Goal: Task Accomplishment & Management: Complete application form

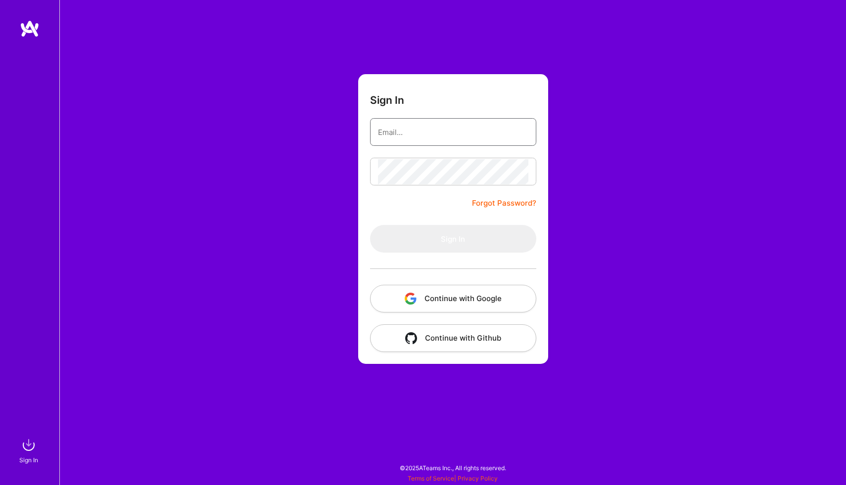
click at [400, 133] on input "email" at bounding box center [453, 132] width 150 height 25
type input "[EMAIL_ADDRESS][DOMAIN_NAME]"
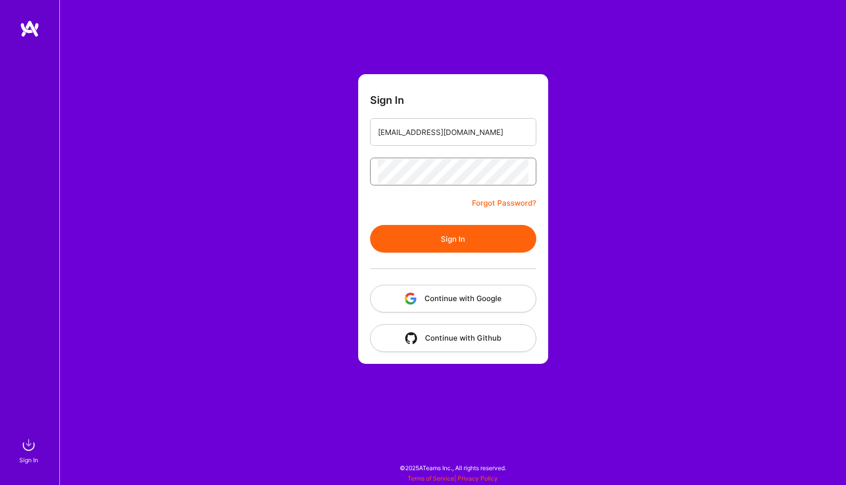
click at [370, 225] on button "Sign In" at bounding box center [453, 239] width 166 height 28
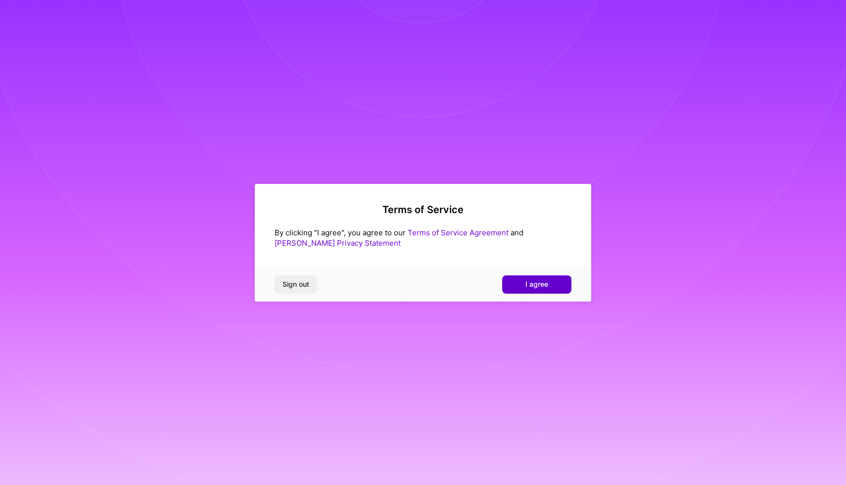
click at [512, 280] on button "I agree" at bounding box center [536, 284] width 69 height 18
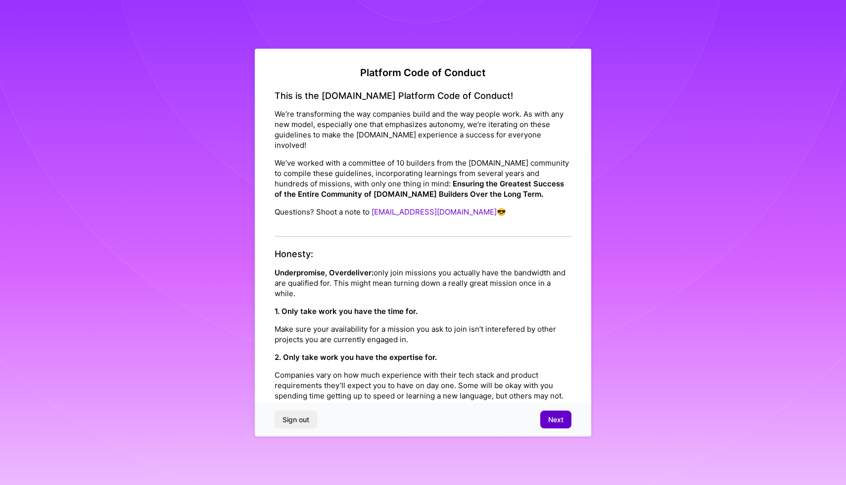
click at [558, 411] on button "Next" at bounding box center [555, 420] width 31 height 18
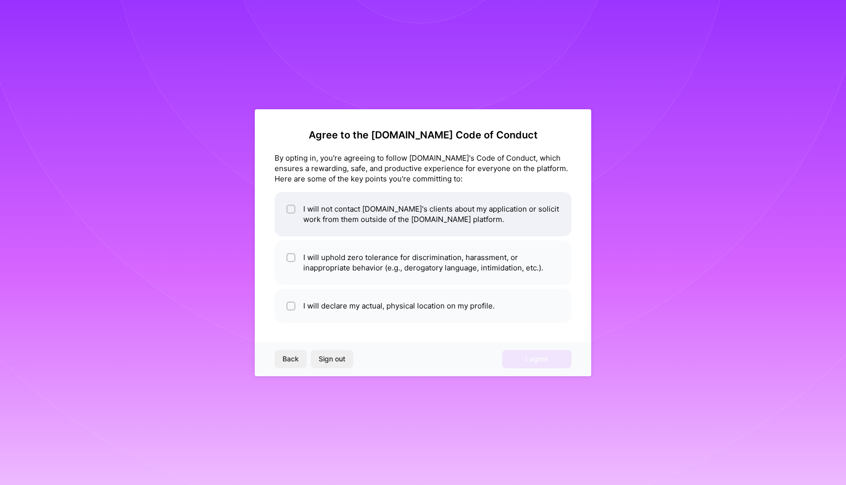
click at [359, 218] on li "I will not contact [DOMAIN_NAME]'s clients about my application or solicit work…" at bounding box center [422, 214] width 297 height 45
checkbox input "true"
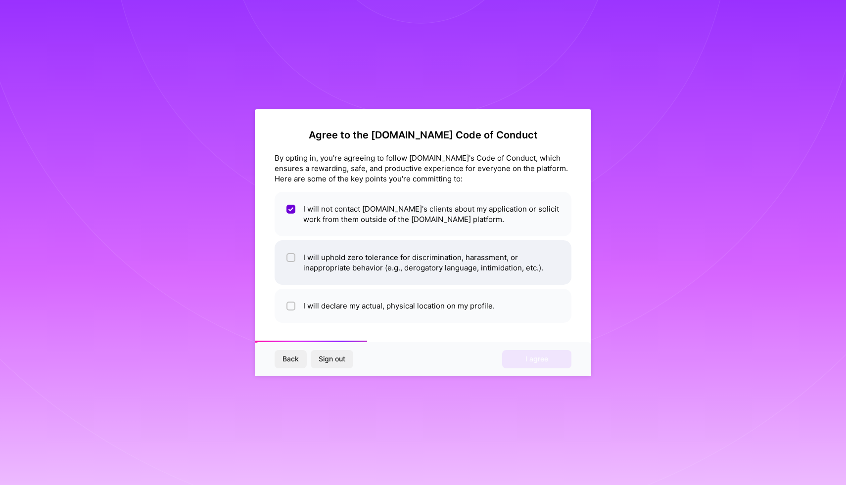
click at [340, 265] on li "I will uphold zero tolerance for discrimination, harassment, or inappropriate b…" at bounding box center [422, 262] width 297 height 45
checkbox input "true"
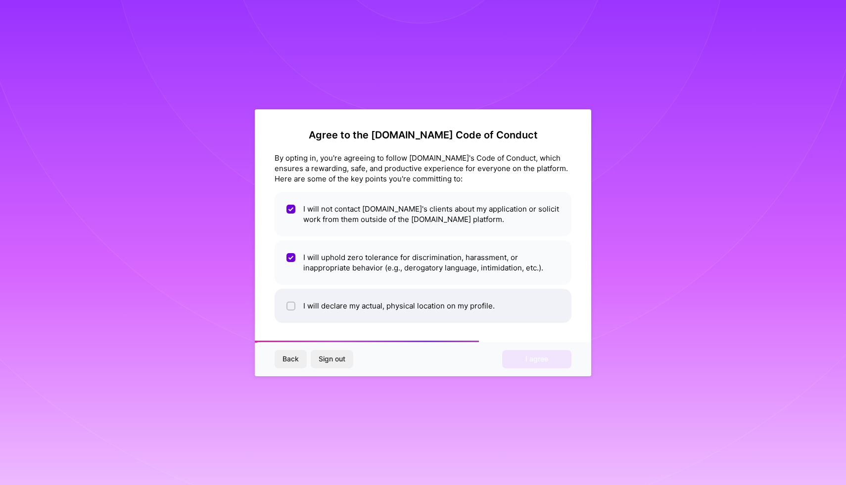
click at [351, 310] on li "I will declare my actual, physical location on my profile." at bounding box center [422, 306] width 297 height 34
checkbox input "true"
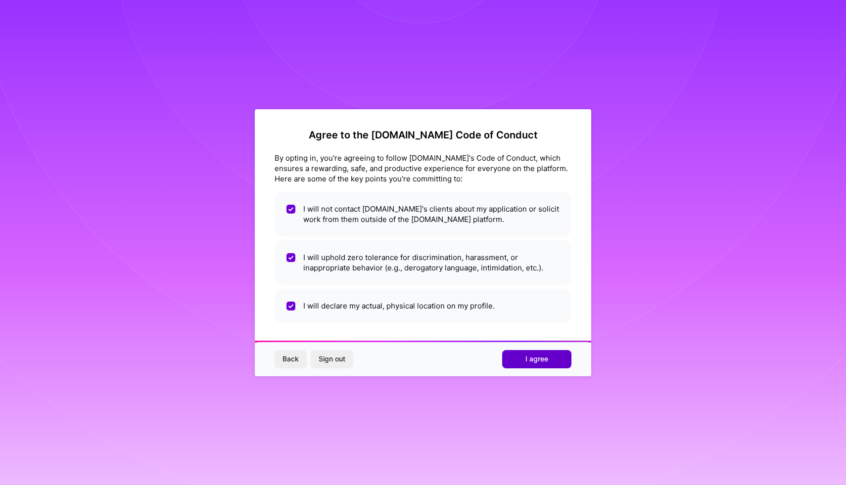
click at [521, 359] on button "I agree" at bounding box center [536, 359] width 69 height 18
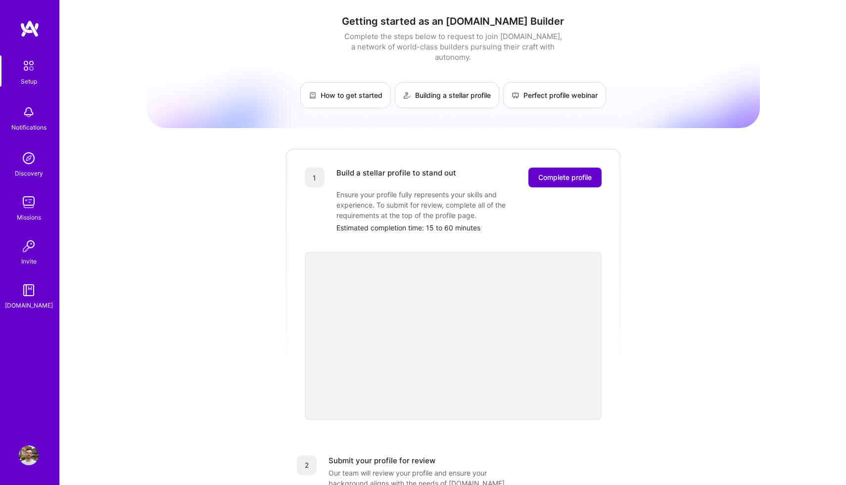
click at [565, 173] on span "Complete profile" at bounding box center [564, 178] width 53 height 10
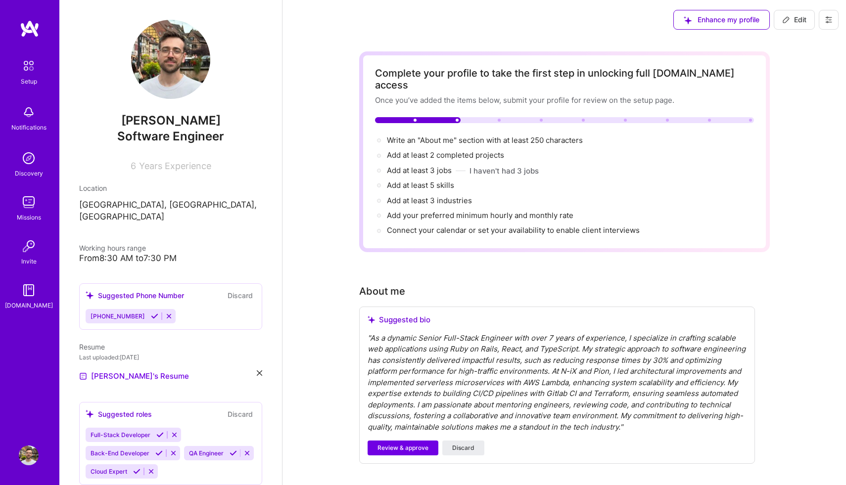
click at [151, 169] on span "Years Experience" at bounding box center [175, 166] width 72 height 10
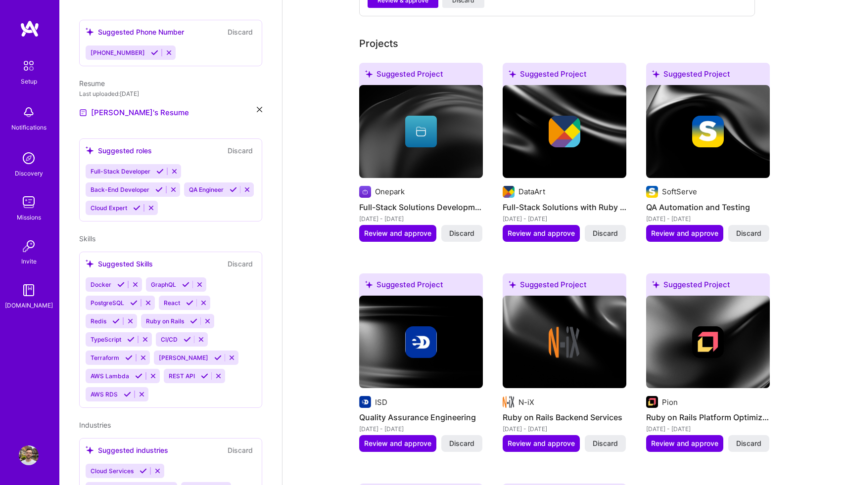
scroll to position [449, 0]
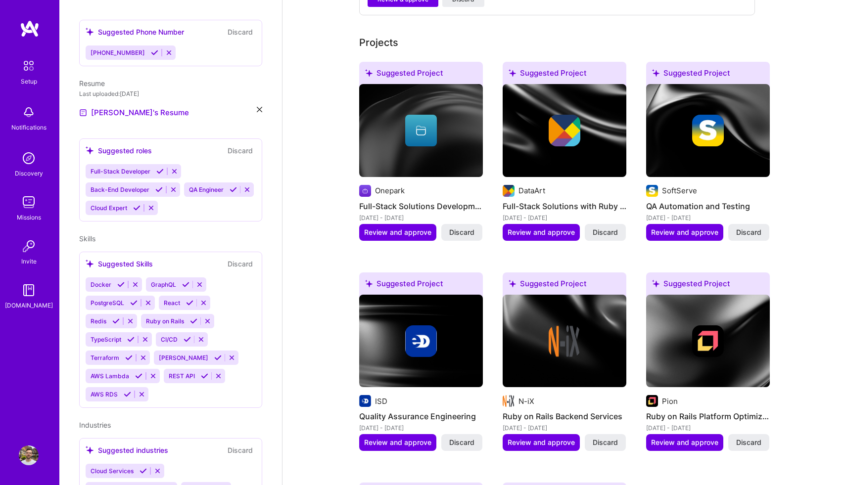
click at [422, 328] on img at bounding box center [421, 341] width 32 height 32
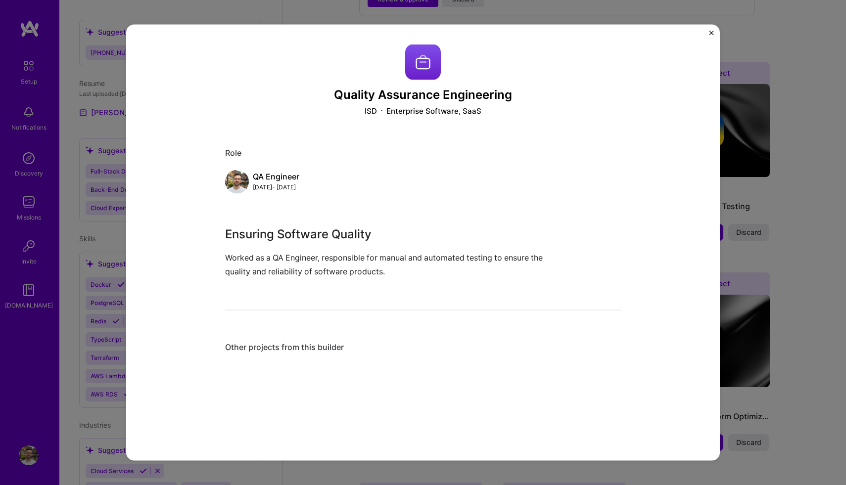
click at [767, 281] on div "Quality Assurance Engineering ISD Enterprise Software, SaaS Role QA Engineer [D…" at bounding box center [423, 242] width 846 height 485
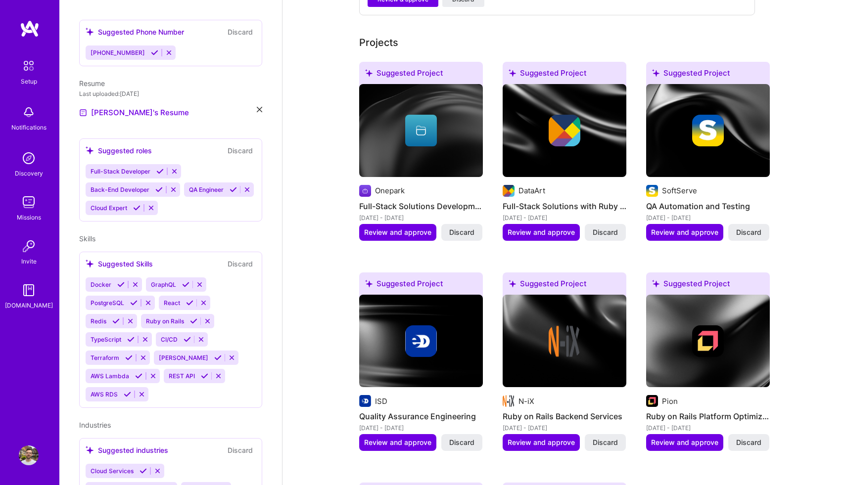
click at [426, 115] on div at bounding box center [421, 131] width 32 height 32
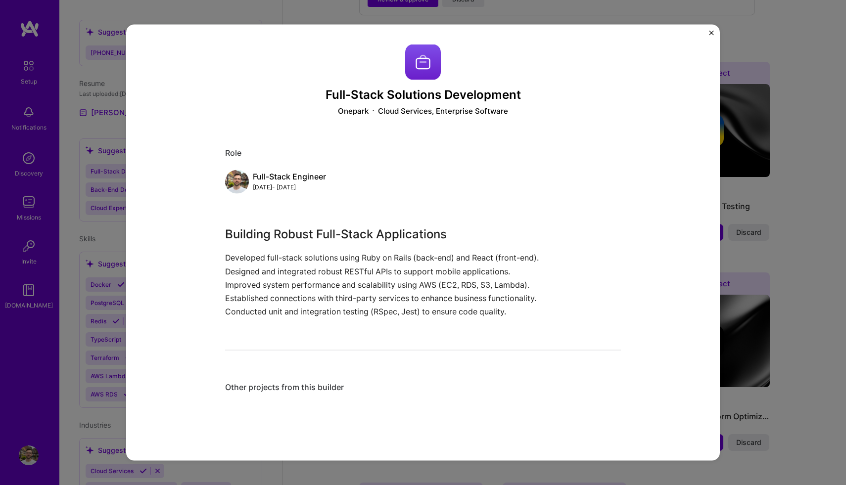
click at [769, 192] on div "Full-Stack Solutions Development Onepark Cloud Services, Enterprise Software Ro…" at bounding box center [423, 242] width 846 height 485
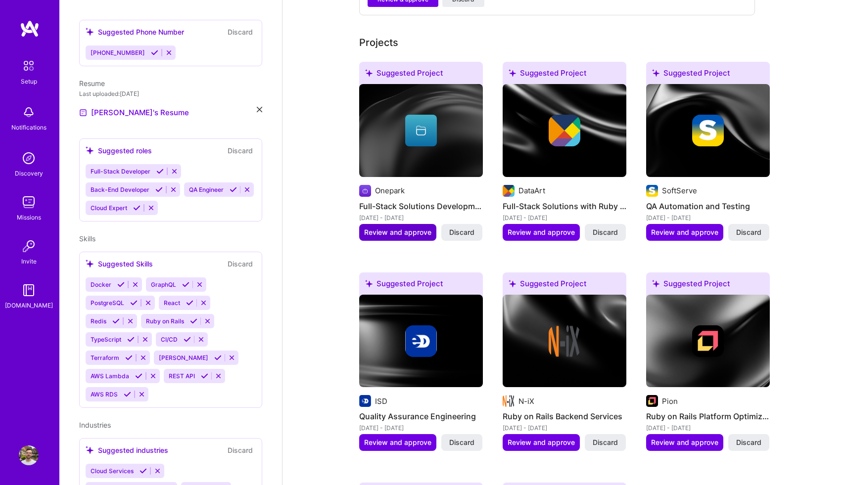
click at [404, 227] on span "Review and approve" at bounding box center [397, 232] width 67 height 10
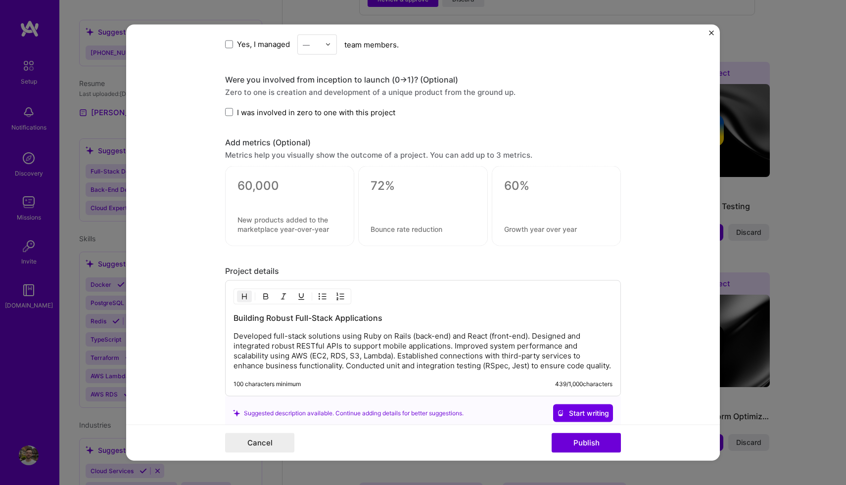
scroll to position [818, 0]
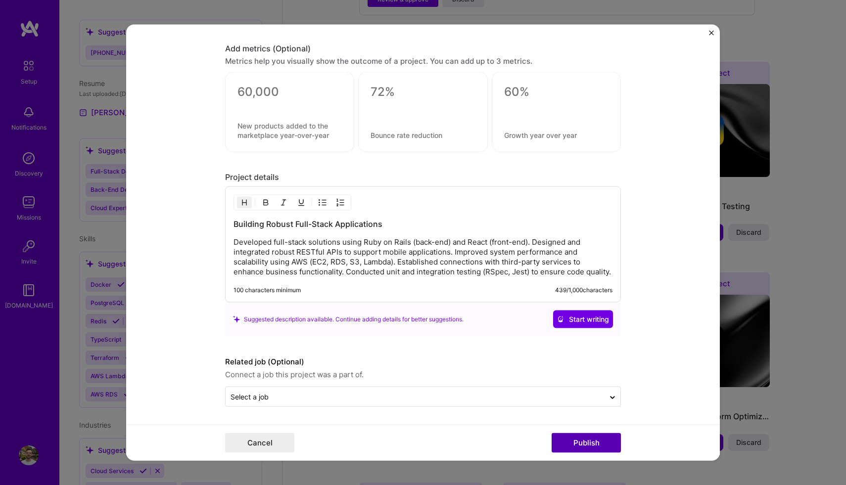
click at [581, 444] on button "Publish" at bounding box center [585, 443] width 69 height 20
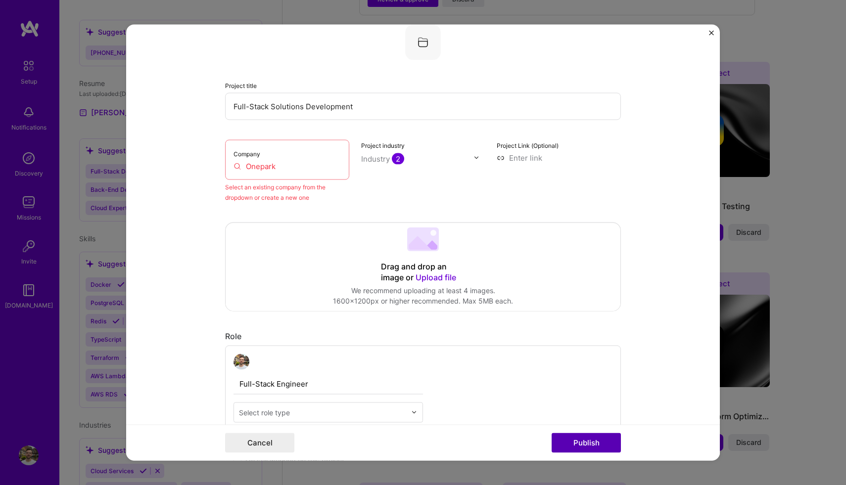
scroll to position [65, 0]
click at [317, 174] on div "Company Onepark" at bounding box center [287, 159] width 124 height 40
click at [281, 171] on input "Onepark" at bounding box center [286, 166] width 107 height 10
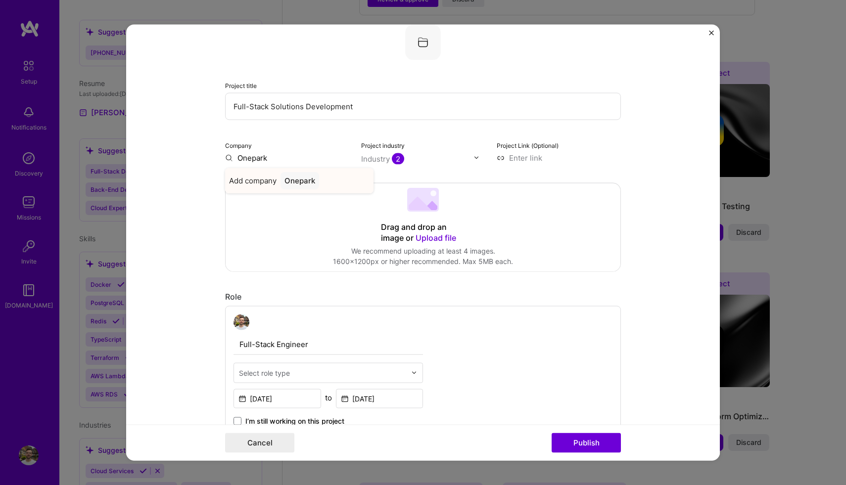
type input "Onepark"
click at [291, 180] on div "Onepark" at bounding box center [299, 180] width 39 height 17
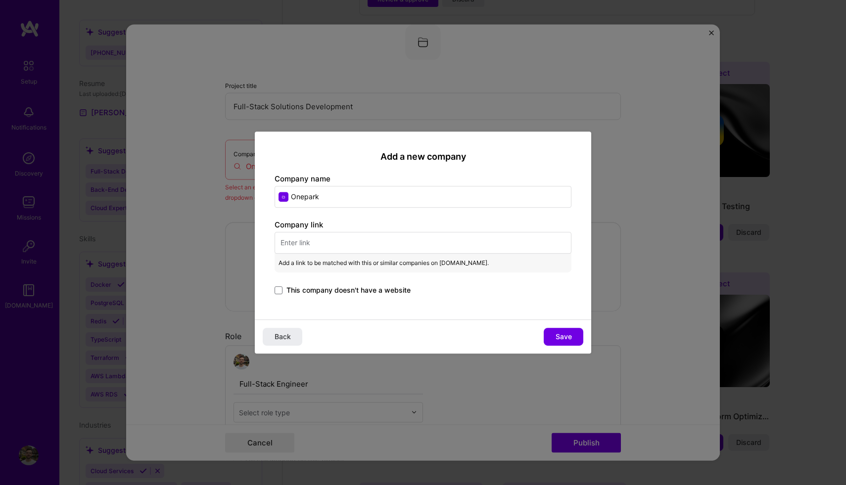
click at [320, 247] on input "text" at bounding box center [422, 243] width 297 height 22
paste input "[URL][DOMAIN_NAME]"
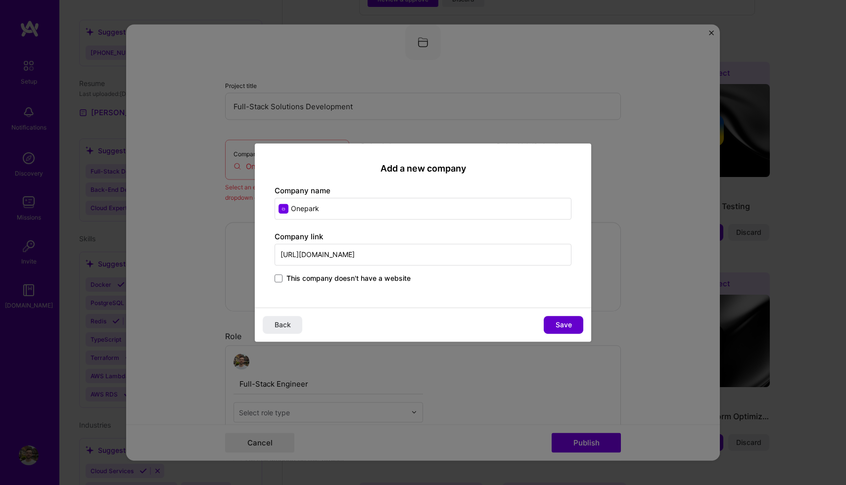
type input "[URL][DOMAIN_NAME]"
click at [565, 323] on span "Save" at bounding box center [563, 325] width 16 height 10
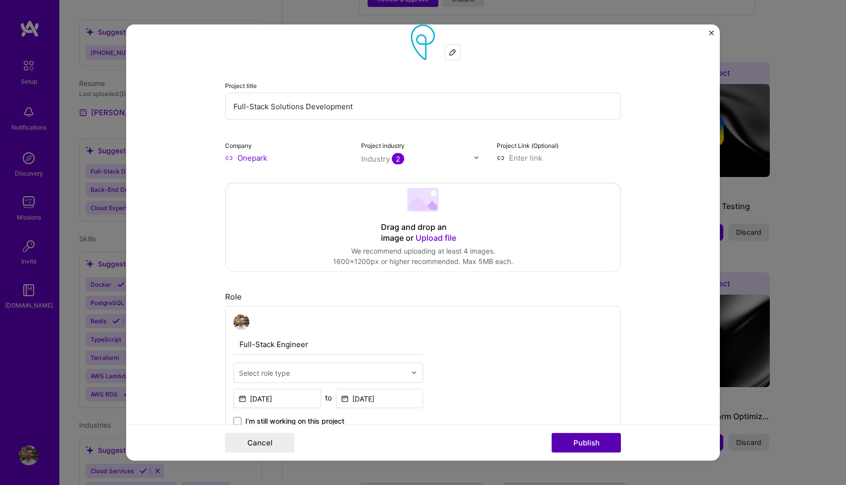
click at [603, 439] on button "Publish" at bounding box center [585, 443] width 69 height 20
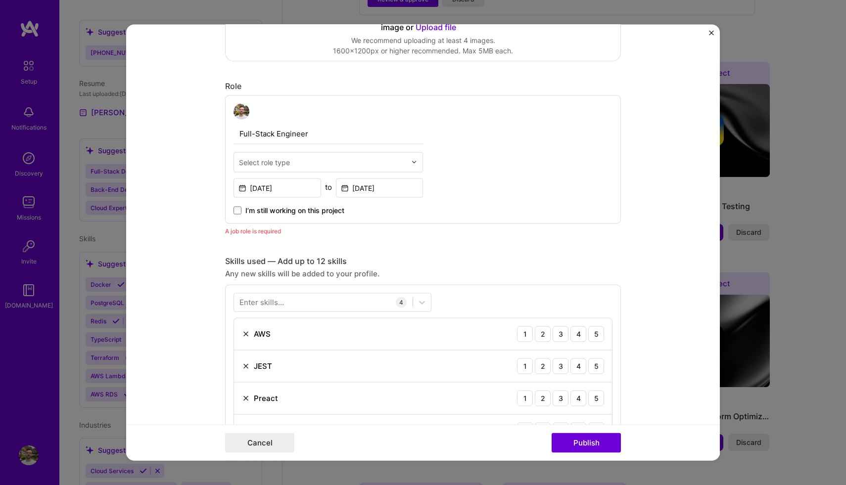
scroll to position [267, 0]
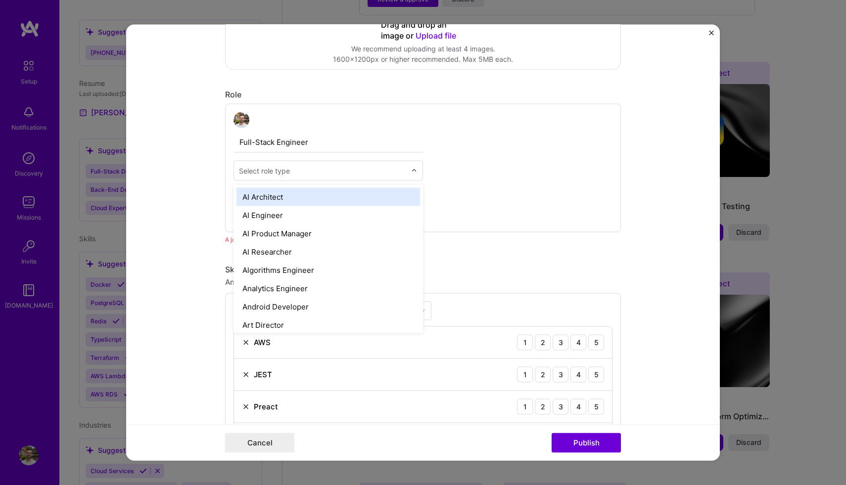
click at [400, 176] on div at bounding box center [322, 170] width 167 height 12
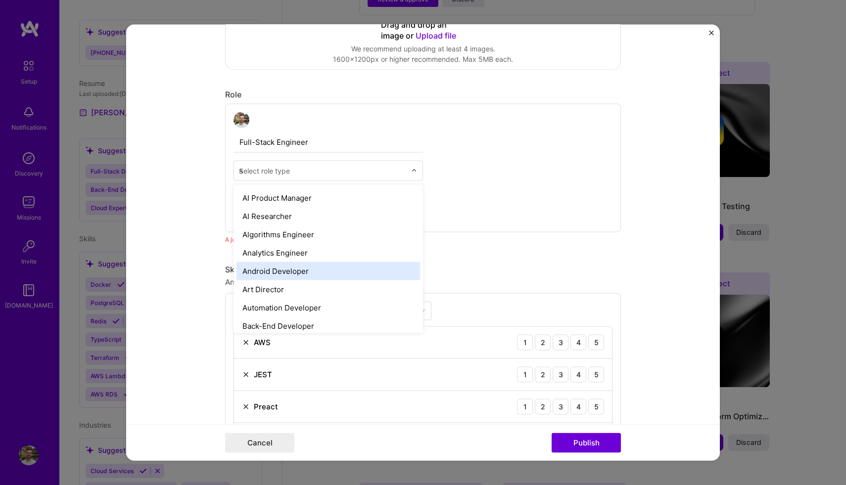
scroll to position [0, 0]
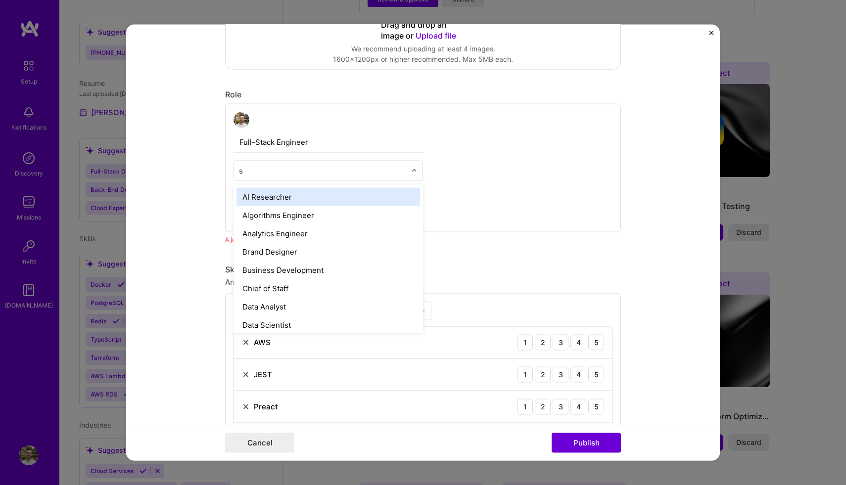
type input "so"
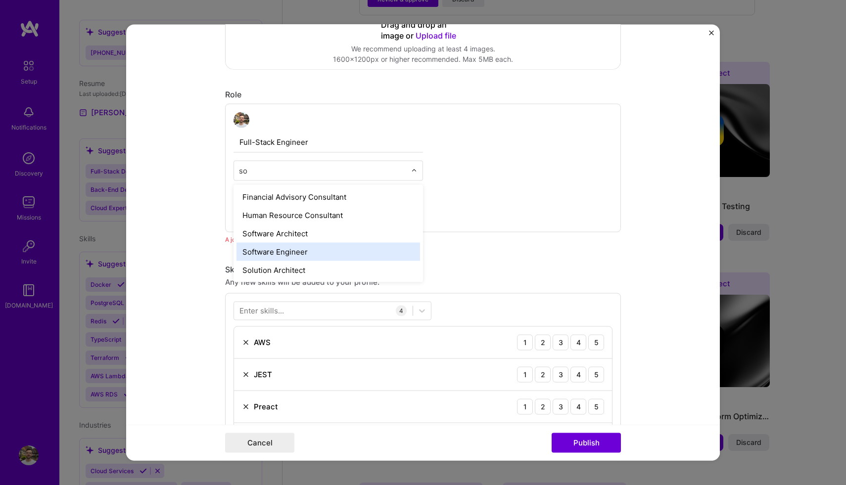
click at [303, 254] on div "Software Engineer" at bounding box center [327, 251] width 183 height 18
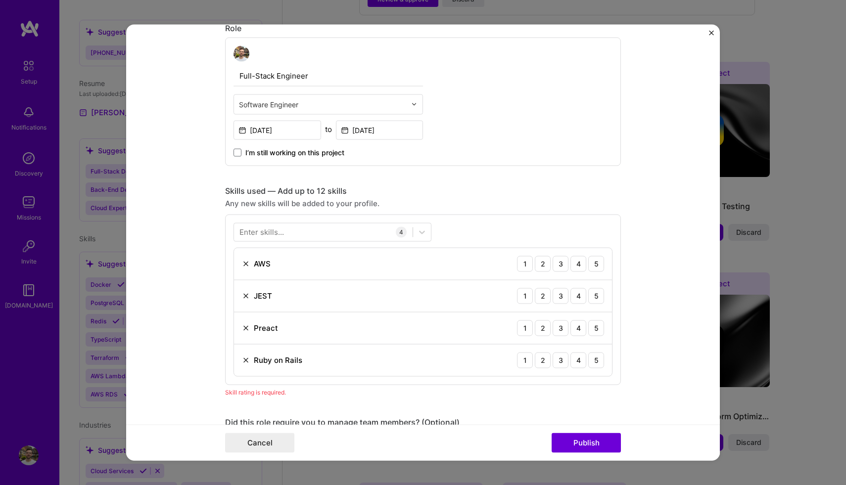
scroll to position [363, 0]
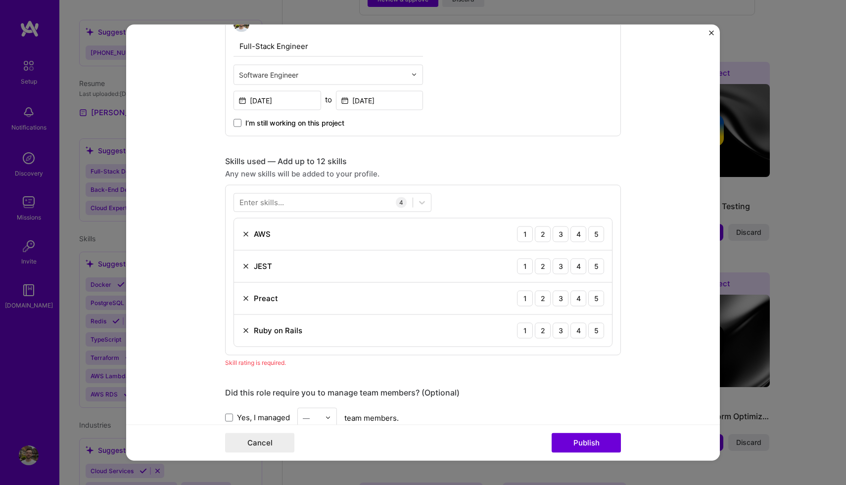
click at [295, 299] on div "Preact 1 2 3 4 5" at bounding box center [423, 298] width 378 height 32
click at [259, 299] on div "Preact" at bounding box center [266, 298] width 24 height 10
click at [244, 299] on img at bounding box center [246, 298] width 8 height 8
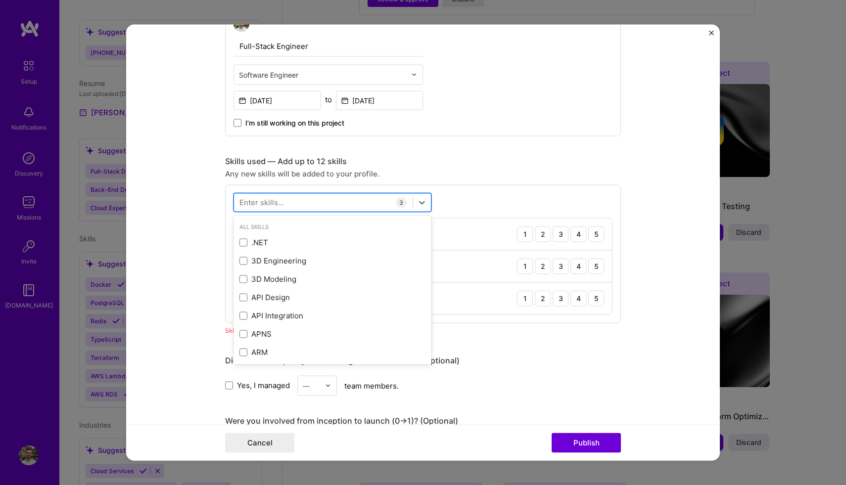
click at [296, 198] on div at bounding box center [323, 202] width 179 height 16
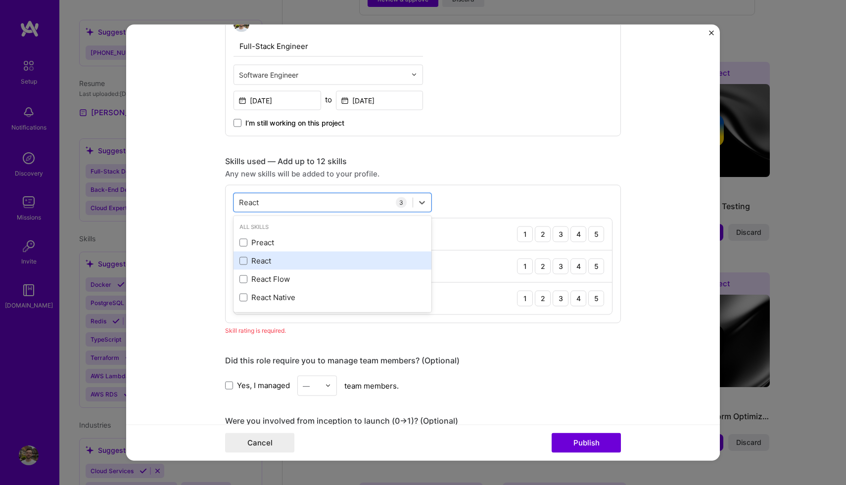
click at [279, 261] on div "React" at bounding box center [332, 261] width 186 height 10
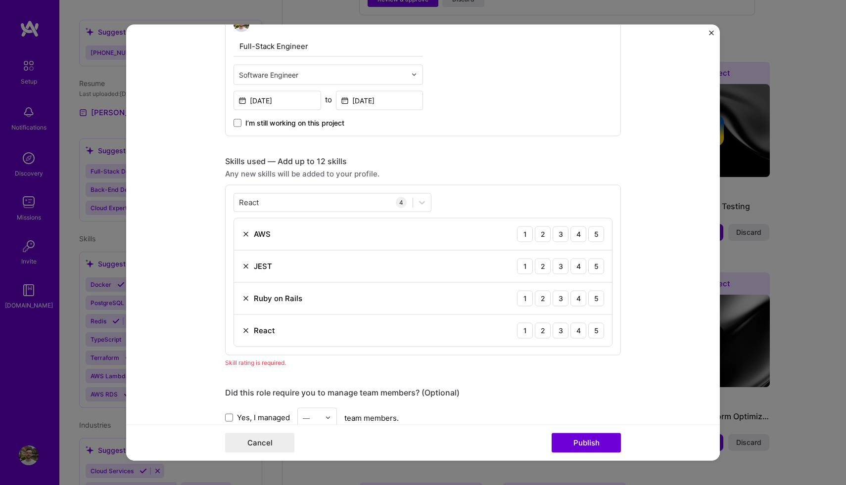
click at [197, 345] on form "Editing suggested project This project is suggested based on your LinkedIn, res…" at bounding box center [422, 242] width 593 height 437
click at [597, 296] on div "5" at bounding box center [596, 298] width 16 height 16
click at [578, 263] on div "4" at bounding box center [578, 266] width 16 height 16
click at [579, 235] on div "4" at bounding box center [578, 234] width 16 height 16
click at [582, 329] on div "4" at bounding box center [578, 330] width 16 height 16
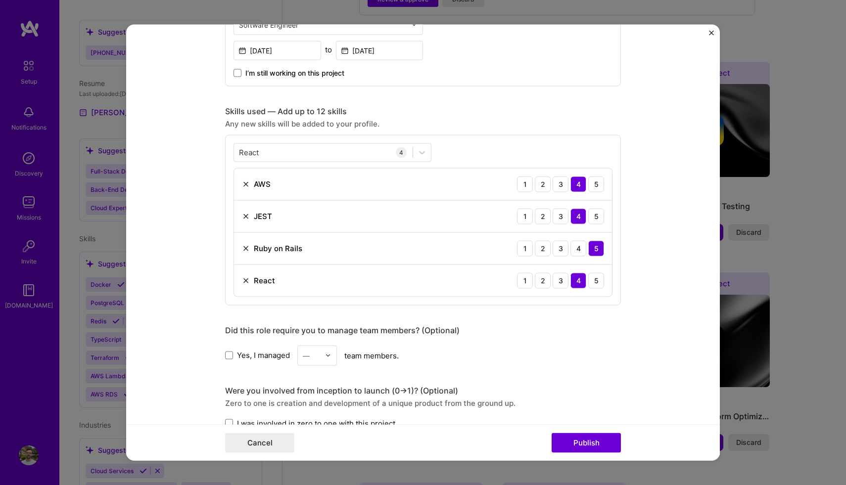
scroll to position [414, 0]
click at [352, 151] on div "React React" at bounding box center [323, 151] width 179 height 16
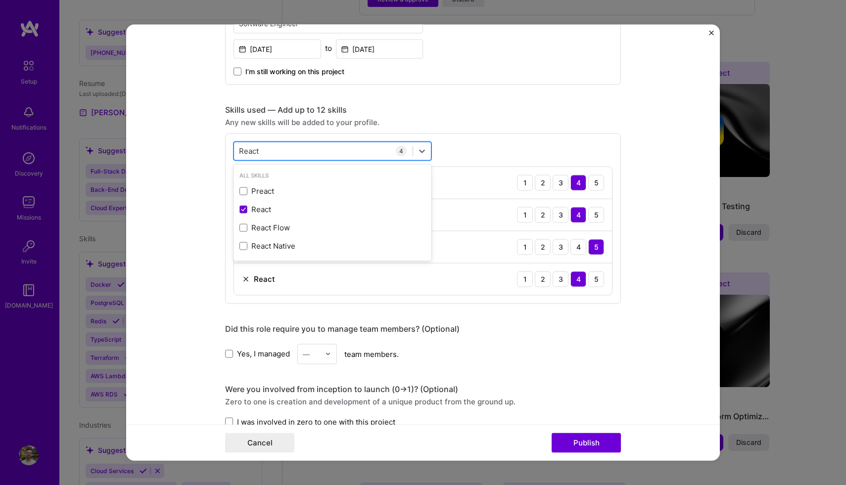
click at [352, 151] on div "React React" at bounding box center [323, 151] width 179 height 16
drag, startPoint x: 263, startPoint y: 152, endPoint x: 223, endPoint y: 152, distance: 40.1
click at [223, 152] on form "Editing suggested project This project is suggested based on your LinkedIn, res…" at bounding box center [422, 242] width 593 height 437
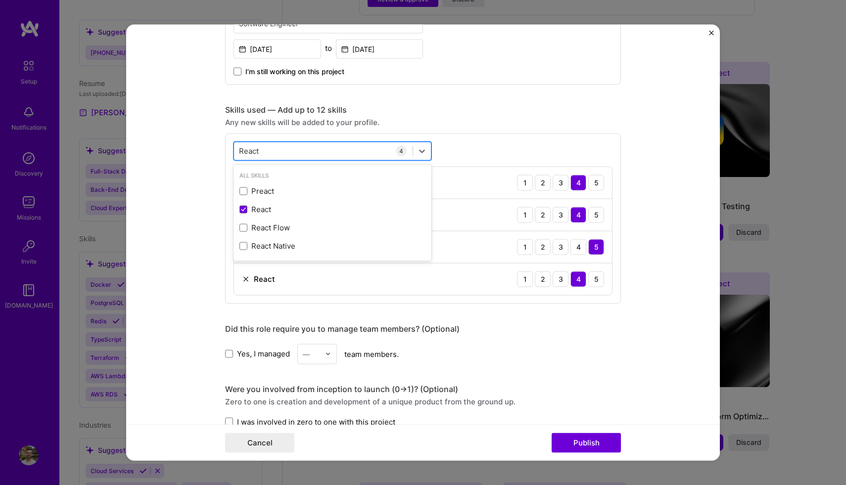
click at [248, 154] on input "React" at bounding box center [249, 151] width 21 height 10
click at [307, 251] on div "REST API" at bounding box center [332, 246] width 186 height 10
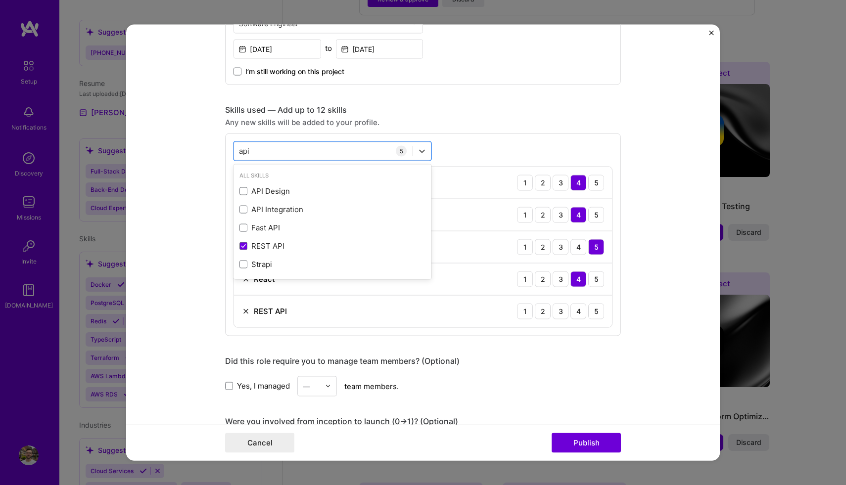
type input "api"
click at [199, 322] on form "Editing suggested project This project is suggested based on your LinkedIn, res…" at bounding box center [422, 242] width 593 height 437
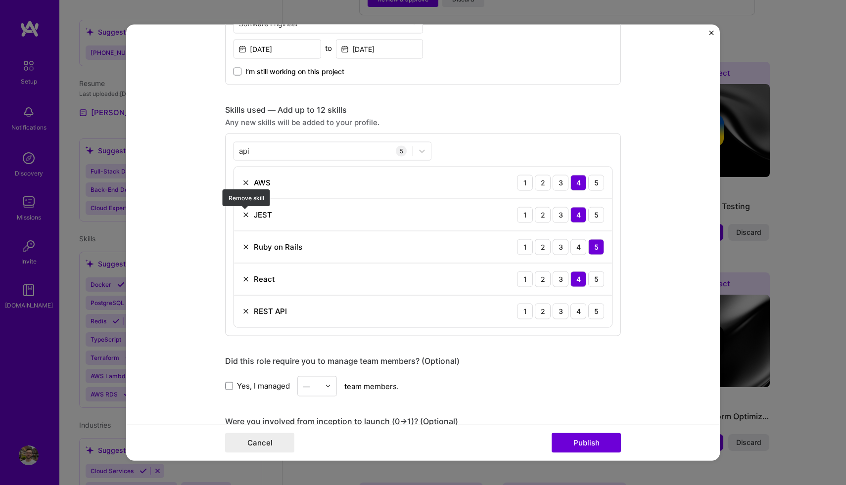
click at [243, 213] on img at bounding box center [246, 215] width 8 height 8
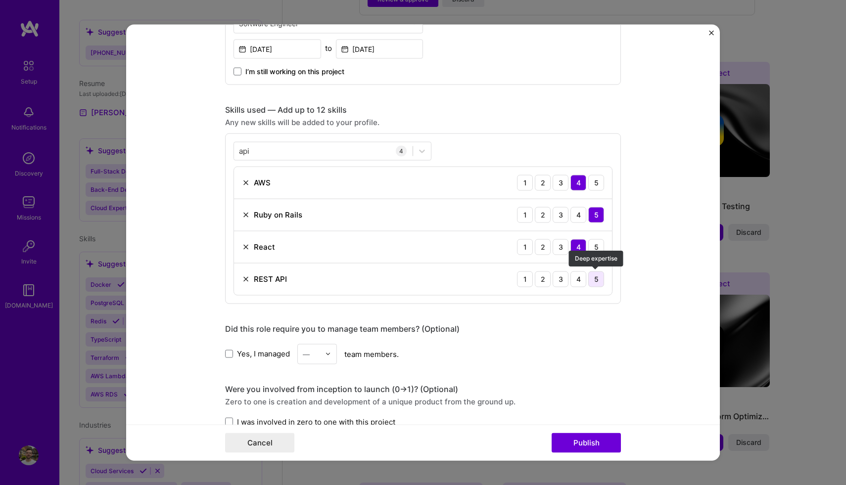
click at [593, 277] on div "5" at bounding box center [596, 279] width 16 height 16
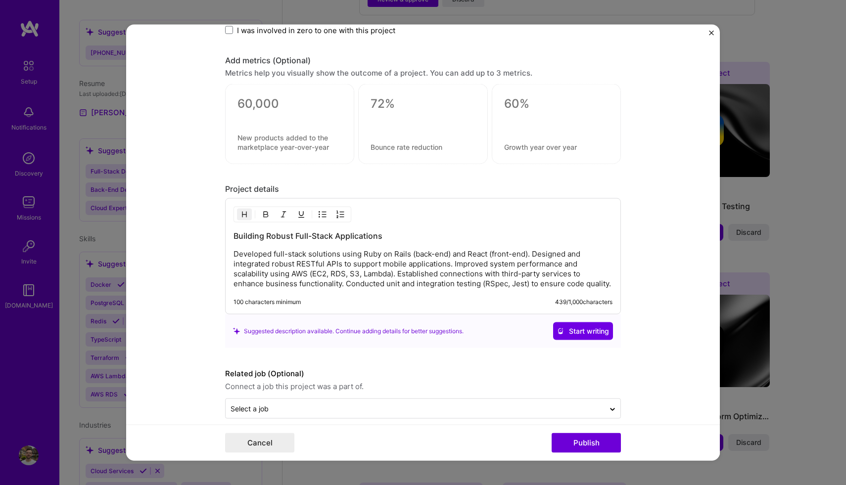
scroll to position [818, 0]
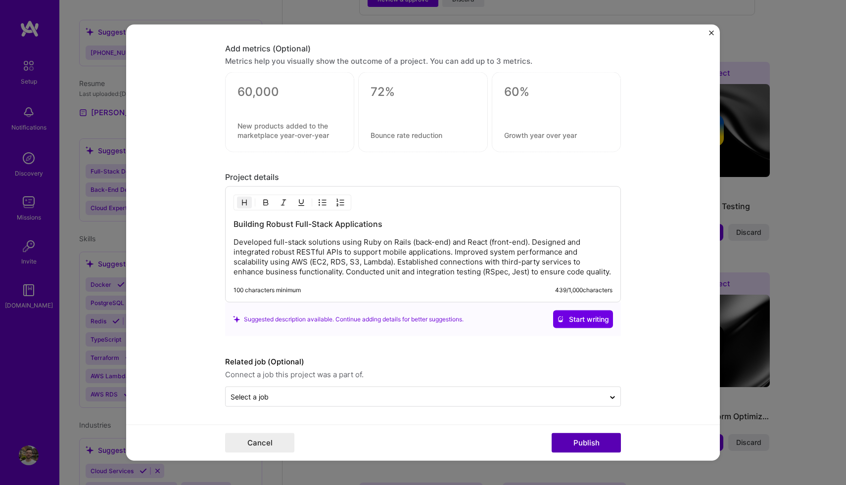
click at [585, 445] on button "Publish" at bounding box center [585, 443] width 69 height 20
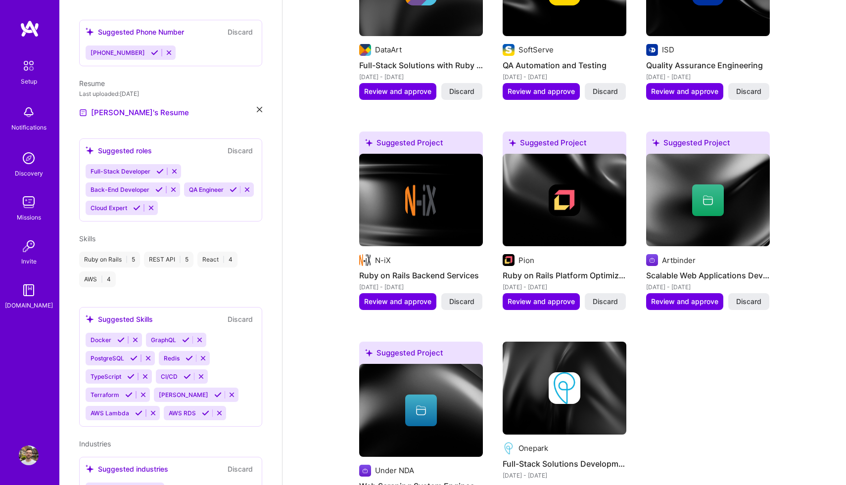
scroll to position [586, 0]
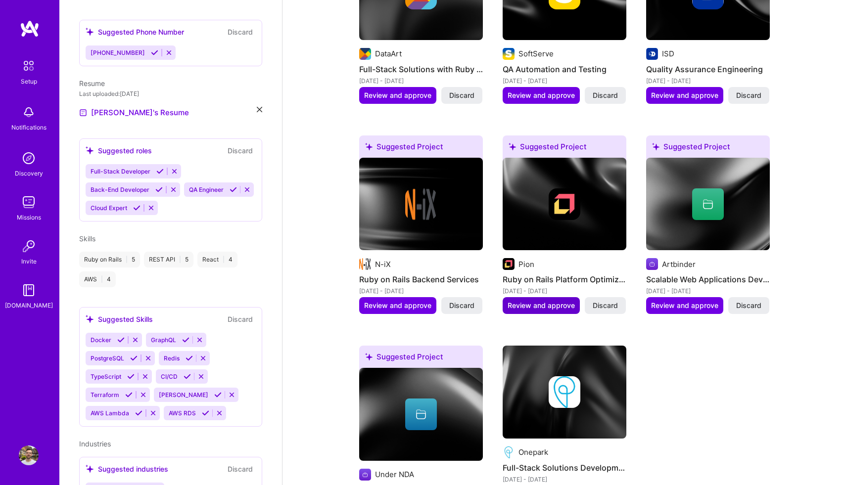
click at [558, 301] on span "Review and approve" at bounding box center [540, 306] width 67 height 10
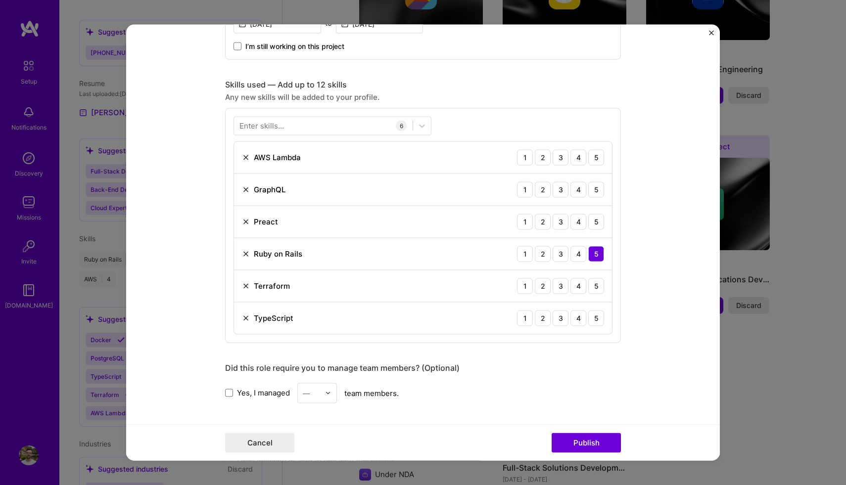
scroll to position [437, 0]
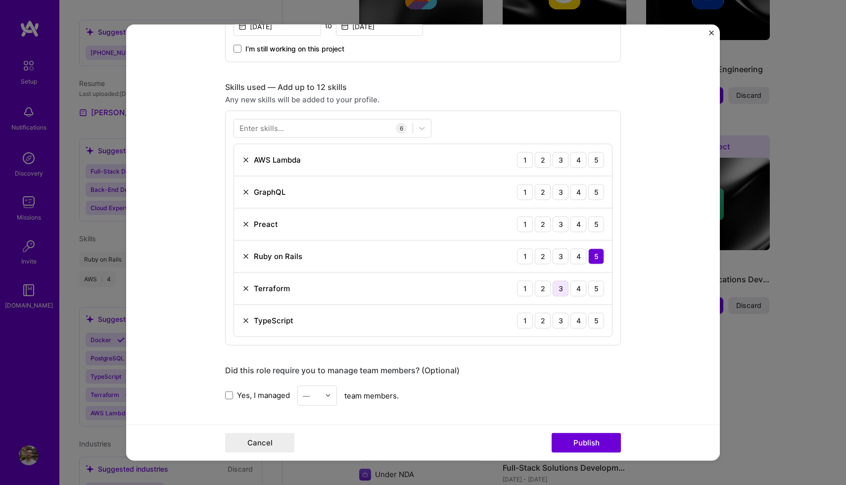
click at [562, 292] on div "3" at bounding box center [560, 288] width 16 height 16
click at [582, 320] on div "4" at bounding box center [578, 321] width 16 height 16
click at [247, 224] on img at bounding box center [246, 224] width 8 height 8
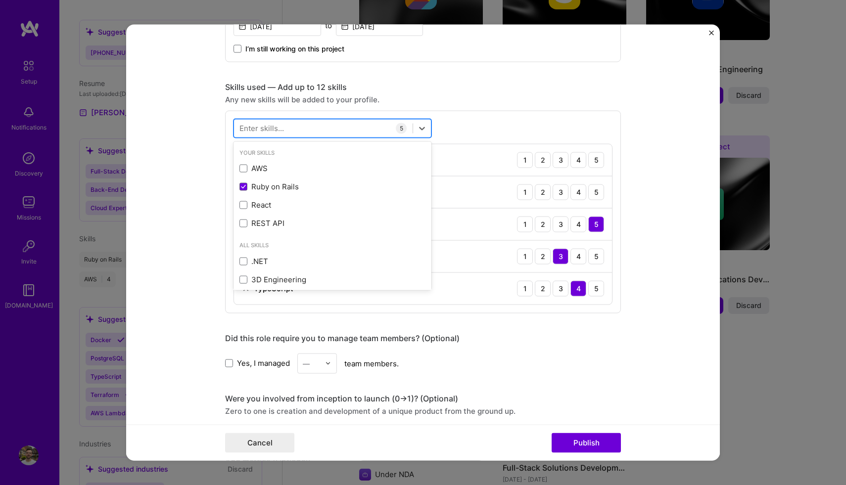
click at [290, 124] on div at bounding box center [323, 128] width 179 height 16
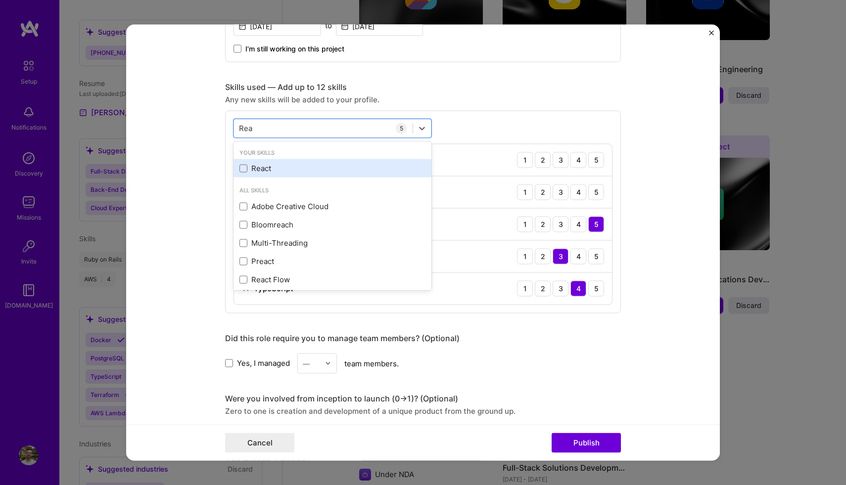
click at [248, 173] on div "React" at bounding box center [332, 168] width 186 height 10
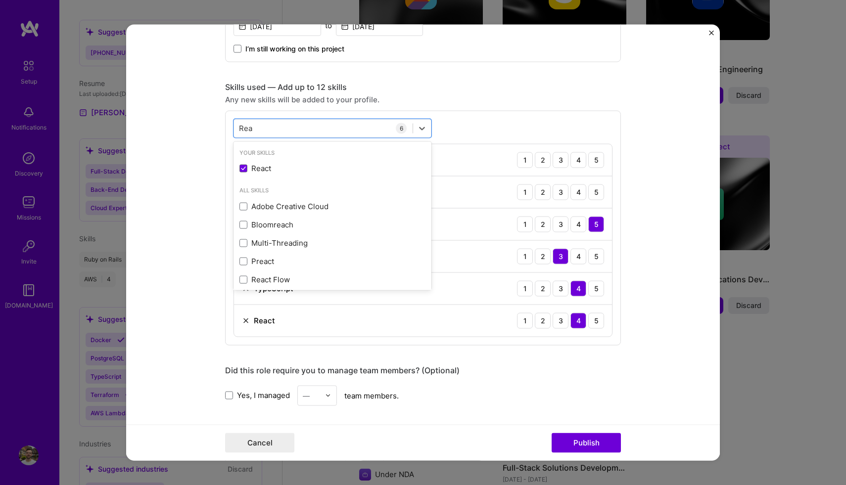
type input "Rea"
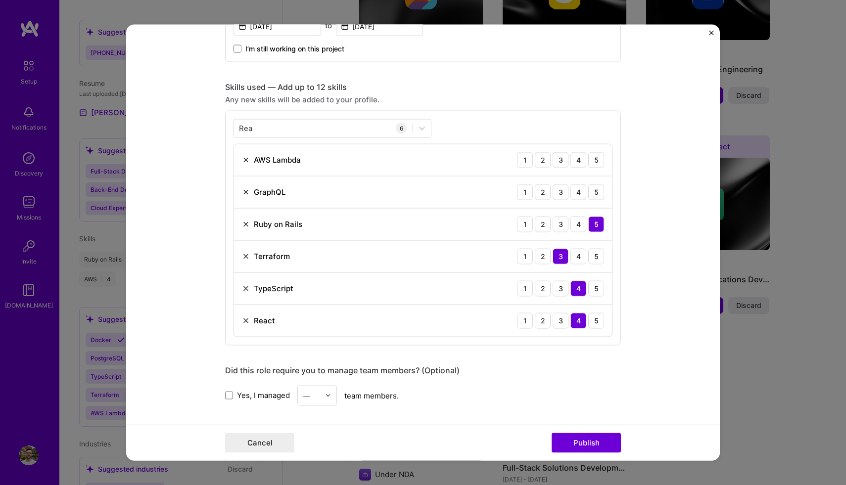
click at [204, 334] on form "Editing suggested project This project is suggested based on your LinkedIn, res…" at bounding box center [422, 242] width 593 height 437
click at [585, 193] on div "4" at bounding box center [578, 192] width 16 height 16
click at [594, 162] on div "5" at bounding box center [596, 160] width 16 height 16
click at [581, 162] on div "4" at bounding box center [578, 160] width 16 height 16
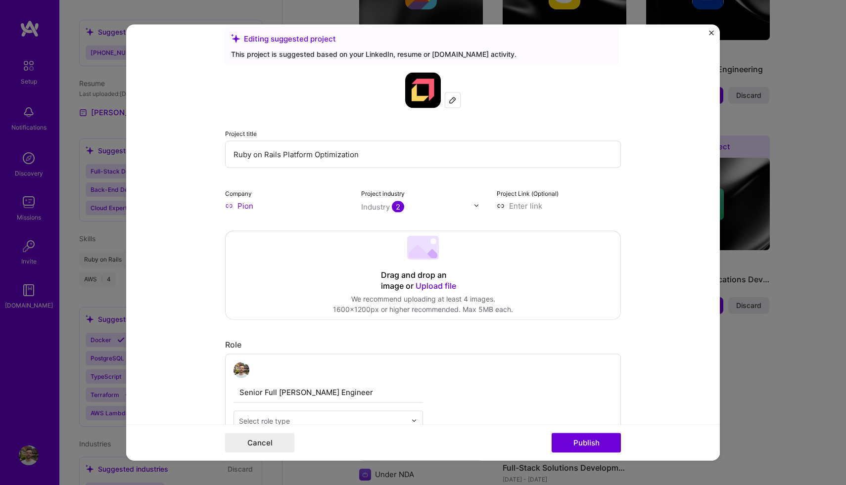
scroll to position [14, 0]
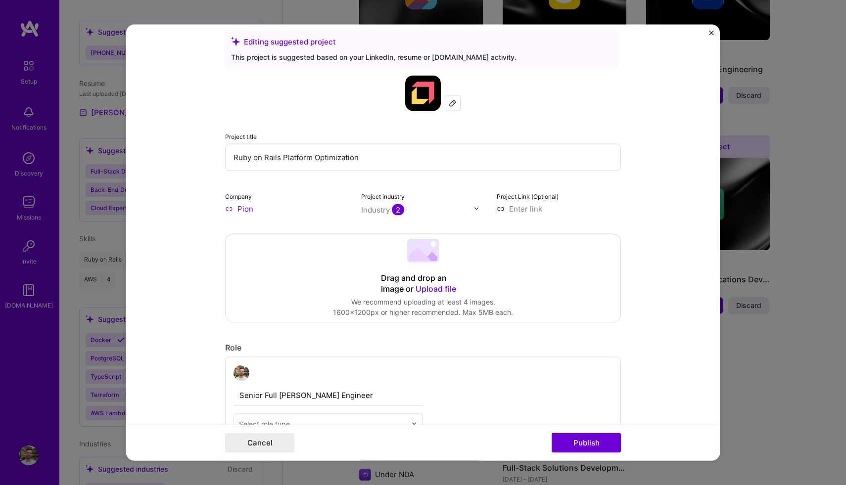
drag, startPoint x: 386, startPoint y: 158, endPoint x: 212, endPoint y: 152, distance: 174.2
click at [211, 153] on form "Editing suggested project This project is suggested based on your LinkedIn, res…" at bounding box center [422, 242] width 593 height 437
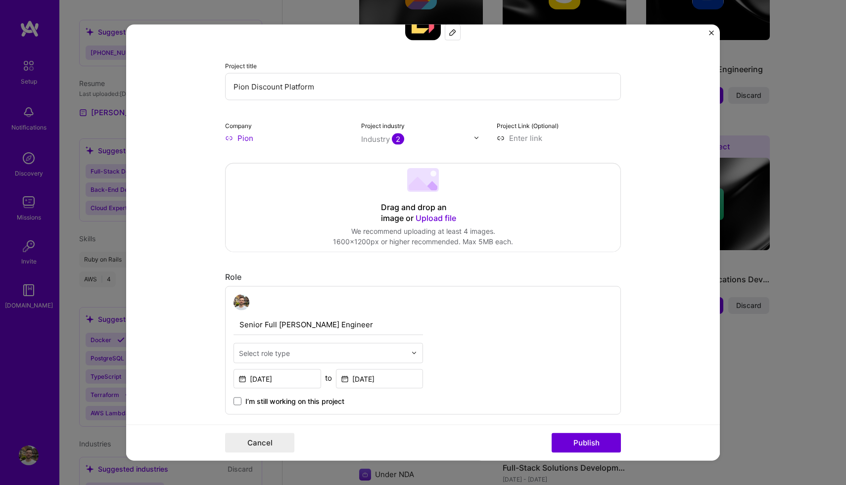
scroll to position [77, 0]
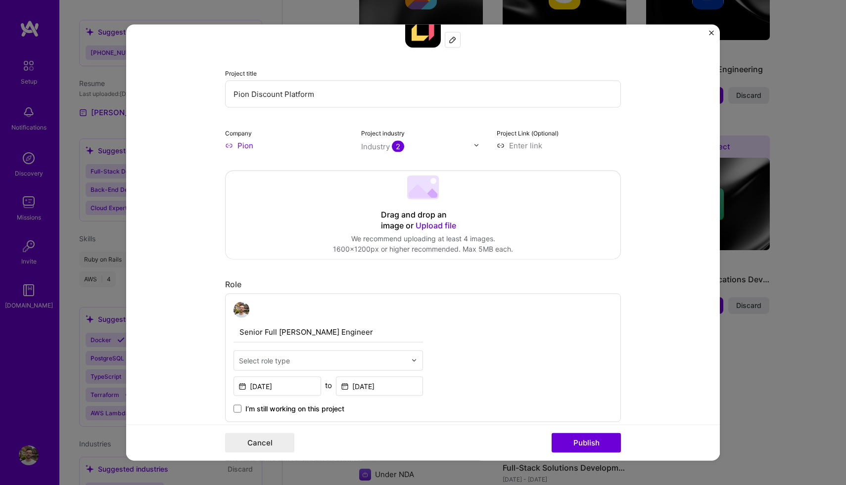
type input "Pion Discount Platform"
click at [521, 146] on input at bounding box center [559, 145] width 124 height 10
paste input "[URL][DOMAIN_NAME]"
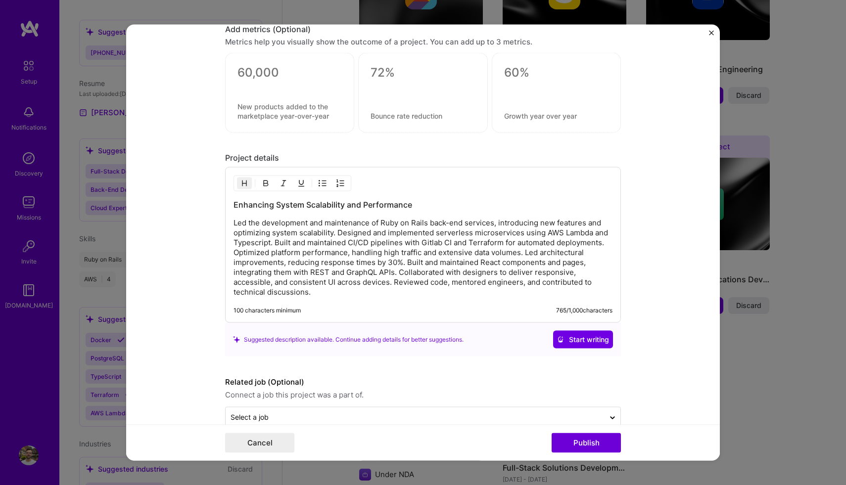
scroll to position [909, 0]
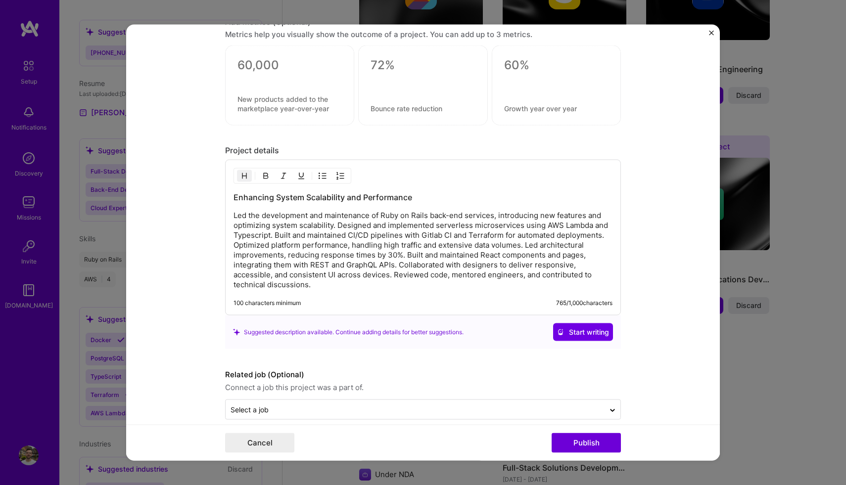
type input "[URL][DOMAIN_NAME]"
drag, startPoint x: 266, startPoint y: 216, endPoint x: 225, endPoint y: 215, distance: 41.1
click at [225, 215] on form "Editing suggested project This project is suggested based on your LinkedIn, res…" at bounding box center [422, 242] width 593 height 437
click at [276, 215] on p "Development and maintenance of Ruby on Rails back-end services, introducing new…" at bounding box center [422, 250] width 379 height 79
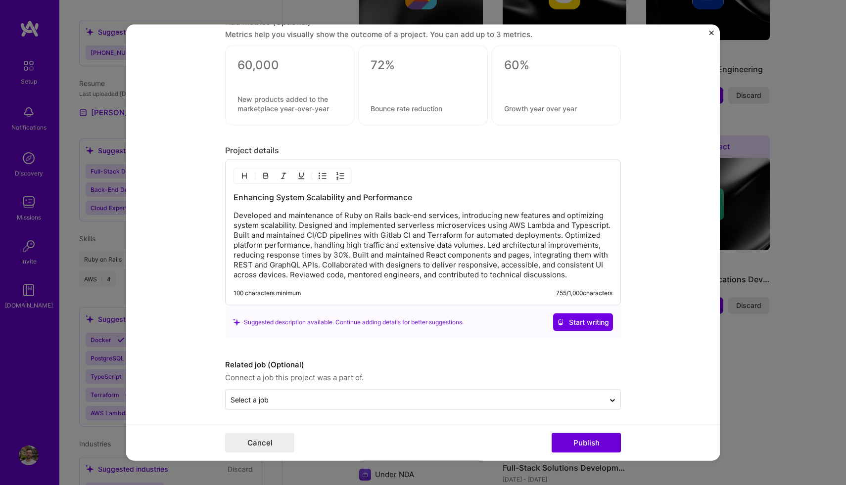
click at [332, 214] on p "Developed and maintenance of Ruby on Rails back-end services, introducing new f…" at bounding box center [422, 245] width 379 height 69
click at [335, 214] on p "Developed and maintained of Ruby on Rails back-end services, introducing new fe…" at bounding box center [422, 245] width 379 height 69
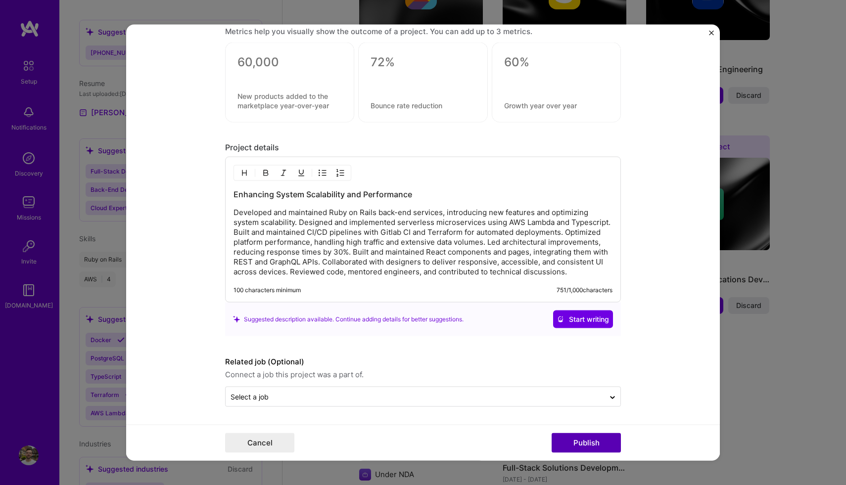
click at [575, 443] on button "Publish" at bounding box center [585, 443] width 69 height 20
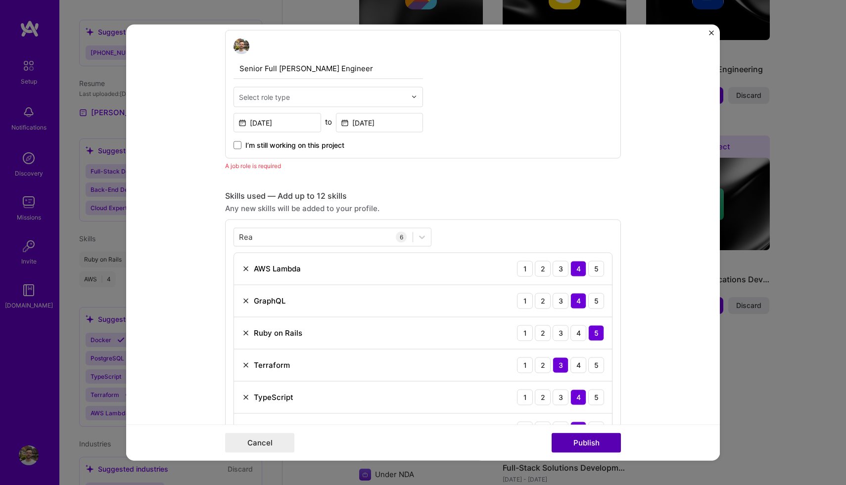
scroll to position [332, 0]
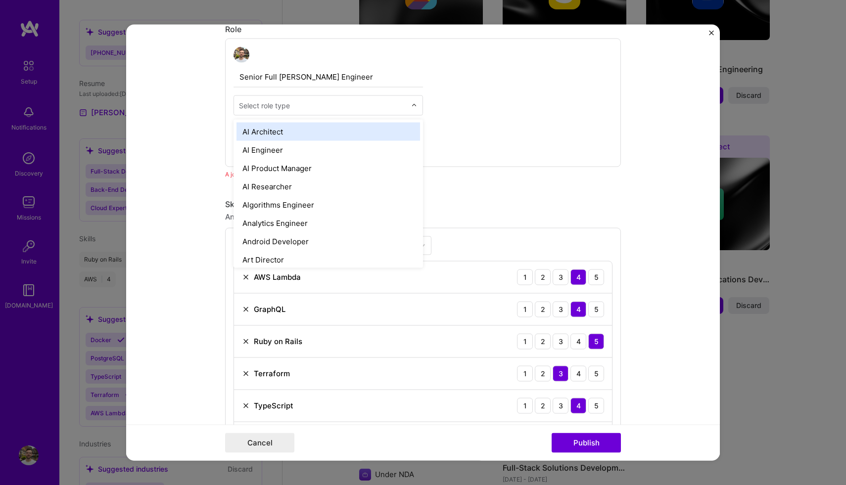
click at [286, 109] on div "Select role type" at bounding box center [264, 105] width 51 height 10
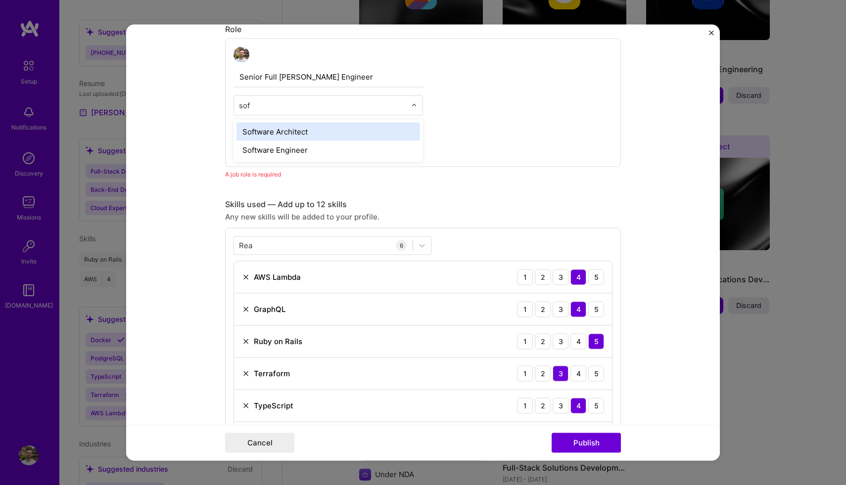
type input "soft"
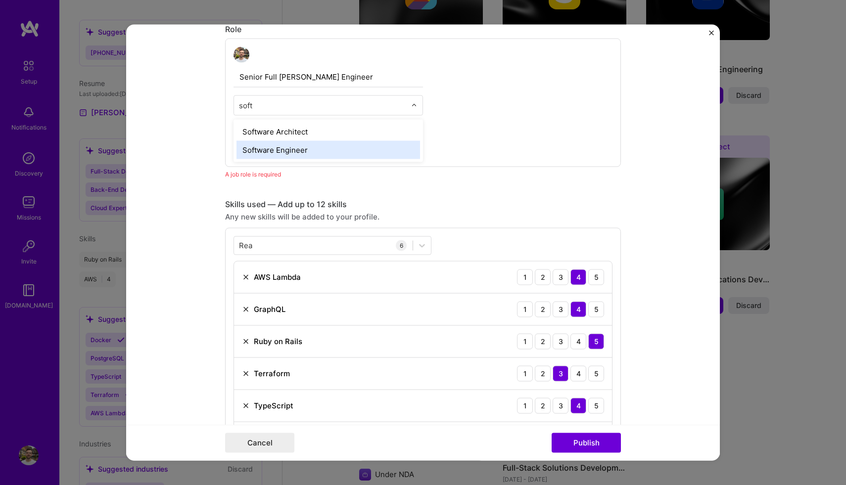
click at [266, 149] on div "Software Engineer" at bounding box center [327, 149] width 183 height 18
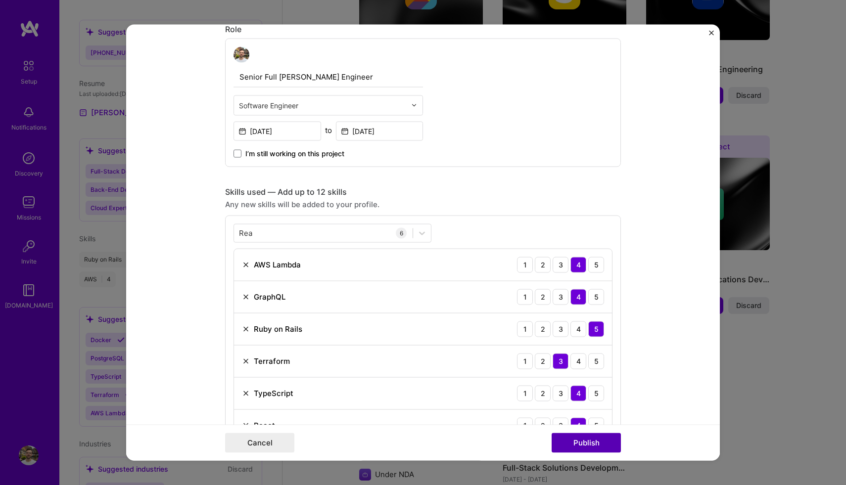
click at [588, 439] on button "Publish" at bounding box center [585, 443] width 69 height 20
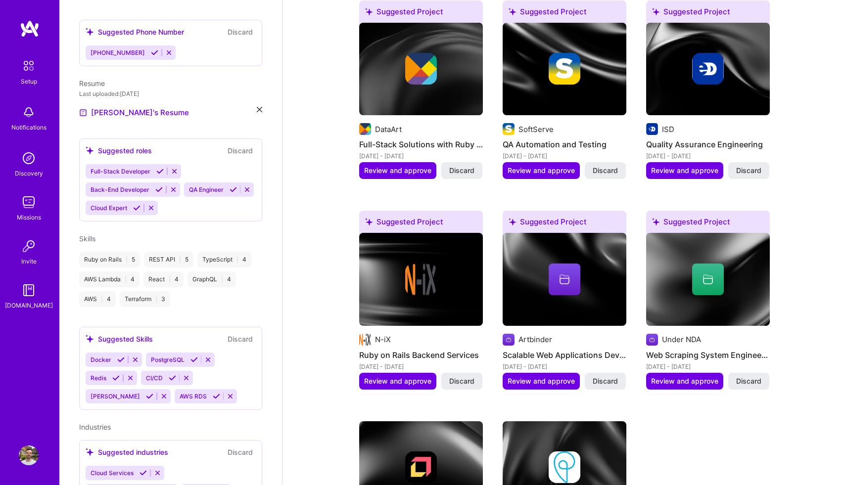
scroll to position [485, 0]
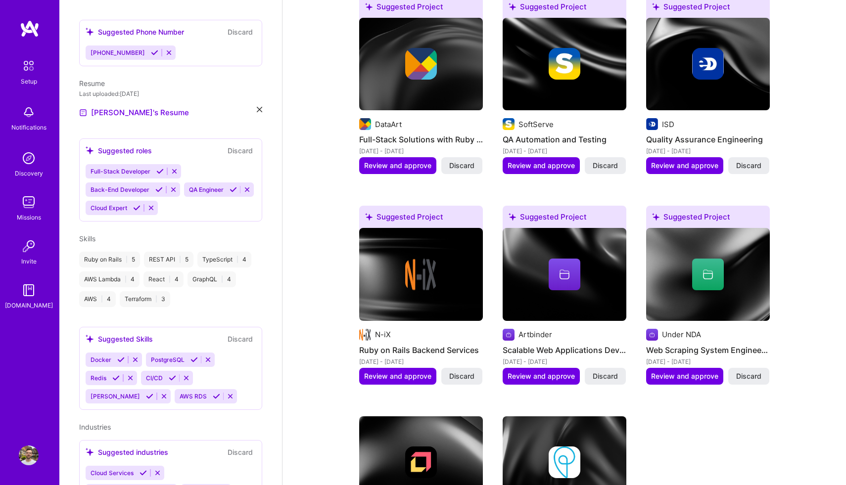
click at [521, 262] on div at bounding box center [564, 275] width 124 height 32
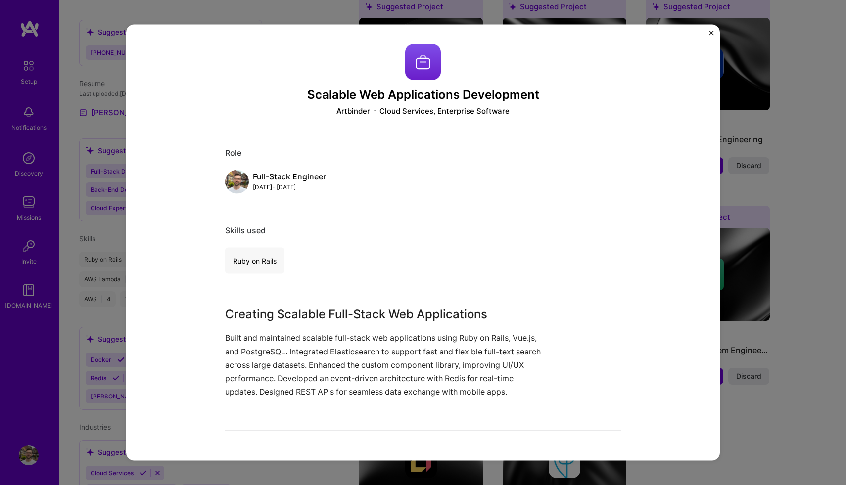
click at [796, 409] on div "Scalable Web Applications Development Artbinder Cloud Services, Enterprise Soft…" at bounding box center [423, 242] width 846 height 485
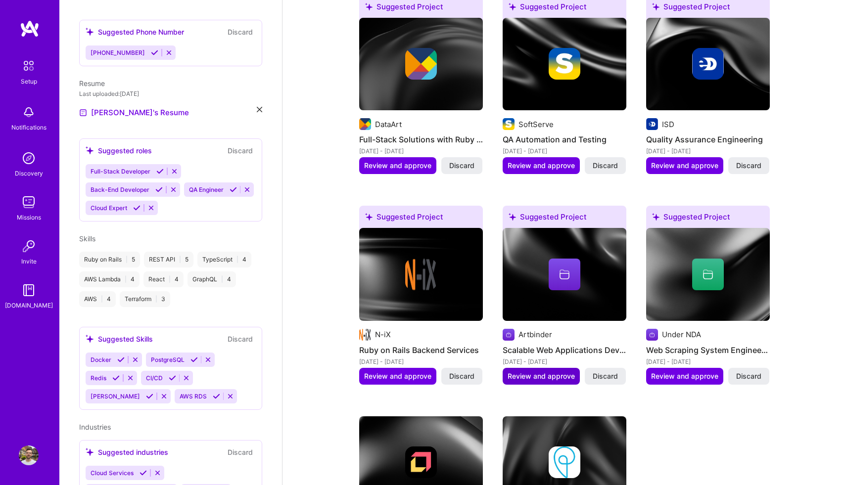
click at [554, 371] on span "Review and approve" at bounding box center [540, 376] width 67 height 10
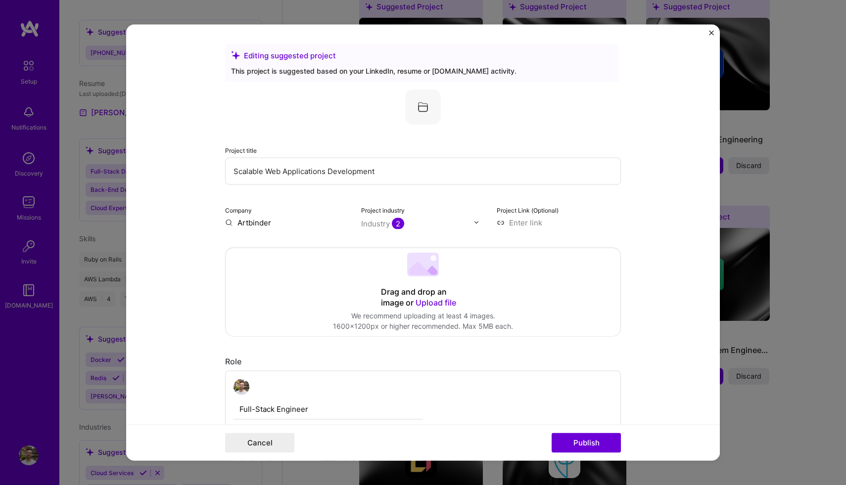
drag, startPoint x: 377, startPoint y: 175, endPoint x: 180, endPoint y: 171, distance: 197.4
click at [180, 171] on form "Editing suggested project This project is suggested based on your LinkedIn, res…" at bounding box center [422, 242] width 593 height 437
drag, startPoint x: 249, startPoint y: 169, endPoint x: 195, endPoint y: 169, distance: 53.9
click at [195, 169] on form "Editing suggested project This project is suggested based on your LinkedIn, res…" at bounding box center [422, 242] width 593 height 437
drag, startPoint x: 402, startPoint y: 172, endPoint x: 160, endPoint y: 174, distance: 242.3
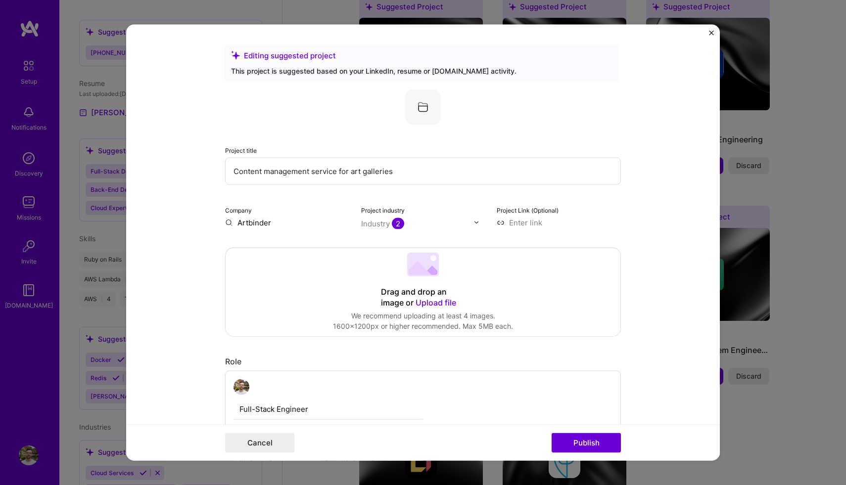
click at [160, 174] on form "Editing suggested project This project is suggested based on your LinkedIn, res…" at bounding box center [422, 242] width 593 height 437
type input "Content management service for art galleries"
click at [189, 205] on form "Editing suggested project This project is suggested based on your LinkedIn, res…" at bounding box center [422, 242] width 593 height 437
click at [527, 222] on input at bounding box center [559, 222] width 124 height 10
paste input "[URL][DOMAIN_NAME]"
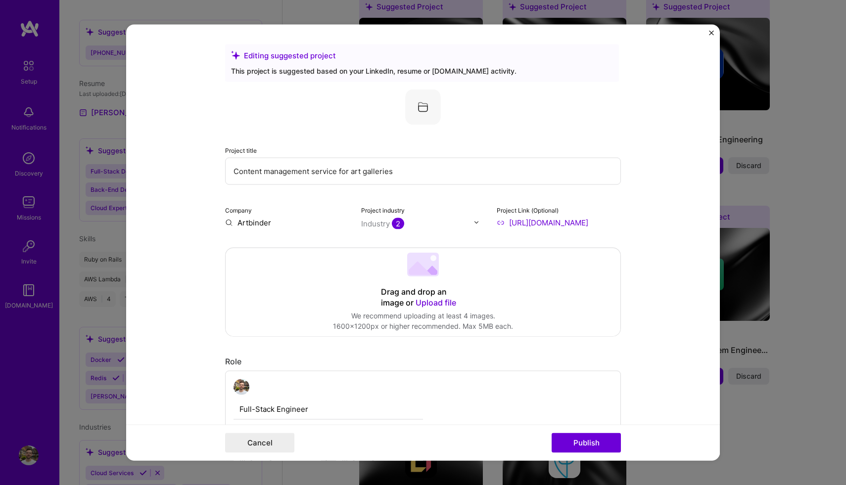
type input "[URL][DOMAIN_NAME]"
drag, startPoint x: 439, startPoint y: 171, endPoint x: 94, endPoint y: 171, distance: 344.7
click at [94, 171] on div "Editing suggested project This project is suggested based on your LinkedIn, res…" at bounding box center [423, 242] width 846 height 485
paste input "Art Inventory Management & Sales Solution"
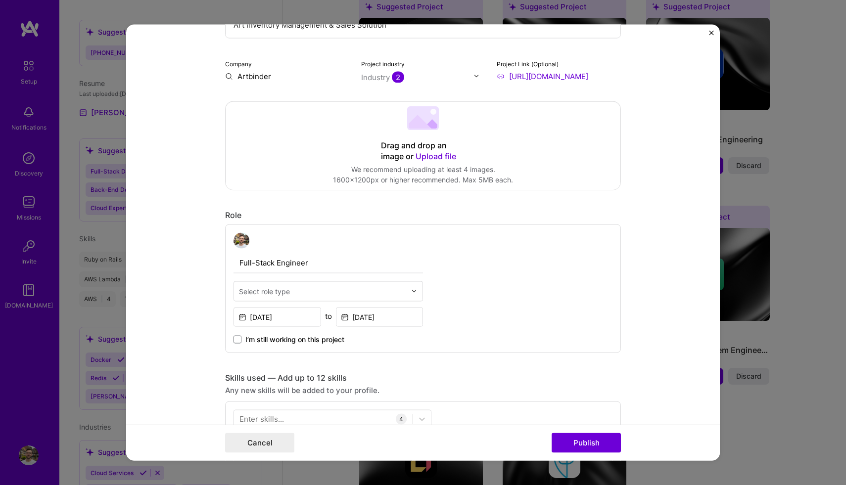
scroll to position [147, 0]
type input "Art Inventory Management & Sales Solution"
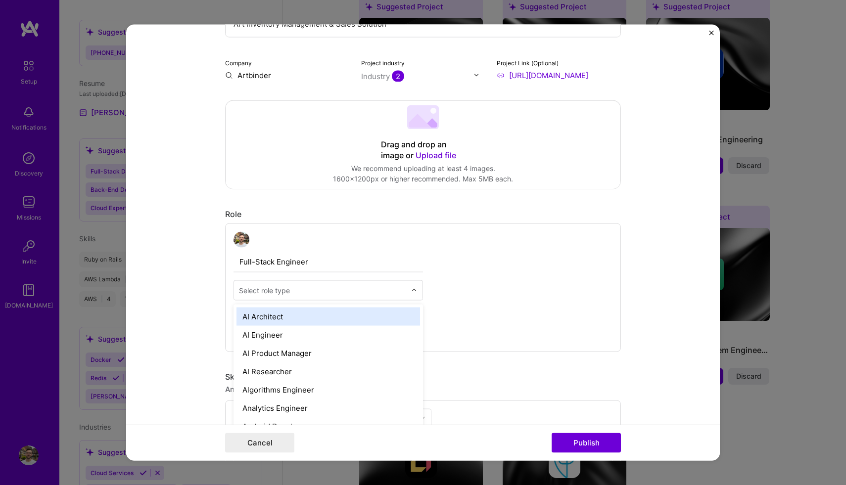
click at [259, 292] on div "Select role type" at bounding box center [264, 290] width 51 height 10
type input "soft"
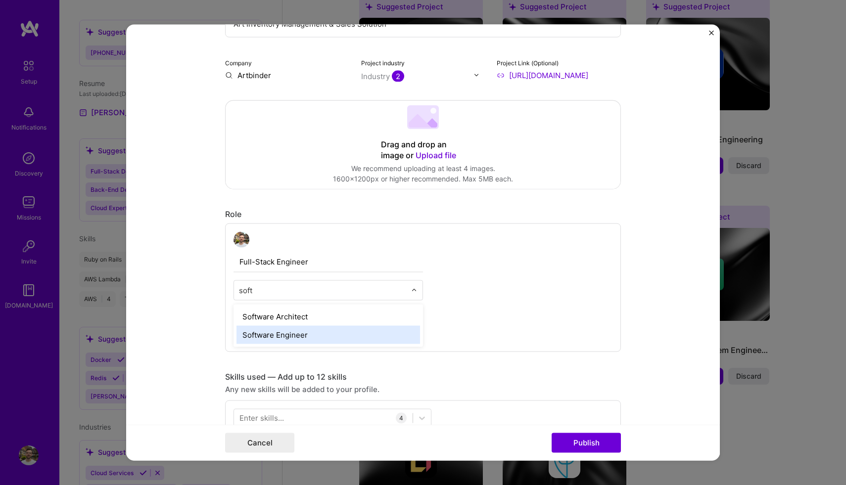
click at [280, 332] on div "Software Engineer" at bounding box center [327, 334] width 183 height 18
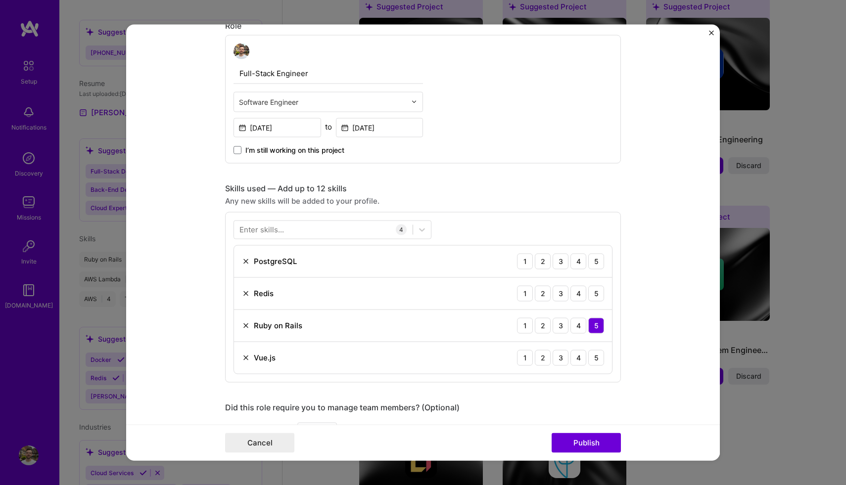
scroll to position [341, 0]
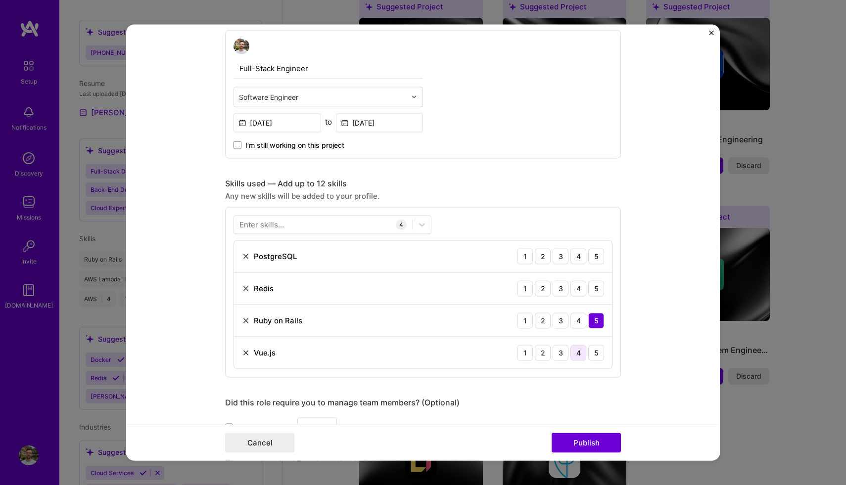
click at [578, 352] on div "4" at bounding box center [578, 353] width 16 height 16
click at [579, 286] on div "4" at bounding box center [578, 288] width 16 height 16
click at [597, 253] on div "5" at bounding box center [596, 256] width 16 height 16
click at [586, 263] on div "1 2 3 4 5" at bounding box center [560, 256] width 87 height 16
click at [582, 261] on div "4" at bounding box center [578, 256] width 16 height 16
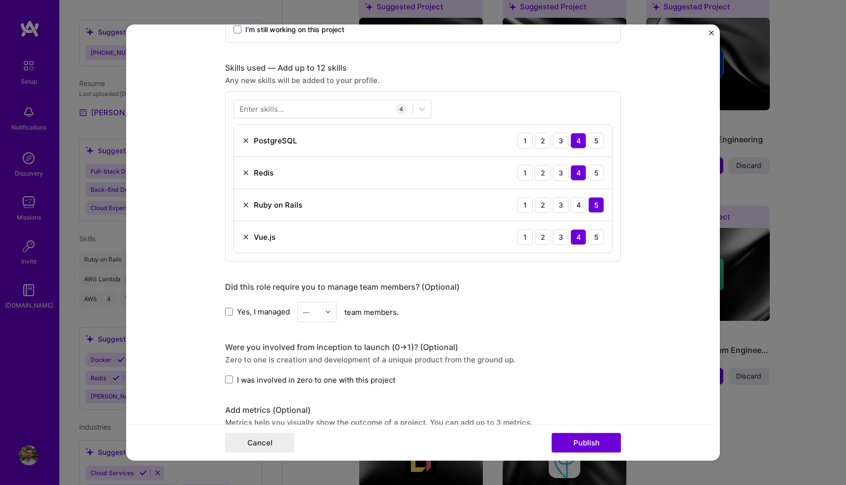
scroll to position [453, 0]
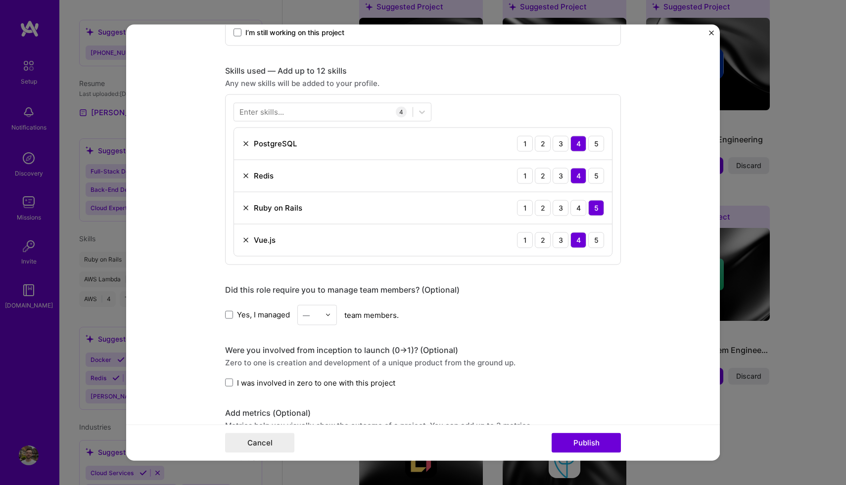
click at [253, 113] on div "Enter skills..." at bounding box center [261, 112] width 45 height 10
click at [258, 112] on div "Enter skills..." at bounding box center [261, 112] width 45 height 10
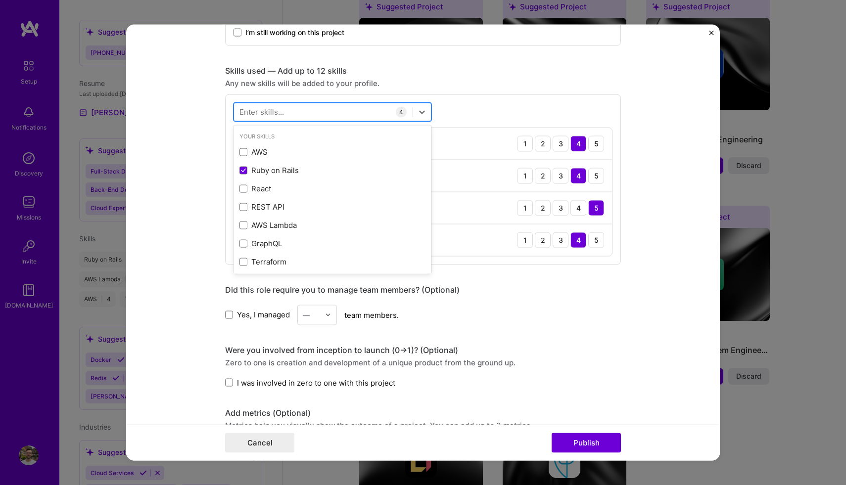
click at [387, 112] on div at bounding box center [323, 112] width 179 height 16
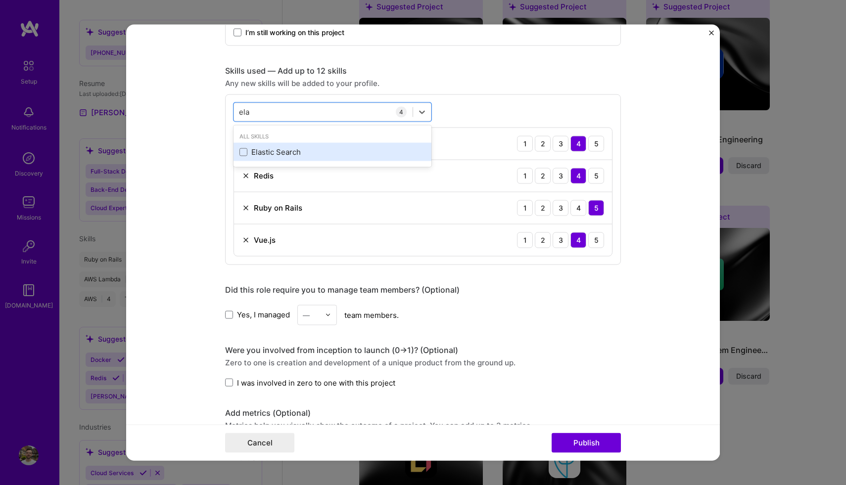
click at [355, 149] on div "Elastic Search" at bounding box center [332, 152] width 186 height 10
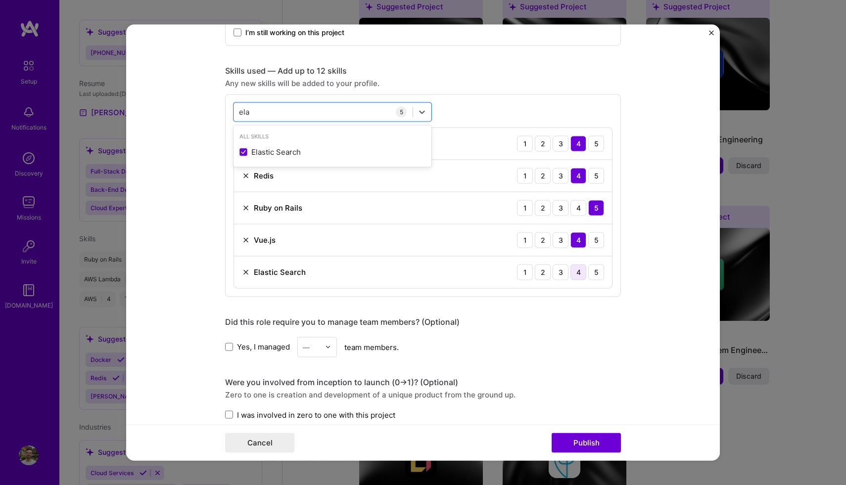
type input "ela"
click at [580, 276] on div "4" at bounding box center [578, 272] width 16 height 16
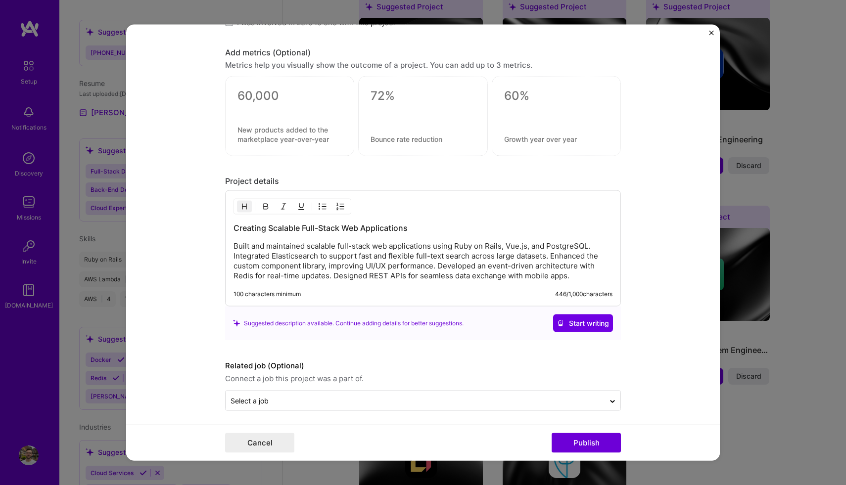
scroll to position [851, 0]
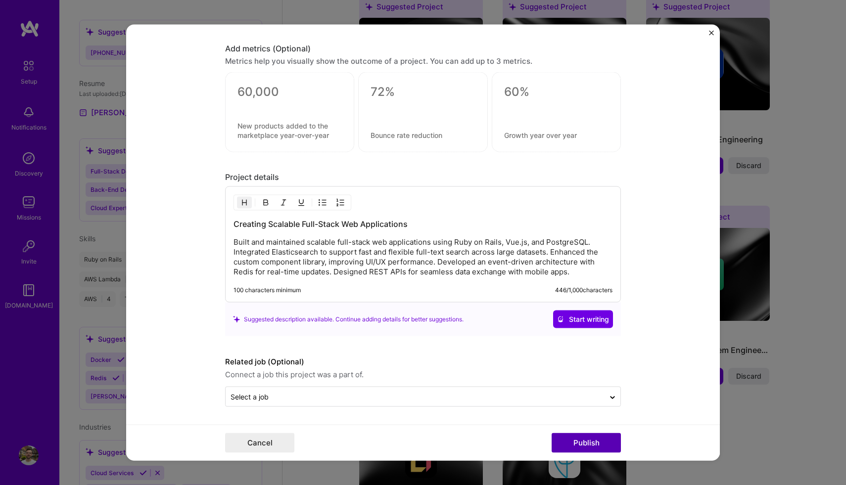
click at [574, 447] on button "Publish" at bounding box center [585, 443] width 69 height 20
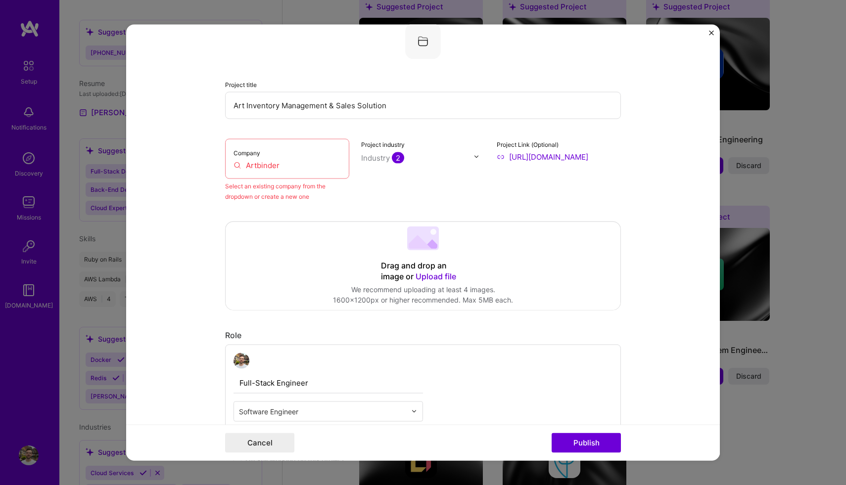
scroll to position [65, 0]
click at [300, 163] on input "Artbinder" at bounding box center [286, 166] width 107 height 10
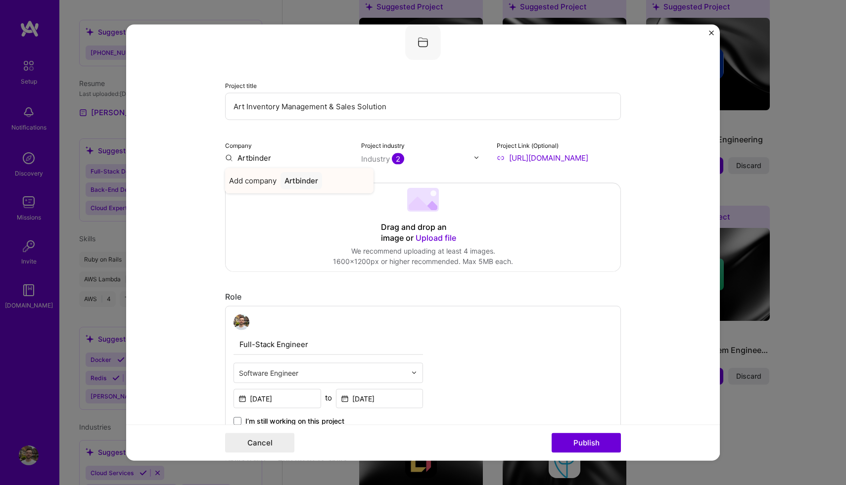
type input "Artbinder"
click at [295, 182] on div "Artbinder" at bounding box center [301, 180] width 42 height 17
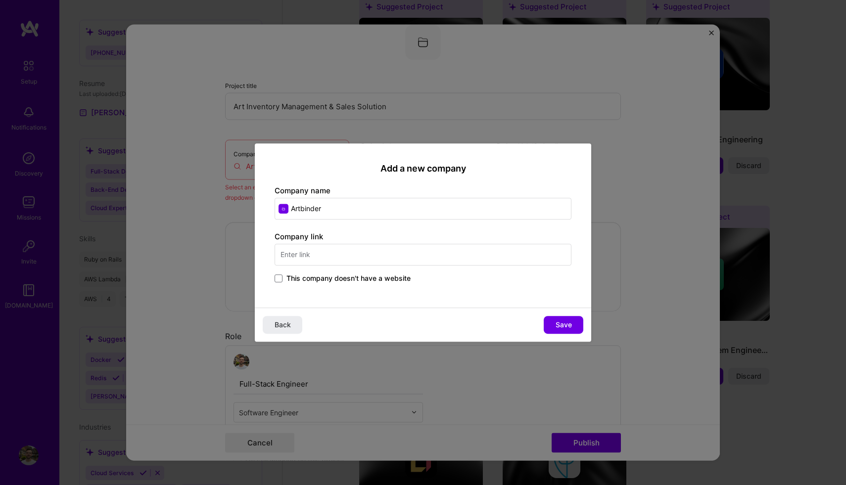
click at [304, 262] on input "text" at bounding box center [422, 255] width 297 height 22
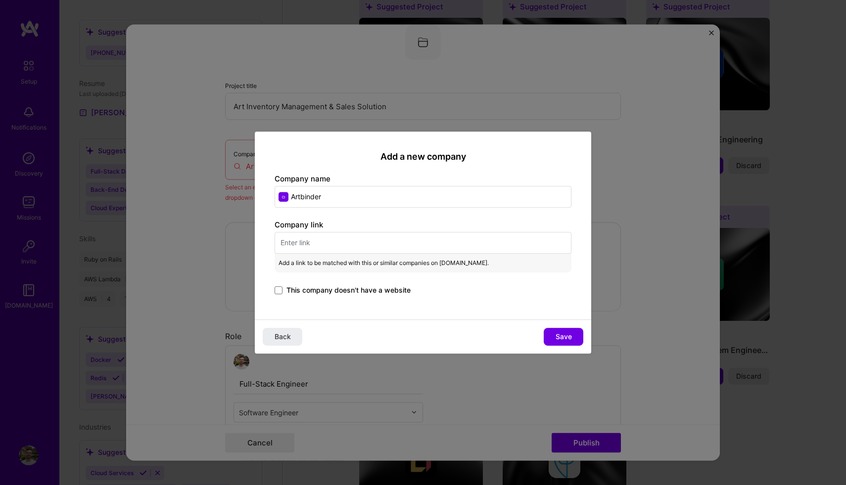
paste input "Art Inventory Management & Sales Solution"
type input "Art Inventory Management & Sales Solution"
paste input "[URL][DOMAIN_NAME]"
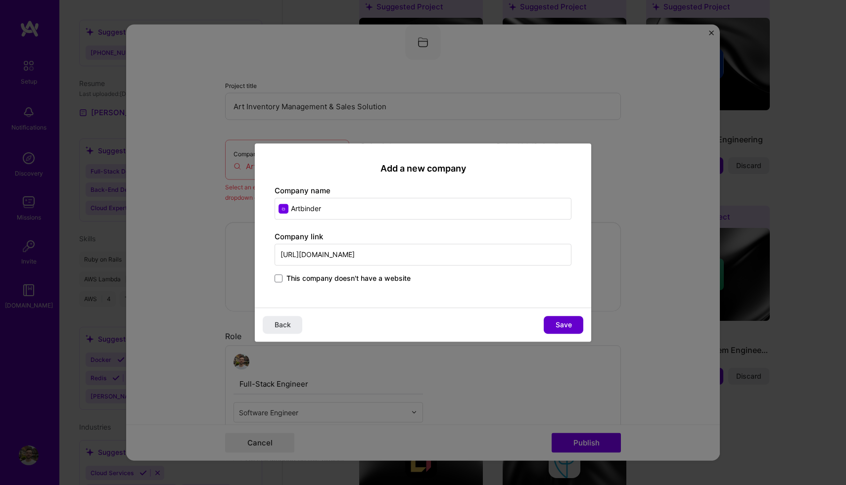
type input "[URL][DOMAIN_NAME]"
click at [563, 329] on span "Save" at bounding box center [563, 325] width 16 height 10
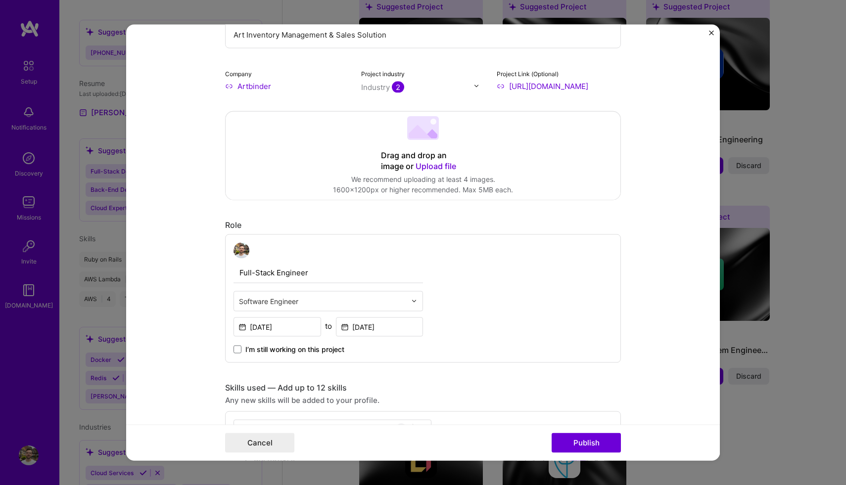
scroll to position [0, 0]
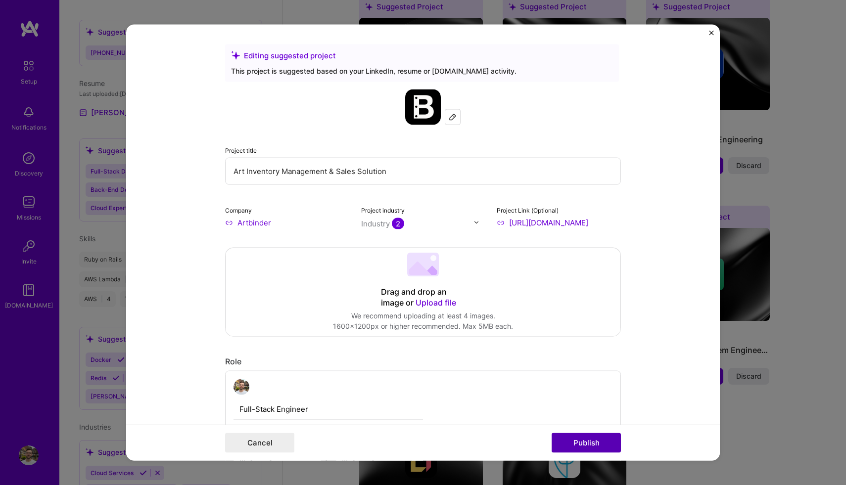
click at [573, 441] on button "Publish" at bounding box center [585, 443] width 69 height 20
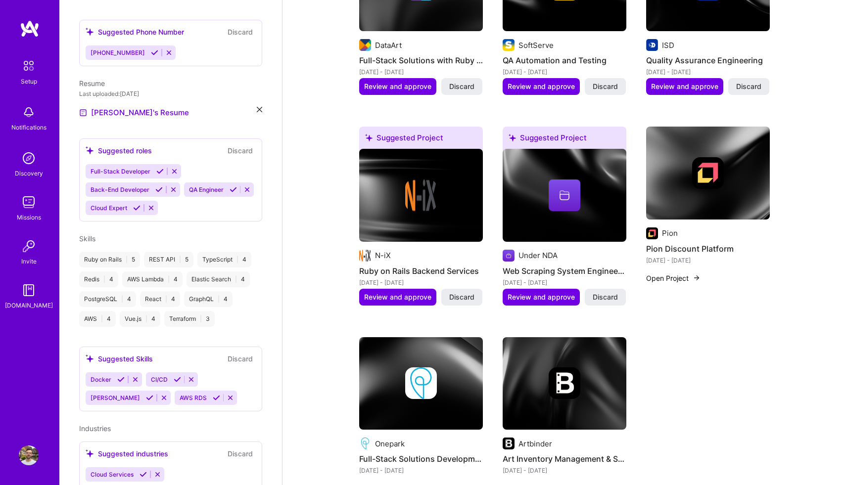
scroll to position [565, 0]
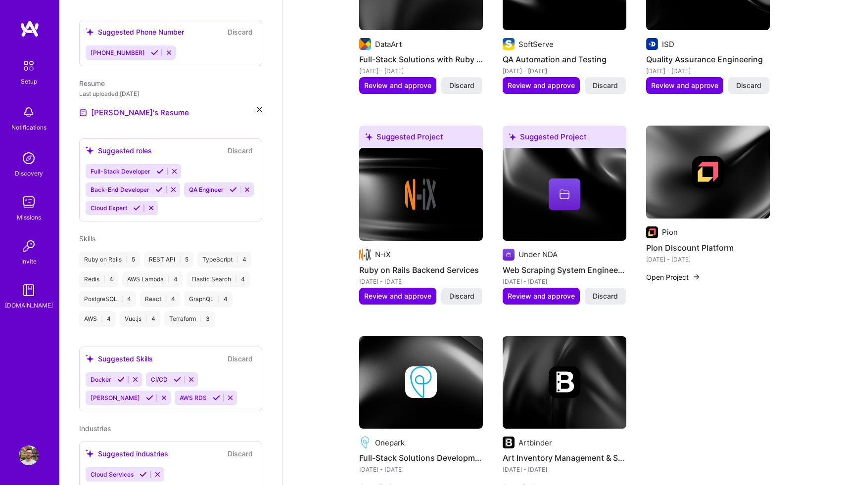
click at [677, 272] on button "Open Project" at bounding box center [673, 277] width 54 height 10
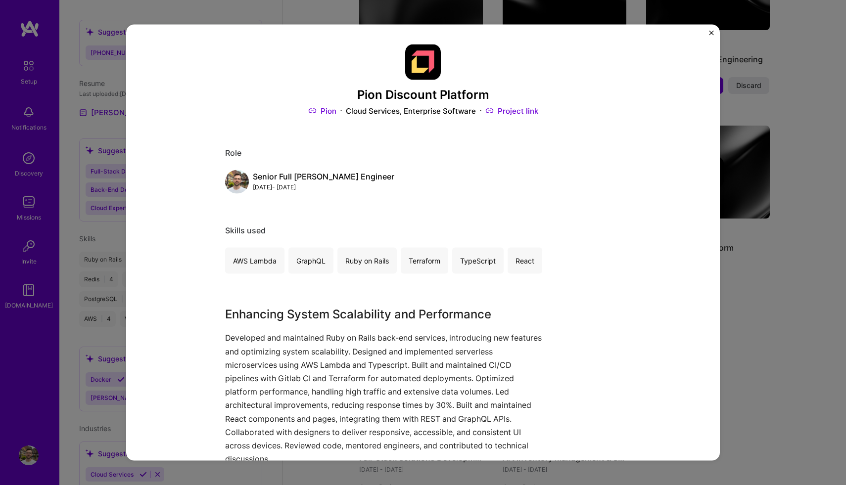
click at [329, 110] on link "Pion" at bounding box center [322, 111] width 28 height 10
click at [713, 32] on img "Close" at bounding box center [711, 32] width 5 height 5
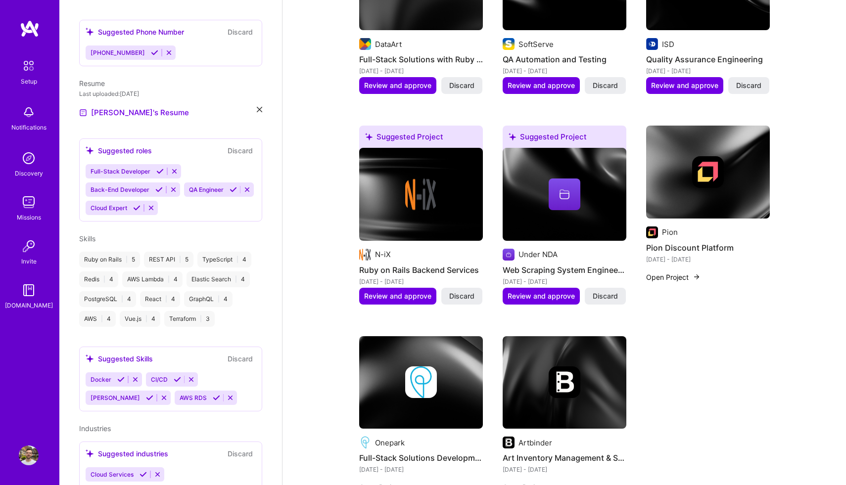
click at [732, 156] on div at bounding box center [708, 172] width 124 height 32
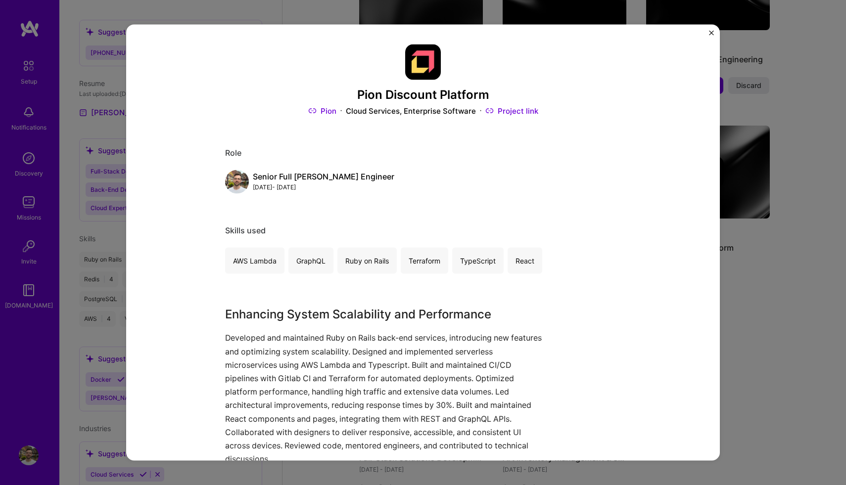
click at [787, 311] on div "Pion Discount Platform Pion Cloud Services, Enterprise Software Project link Ro…" at bounding box center [423, 242] width 846 height 485
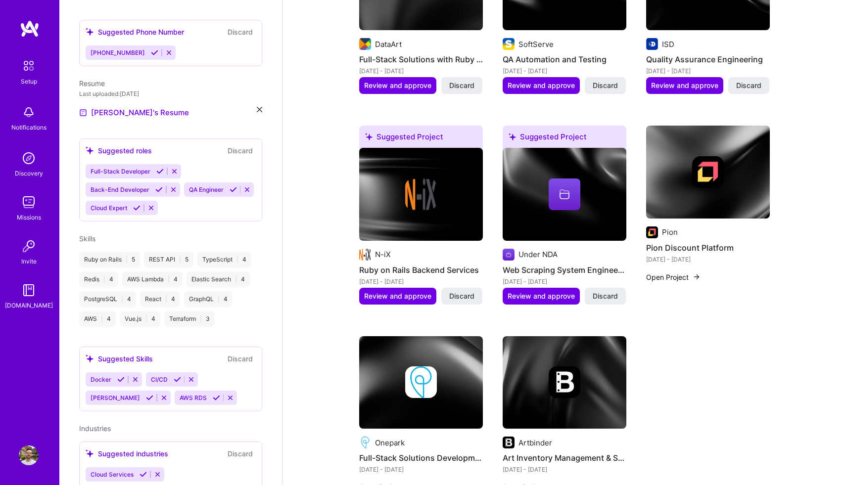
click at [599, 366] on div at bounding box center [564, 382] width 124 height 32
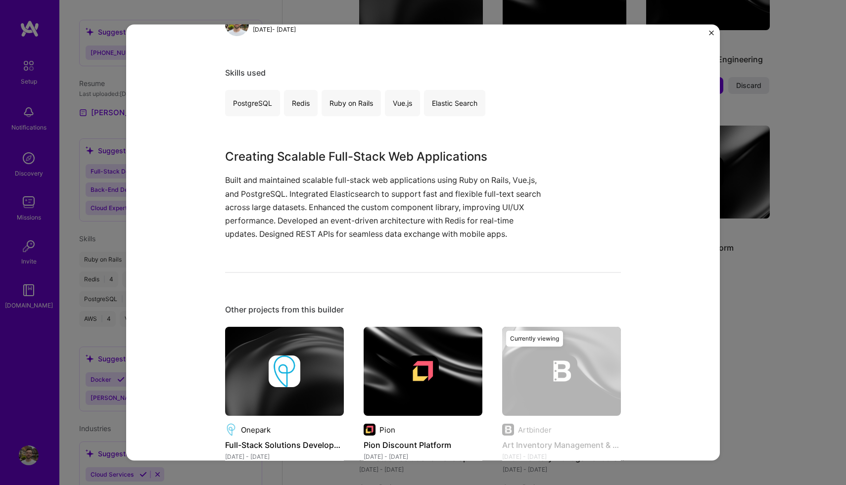
scroll to position [208, 0]
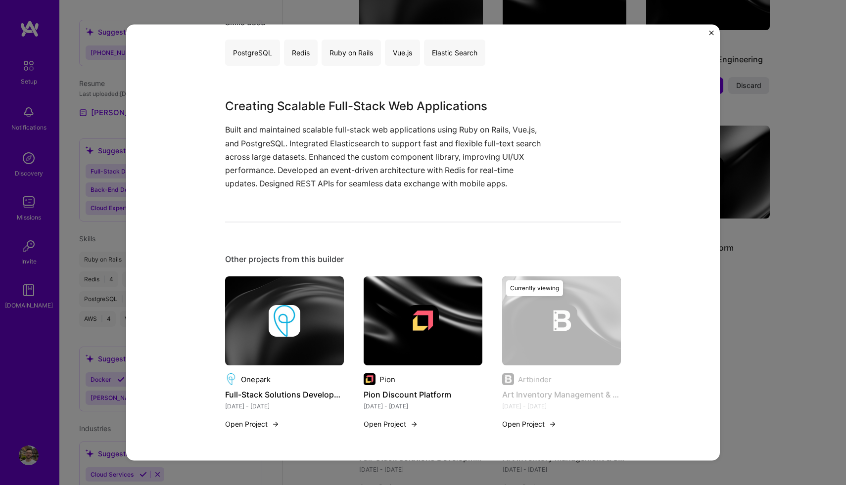
click at [773, 290] on div "Art Inventory Management & Sales Solution Artbinder Cloud Services, Enterprise …" at bounding box center [423, 242] width 846 height 485
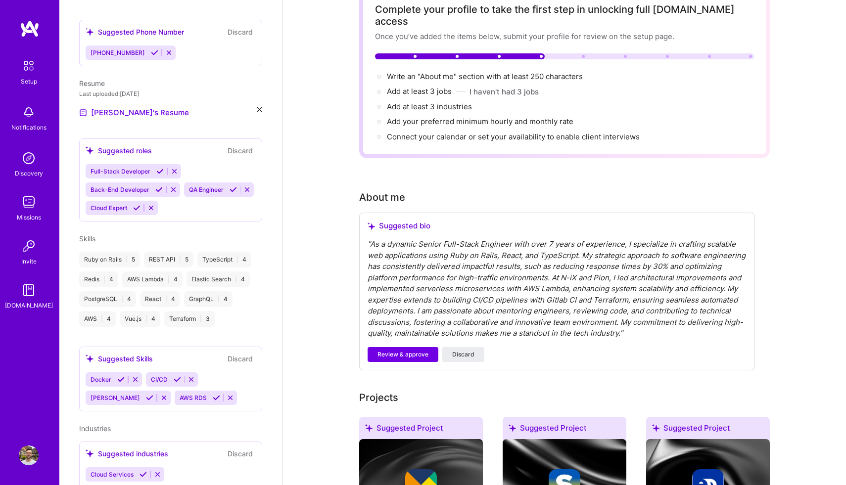
scroll to position [82, 0]
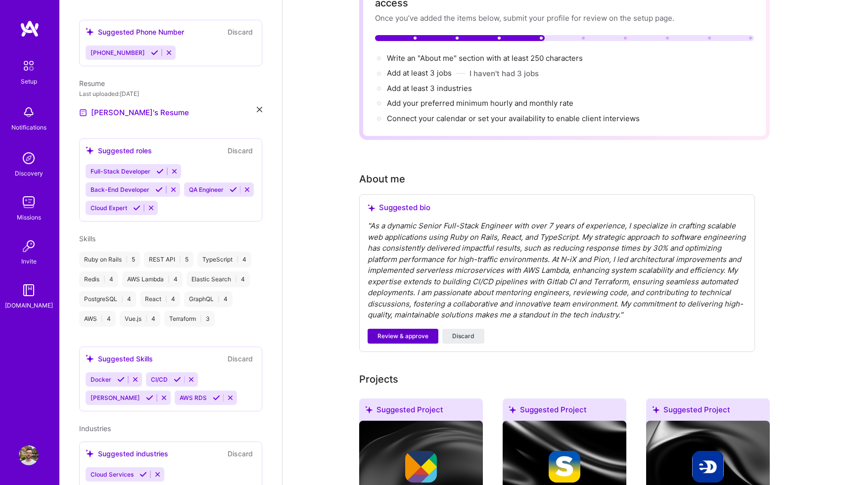
click at [417, 332] on span "Review & approve" at bounding box center [402, 336] width 51 height 9
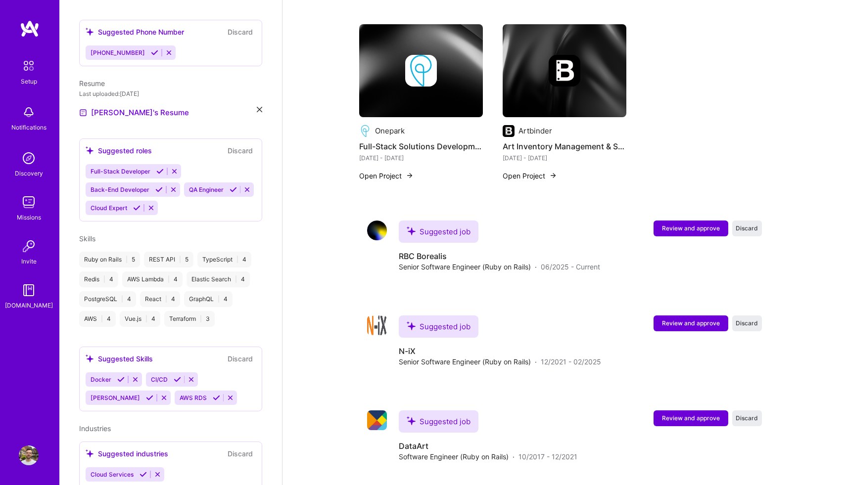
scroll to position [910, 0]
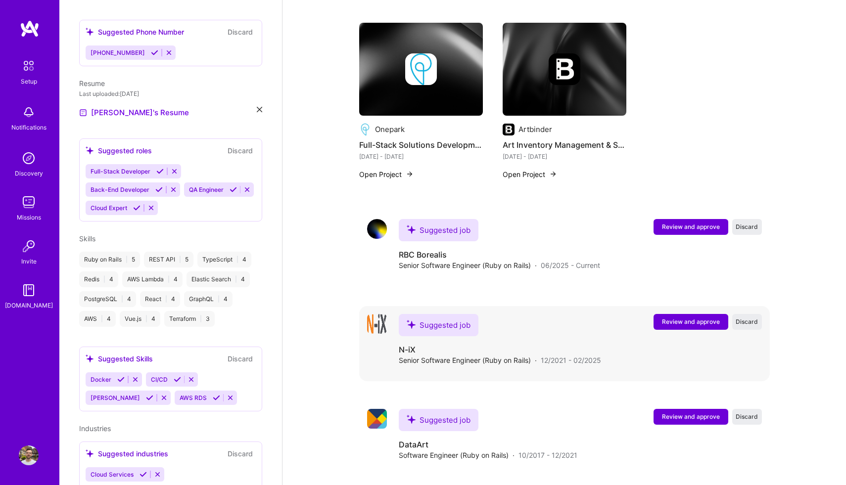
click at [678, 317] on span "Review and approve" at bounding box center [691, 321] width 58 height 8
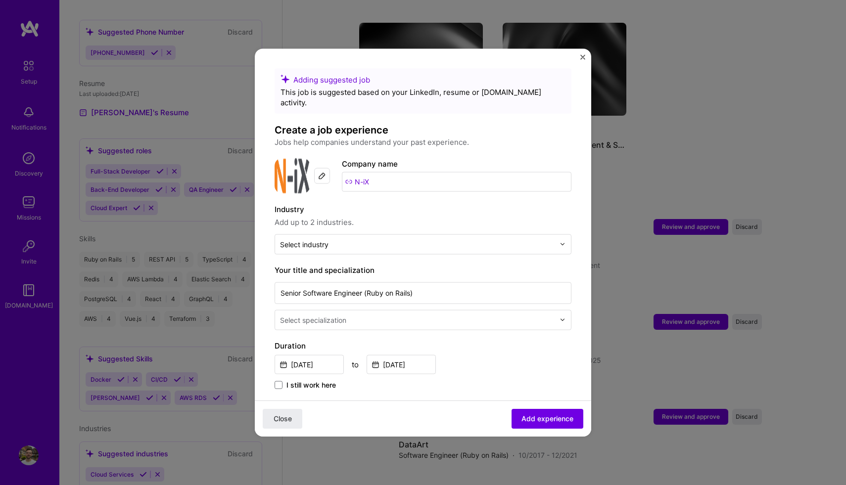
click at [583, 56] on img "Close" at bounding box center [582, 56] width 5 height 5
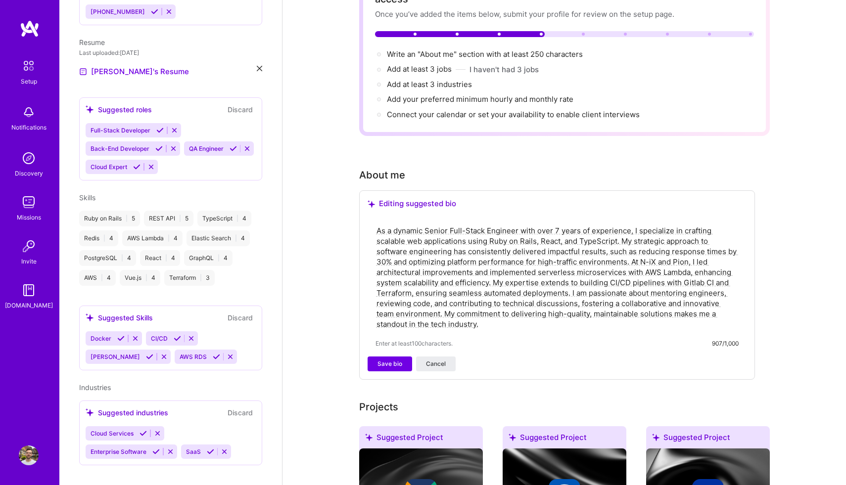
scroll to position [90, 0]
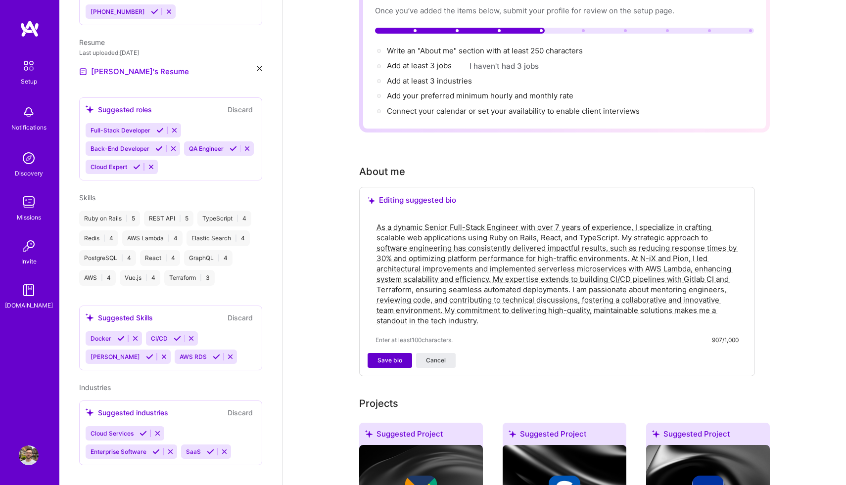
click at [384, 356] on span "Save bio" at bounding box center [389, 360] width 25 height 9
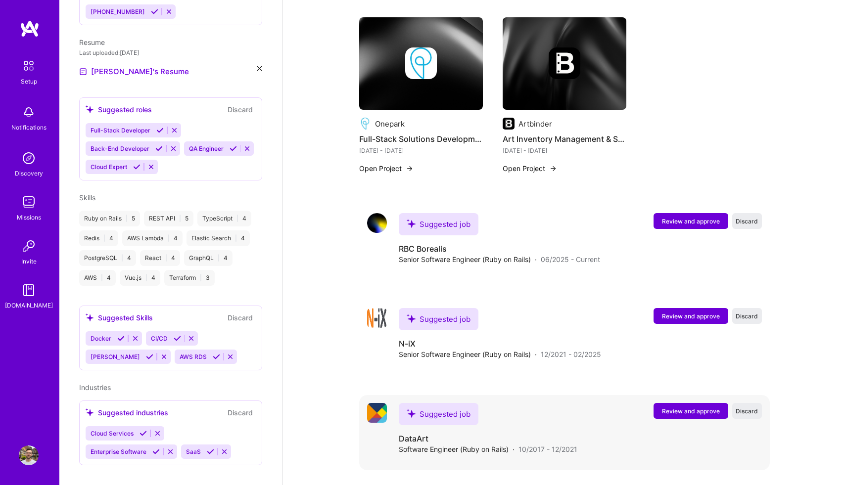
scroll to position [807, 0]
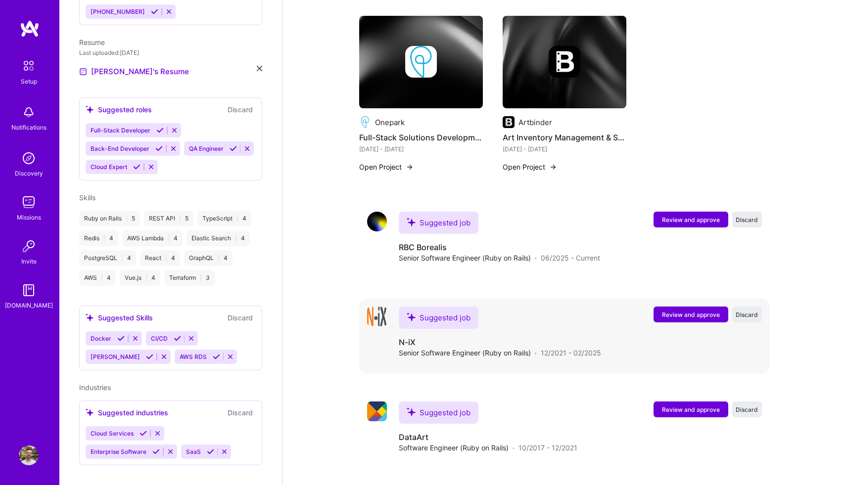
click at [669, 311] on span "Review and approve" at bounding box center [691, 315] width 58 height 8
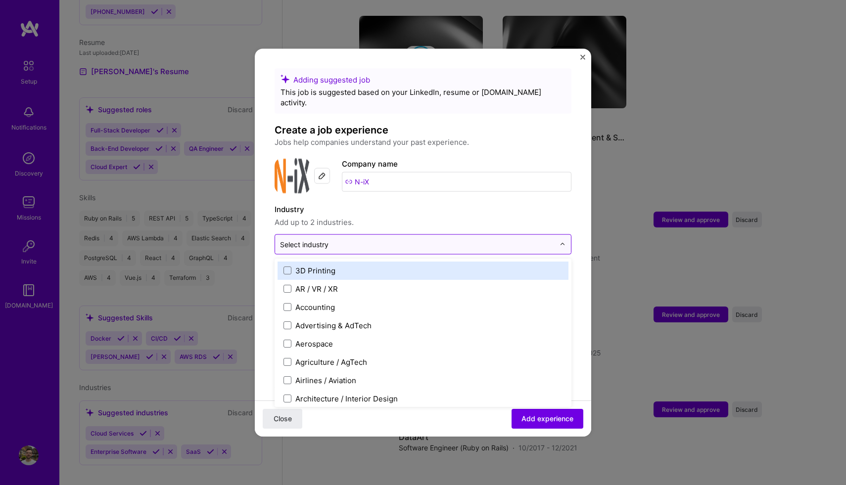
click at [543, 239] on div at bounding box center [417, 244] width 274 height 12
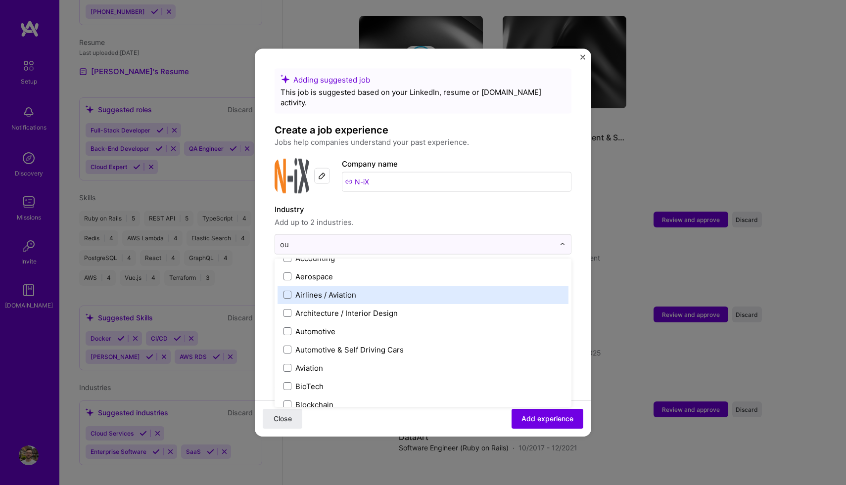
scroll to position [0, 0]
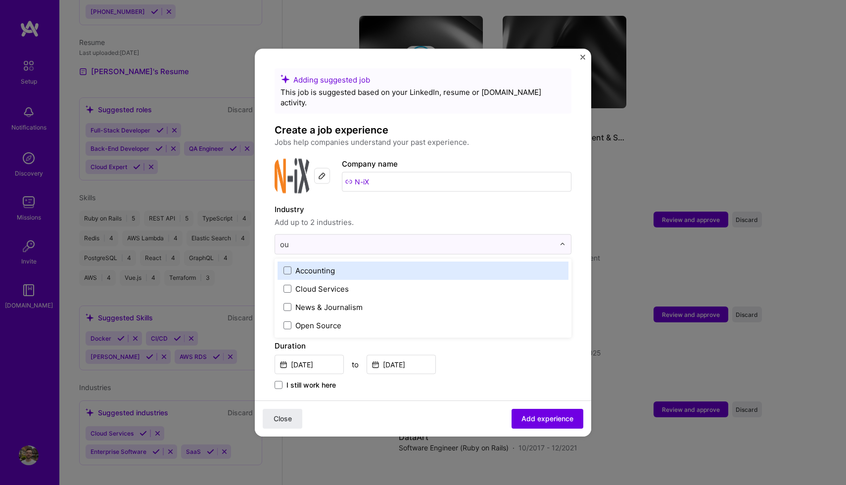
type input "o"
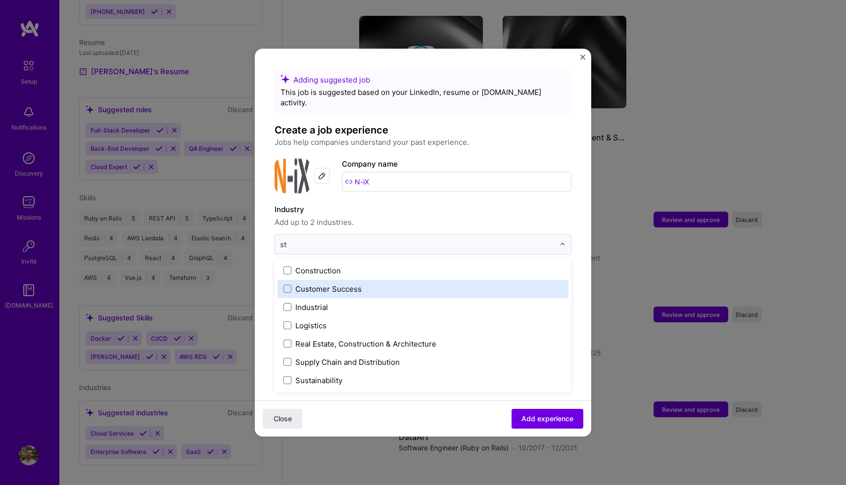
type input "s"
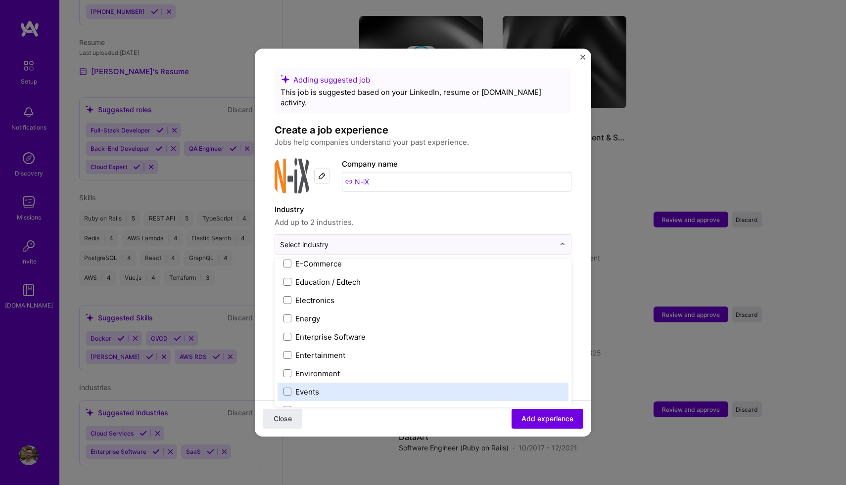
scroll to position [882, 0]
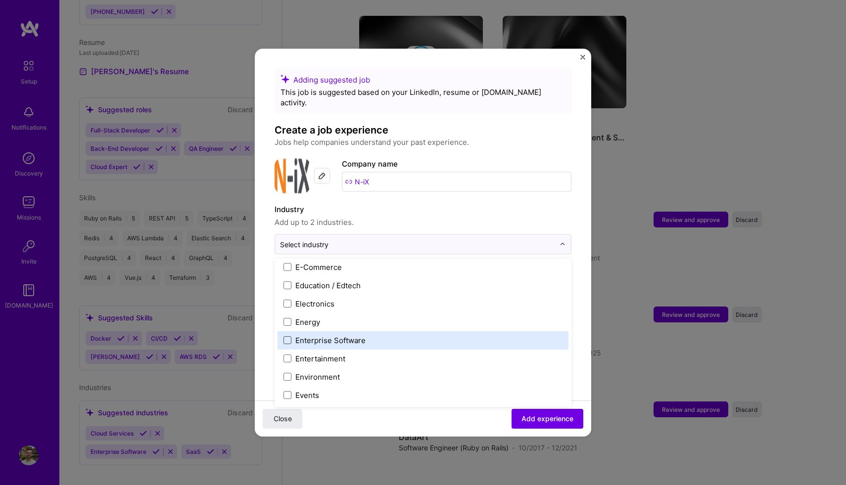
click at [289, 336] on span at bounding box center [287, 340] width 8 height 8
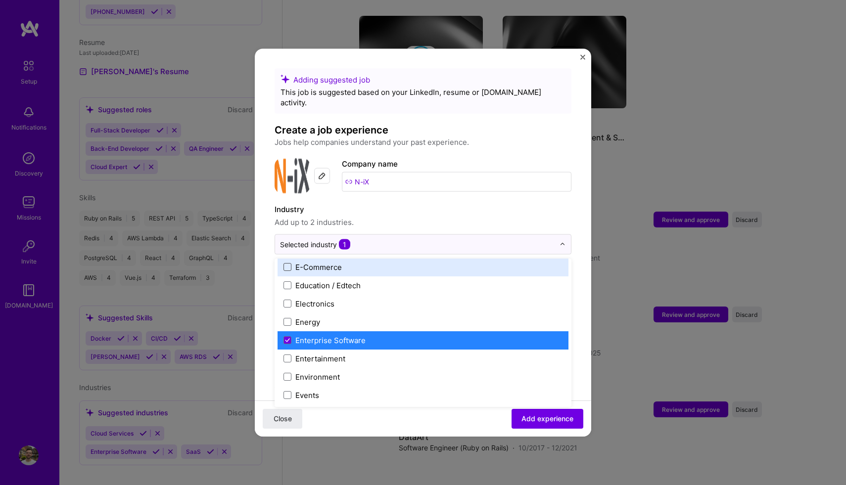
click at [286, 263] on span at bounding box center [287, 267] width 8 height 8
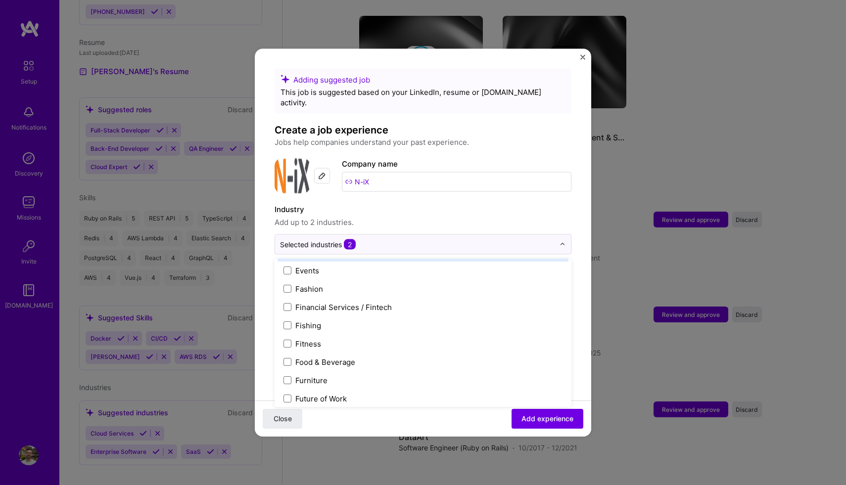
scroll to position [1008, 0]
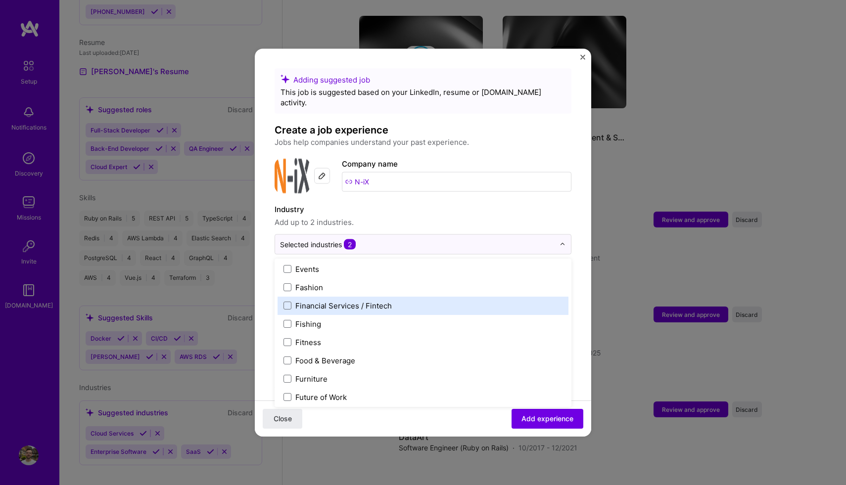
click at [297, 301] on div "Financial Services / Fintech" at bounding box center [422, 305] width 291 height 18
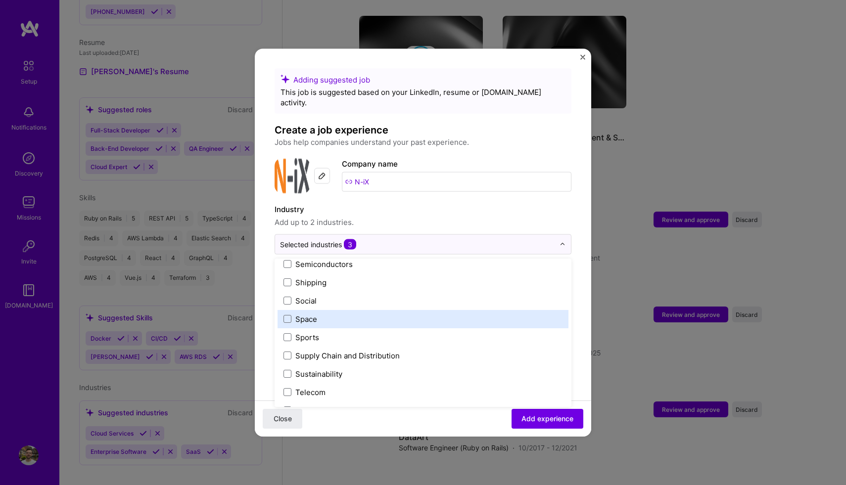
scroll to position [2053, 0]
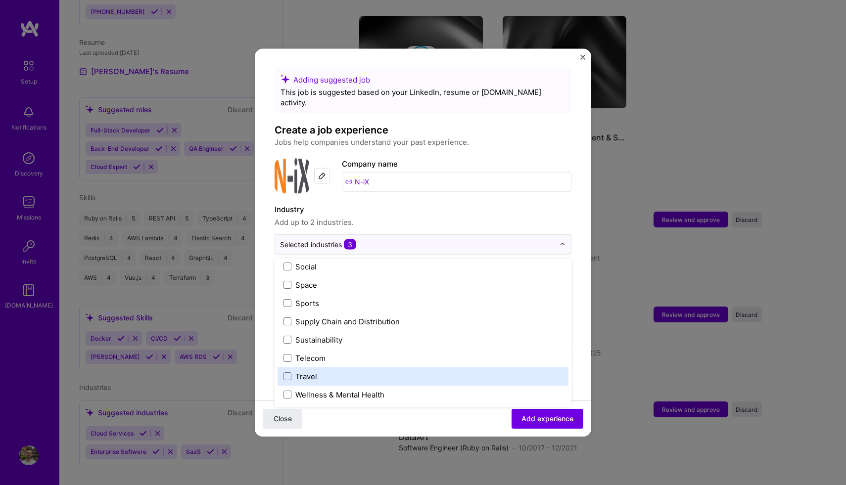
click at [319, 371] on label "Travel" at bounding box center [422, 376] width 279 height 10
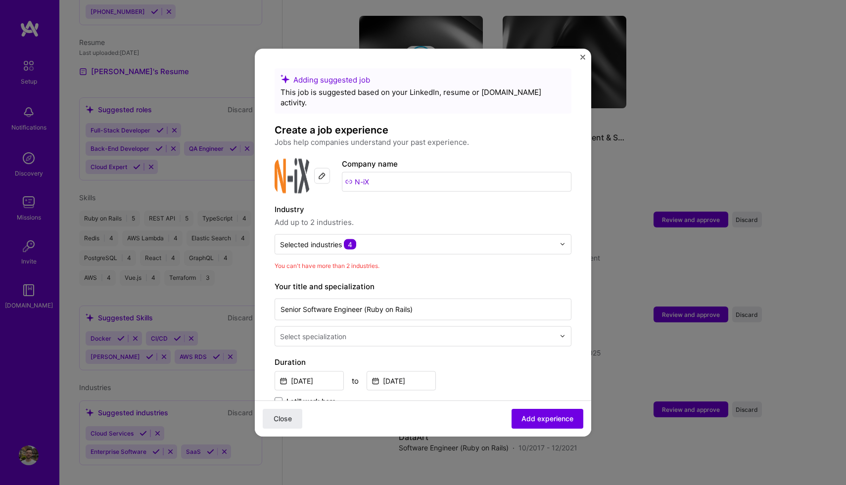
click at [453, 216] on span "Add up to 2 industries." at bounding box center [422, 222] width 297 height 12
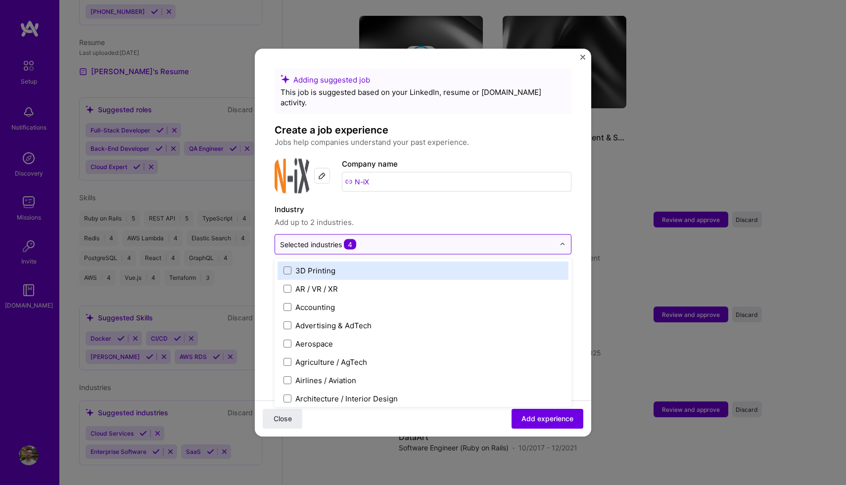
click at [428, 239] on input "text" at bounding box center [417, 244] width 274 height 10
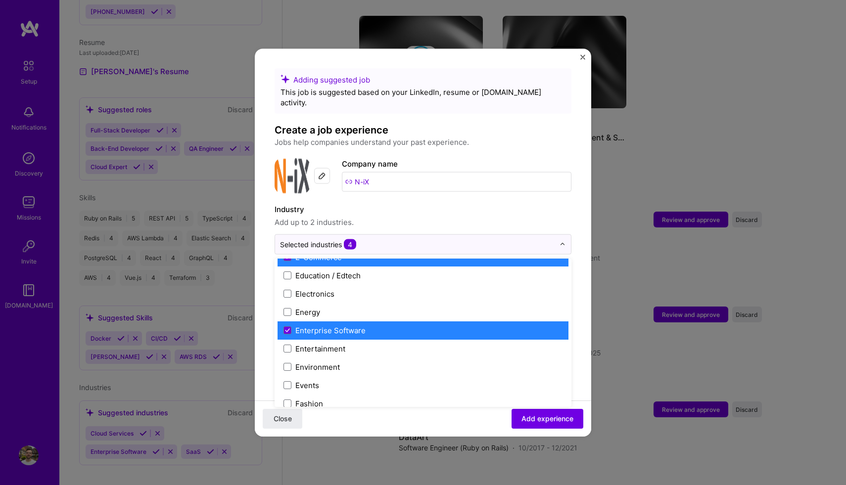
scroll to position [951, 0]
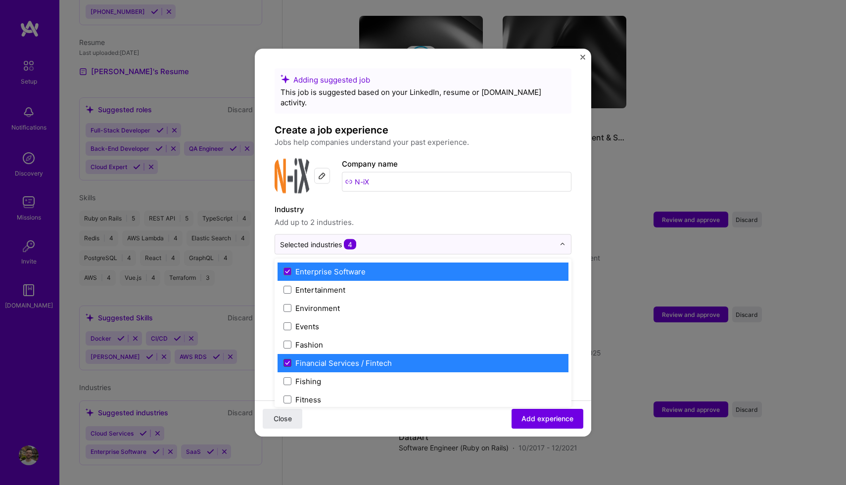
click at [286, 361] on icon at bounding box center [287, 363] width 5 height 4
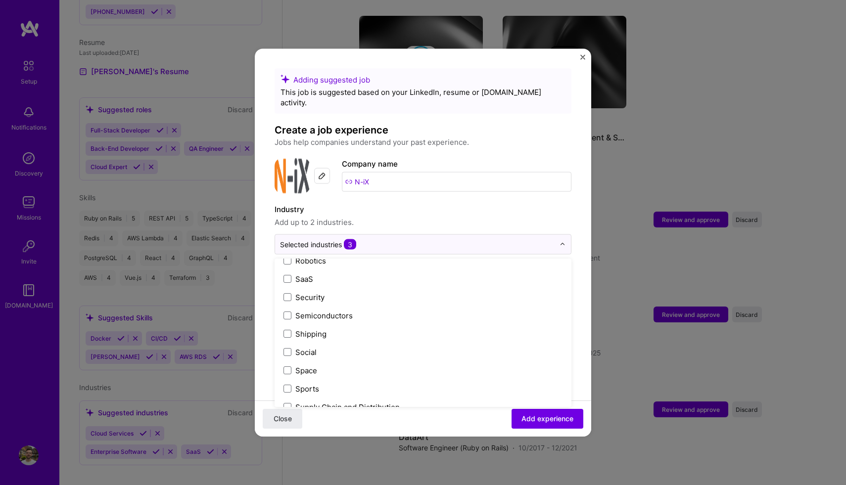
scroll to position [2053, 0]
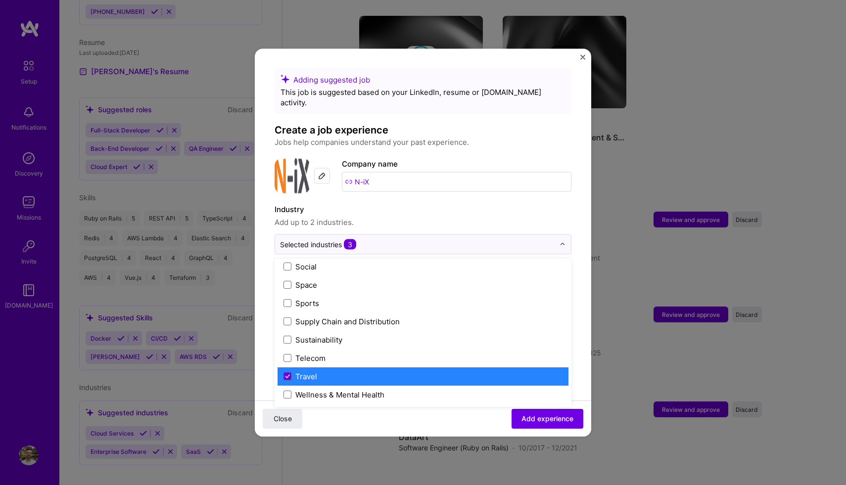
click at [287, 374] on icon at bounding box center [287, 376] width 5 height 4
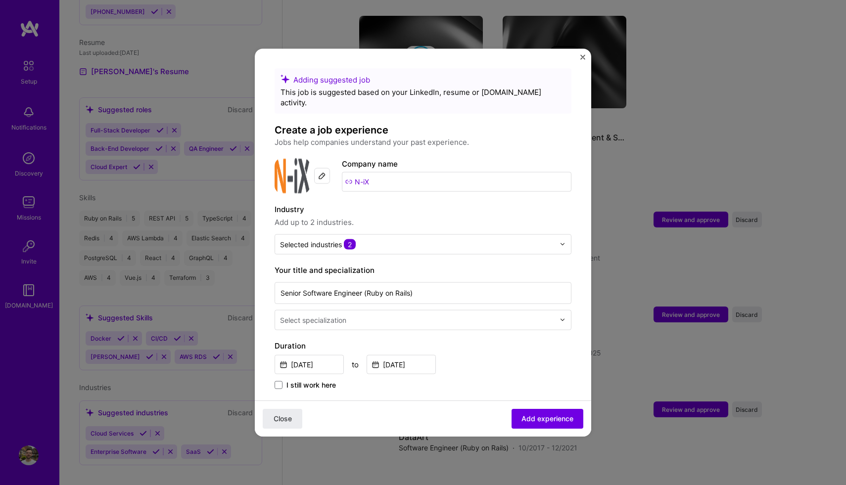
click at [578, 344] on form "Adding suggested job This job is suggested based on your LinkedIn, resume or [D…" at bounding box center [423, 465] width 336 height 795
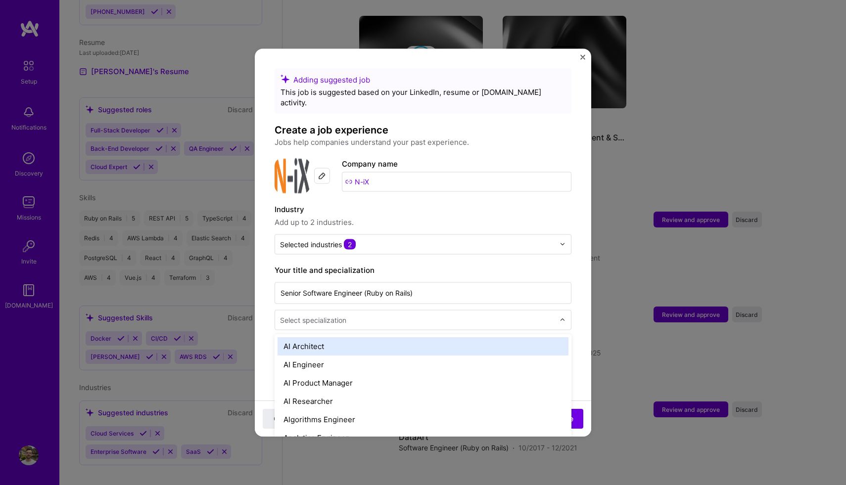
click at [511, 315] on input "text" at bounding box center [418, 320] width 276 height 10
type input "so"
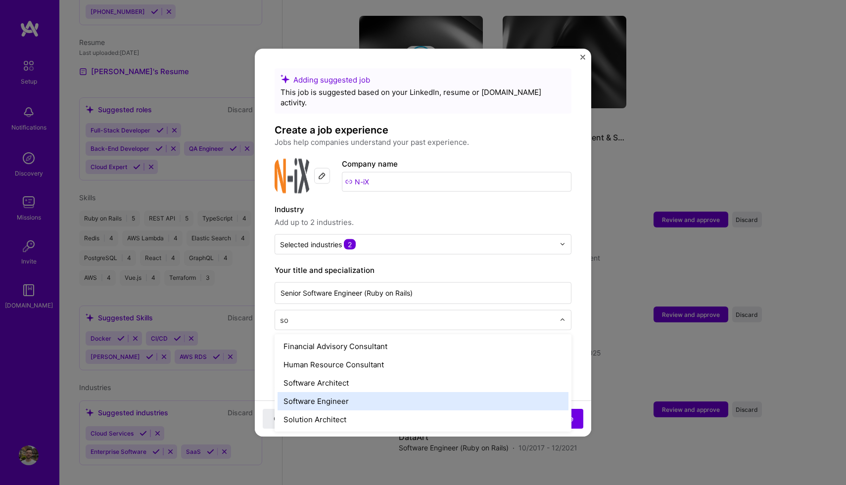
click at [446, 392] on div "Software Engineer" at bounding box center [422, 401] width 291 height 18
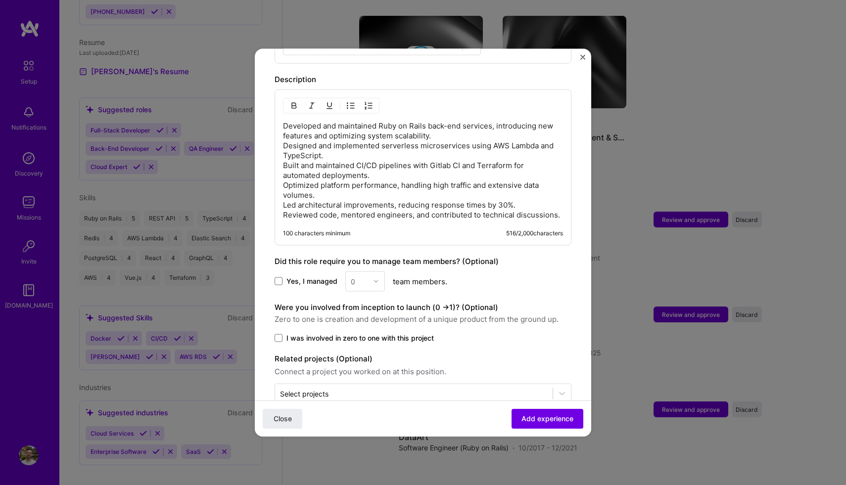
scroll to position [416, 0]
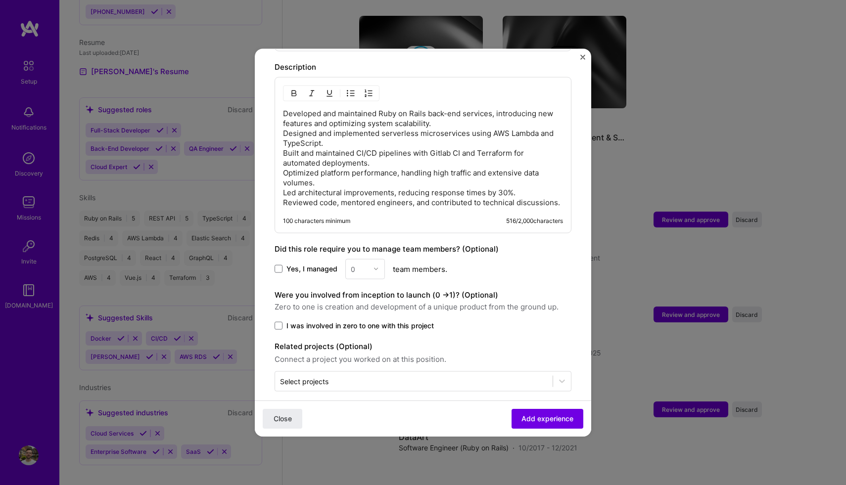
click at [583, 59] on img "Close" at bounding box center [582, 56] width 5 height 5
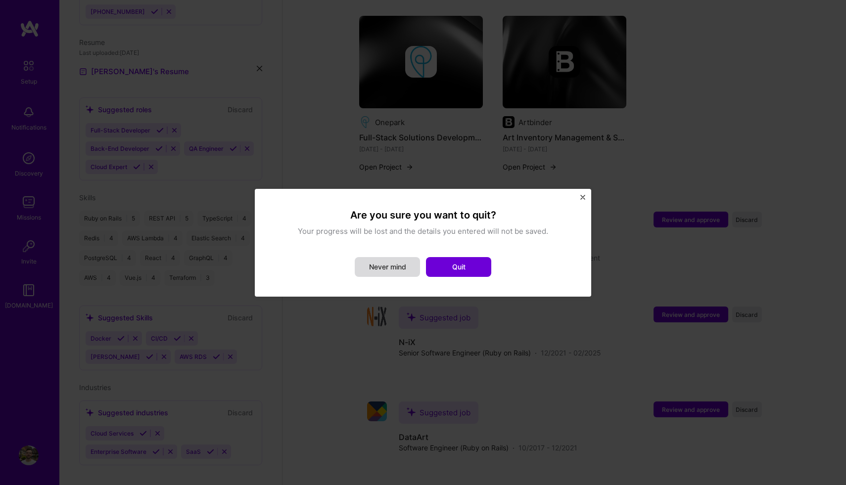
click at [395, 272] on button "Never mind" at bounding box center [387, 267] width 65 height 20
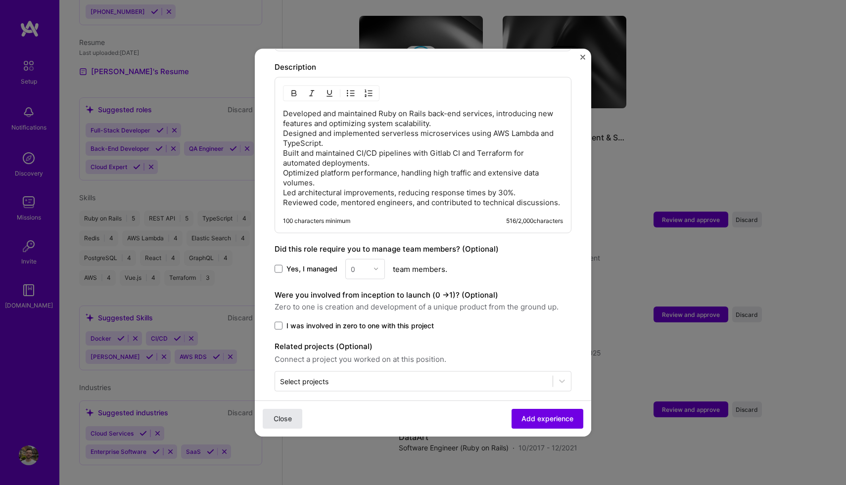
click at [279, 423] on span "Close" at bounding box center [282, 419] width 18 height 10
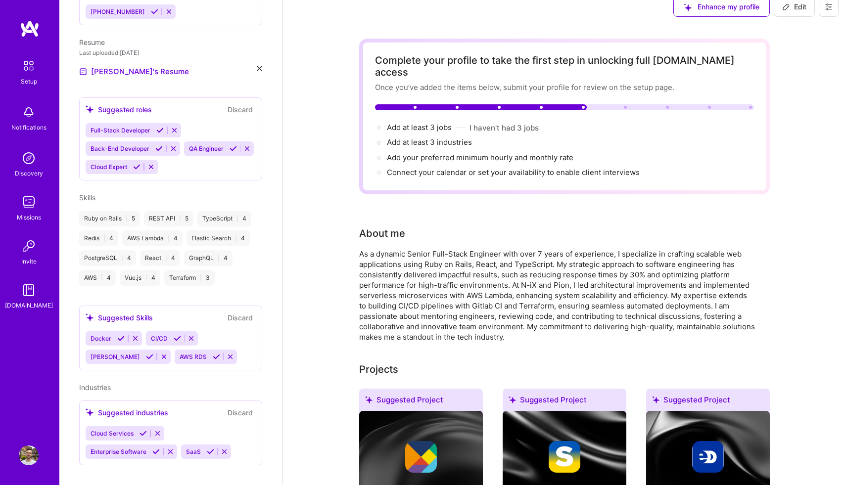
scroll to position [0, 0]
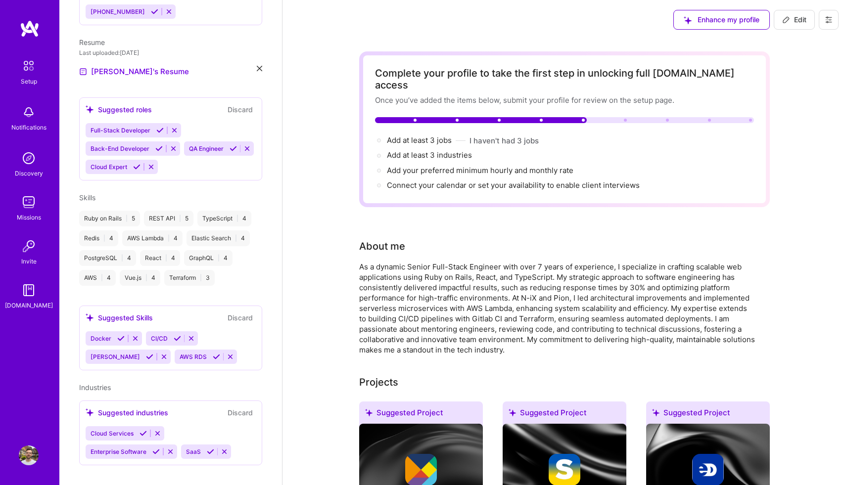
click at [798, 20] on span "Edit" at bounding box center [794, 20] width 24 height 10
select select "US"
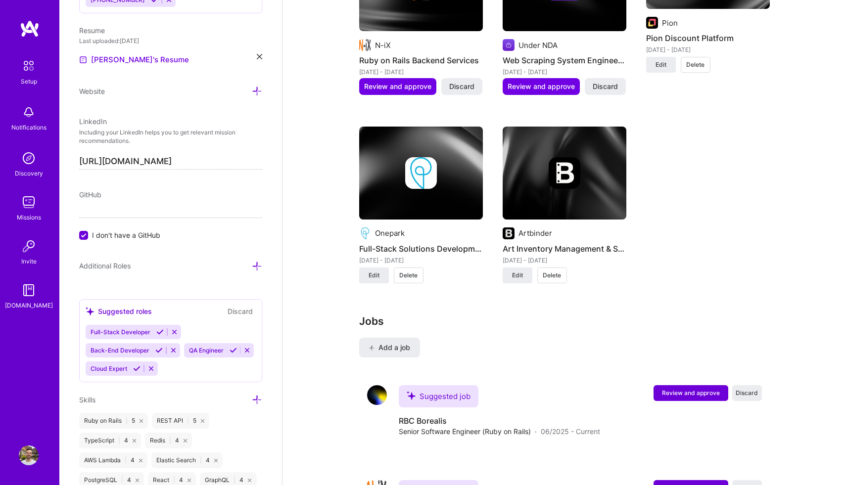
scroll to position [1187, 0]
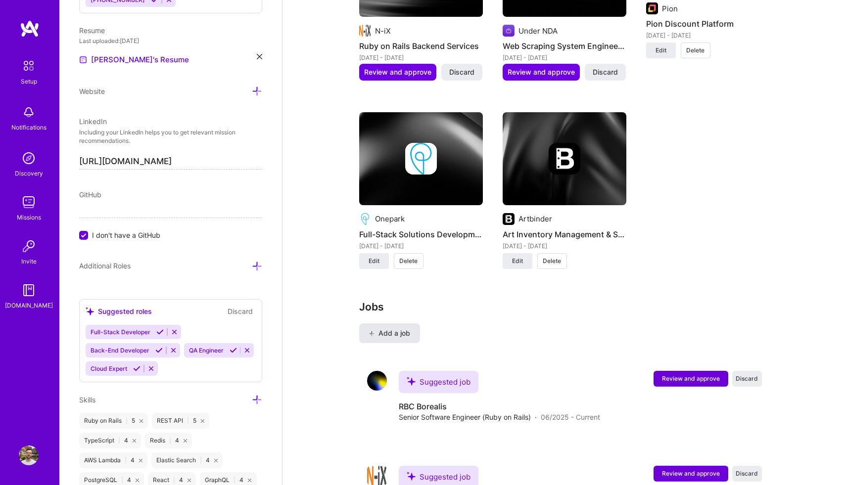
click at [403, 328] on span "Add a job" at bounding box center [389, 333] width 41 height 10
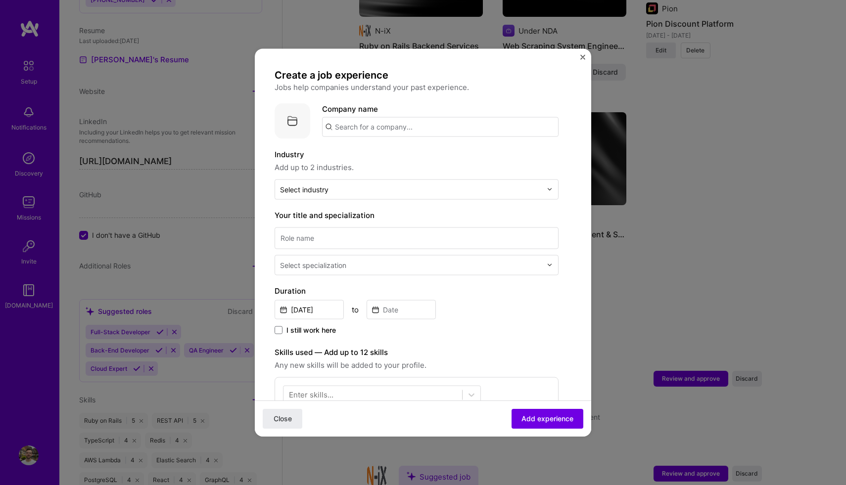
click at [387, 131] on input "text" at bounding box center [440, 127] width 236 height 20
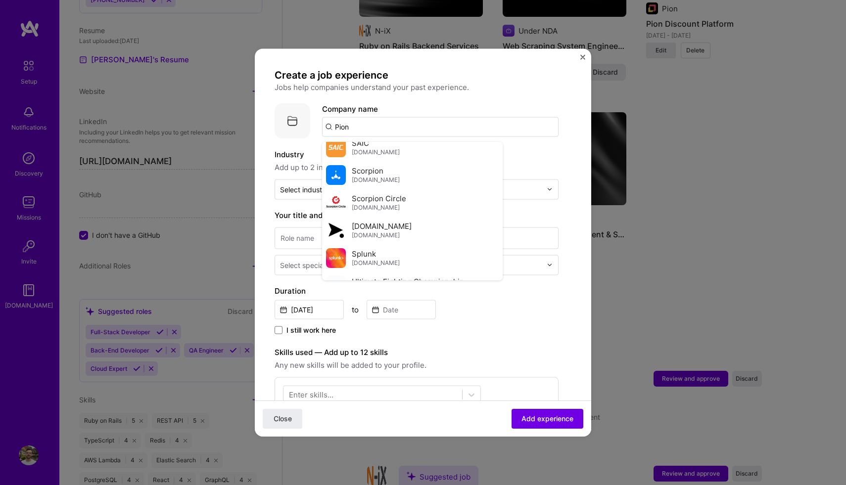
scroll to position [413, 0]
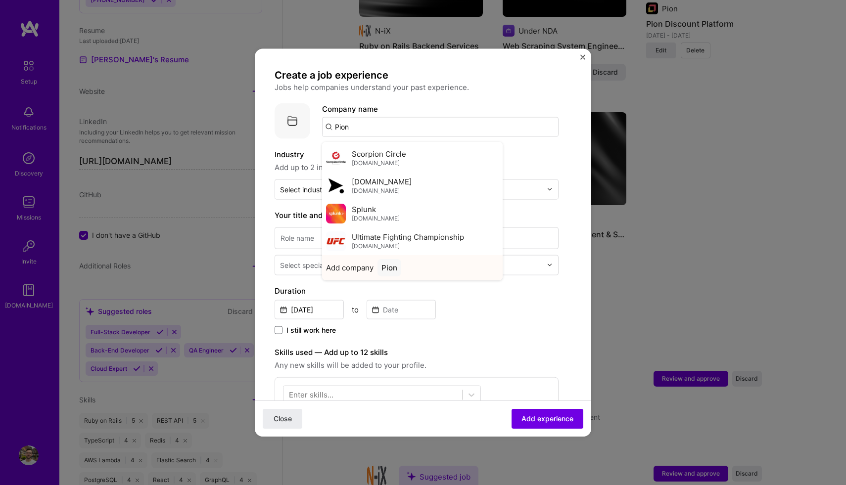
type input "Pion"
click at [382, 272] on div "Pion" at bounding box center [389, 267] width 24 height 17
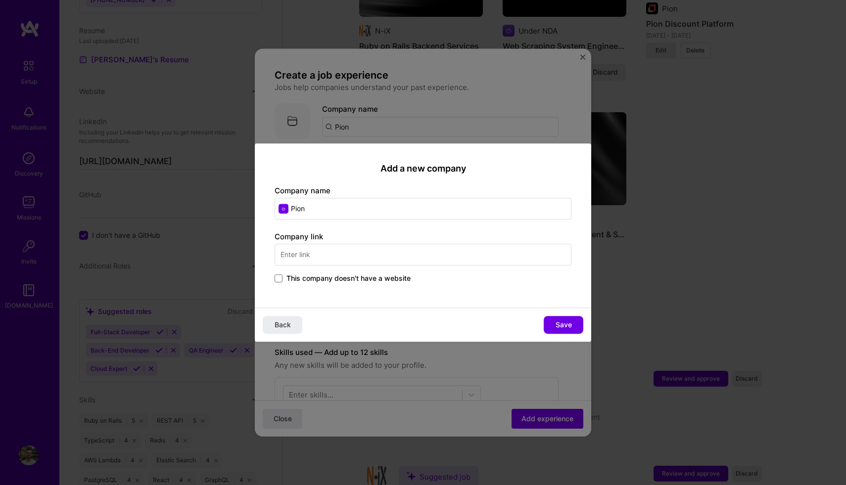
click at [363, 256] on input "text" at bounding box center [422, 255] width 297 height 22
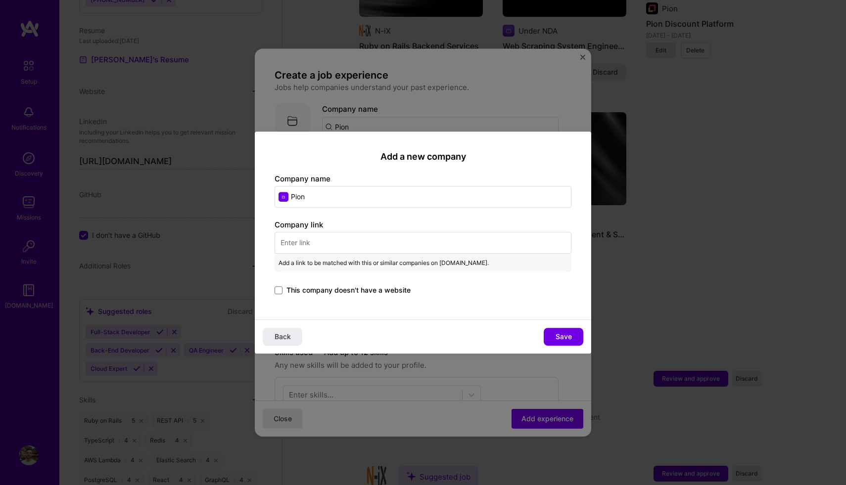
paste input "[URL][DOMAIN_NAME]"
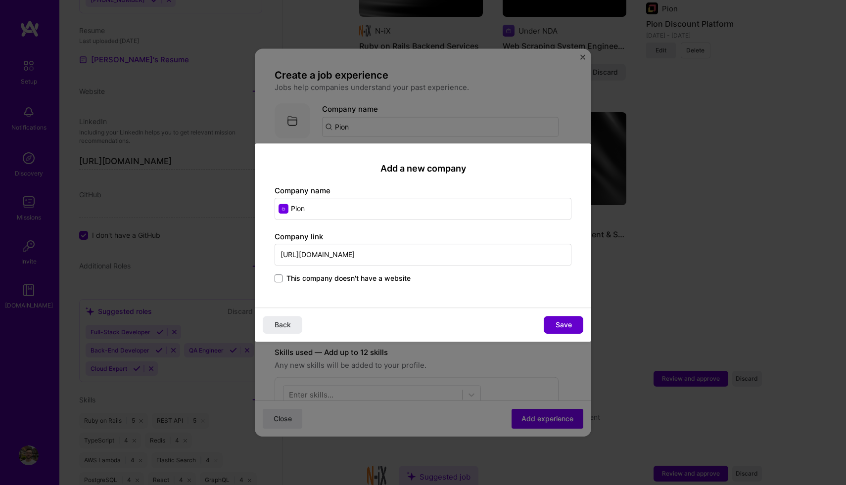
type input "[URL][DOMAIN_NAME]"
click at [570, 330] on button "Save" at bounding box center [564, 325] width 40 height 18
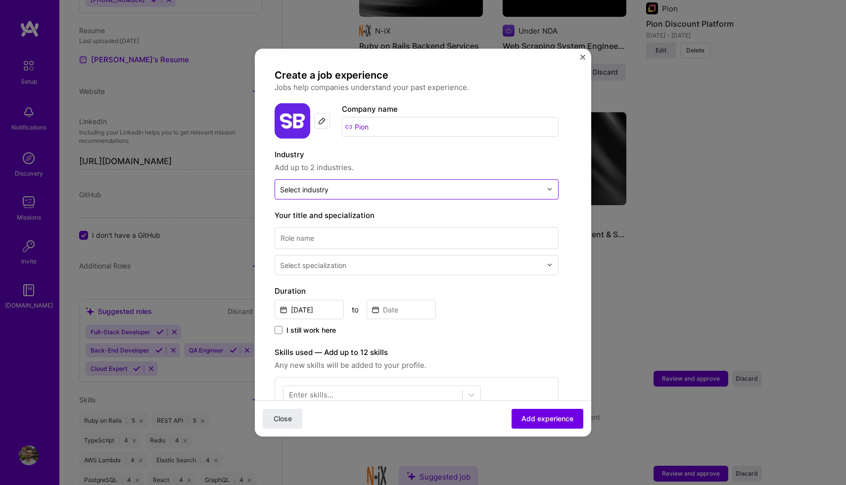
click at [492, 187] on input "text" at bounding box center [411, 189] width 262 height 10
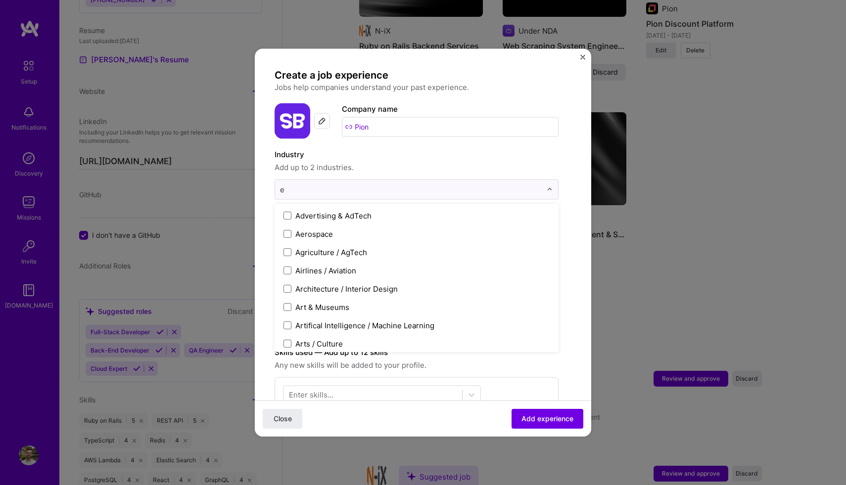
type input "e"
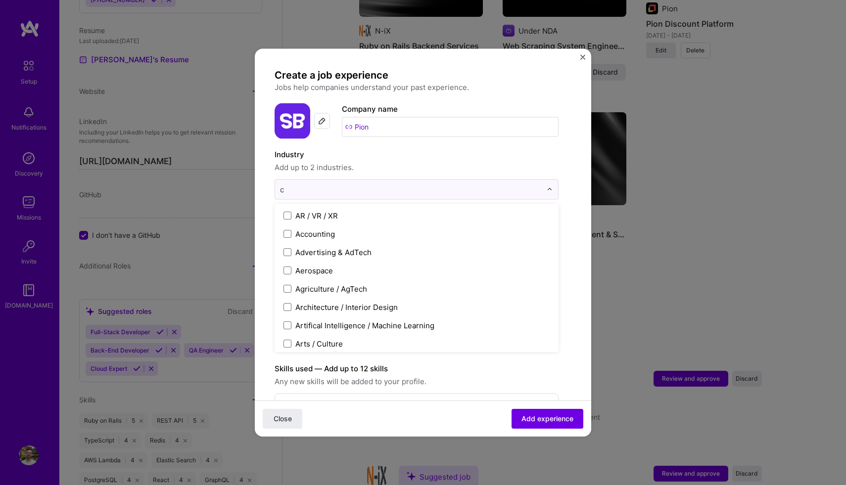
type input "co"
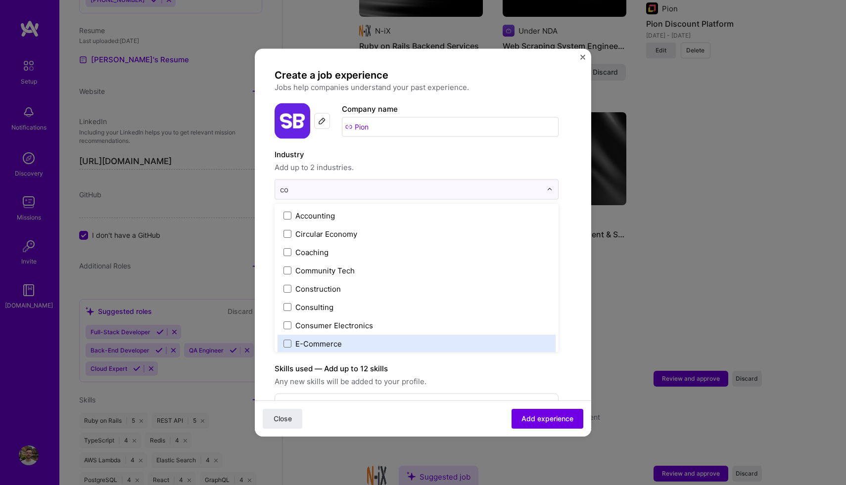
click at [423, 343] on label "E-Commerce" at bounding box center [416, 343] width 266 height 10
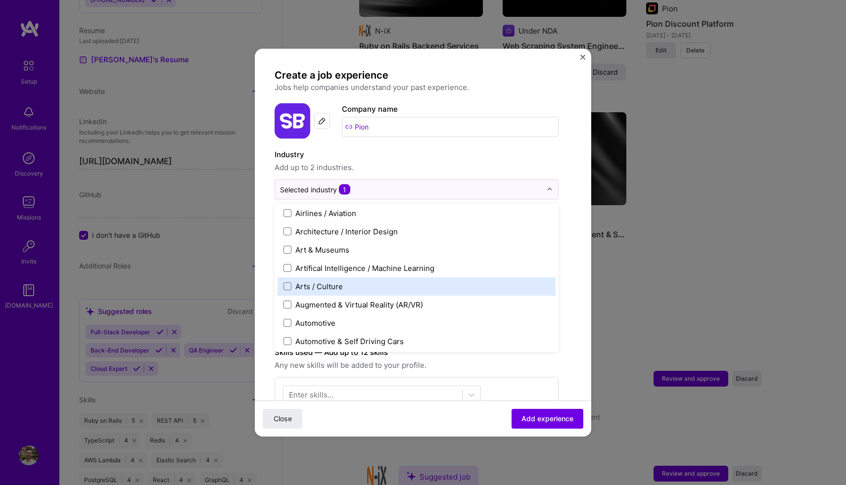
scroll to position [125, 0]
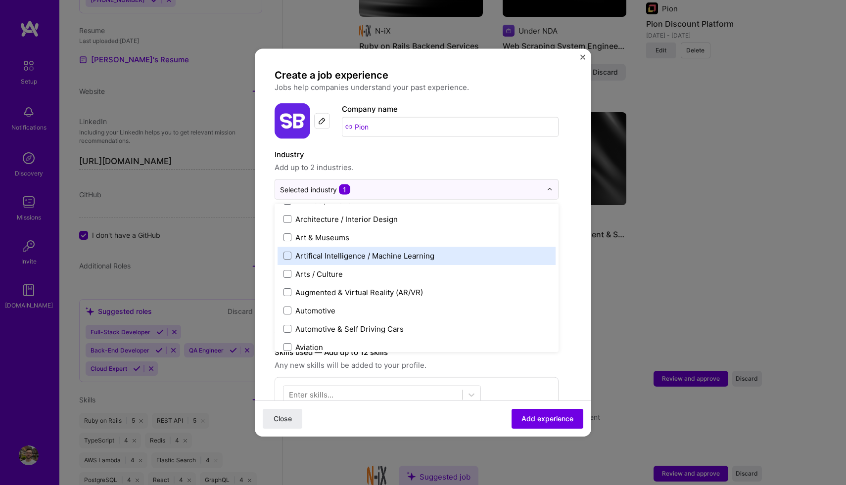
click at [267, 236] on form "Create a job experience Jobs help companies understand your past experience. Co…" at bounding box center [423, 393] width 336 height 651
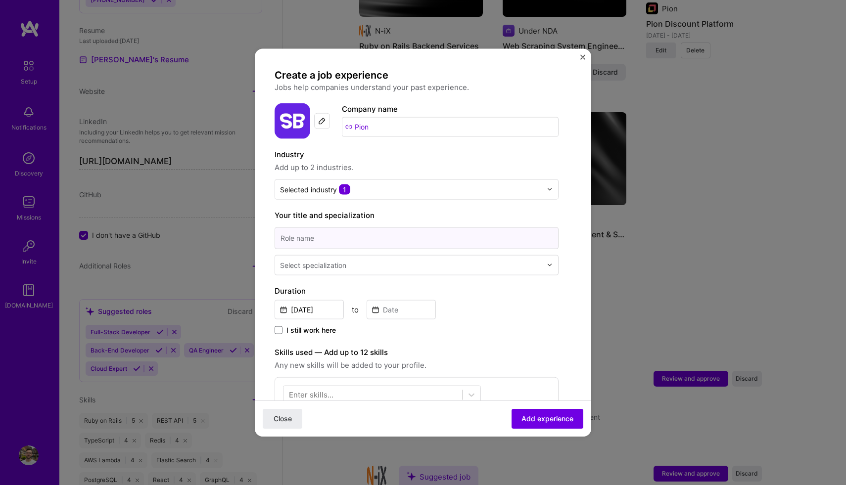
click at [314, 239] on input at bounding box center [416, 238] width 284 height 22
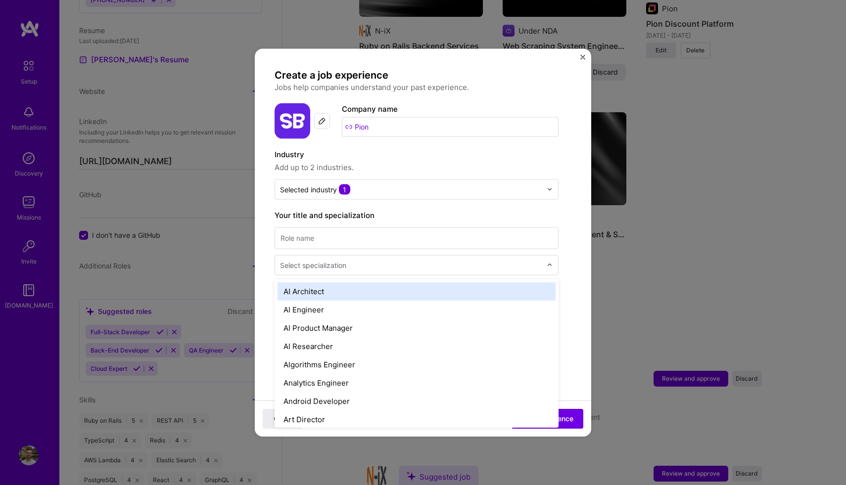
click at [335, 269] on div "Select specialization" at bounding box center [313, 265] width 66 height 10
type input "so"
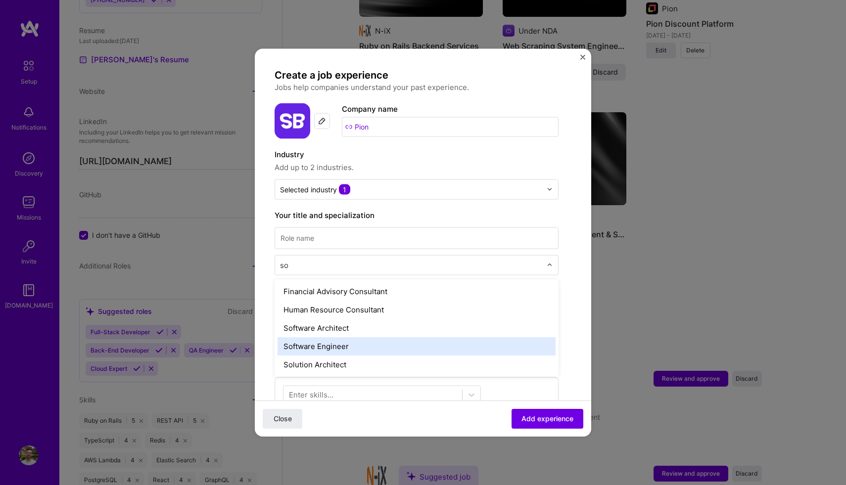
click at [348, 347] on div "Software Engineer" at bounding box center [416, 346] width 278 height 18
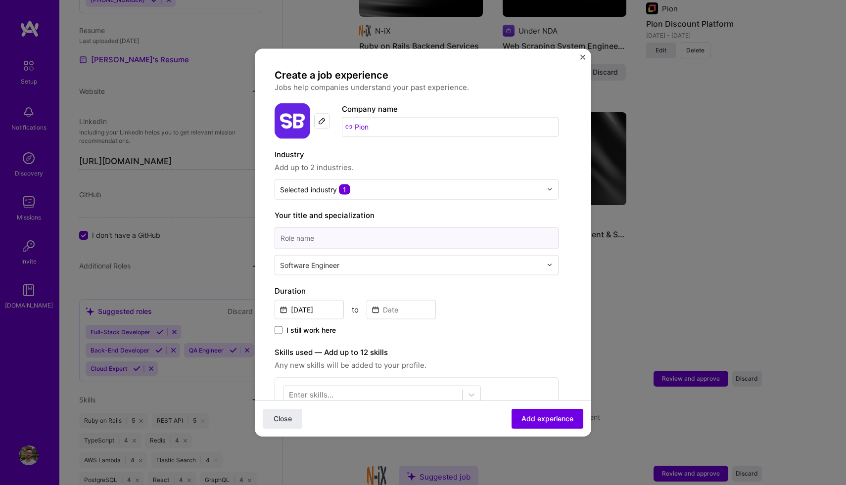
click at [321, 238] on input at bounding box center [416, 238] width 284 height 22
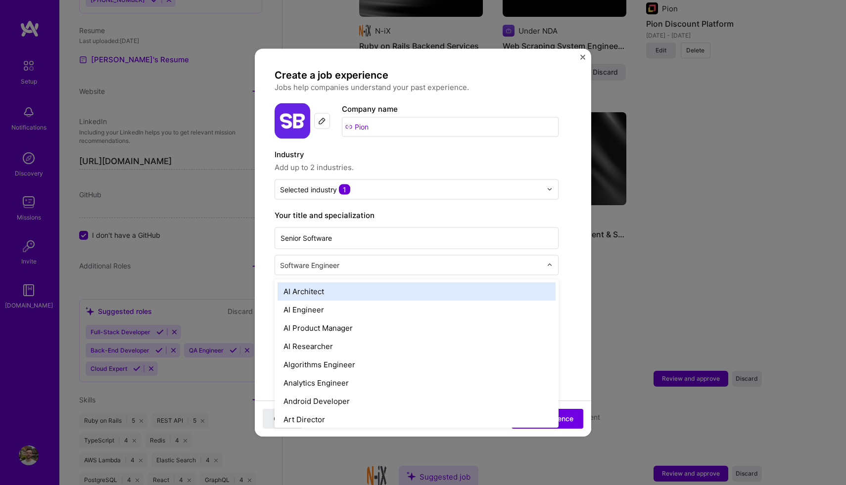
drag, startPoint x: 349, startPoint y: 267, endPoint x: 248, endPoint y: 265, distance: 100.4
click at [248, 265] on div "Create a job experience Jobs help companies understand your past experience. Co…" at bounding box center [423, 242] width 846 height 485
click at [298, 267] on input "text" at bounding box center [412, 265] width 264 height 10
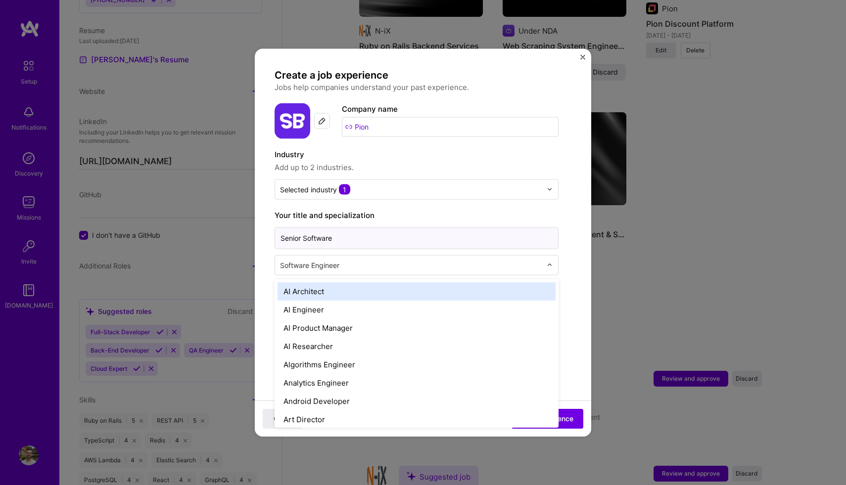
click at [334, 238] on input "Senior Software" at bounding box center [416, 238] width 284 height 22
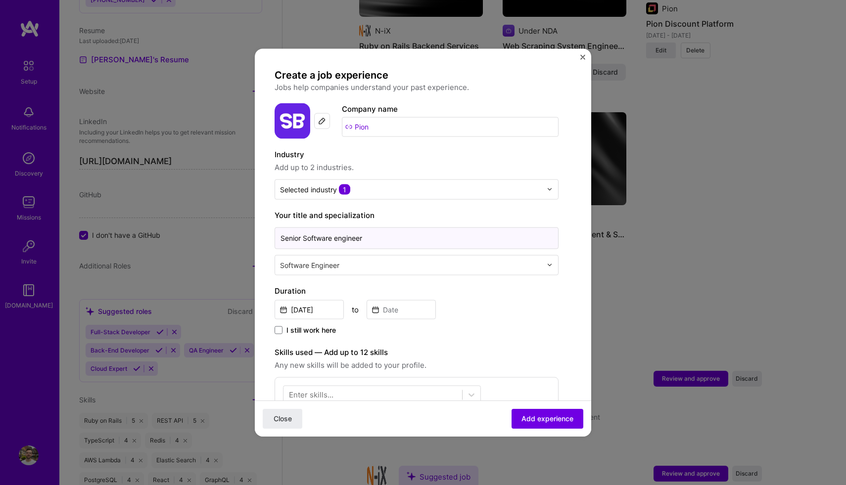
type input "Senior Software engineer"
click at [264, 252] on form "Create a job experience Jobs help companies understand your past experience. Co…" at bounding box center [423, 393] width 336 height 651
click at [324, 309] on input "[DATE]" at bounding box center [308, 309] width 69 height 19
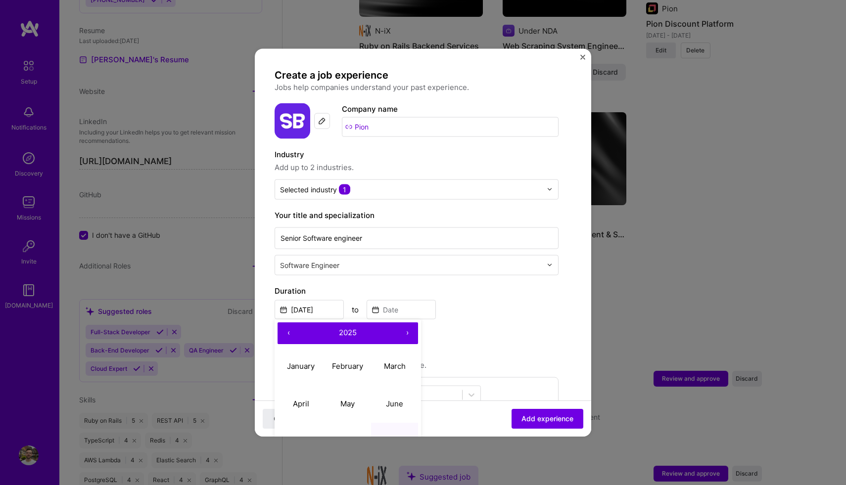
click at [289, 337] on button "‹" at bounding box center [288, 333] width 22 height 22
click at [306, 362] on abbr "January" at bounding box center [301, 366] width 28 height 9
type input "[DATE]"
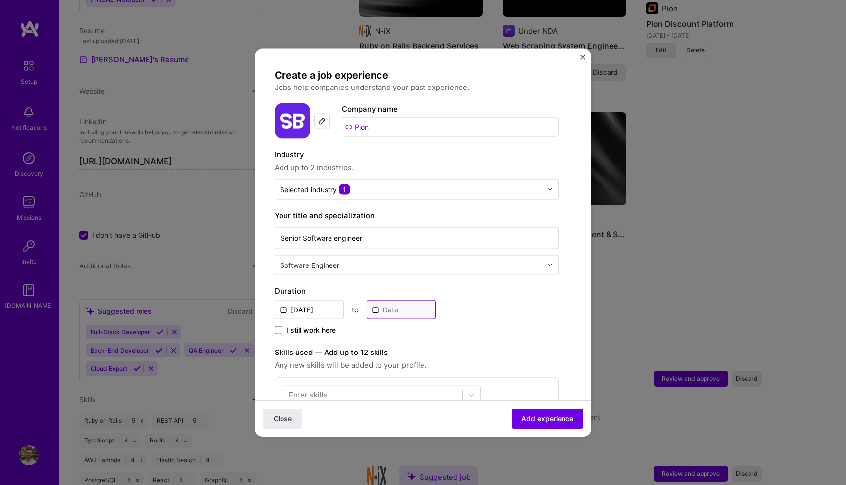
click at [395, 309] on input at bounding box center [400, 309] width 69 height 19
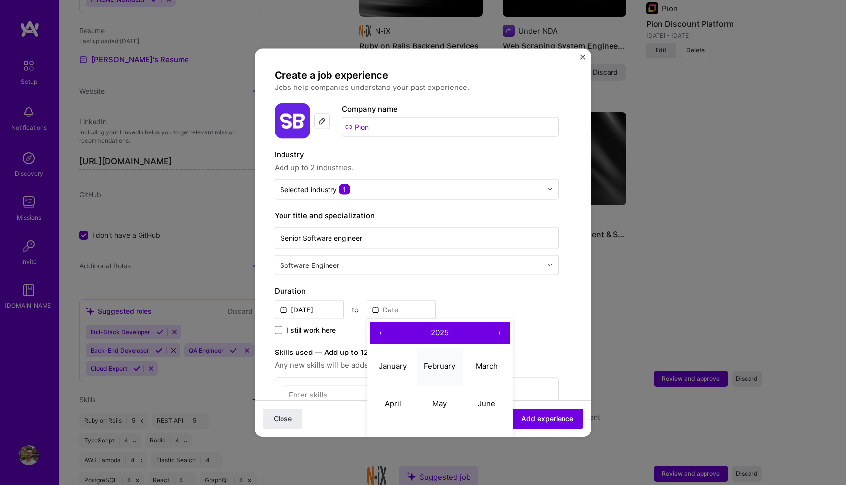
click at [436, 366] on abbr "February" at bounding box center [439, 366] width 31 height 9
type input "[DATE]"
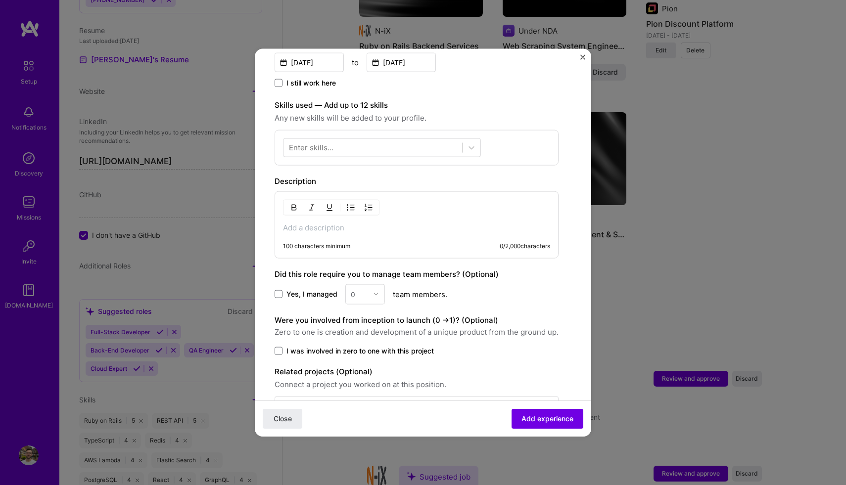
scroll to position [248, 0]
click at [375, 233] on div "100 characters minimum 0 / 2,000 characters" at bounding box center [416, 223] width 284 height 67
click at [293, 226] on p at bounding box center [416, 227] width 267 height 10
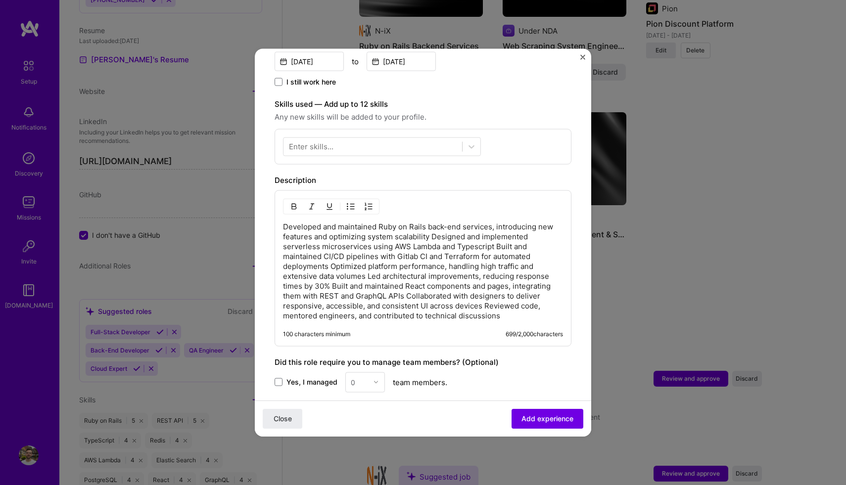
click at [433, 235] on p "Developed and maintained Ruby on Rails back-end services, introducing new featu…" at bounding box center [423, 271] width 280 height 99
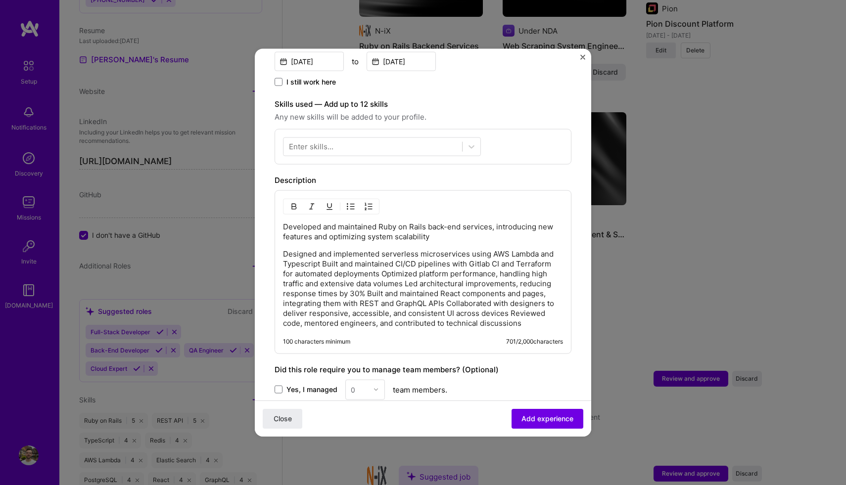
click at [382, 272] on p "Designed and implemented serverless microservices using AWS Lambda and Typescri…" at bounding box center [423, 288] width 280 height 79
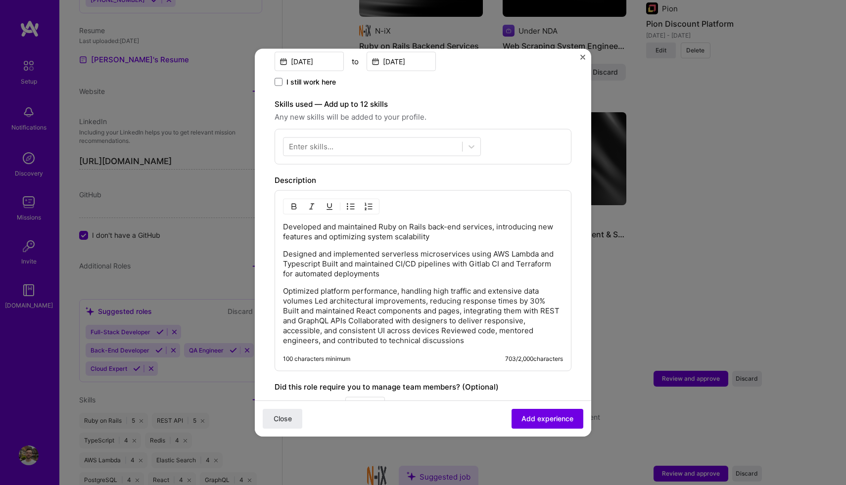
click at [552, 302] on p "Optimized platform performance, handling high traffic and extensive data volume…" at bounding box center [423, 315] width 280 height 59
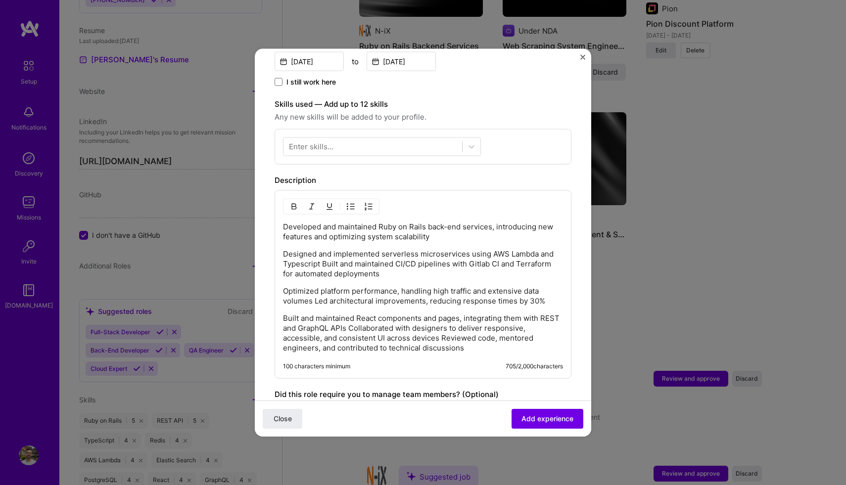
click at [349, 329] on p "Built and maintained React components and pages, integrating them with REST and…" at bounding box center [423, 333] width 280 height 40
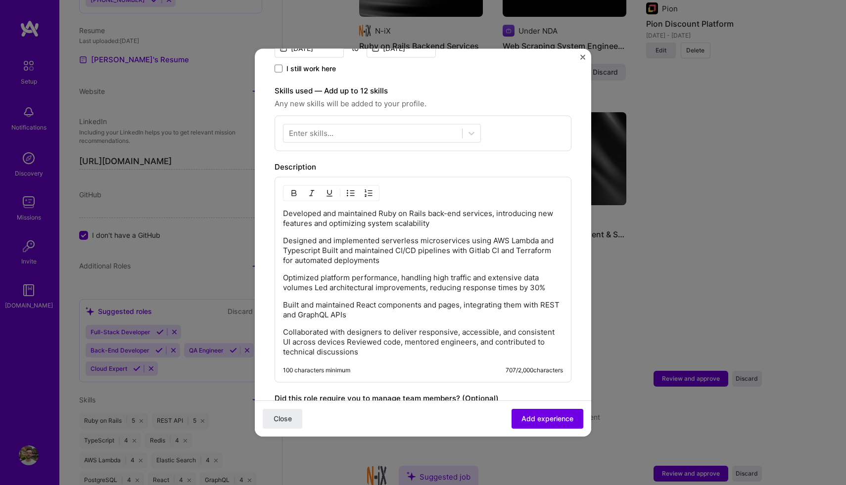
scroll to position [147, 0]
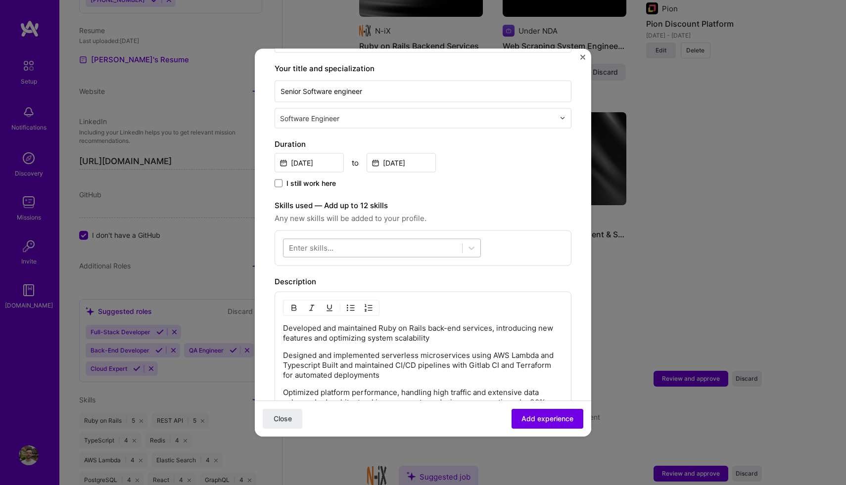
click at [348, 248] on div at bounding box center [372, 248] width 179 height 16
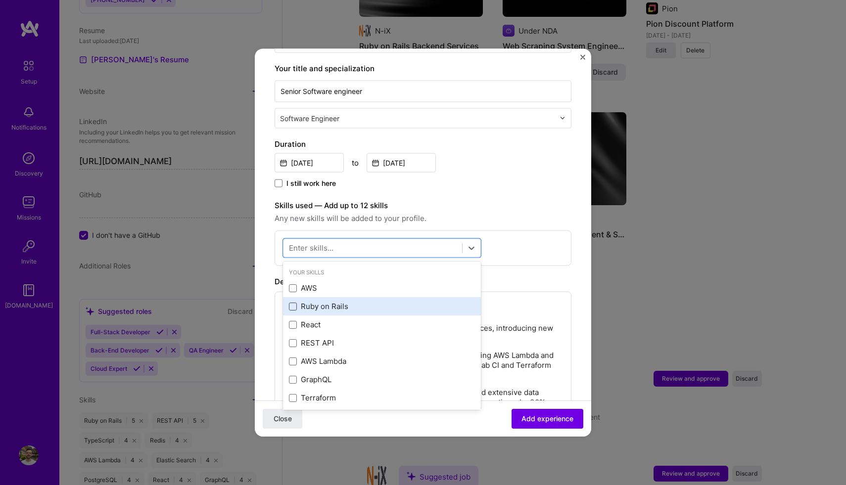
click at [294, 308] on span at bounding box center [293, 306] width 8 height 8
click at [0, 0] on input "checkbox" at bounding box center [0, 0] width 0 height 0
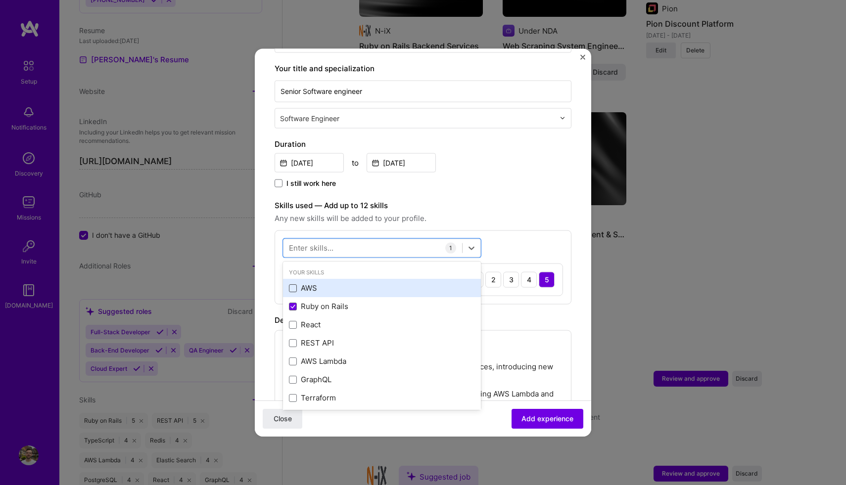
click at [294, 288] on span at bounding box center [293, 288] width 8 height 8
click at [0, 0] on input "checkbox" at bounding box center [0, 0] width 0 height 0
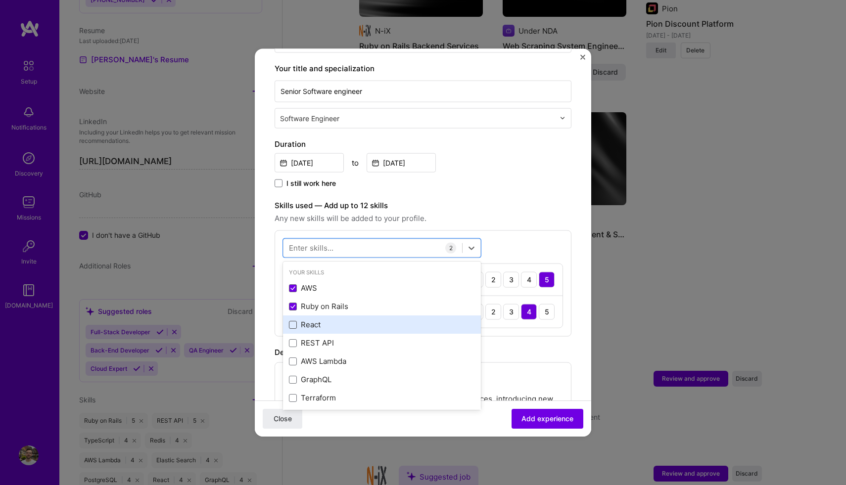
click at [290, 326] on span at bounding box center [293, 324] width 8 height 8
click at [0, 0] on input "checkbox" at bounding box center [0, 0] width 0 height 0
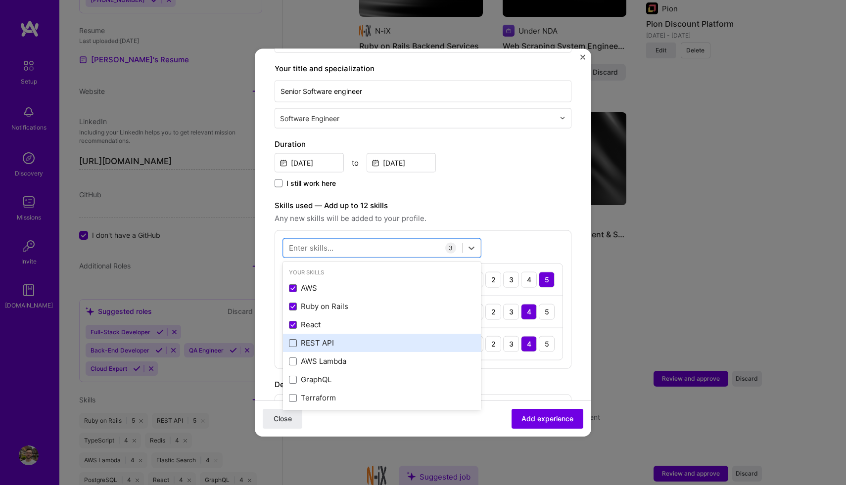
click at [291, 342] on span at bounding box center [293, 343] width 8 height 8
click at [0, 0] on input "checkbox" at bounding box center [0, 0] width 0 height 0
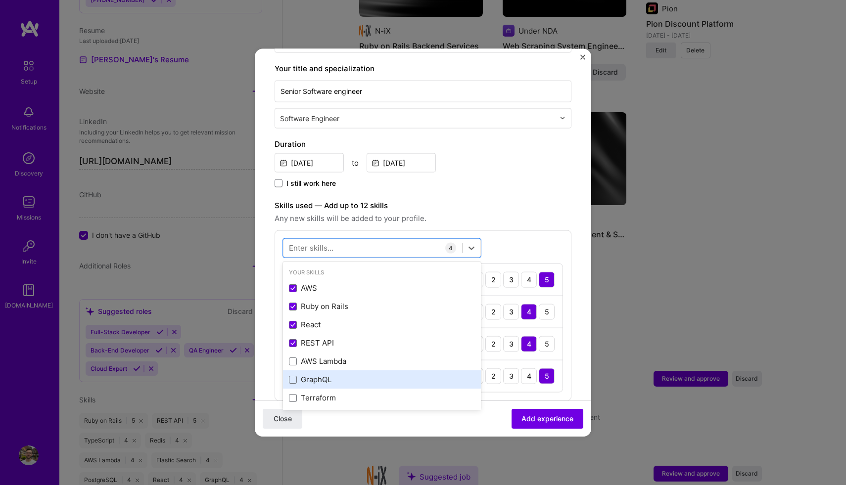
click at [292, 373] on div "GraphQL" at bounding box center [382, 379] width 198 height 18
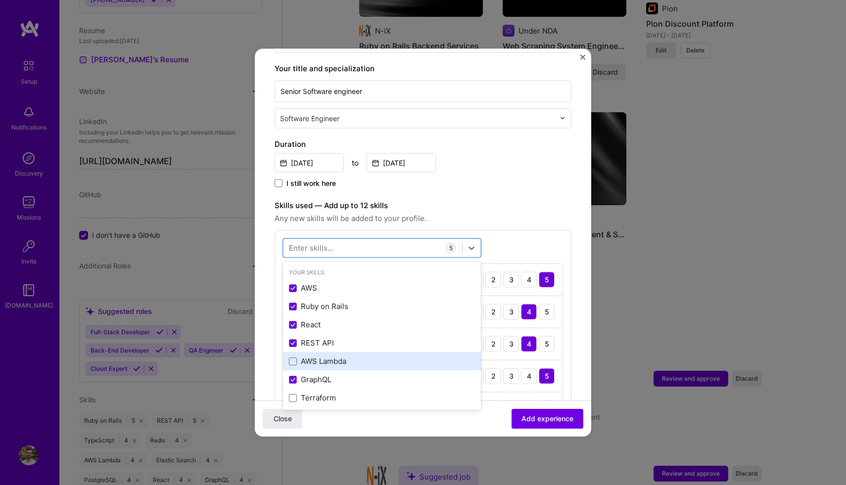
click at [290, 353] on div "AWS Lambda" at bounding box center [382, 361] width 198 height 18
click at [290, 356] on div "AWS Lambda" at bounding box center [382, 361] width 186 height 10
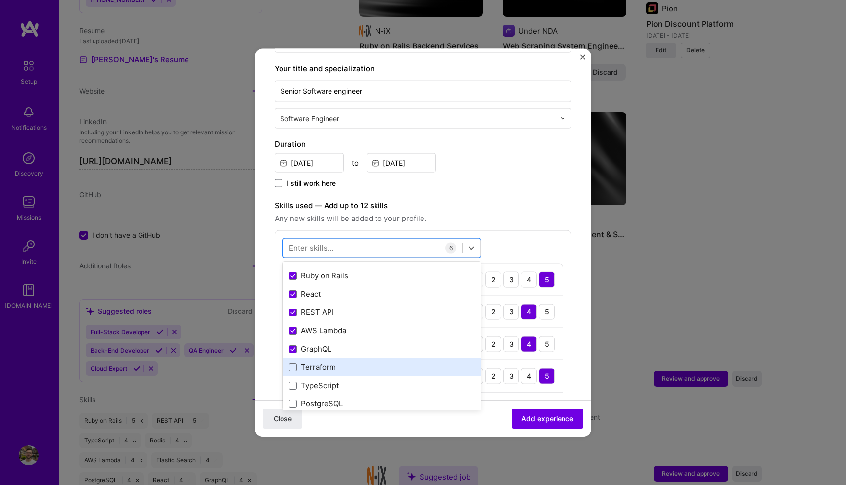
scroll to position [32, 0]
click at [291, 363] on span at bounding box center [293, 366] width 8 height 8
click at [0, 0] on input "checkbox" at bounding box center [0, 0] width 0 height 0
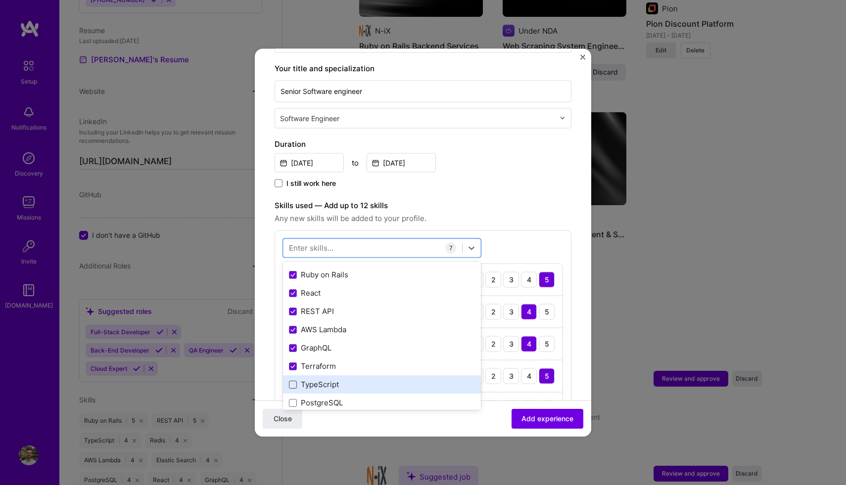
click at [291, 383] on span at bounding box center [293, 384] width 8 height 8
click at [0, 0] on input "checkbox" at bounding box center [0, 0] width 0 height 0
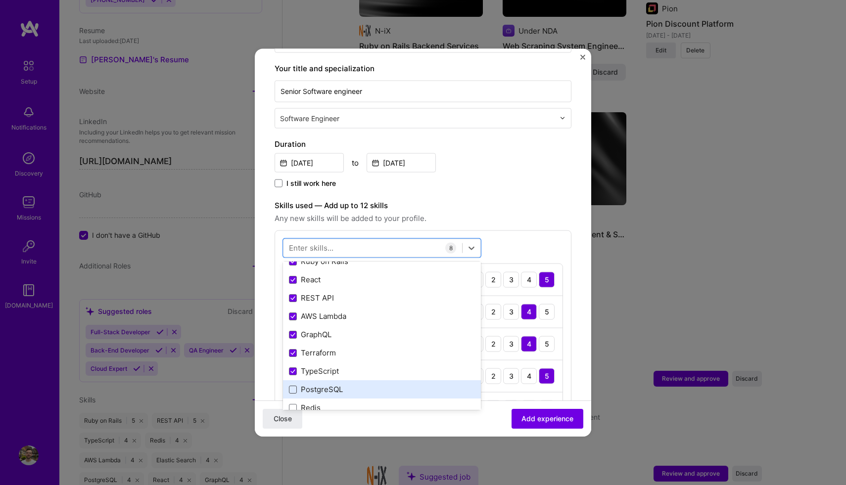
click at [291, 385] on span at bounding box center [293, 389] width 8 height 8
click at [0, 0] on input "checkbox" at bounding box center [0, 0] width 0 height 0
click at [291, 387] on span at bounding box center [293, 389] width 8 height 8
click at [0, 0] on input "checkbox" at bounding box center [0, 0] width 0 height 0
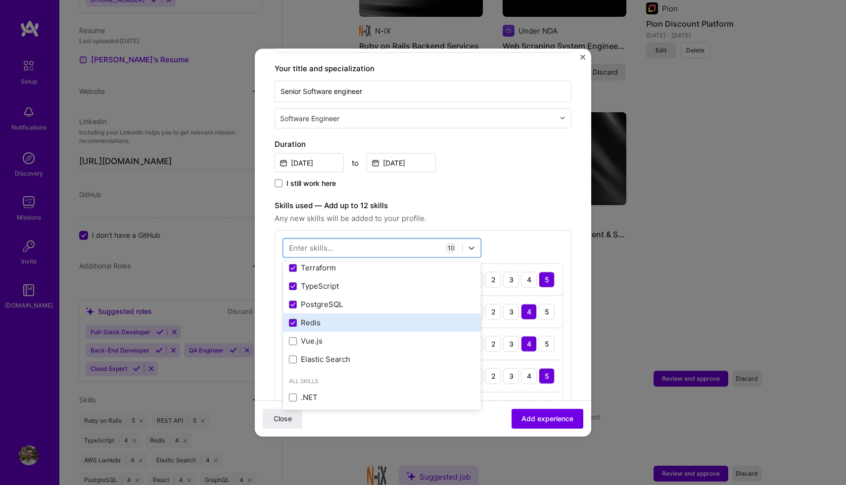
scroll to position [131, 0]
click at [540, 209] on label "Skills used — Add up to 12 skills" at bounding box center [422, 205] width 297 height 12
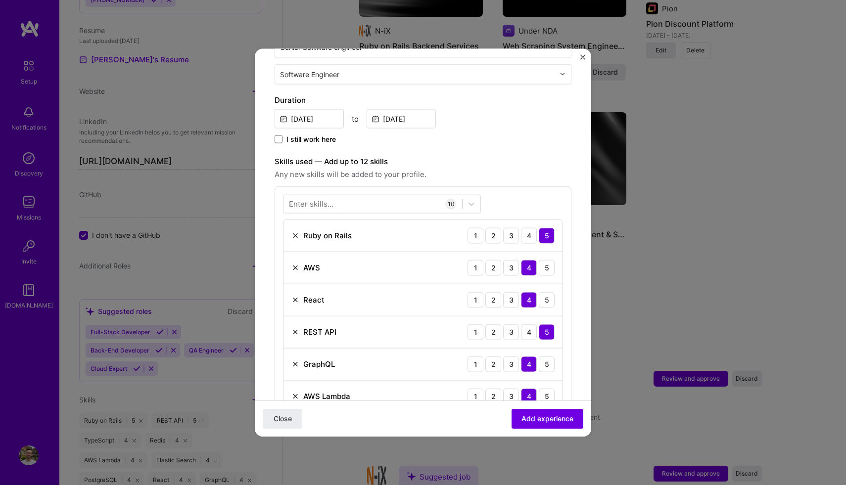
scroll to position [0, 0]
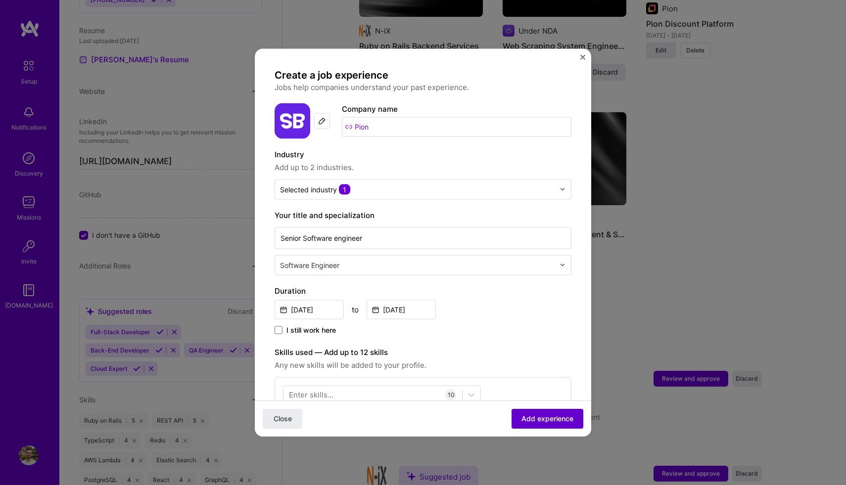
click at [551, 420] on span "Add experience" at bounding box center [547, 419] width 52 height 10
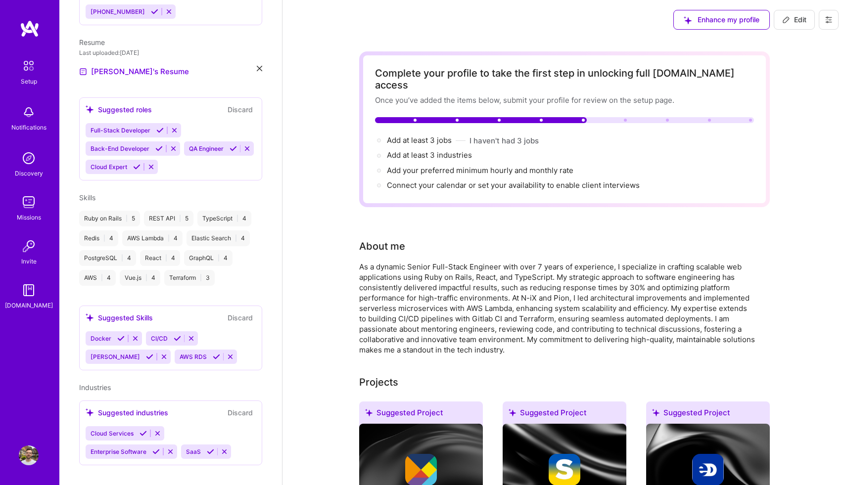
click at [791, 15] on span "Edit" at bounding box center [794, 20] width 24 height 10
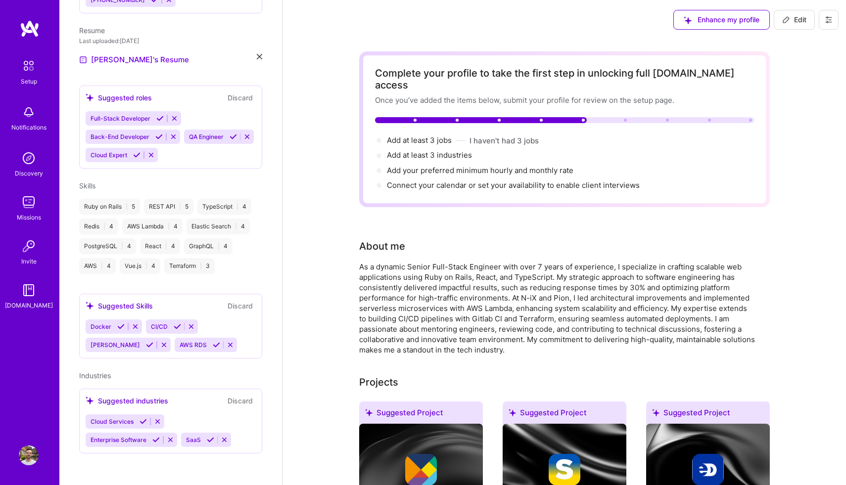
select select "US"
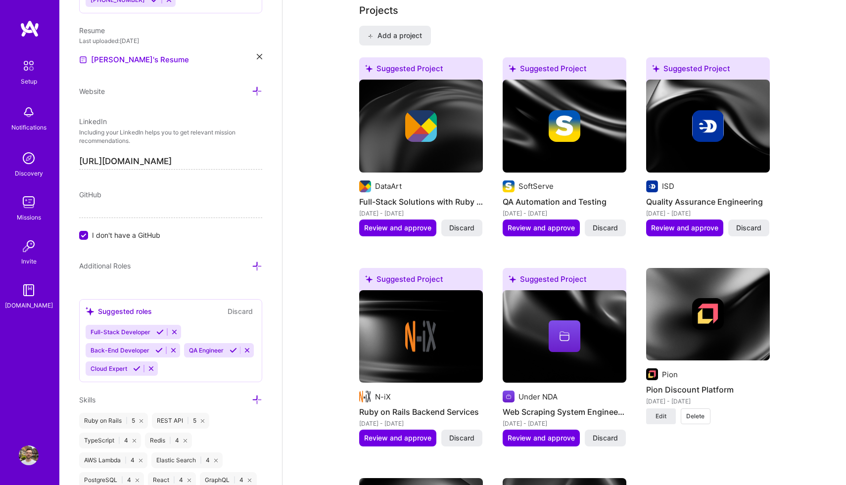
scroll to position [863, 0]
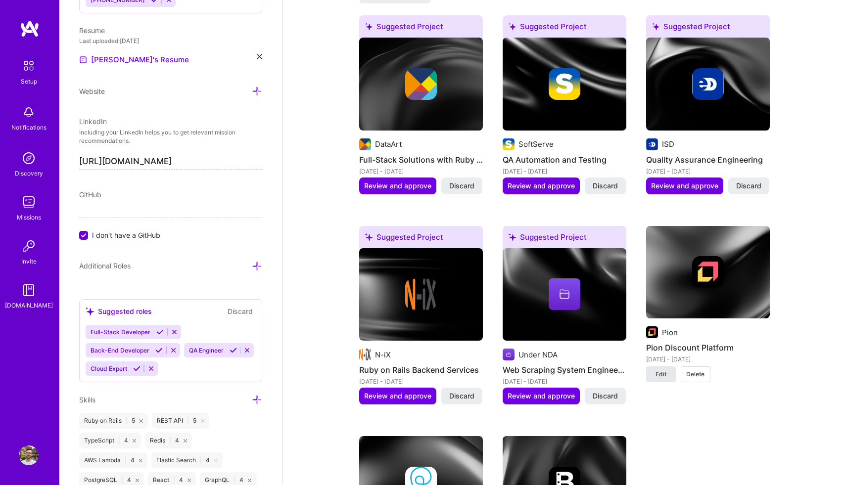
click at [662, 370] on span "Edit" at bounding box center [660, 374] width 11 height 9
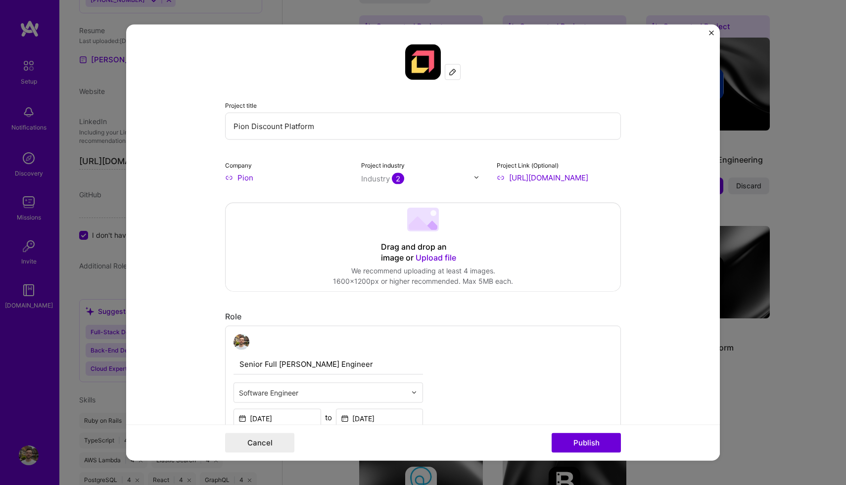
click at [250, 181] on input "Pion" at bounding box center [287, 177] width 124 height 10
drag, startPoint x: 258, startPoint y: 179, endPoint x: 187, endPoint y: 176, distance: 70.8
click at [187, 176] on form "Project title Pion Discount Platform Company Pion Project industry Industry 2 P…" at bounding box center [422, 242] width 593 height 437
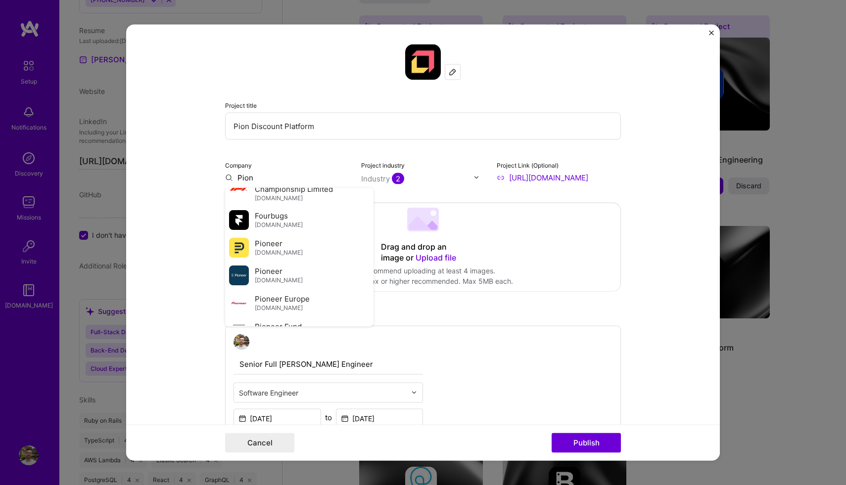
scroll to position [458, 0]
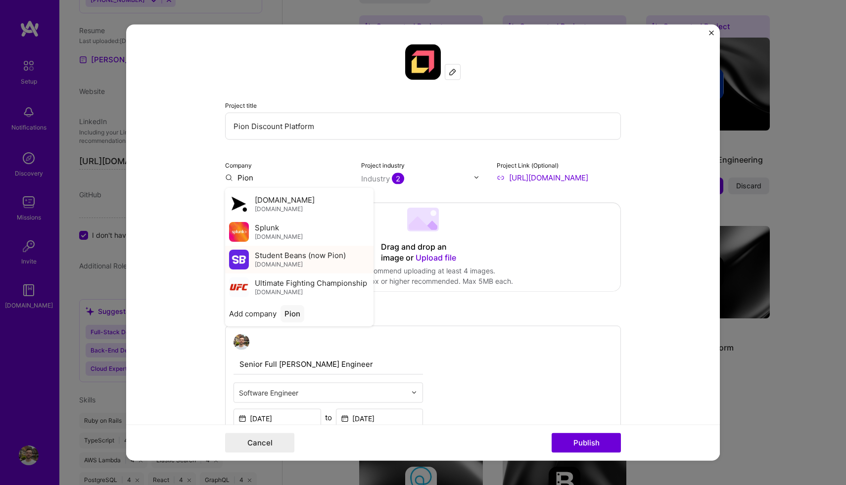
click at [295, 260] on span "Student Beans (now Pion)" at bounding box center [300, 255] width 91 height 10
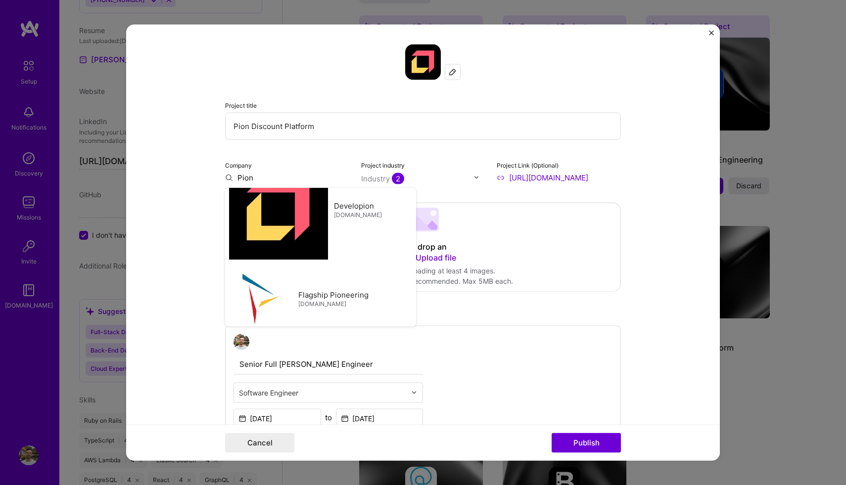
type input "Student Beans (now Pion)"
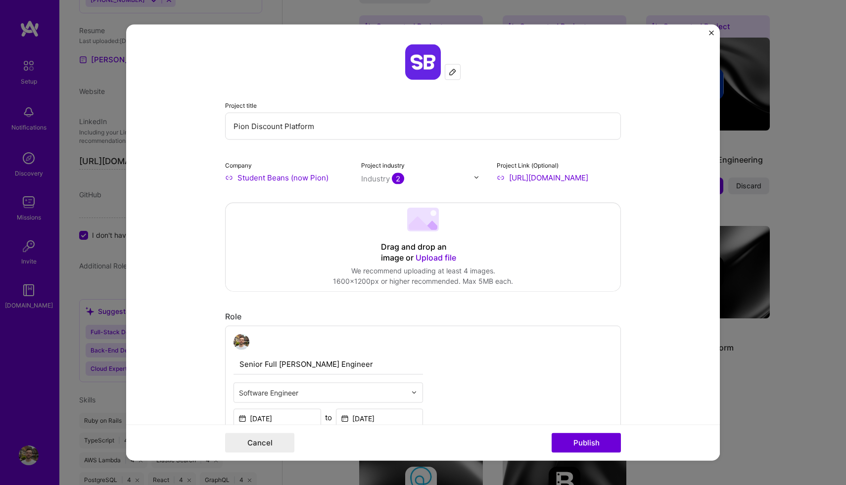
drag, startPoint x: 247, startPoint y: 126, endPoint x: 179, endPoint y: 123, distance: 68.8
click at [179, 124] on form "Project title Pion Discount Platform Company Student Beans (now Pion) Project i…" at bounding box center [422, 242] width 593 height 437
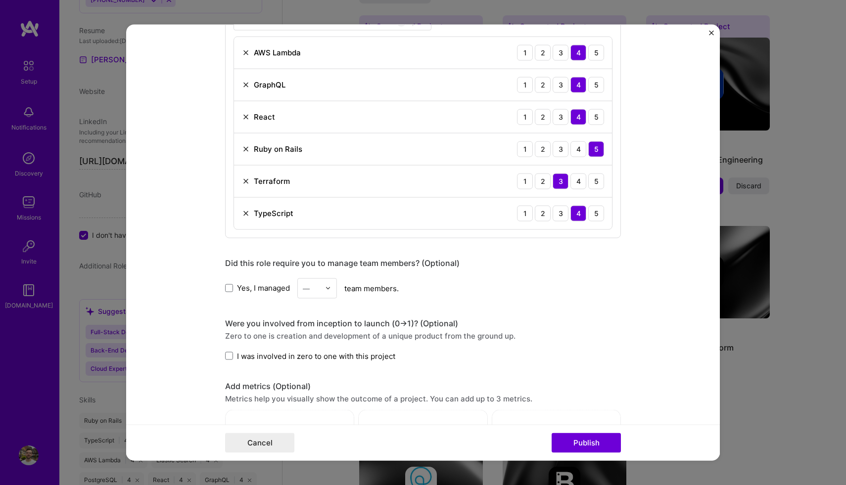
scroll to position [508, 0]
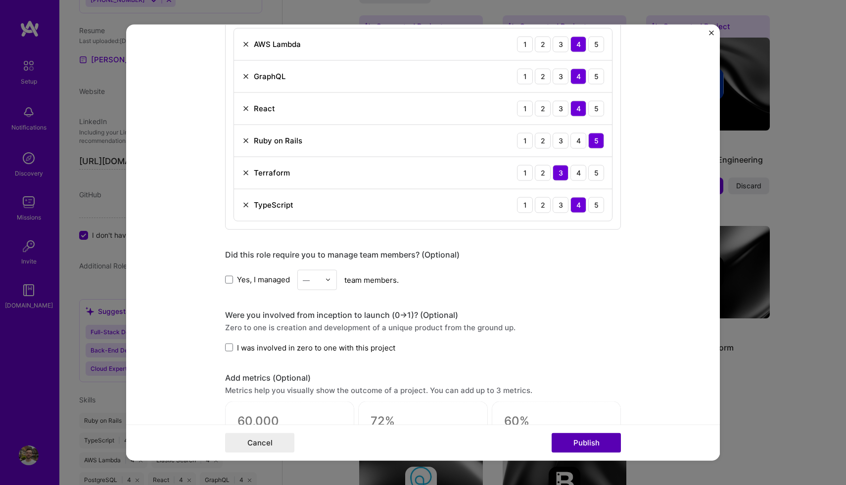
type input "Students Discount Platform"
click at [588, 445] on button "Publish" at bounding box center [585, 443] width 69 height 20
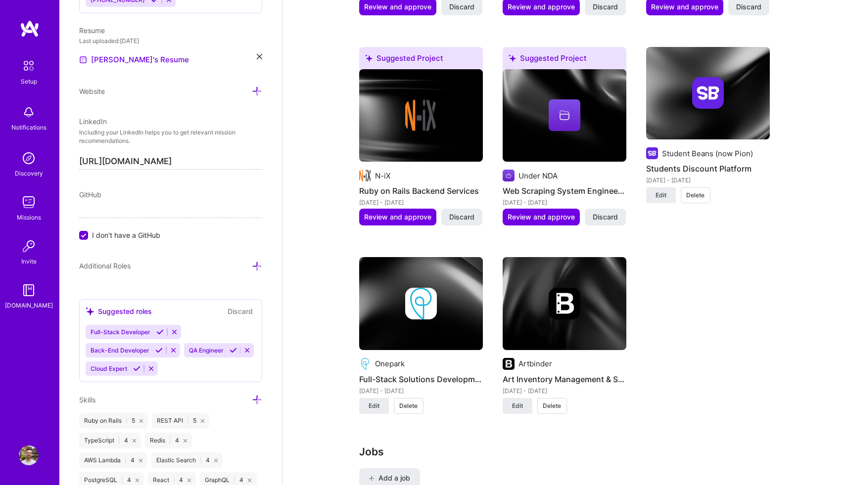
scroll to position [1103, 0]
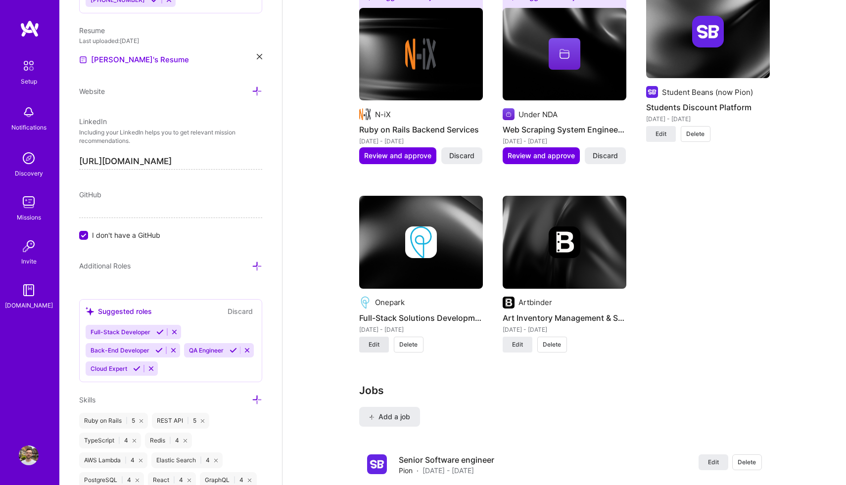
click at [373, 340] on span "Edit" at bounding box center [373, 344] width 11 height 9
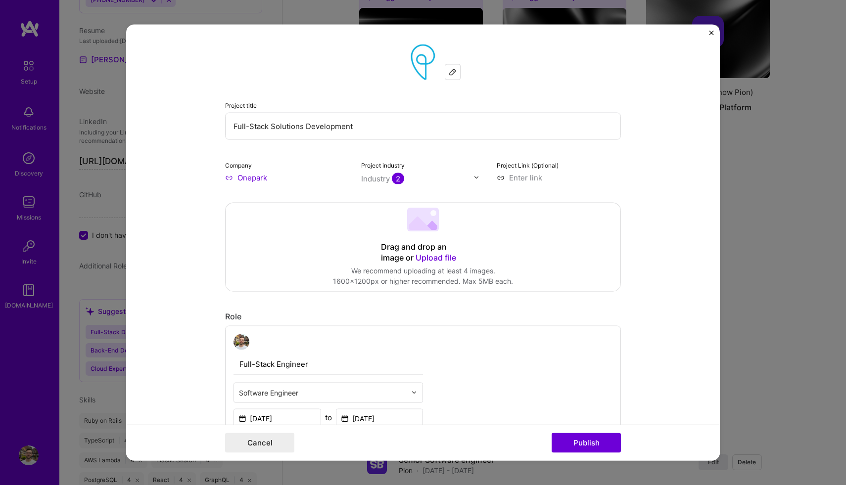
drag, startPoint x: 388, startPoint y: 128, endPoint x: 147, endPoint y: 126, distance: 240.9
click at [148, 127] on form "Project title Full-Stack Solutions Development Company Onepark Project industry…" at bounding box center [422, 242] width 593 height 437
paste input "ooking platform for car parks"
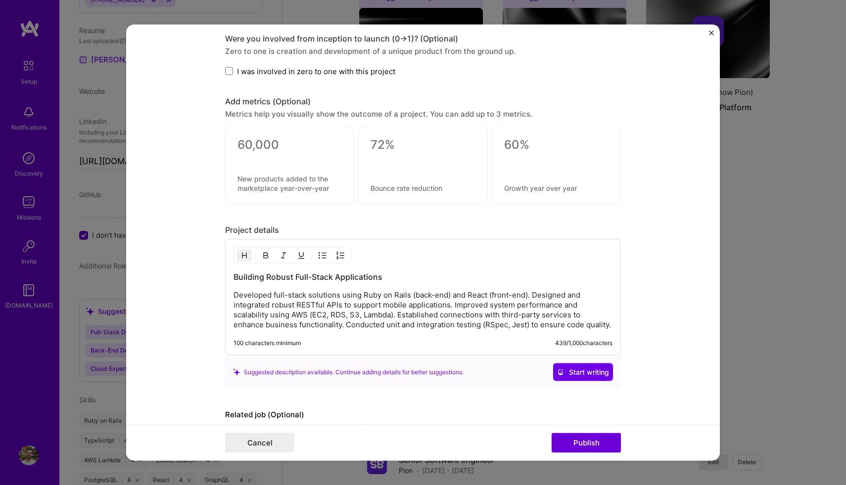
scroll to position [773, 0]
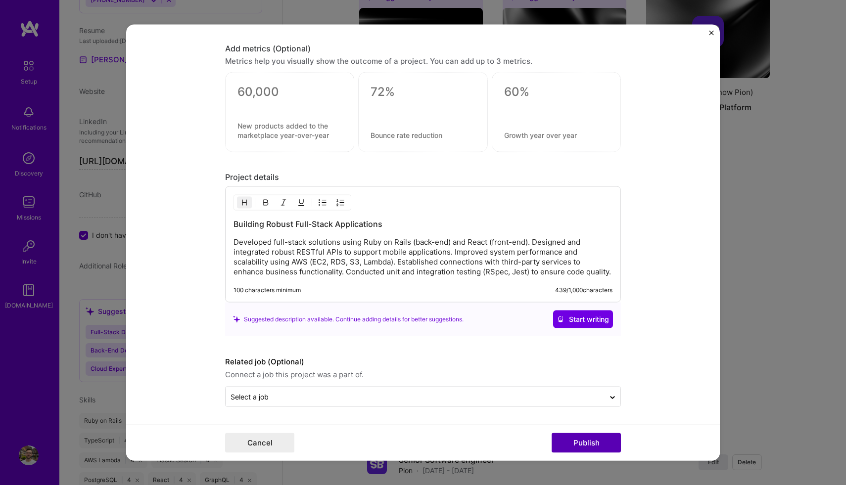
type input "Booking platform for car parks"
click at [591, 442] on button "Publish" at bounding box center [585, 443] width 69 height 20
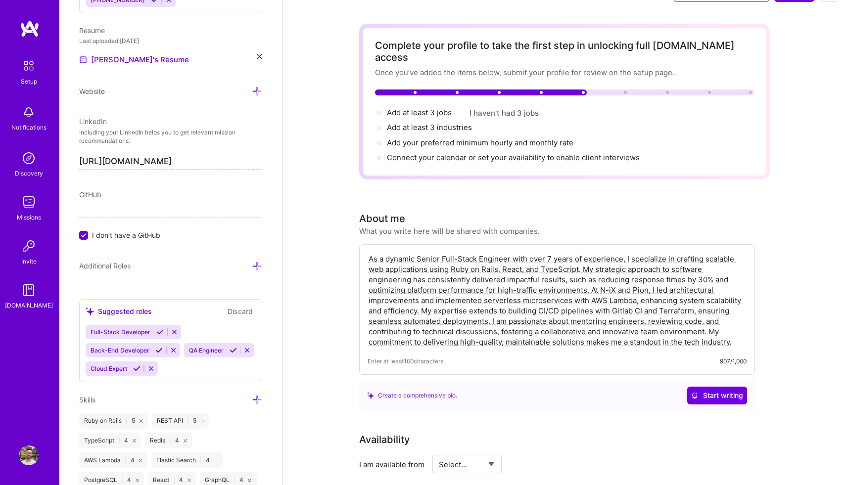
scroll to position [30, 0]
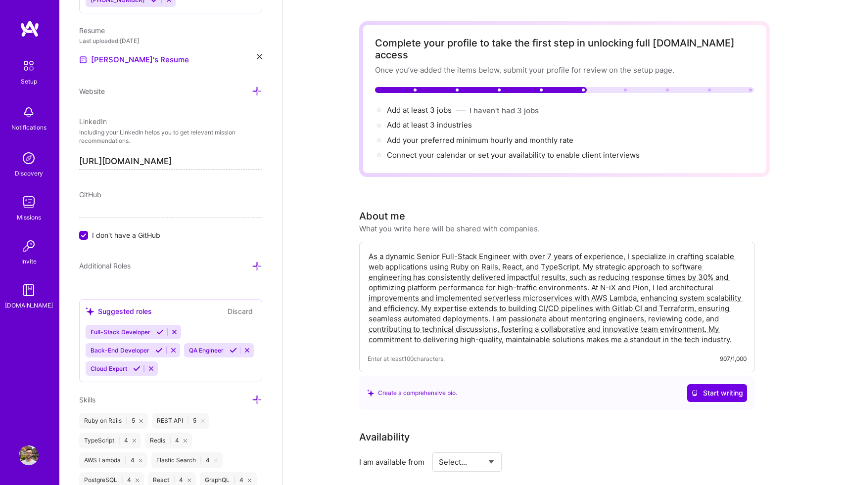
drag, startPoint x: 572, startPoint y: 306, endPoint x: 720, endPoint y: 307, distance: 147.9
click at [720, 307] on textarea "As a dynamic Senior Full-Stack Engineer with over 7 years of experience, I spec…" at bounding box center [556, 297] width 379 height 95
click at [725, 309] on textarea "As a dynamic Senior Full-Stack Engineer with over 7 years of experience, I spec…" at bounding box center [556, 297] width 379 height 95
click at [466, 320] on textarea "As a dynamic Senior Full-Stack Engineer with over 7 years of experience, I spec…" at bounding box center [556, 297] width 379 height 95
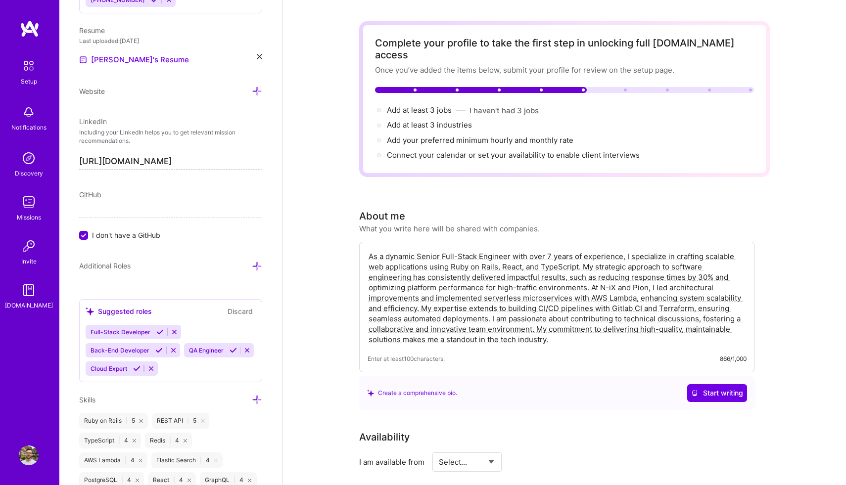
click at [637, 250] on textarea "As a dynamic Senior Full-Stack Engineer with over 7 years of experience, I spec…" at bounding box center [556, 297] width 379 height 95
type textarea "As a dynamic Senior Full-Stack Engineer with over 7 years of experience, I spec…"
click at [660, 439] on div "Availability I am available from Select... Right Now Future Date Not Available" at bounding box center [557, 451] width 396 height 42
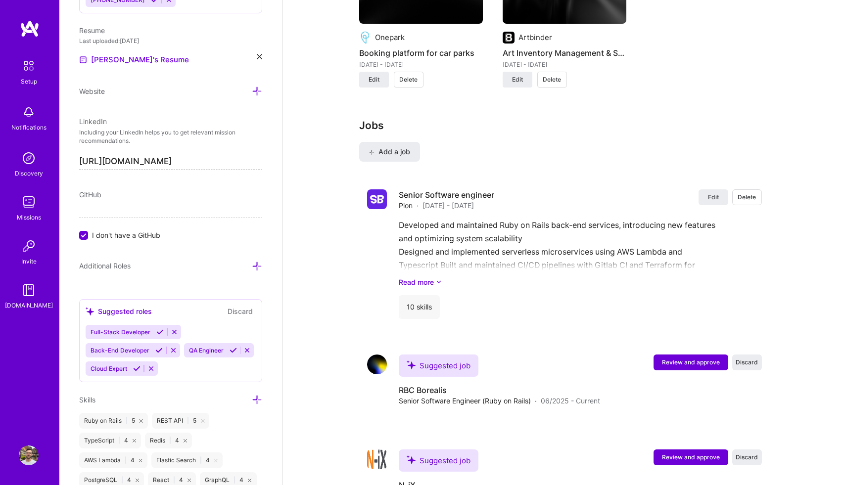
scroll to position [1370, 0]
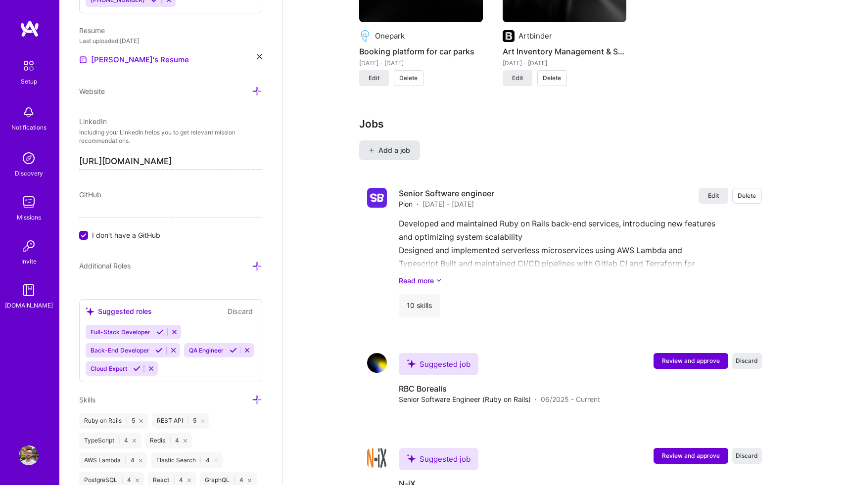
click at [394, 145] on span "Add a job" at bounding box center [389, 150] width 41 height 10
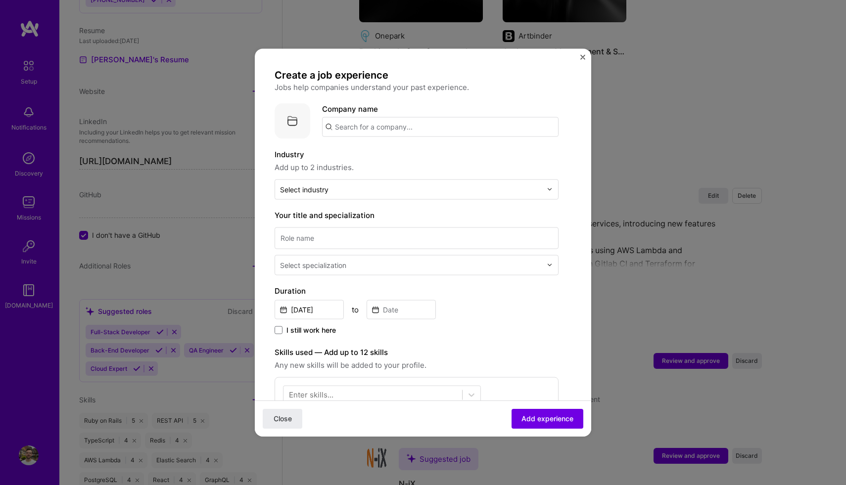
click at [373, 125] on input "text" at bounding box center [440, 127] width 236 height 20
type input "Onepark"
click at [352, 163] on span "[DOMAIN_NAME]" at bounding box center [376, 161] width 48 height 8
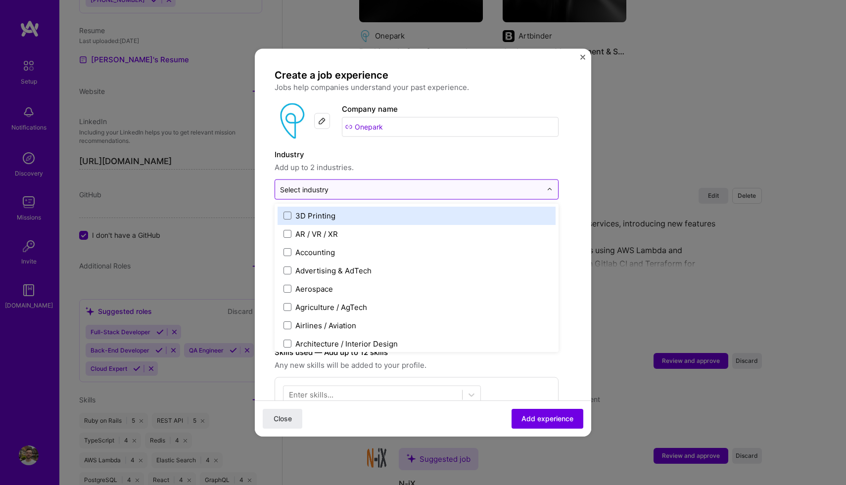
click at [328, 193] on div "Select industry 0" at bounding box center [304, 189] width 48 height 10
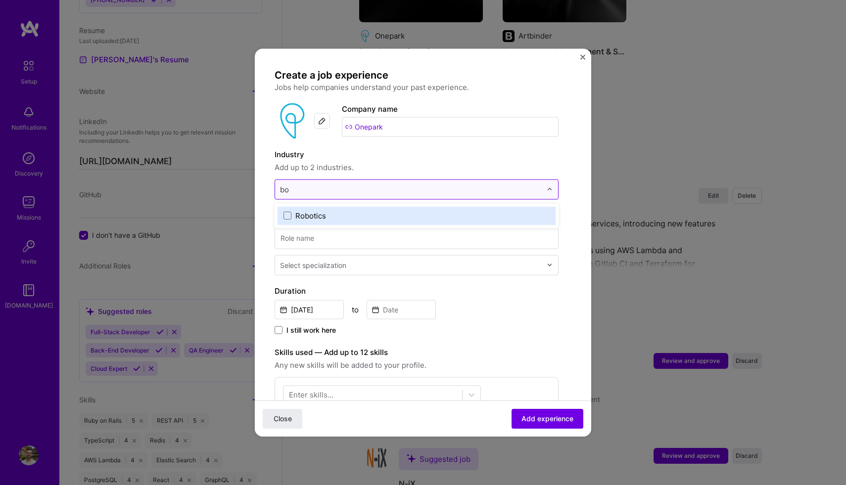
type input "b"
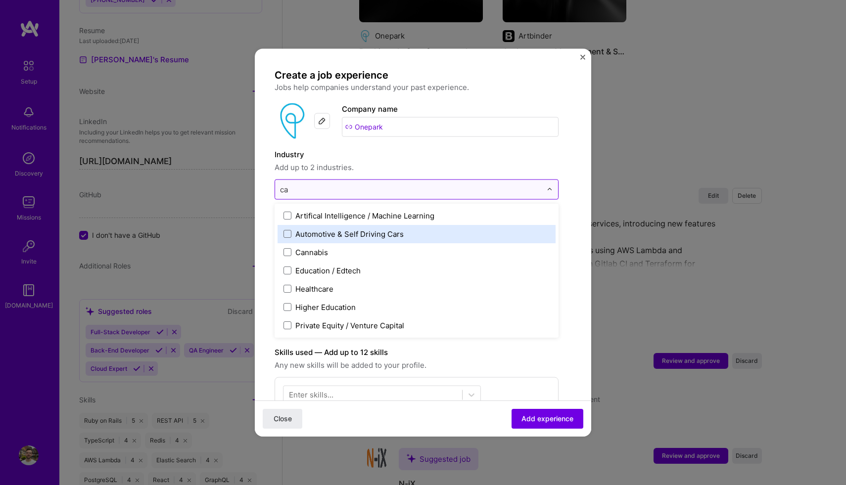
type input "c"
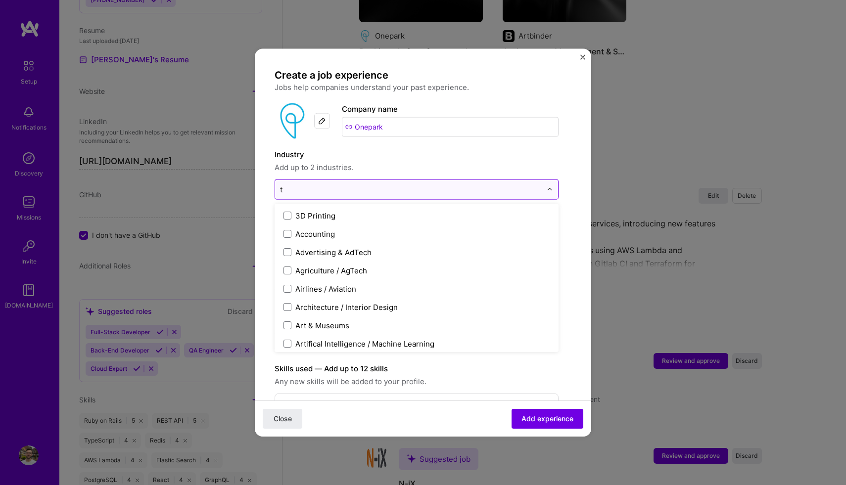
type input "tr"
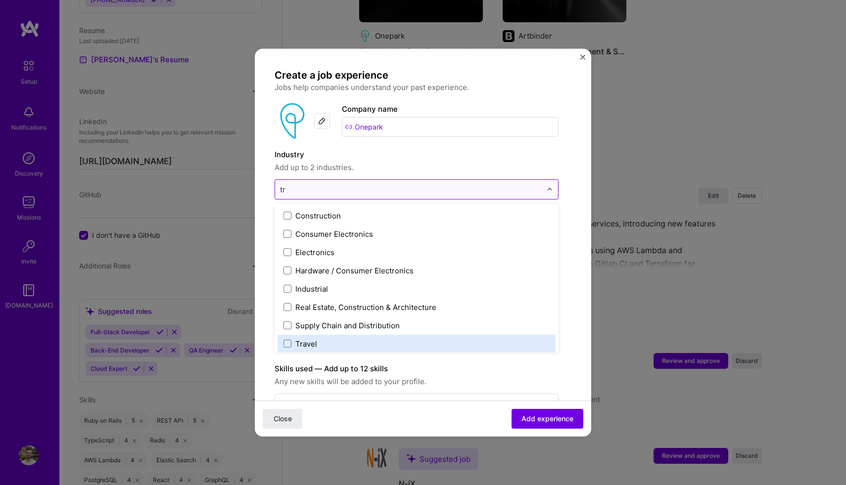
click at [297, 341] on div "Travel" at bounding box center [306, 343] width 22 height 10
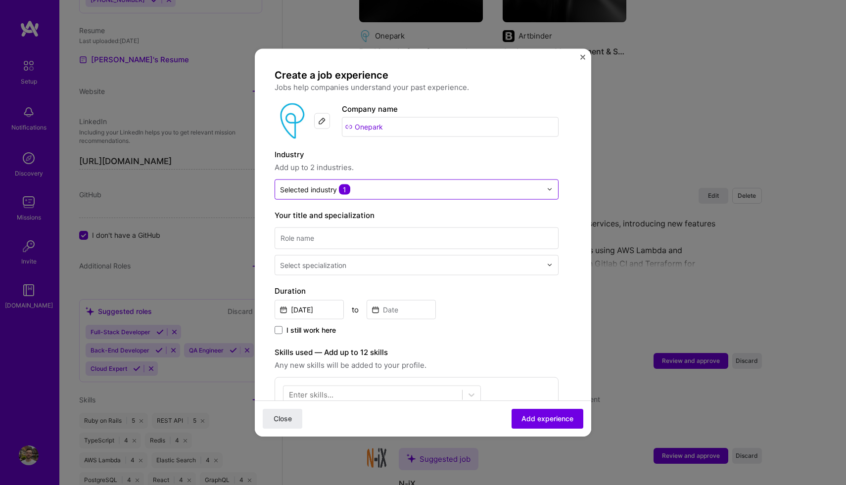
click at [264, 198] on form "Create a job experience Jobs help companies understand your past experience. Co…" at bounding box center [423, 393] width 336 height 651
click at [308, 238] on input at bounding box center [416, 238] width 284 height 22
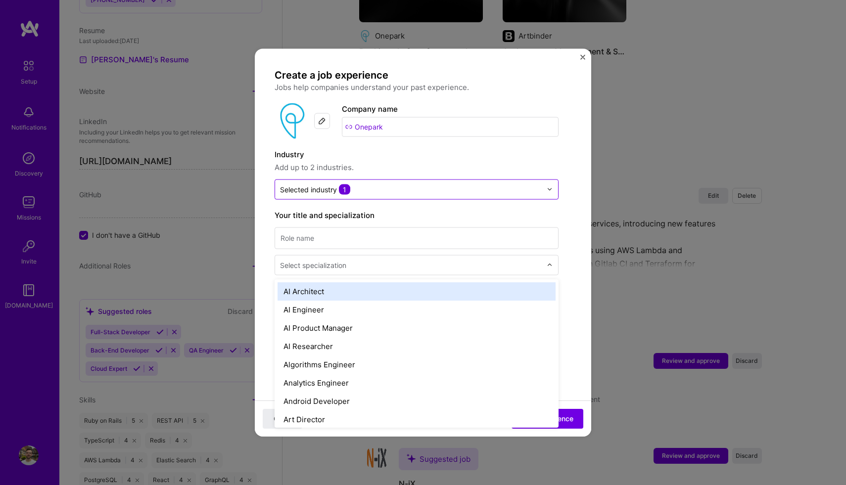
click at [313, 263] on div "Select specialization" at bounding box center [313, 265] width 66 height 10
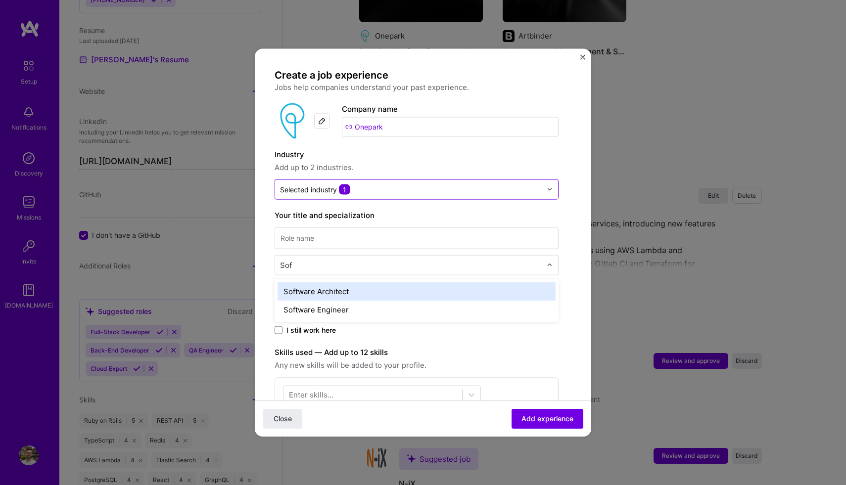
type input "Soft"
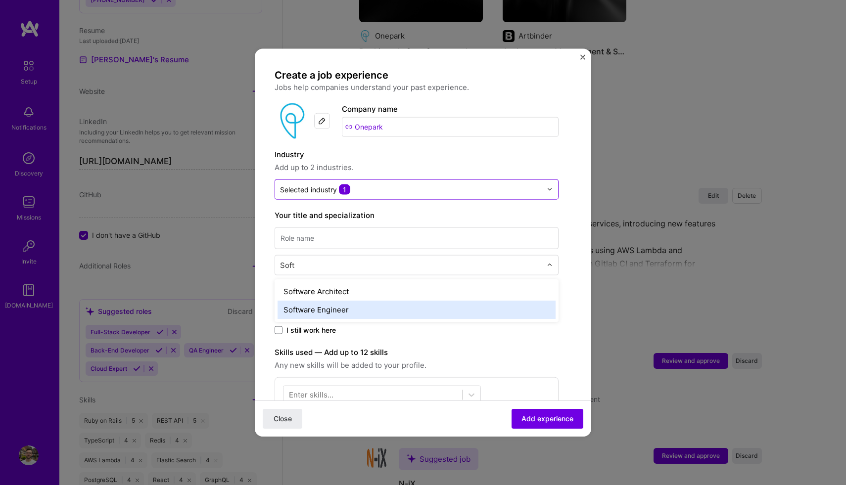
click at [335, 313] on div "Software Engineer" at bounding box center [416, 309] width 278 height 18
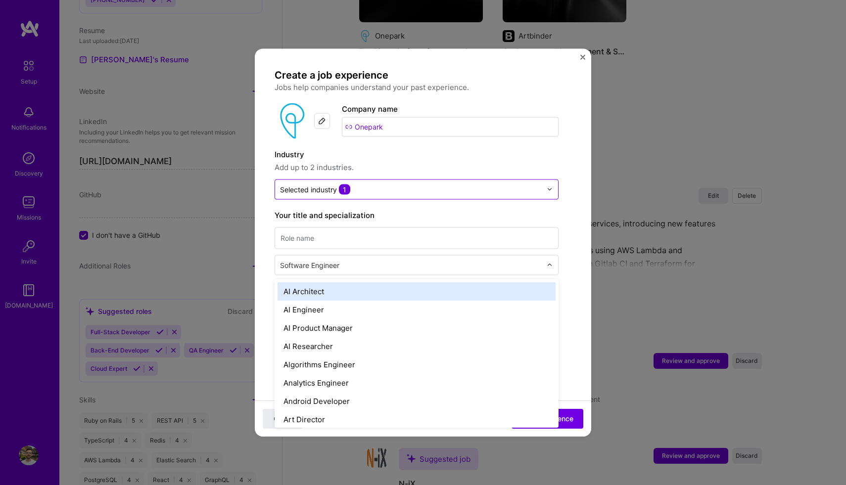
drag, startPoint x: 342, startPoint y: 266, endPoint x: 246, endPoint y: 264, distance: 96.0
click at [246, 265] on div "Create a job experience Jobs help companies understand your past experience. Co…" at bounding box center [423, 242] width 846 height 485
click at [290, 265] on input "text" at bounding box center [412, 265] width 264 height 10
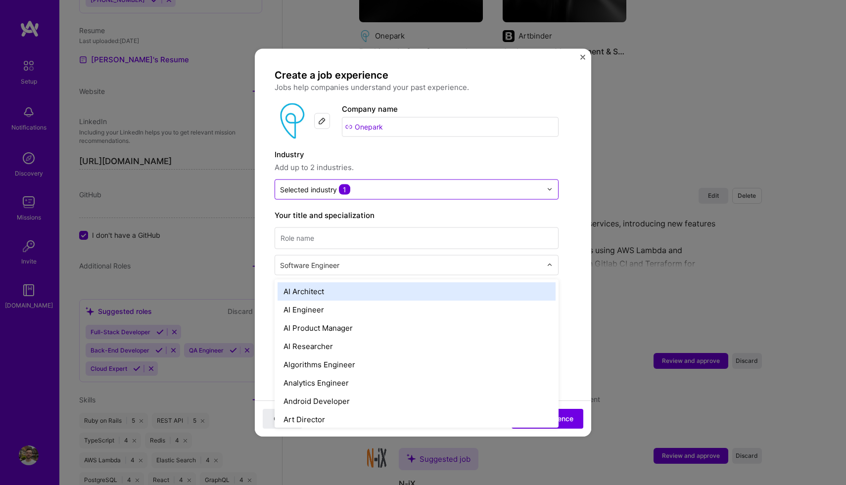
click at [290, 265] on input "text" at bounding box center [412, 265] width 264 height 10
click at [293, 240] on input at bounding box center [416, 238] width 284 height 22
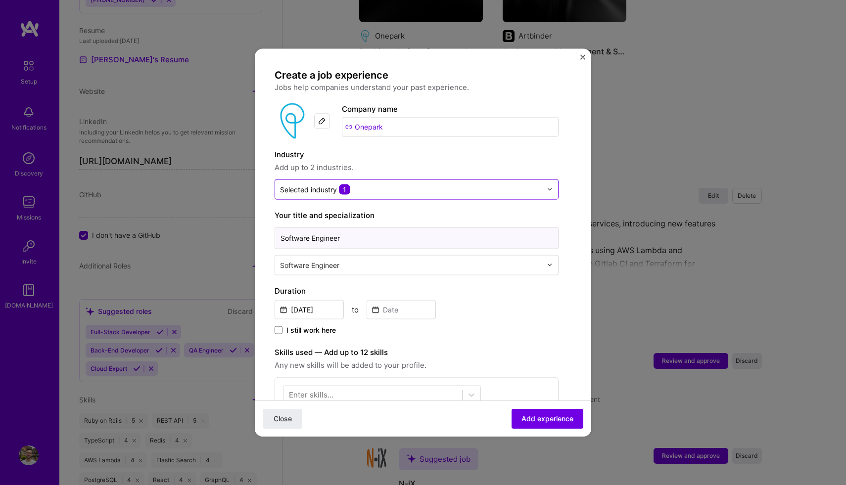
type input "Software Engineer"
click at [264, 236] on form "Create a job experience Jobs help companies understand your past experience. Co…" at bounding box center [423, 393] width 336 height 651
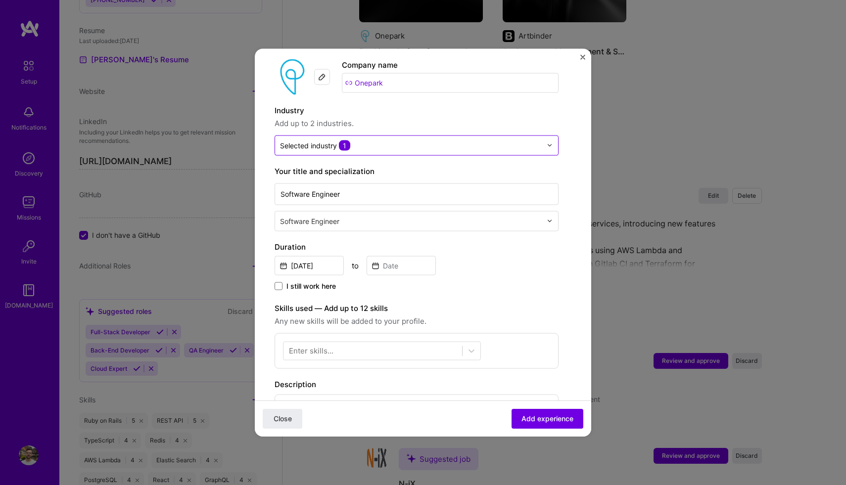
scroll to position [45, 0]
click at [308, 267] on input "[DATE]" at bounding box center [308, 264] width 69 height 19
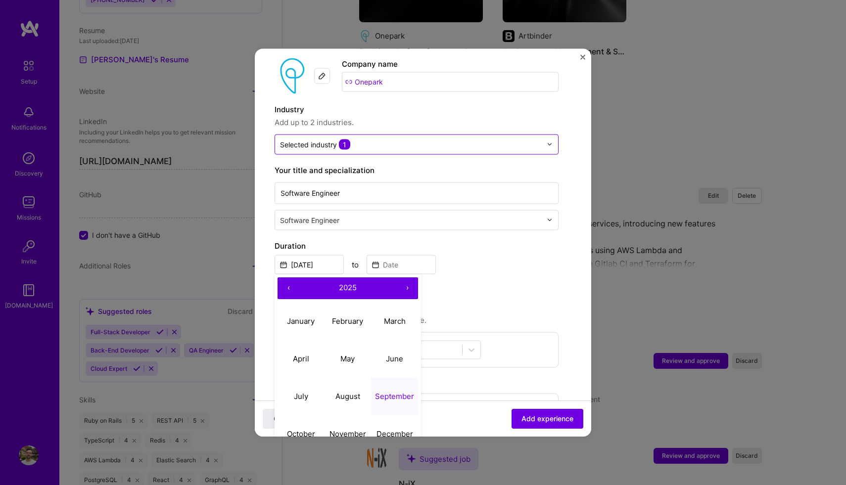
click at [284, 289] on button "‹" at bounding box center [288, 288] width 22 height 22
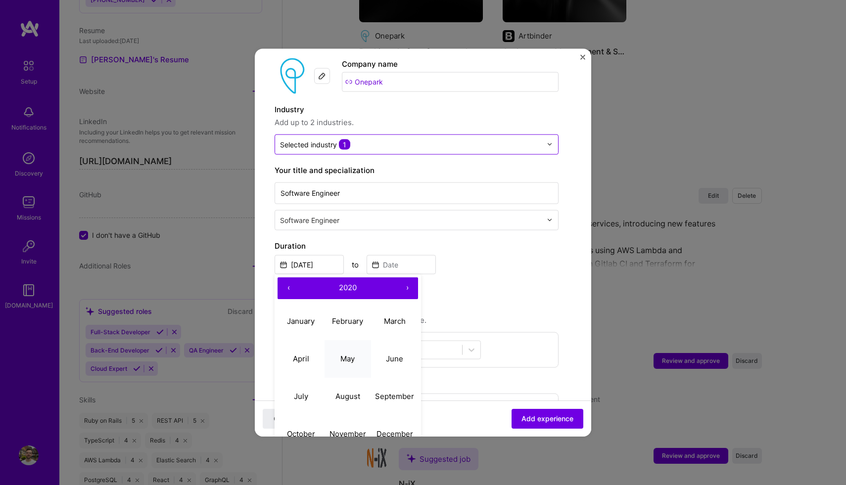
scroll to position [85, 0]
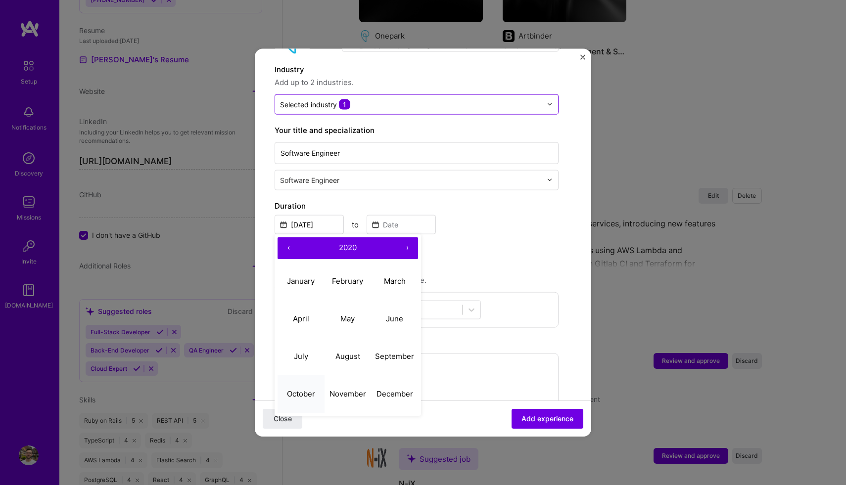
click at [308, 390] on abbr "October" at bounding box center [301, 393] width 28 height 9
type input "[DATE]"
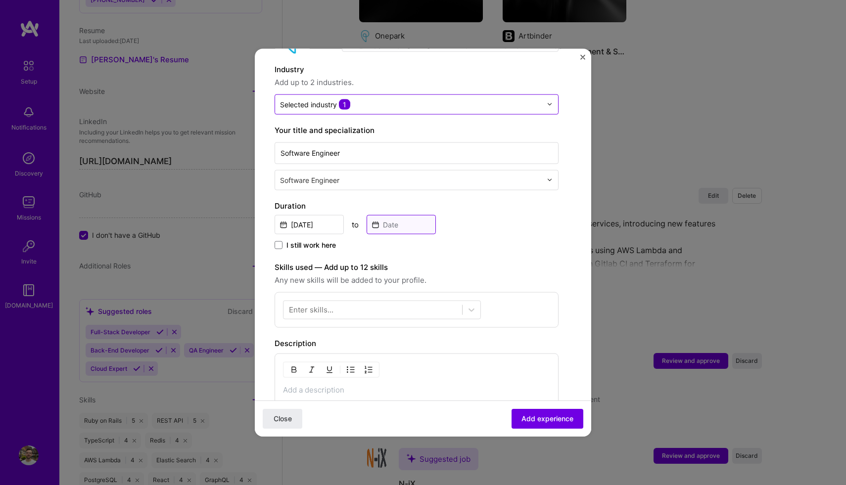
click at [380, 224] on input at bounding box center [400, 224] width 69 height 19
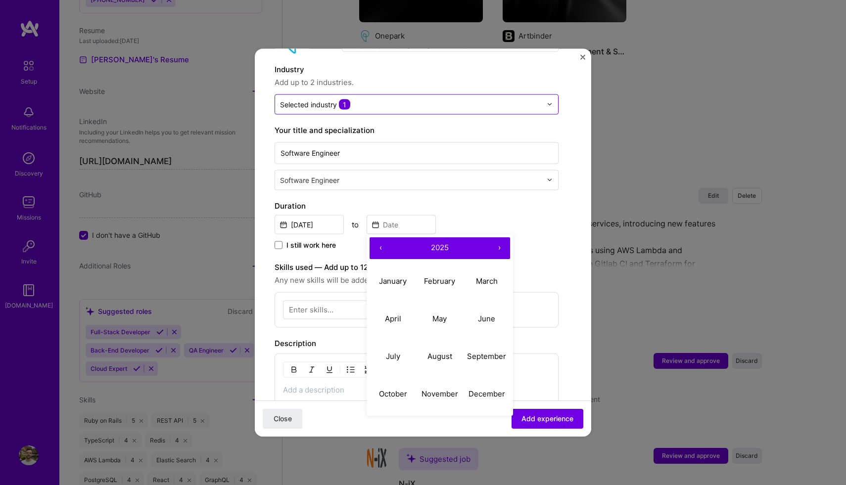
click at [379, 245] on button "‹" at bounding box center [380, 248] width 22 height 22
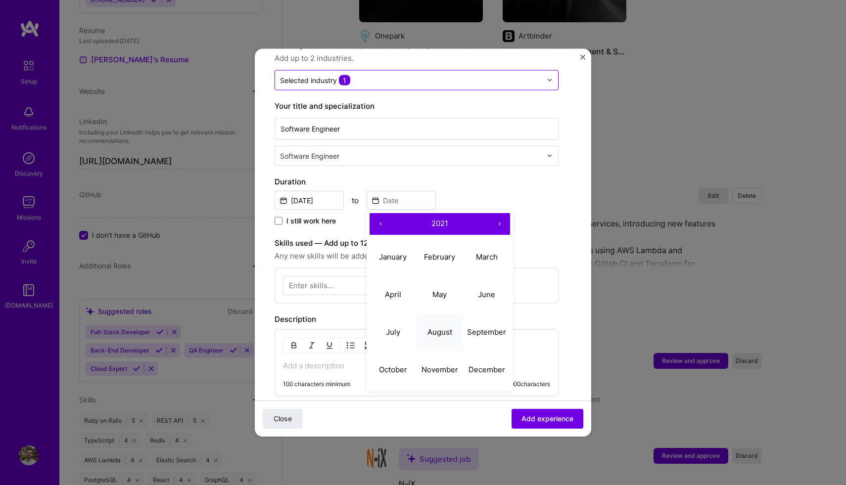
scroll to position [110, 0]
click at [482, 369] on abbr "December" at bounding box center [486, 368] width 37 height 9
type input "[DATE]"
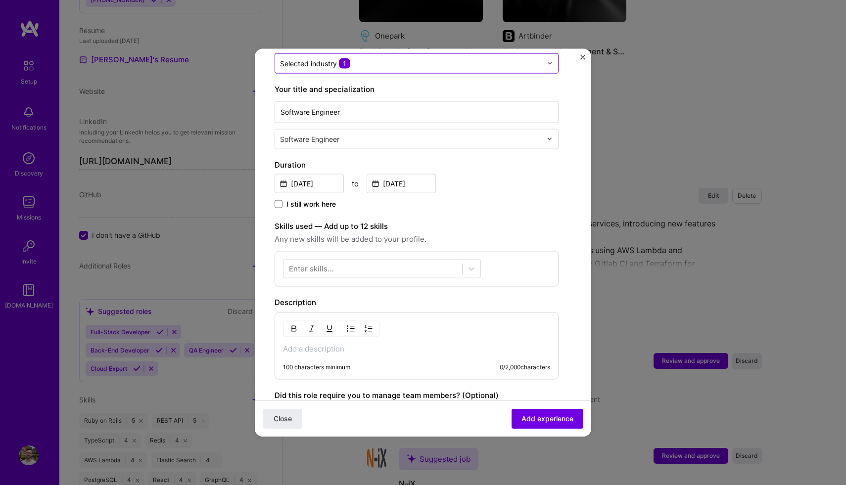
scroll to position [127, 0]
click at [388, 271] on div at bounding box center [372, 268] width 179 height 16
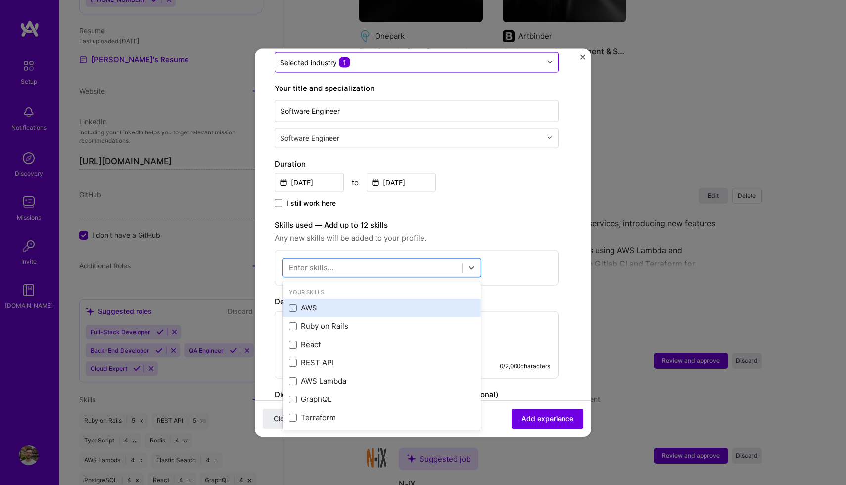
click at [311, 307] on div "AWS" at bounding box center [382, 308] width 186 height 10
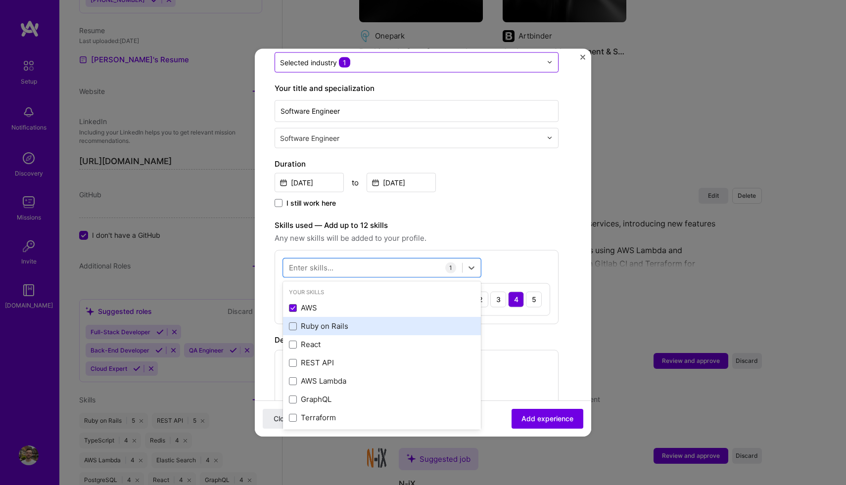
click at [317, 321] on div "Ruby on Rails" at bounding box center [382, 326] width 186 height 10
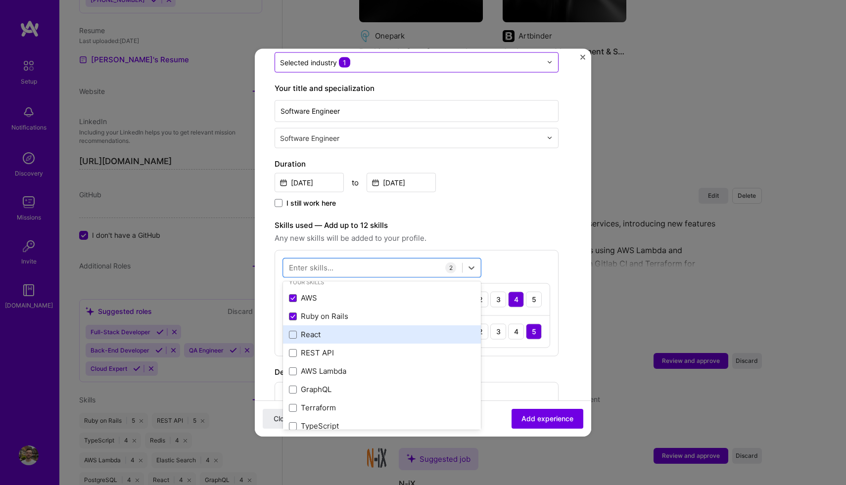
scroll to position [13, 0]
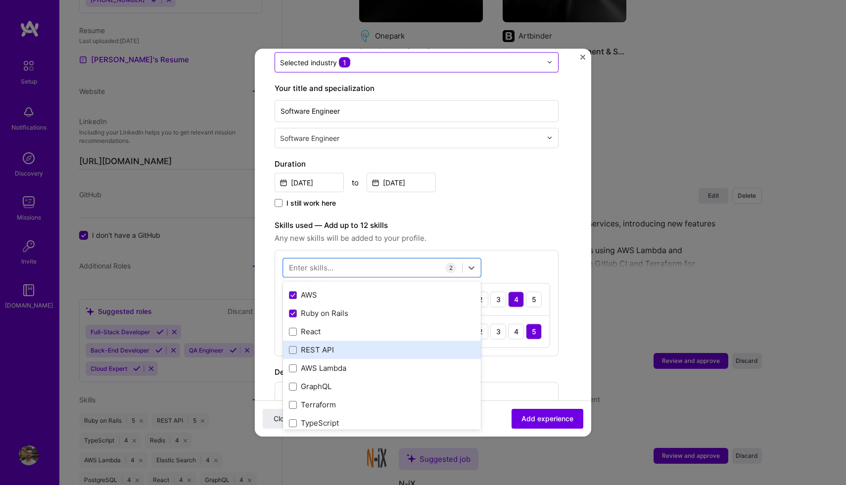
click at [344, 345] on div "REST API" at bounding box center [382, 350] width 186 height 10
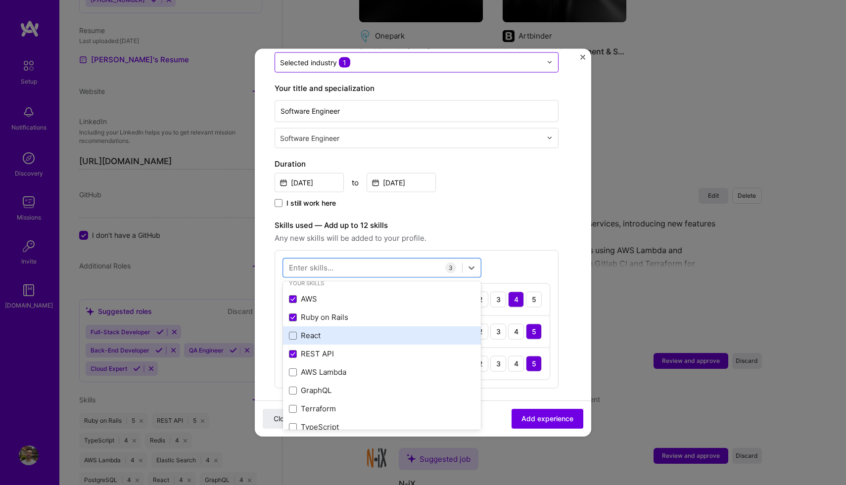
scroll to position [10, 0]
click at [344, 334] on div "React" at bounding box center [382, 334] width 186 height 10
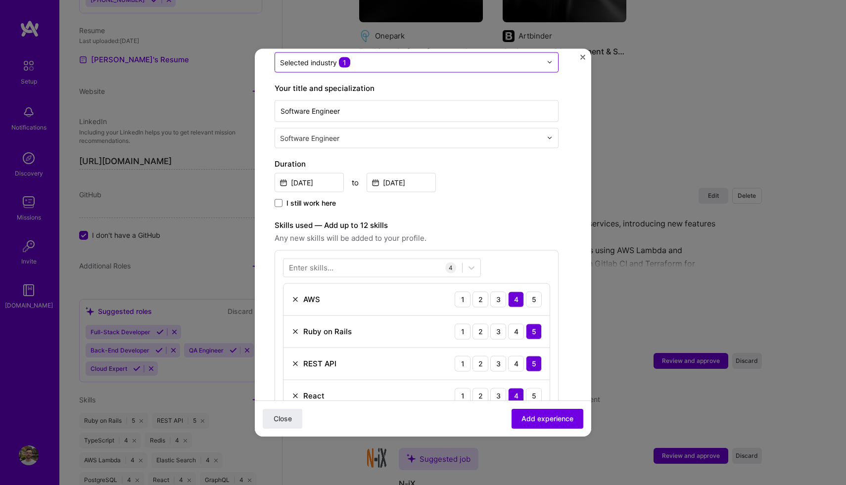
click at [556, 207] on div "I still work here" at bounding box center [416, 203] width 284 height 11
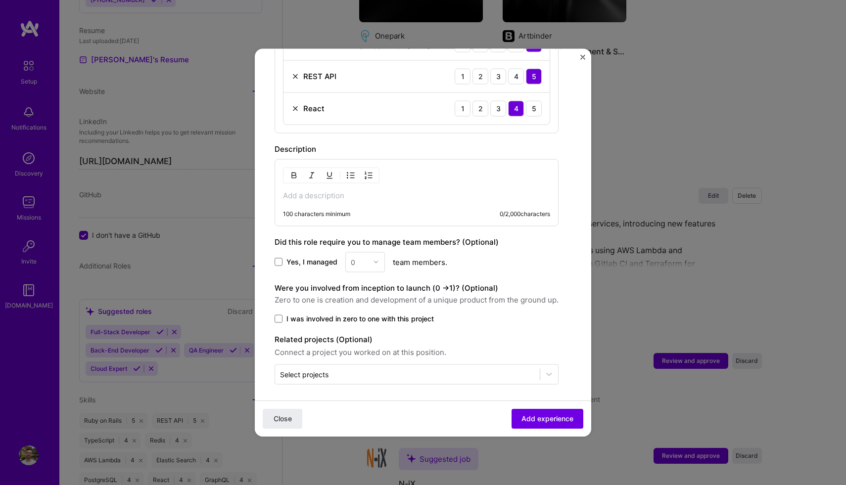
scroll to position [418, 0]
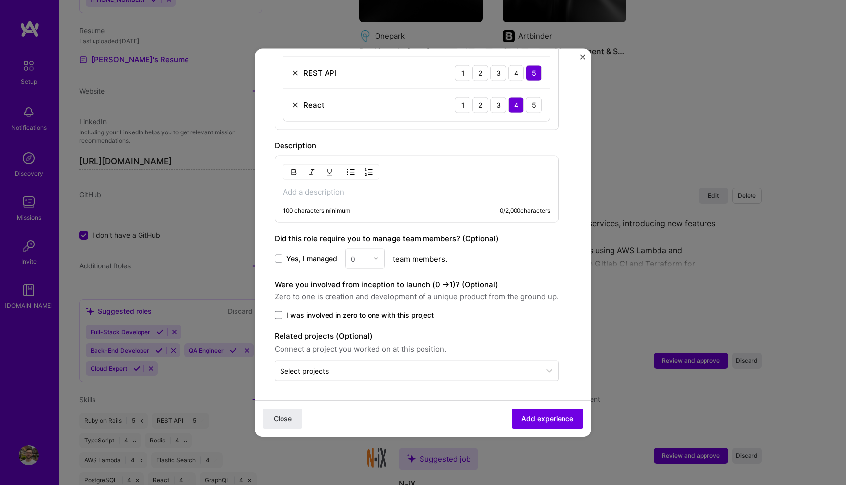
click at [311, 194] on p at bounding box center [416, 192] width 267 height 10
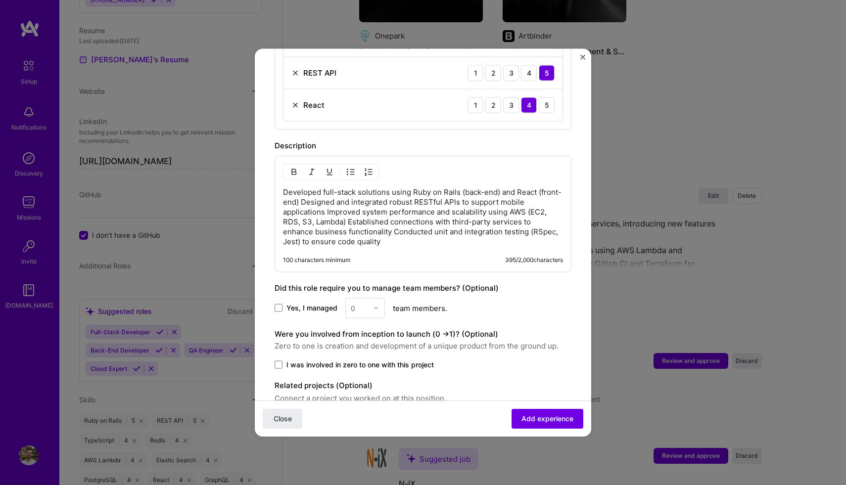
click at [302, 201] on p "Developed full-stack solutions using Ruby on Rails (back-end) and React (front-…" at bounding box center [423, 216] width 280 height 59
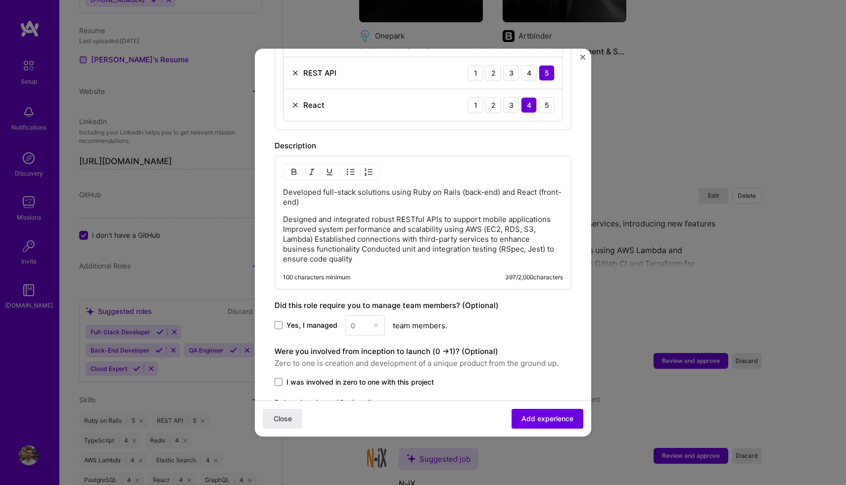
click at [316, 241] on p "Designed and integrated robust RESTful APls to support mobile applications Impr…" at bounding box center [423, 238] width 280 height 49
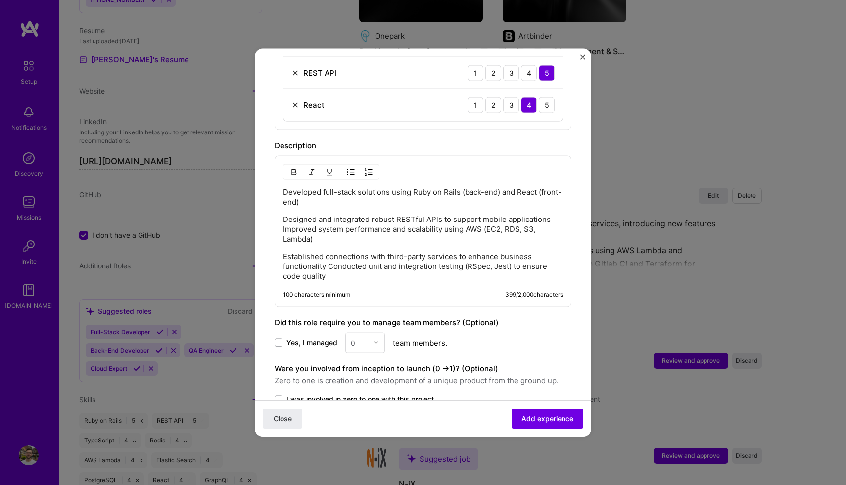
click at [329, 268] on p "Established connections with third-party services to enhance business functiona…" at bounding box center [423, 266] width 280 height 30
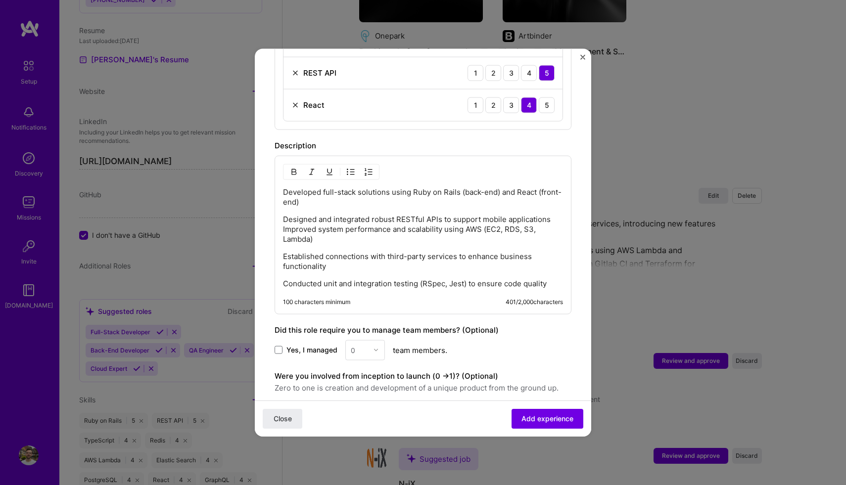
click at [284, 228] on p "Designed and integrated robust RESTful APls to support mobile applications Impr…" at bounding box center [423, 229] width 280 height 30
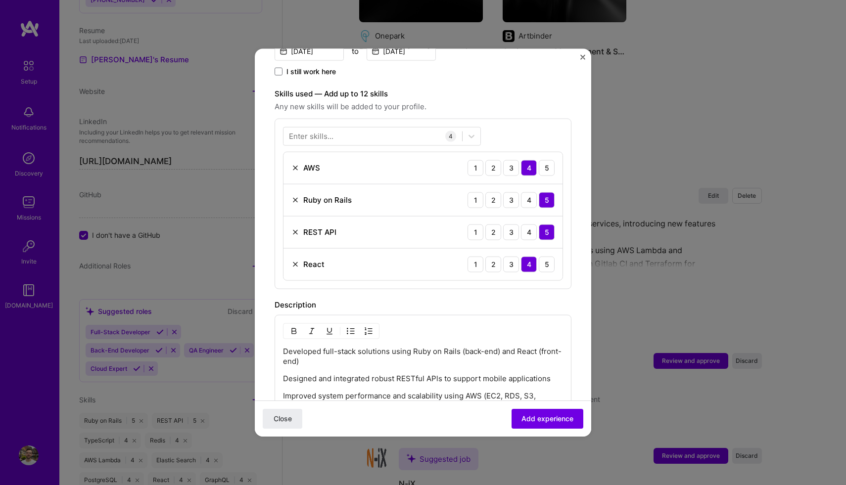
scroll to position [0, 0]
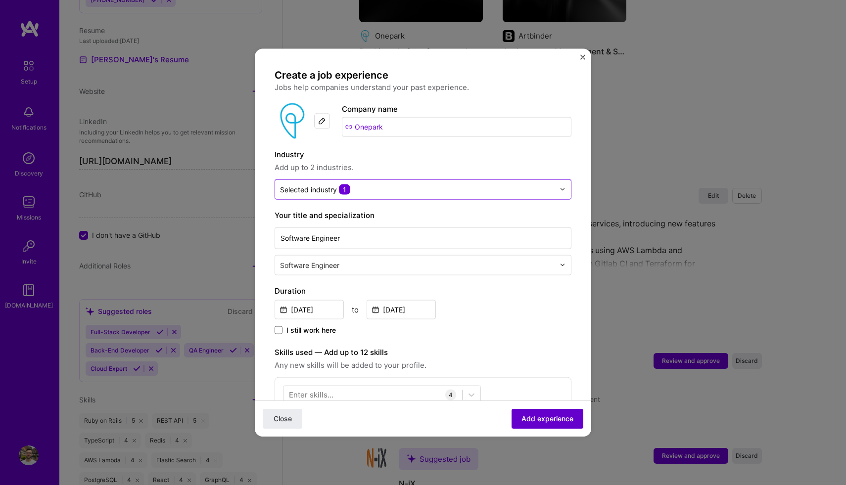
click at [533, 417] on span "Add experience" at bounding box center [547, 419] width 52 height 10
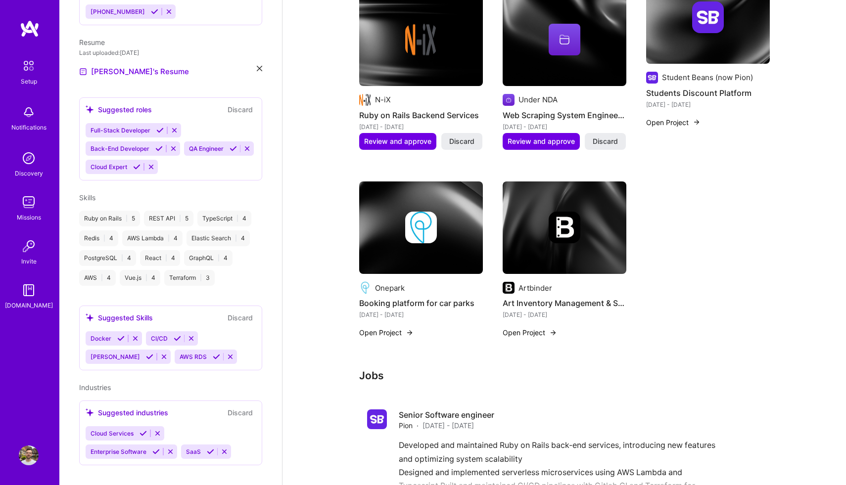
scroll to position [645, 0]
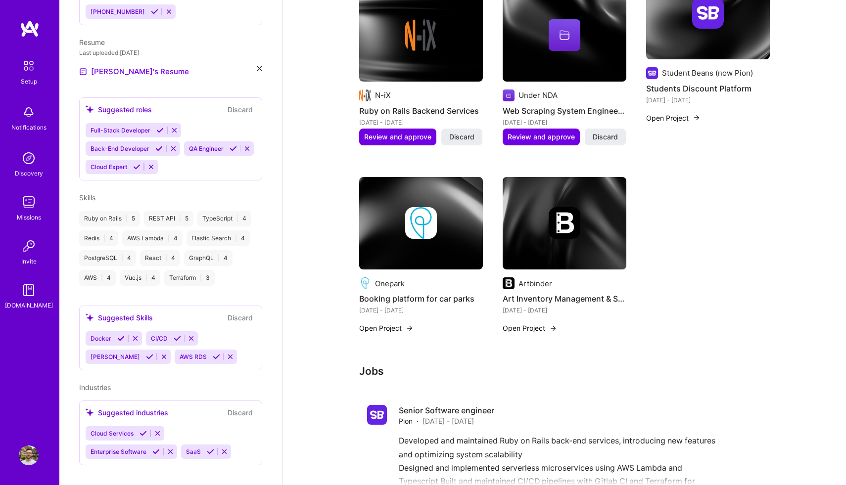
click at [400, 352] on div "Complete your profile to take the first step in unlocking full [DOMAIN_NAME] ac…" at bounding box center [564, 294] width 410 height 1776
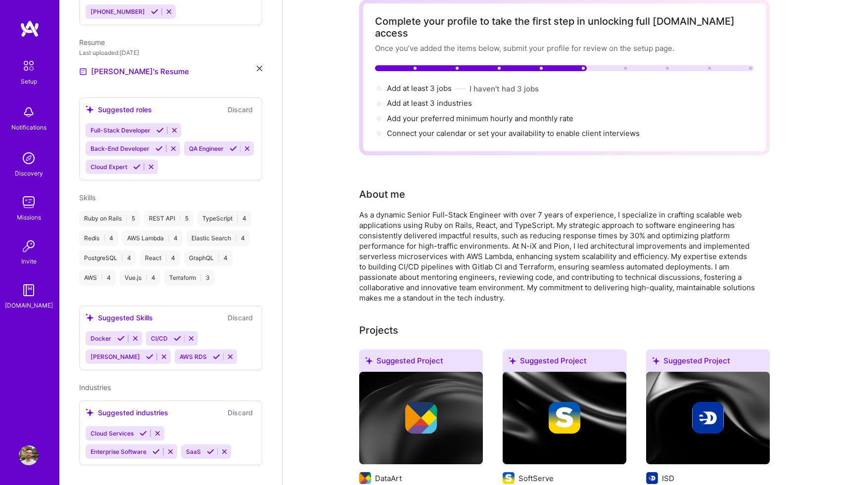
scroll to position [0, 0]
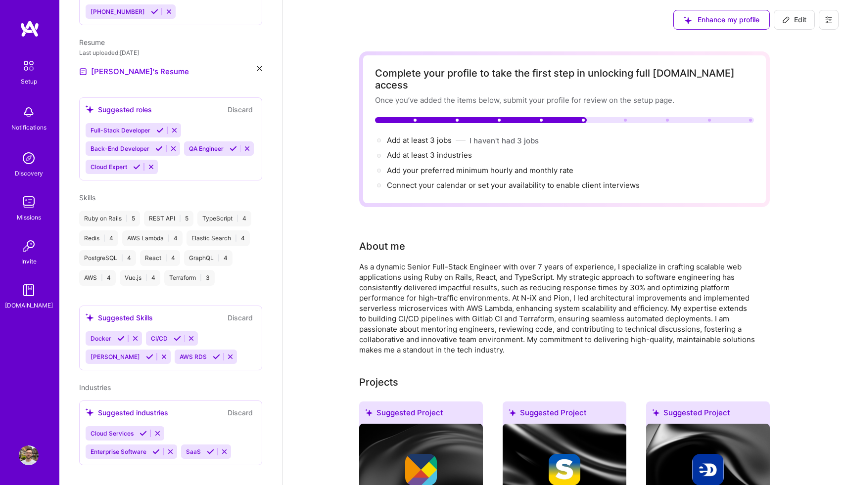
click at [793, 20] on span "Edit" at bounding box center [794, 20] width 24 height 10
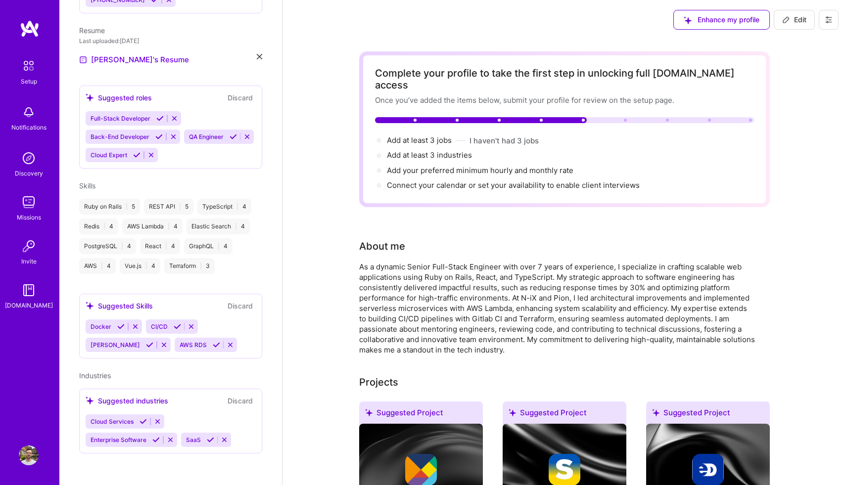
select select "US"
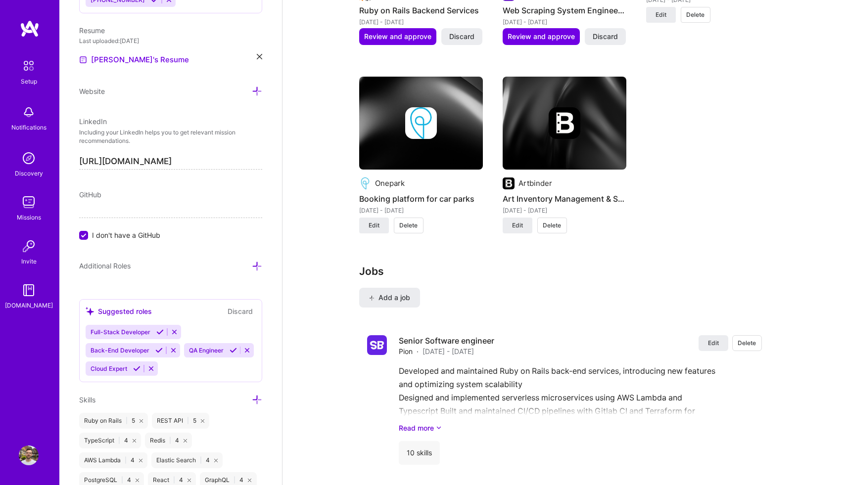
scroll to position [1230, 0]
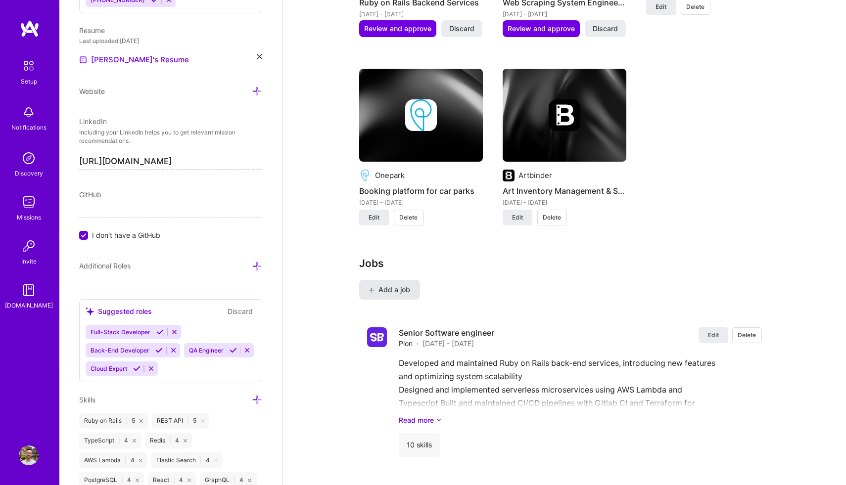
click at [380, 285] on span "Add a job" at bounding box center [389, 290] width 41 height 10
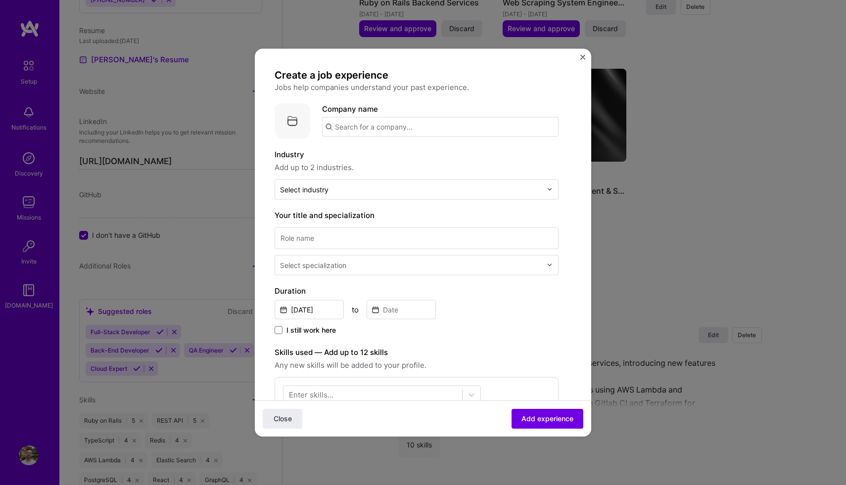
click at [365, 128] on input "text" at bounding box center [440, 127] width 236 height 20
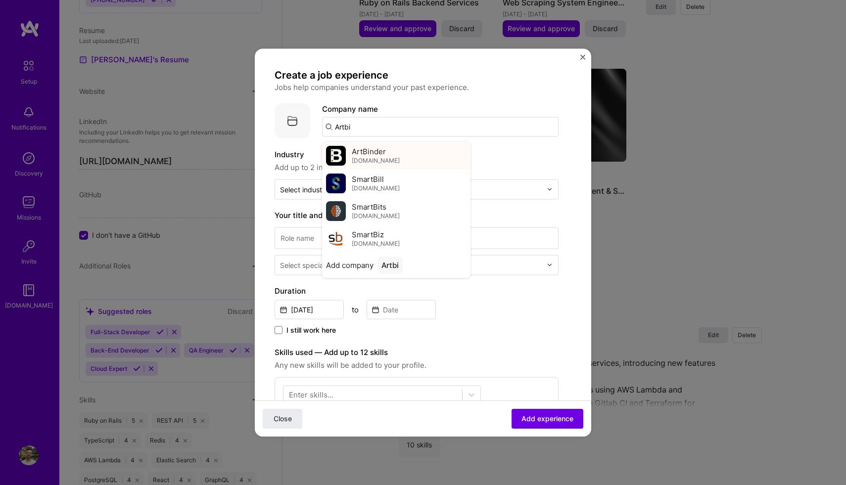
click at [377, 157] on span "[DOMAIN_NAME]" at bounding box center [376, 161] width 48 height 8
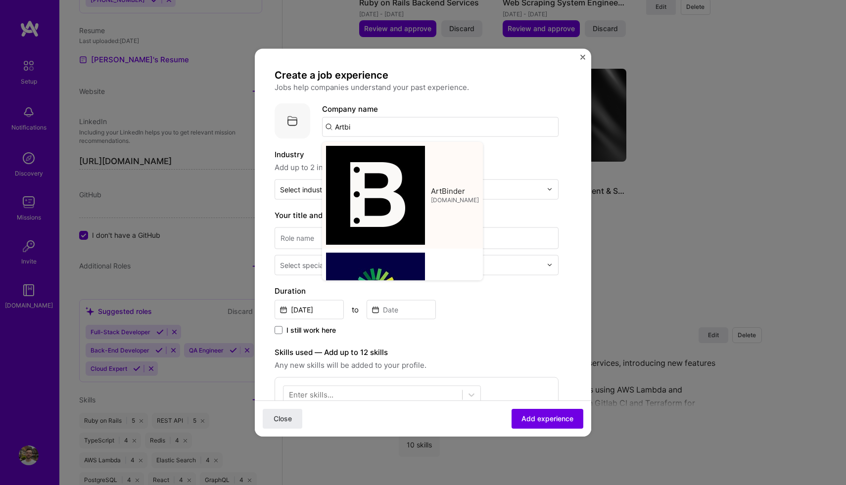
type input "ArtBinder"
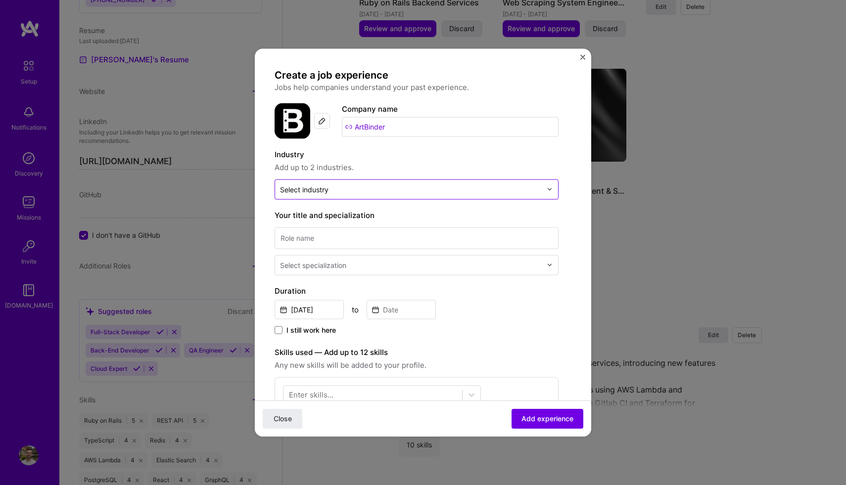
click at [361, 189] on input "text" at bounding box center [411, 189] width 262 height 10
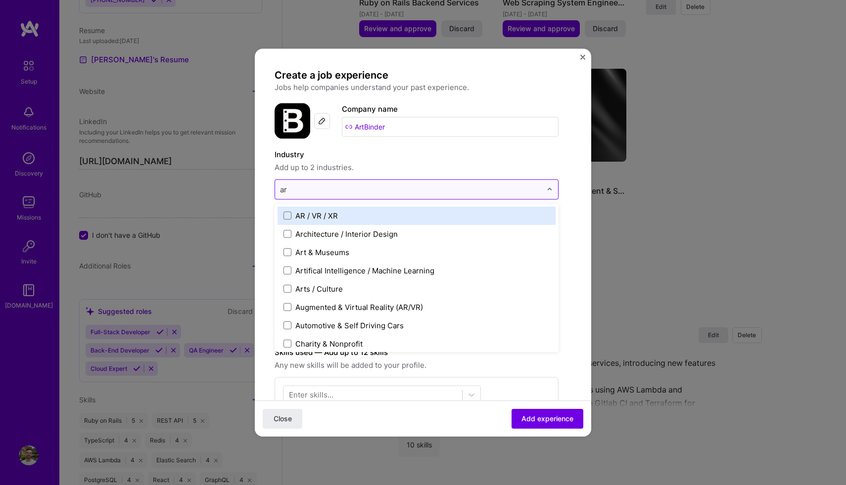
type input "art"
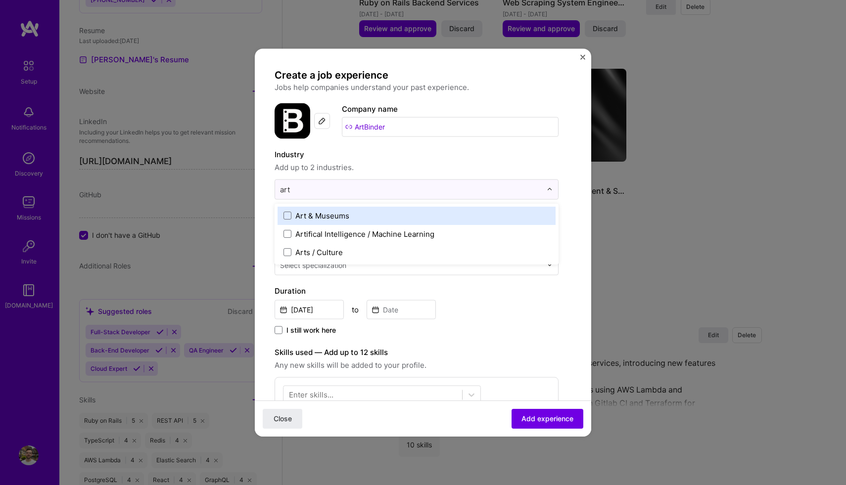
click at [353, 218] on label "Art & Museums" at bounding box center [416, 215] width 266 height 10
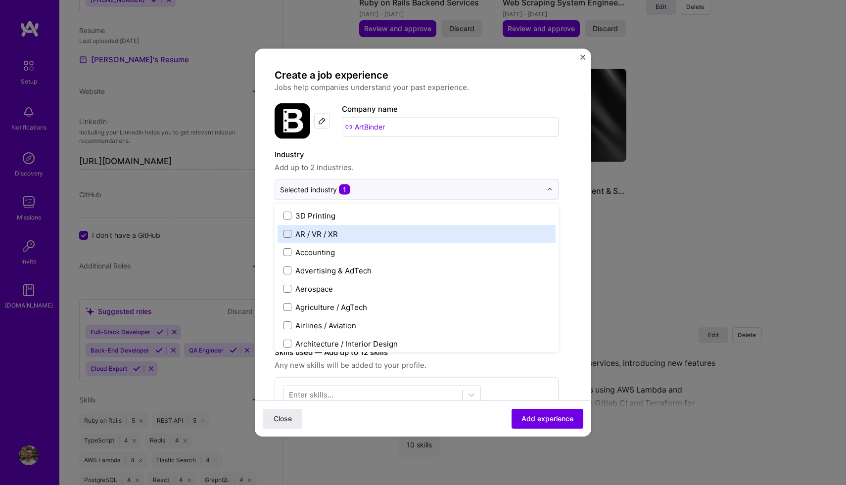
click at [266, 218] on form "Create a job experience Jobs help companies understand your past experience. Co…" at bounding box center [423, 393] width 336 height 651
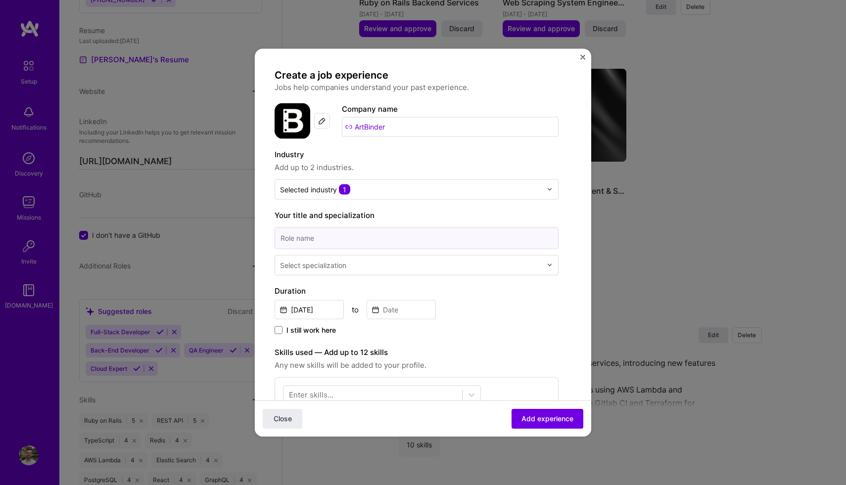
click at [301, 243] on input at bounding box center [416, 238] width 284 height 22
type input "Software"
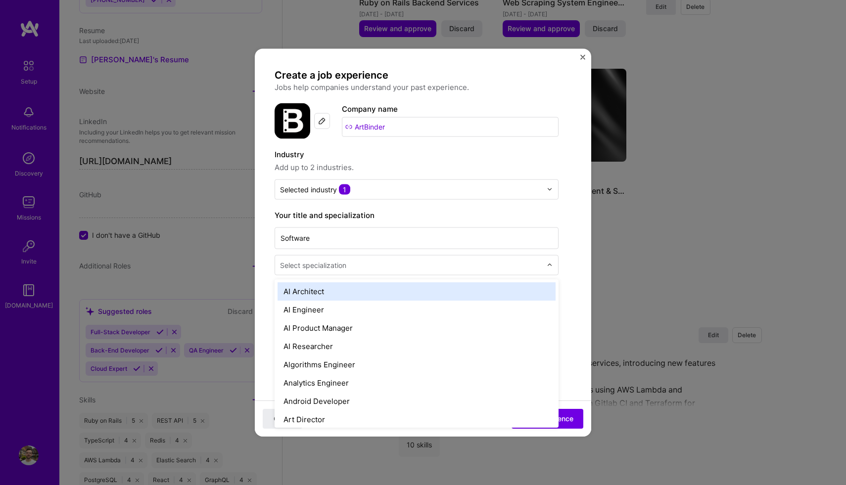
click at [311, 265] on div "Select specialization" at bounding box center [313, 265] width 66 height 10
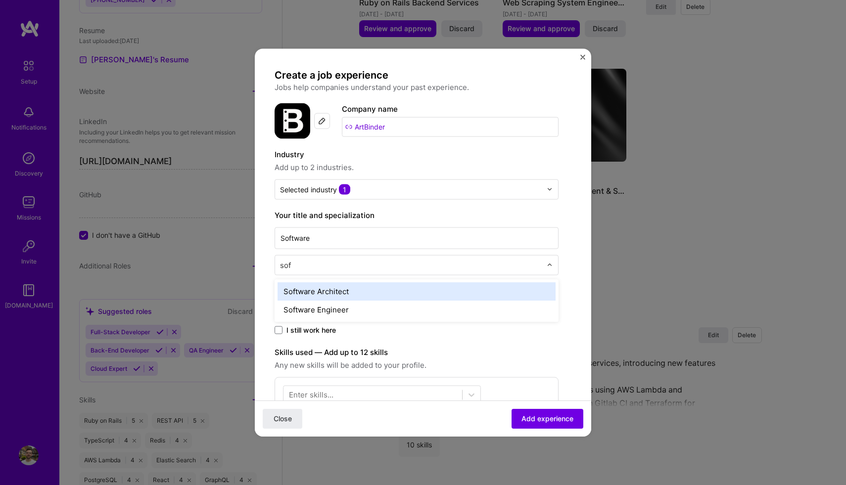
type input "soft"
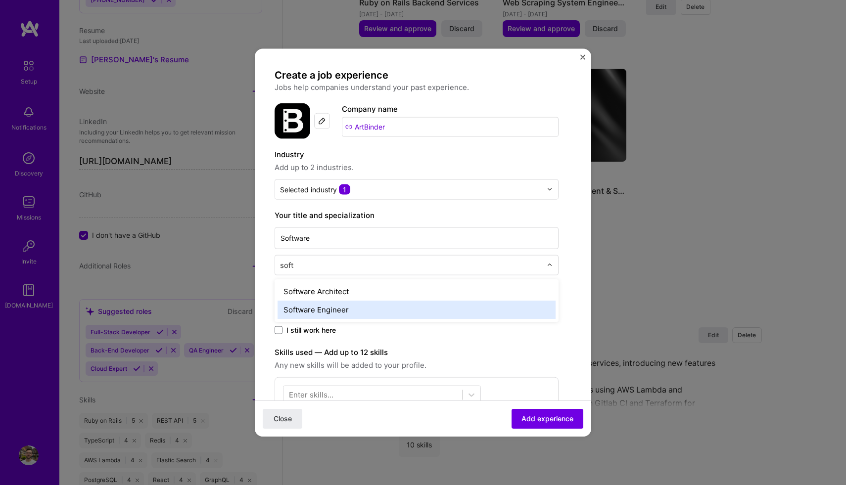
click at [320, 310] on div "Software Engineer" at bounding box center [416, 309] width 278 height 18
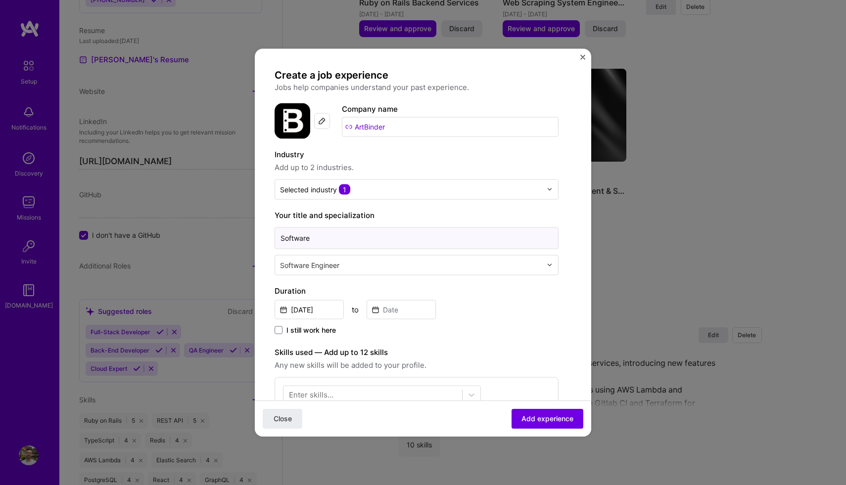
click at [321, 237] on input "Software" at bounding box center [416, 238] width 284 height 22
type input "Software Engineer"
click at [267, 261] on form "Create a job experience Jobs help companies understand your past experience. Co…" at bounding box center [423, 393] width 336 height 651
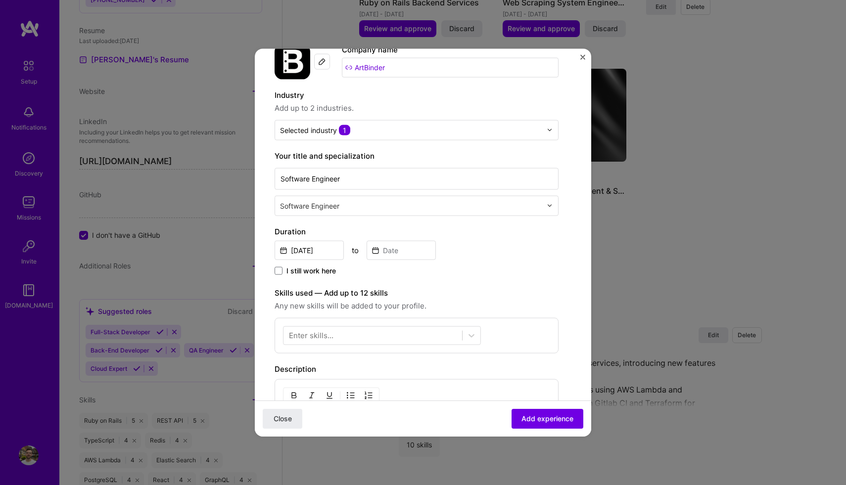
scroll to position [63, 0]
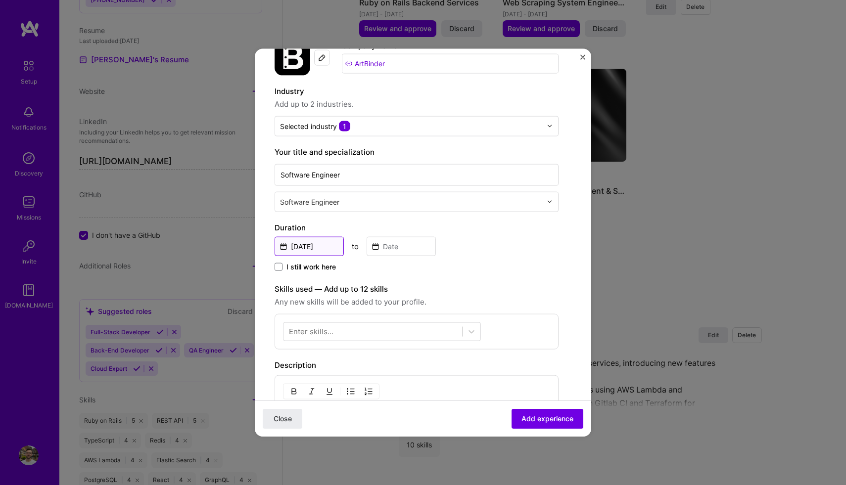
click at [313, 242] on input "[DATE]" at bounding box center [308, 245] width 69 height 19
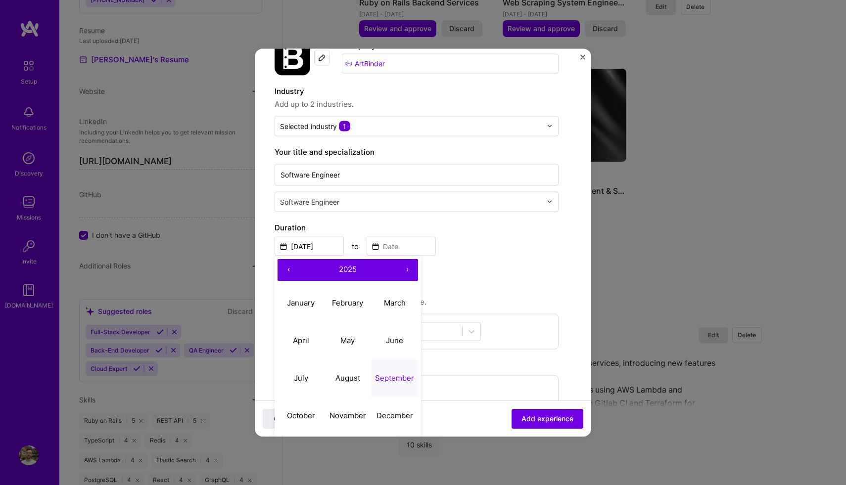
click at [290, 271] on button "‹" at bounding box center [288, 270] width 22 height 22
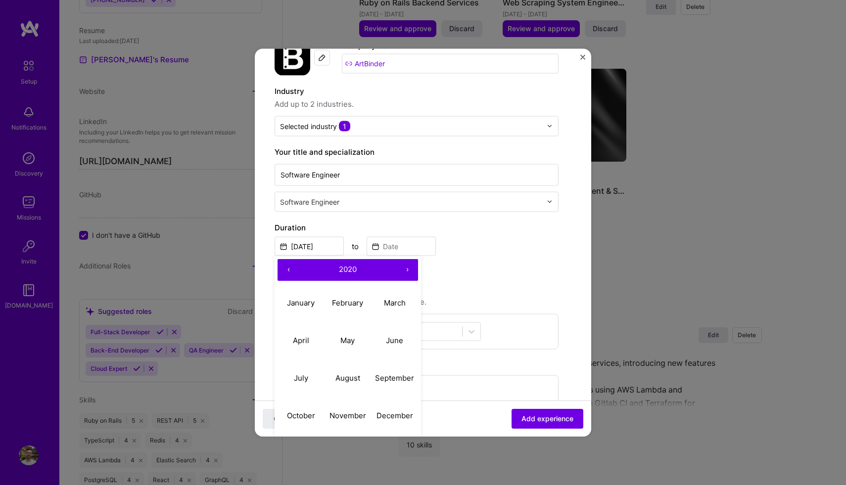
click at [290, 271] on button "‹" at bounding box center [288, 270] width 22 height 22
click at [354, 379] on abbr "August" at bounding box center [347, 377] width 25 height 9
type input "[DATE]"
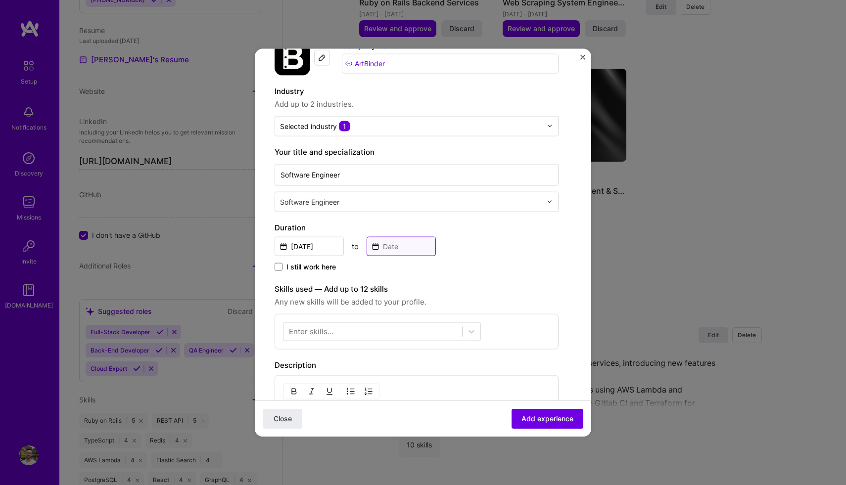
click at [390, 245] on input at bounding box center [400, 245] width 69 height 19
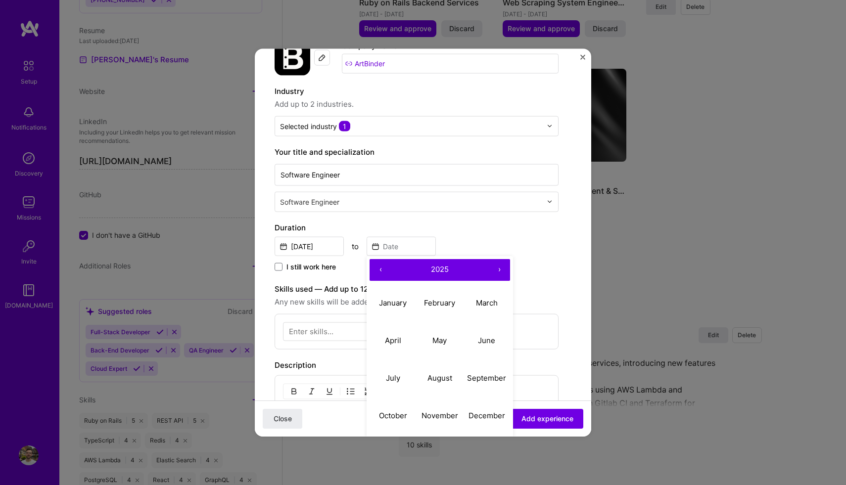
click at [379, 270] on button "‹" at bounding box center [380, 270] width 22 height 22
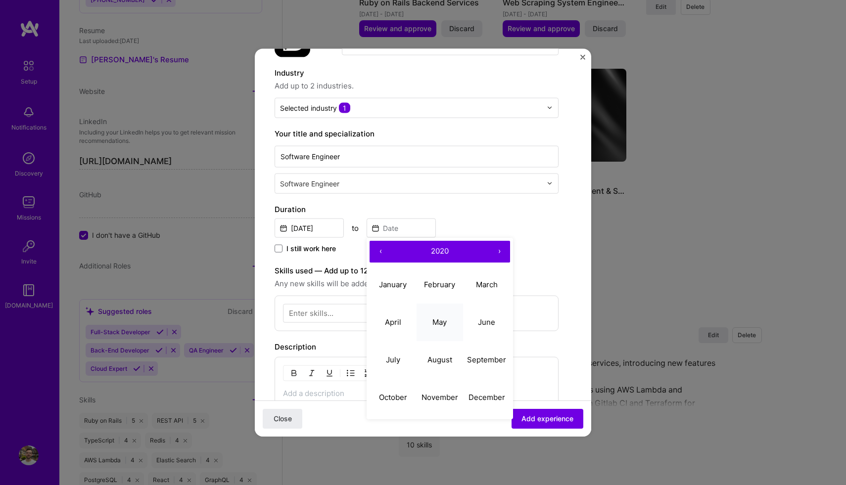
scroll to position [83, 0]
click at [448, 385] on button "November" at bounding box center [439, 397] width 47 height 38
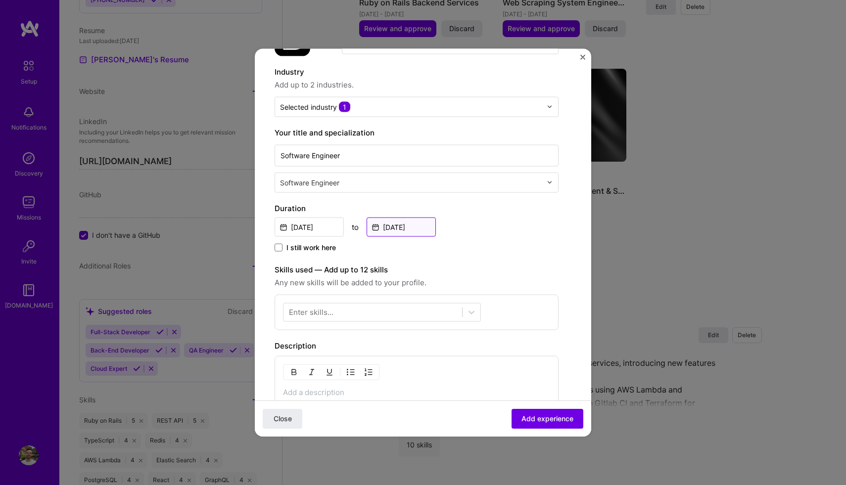
click at [396, 228] on input "[DATE]" at bounding box center [400, 226] width 69 height 19
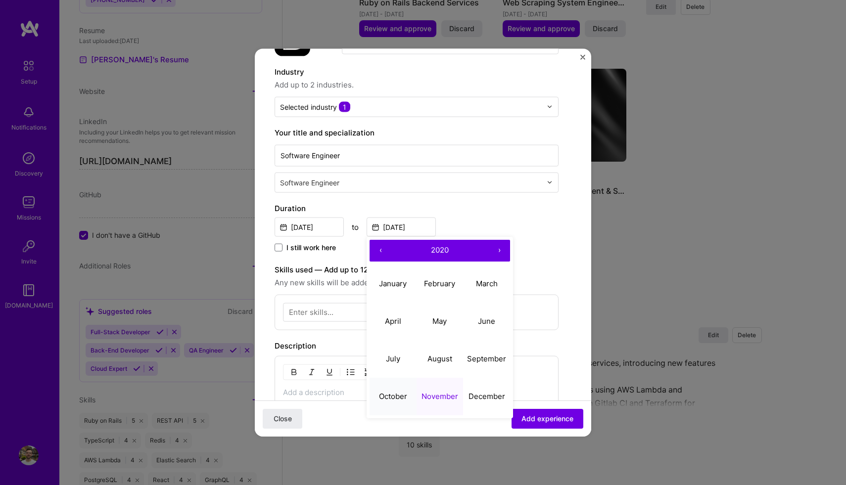
click at [406, 393] on abbr "October" at bounding box center [393, 396] width 28 height 9
type input "[DATE]"
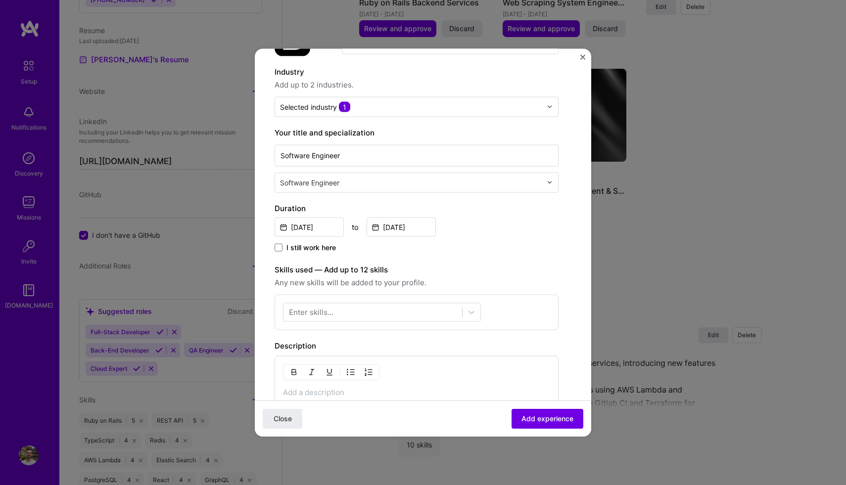
click at [381, 387] on p at bounding box center [416, 392] width 267 height 10
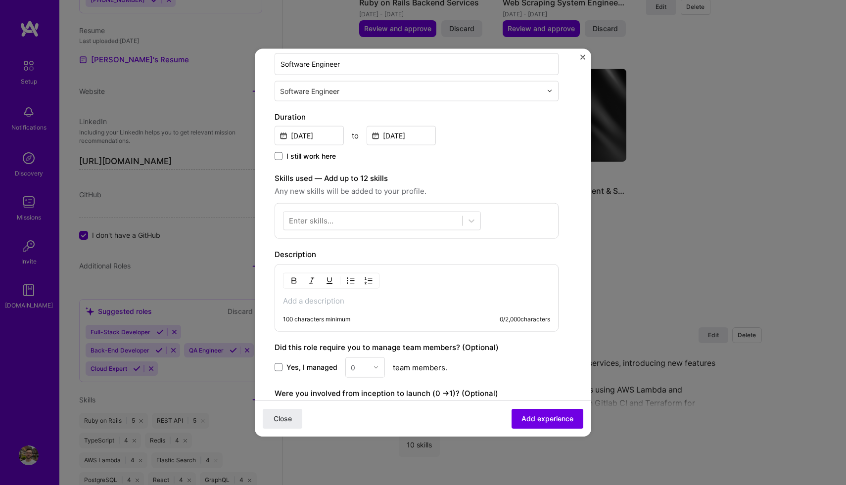
scroll to position [177, 0]
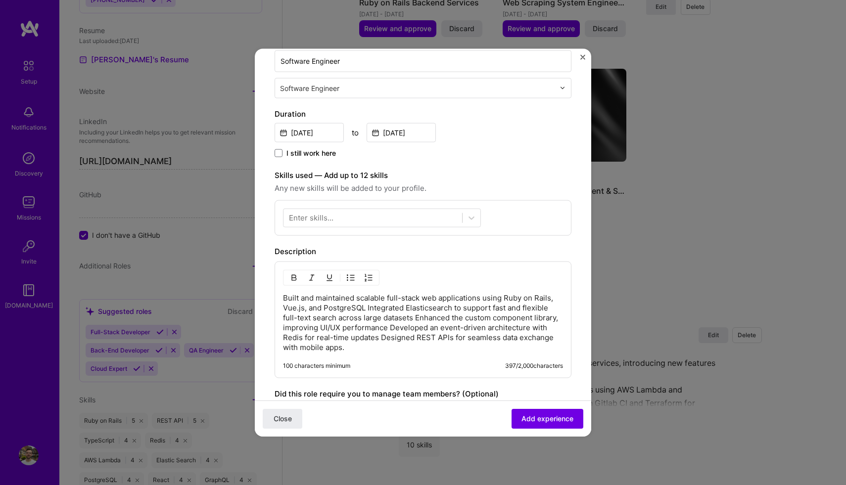
click at [367, 307] on p "Built and maintained scalable full-stack web applications using Ruby on Rails, …" at bounding box center [423, 322] width 280 height 59
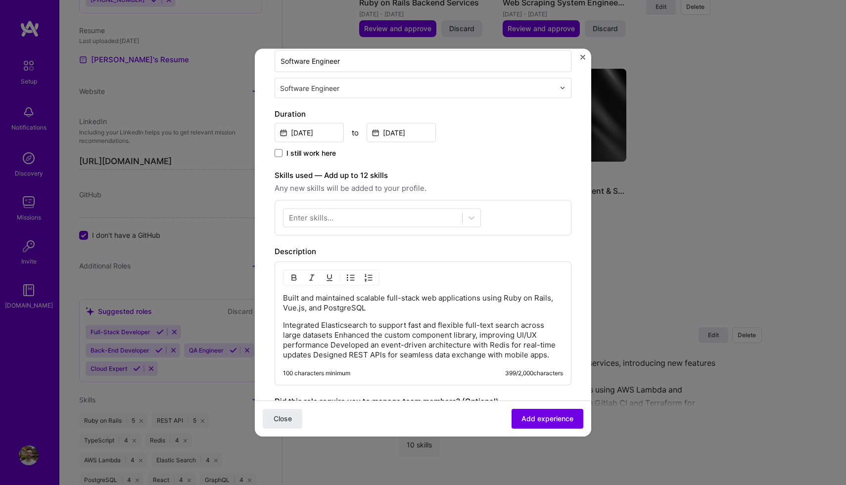
click at [331, 343] on p "Integrated Elasticsearch to support fast and flexible full-text search across l…" at bounding box center [423, 340] width 280 height 40
click at [336, 334] on p "Integrated Elasticsearch to support fast and flexible full-text search across l…" at bounding box center [423, 340] width 280 height 40
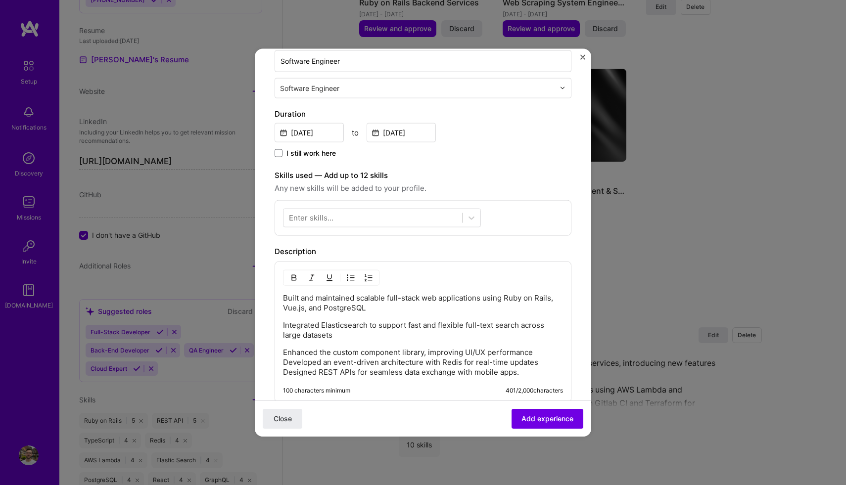
click at [283, 362] on p "Enhanced the custom component library, improving UI/UX performance Developed an…" at bounding box center [423, 362] width 280 height 30
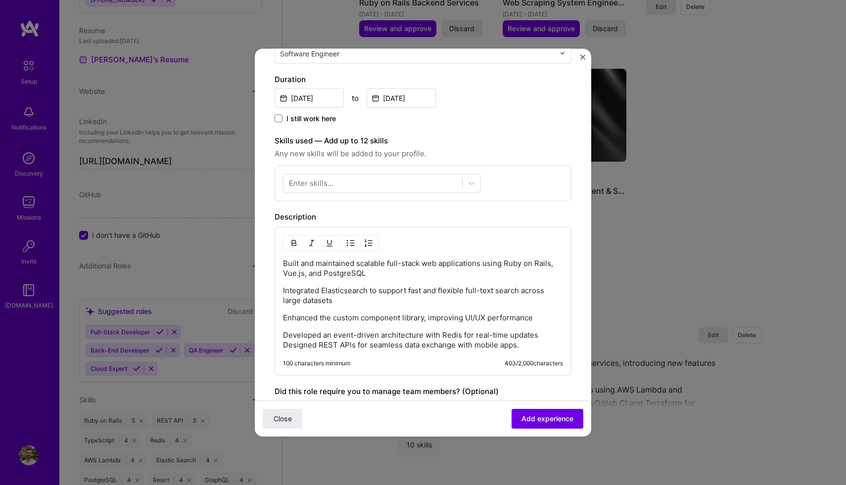
scroll to position [215, 0]
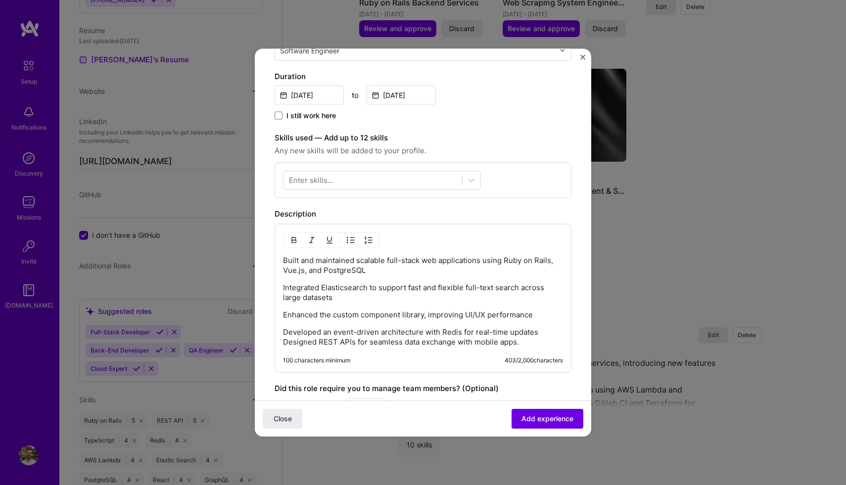
click at [283, 343] on p "Developed an event-driven architecture with Redis for real-time updates Designe…" at bounding box center [423, 337] width 280 height 20
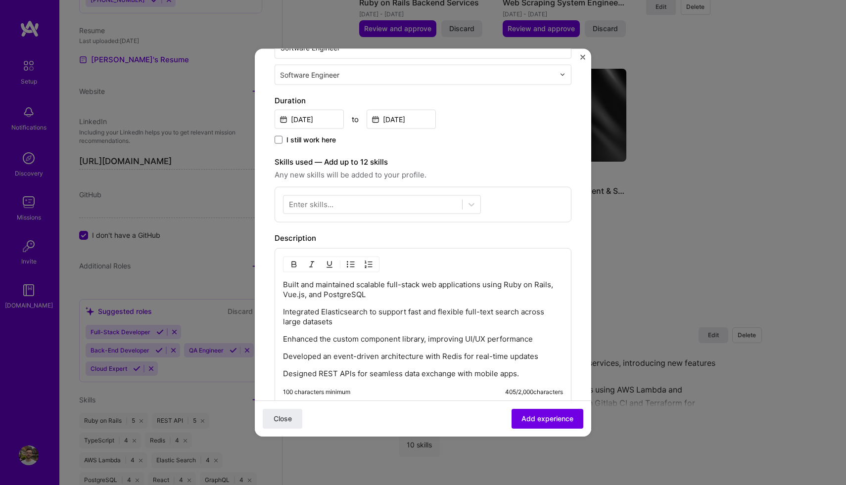
scroll to position [189, 0]
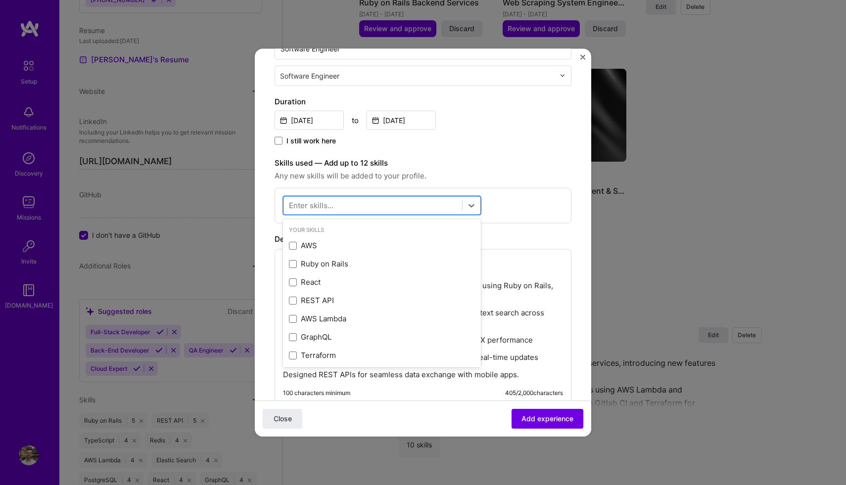
click at [357, 209] on div at bounding box center [372, 205] width 179 height 16
click at [293, 262] on span at bounding box center [293, 264] width 8 height 8
click at [0, 0] on input "checkbox" at bounding box center [0, 0] width 0 height 0
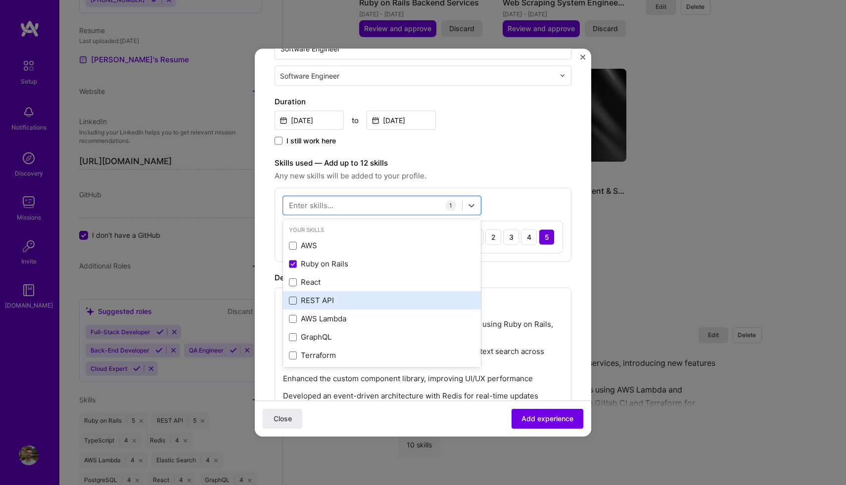
click at [295, 300] on span at bounding box center [293, 300] width 8 height 8
click at [0, 0] on input "checkbox" at bounding box center [0, 0] width 0 height 0
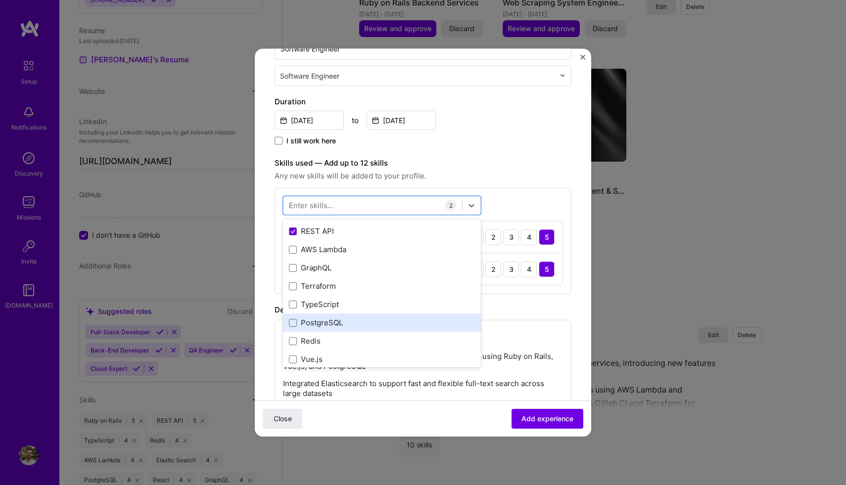
scroll to position [87, 0]
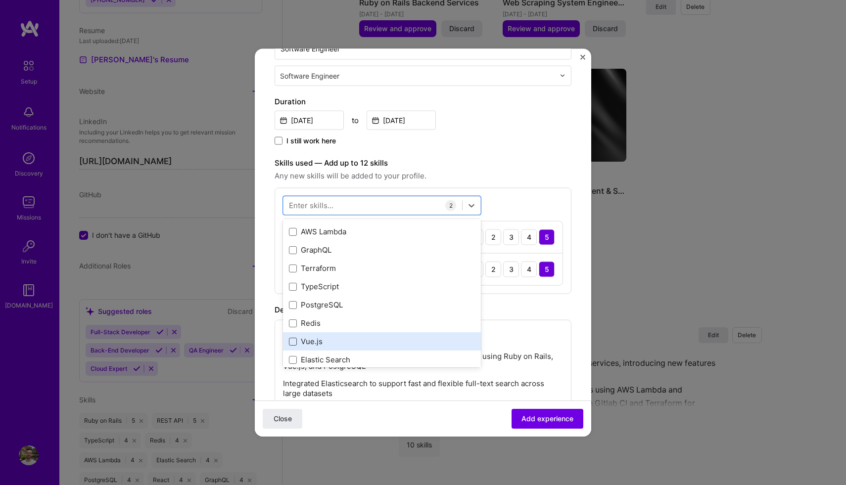
click at [294, 341] on span at bounding box center [293, 341] width 8 height 8
click at [0, 0] on input "checkbox" at bounding box center [0, 0] width 0 height 0
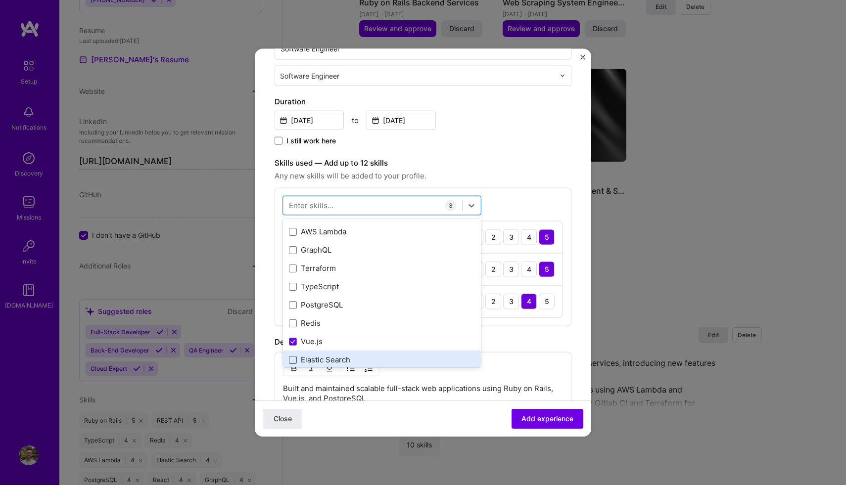
click at [292, 356] on span at bounding box center [293, 360] width 8 height 8
click at [0, 0] on input "checkbox" at bounding box center [0, 0] width 0 height 0
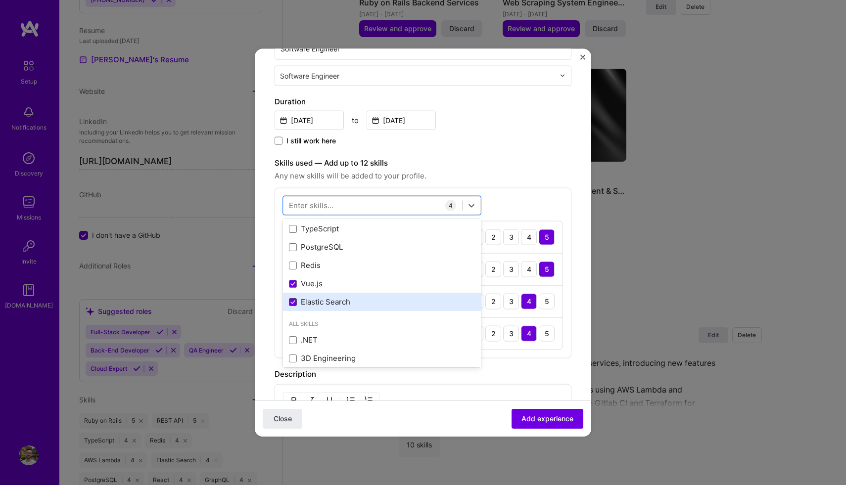
scroll to position [146, 0]
click at [505, 153] on div "Create a job experience Jobs help companies understand your past experience. Co…" at bounding box center [422, 288] width 297 height 819
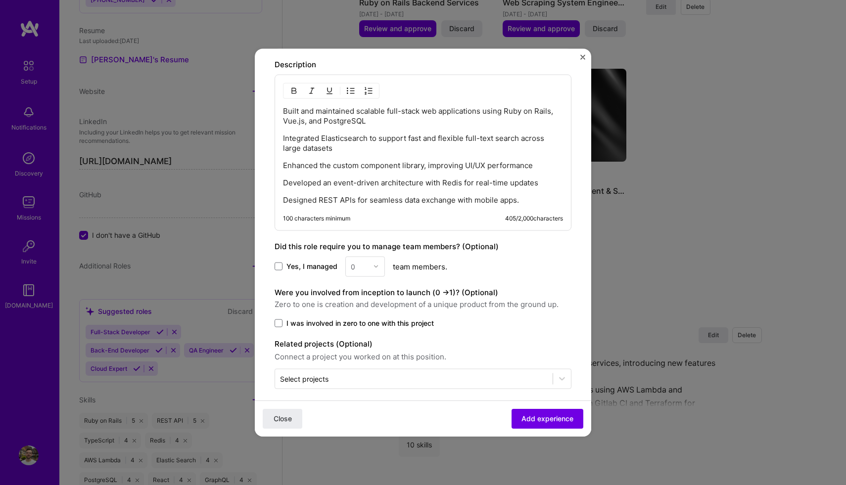
scroll to position [507, 0]
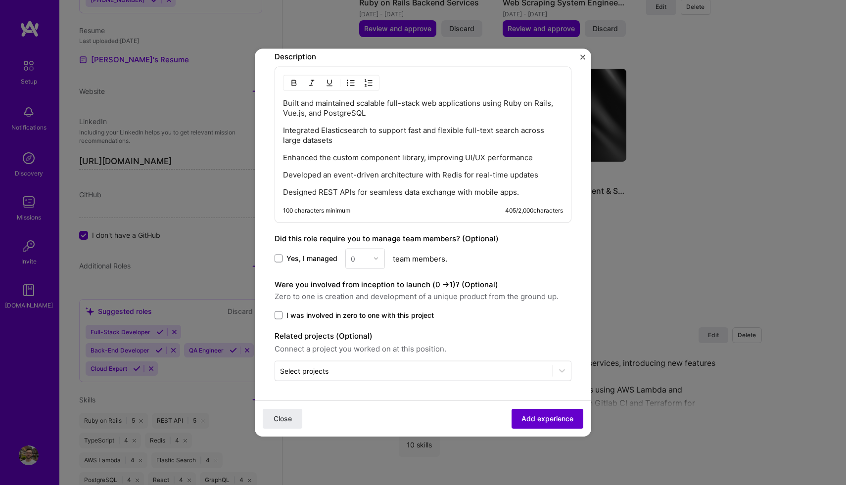
click at [549, 416] on span "Add experience" at bounding box center [547, 419] width 52 height 10
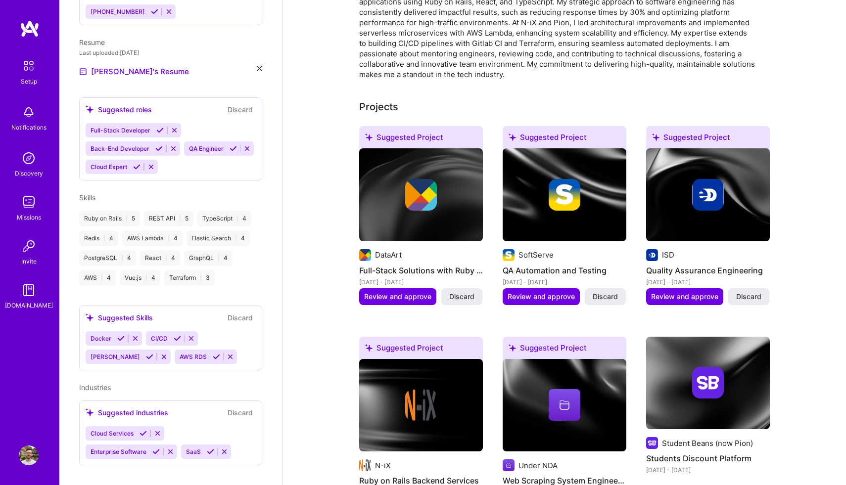
scroll to position [0, 0]
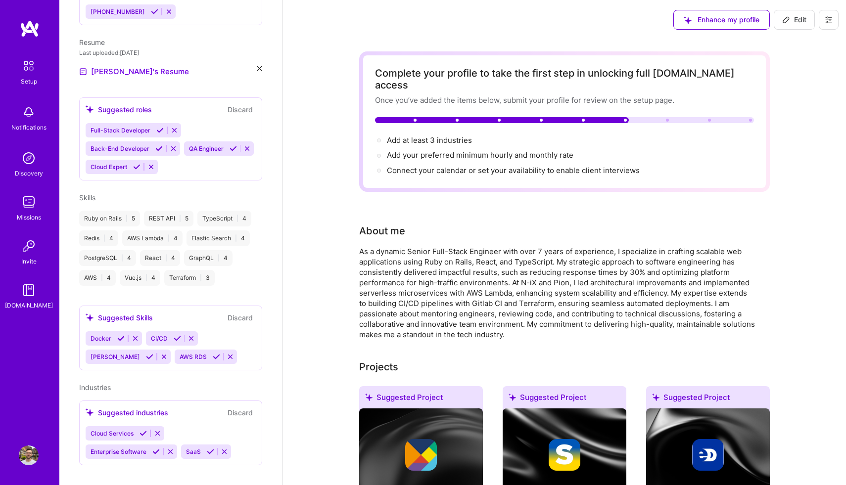
click at [789, 11] on button "Edit" at bounding box center [793, 20] width 41 height 20
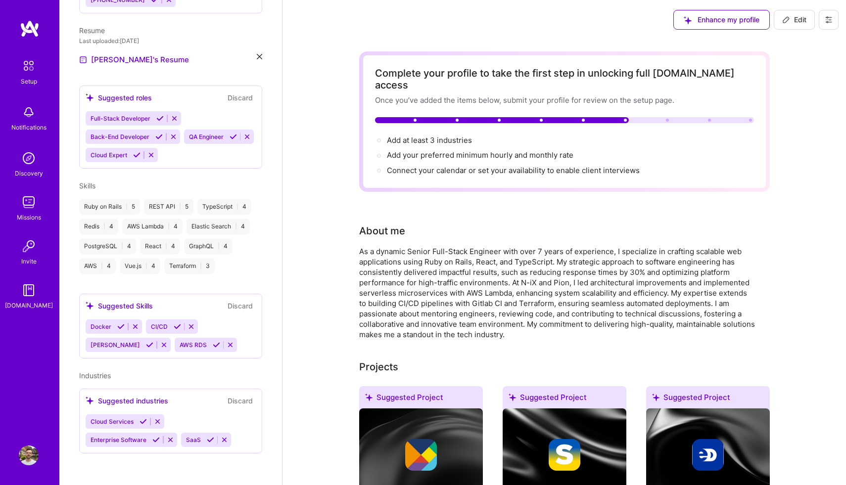
select select "US"
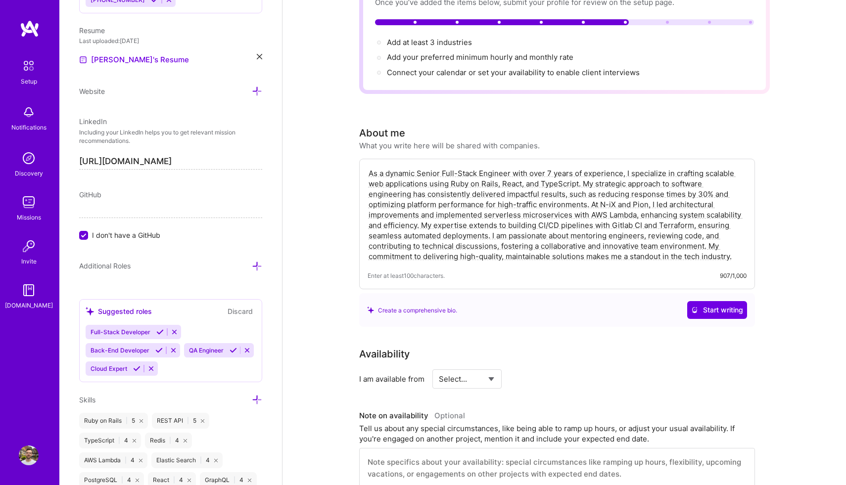
scroll to position [134, 0]
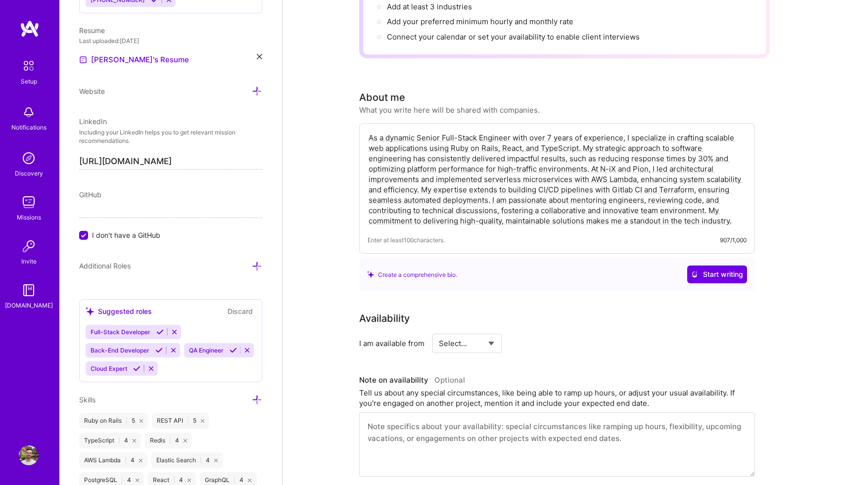
click at [476, 333] on select "Select... Right Now Future Date Not Available" at bounding box center [467, 343] width 57 height 25
select select "Right Now"
click at [439, 331] on select "Select... Right Now Future Date Not Available" at bounding box center [467, 343] width 57 height 25
click at [540, 336] on input at bounding box center [556, 343] width 59 height 19
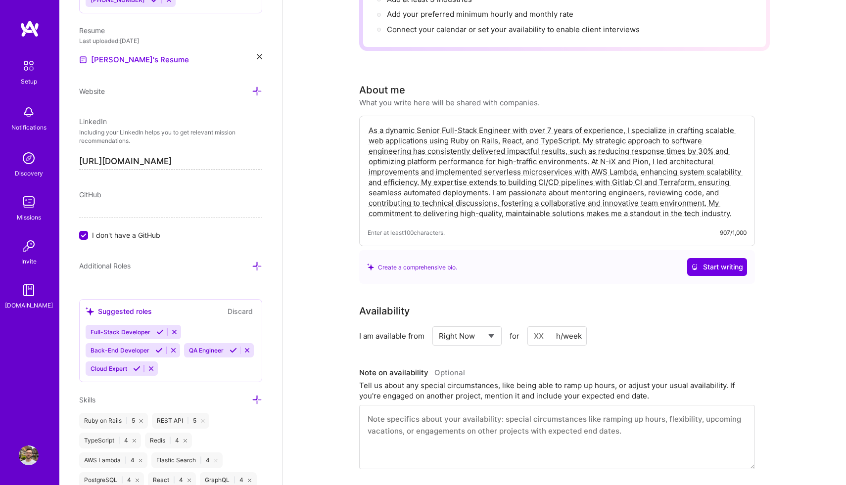
scroll to position [143, 0]
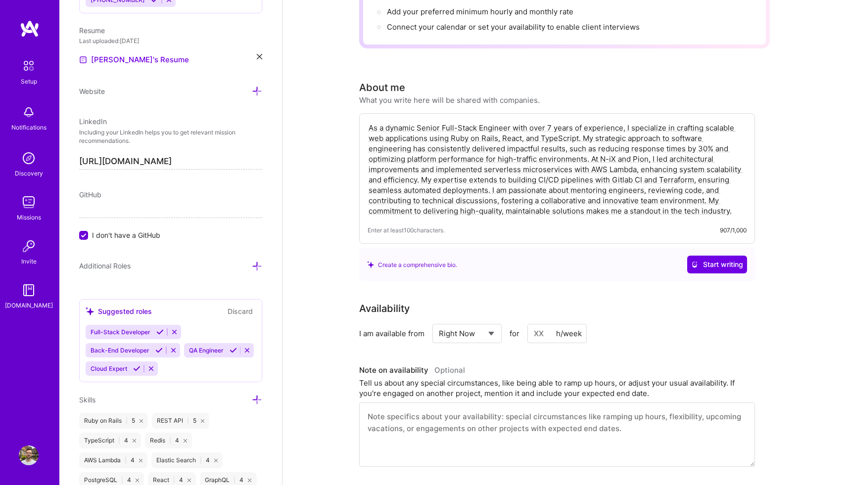
drag, startPoint x: 597, startPoint y: 406, endPoint x: 648, endPoint y: 409, distance: 51.6
click at [648, 409] on textarea at bounding box center [557, 435] width 396 height 64
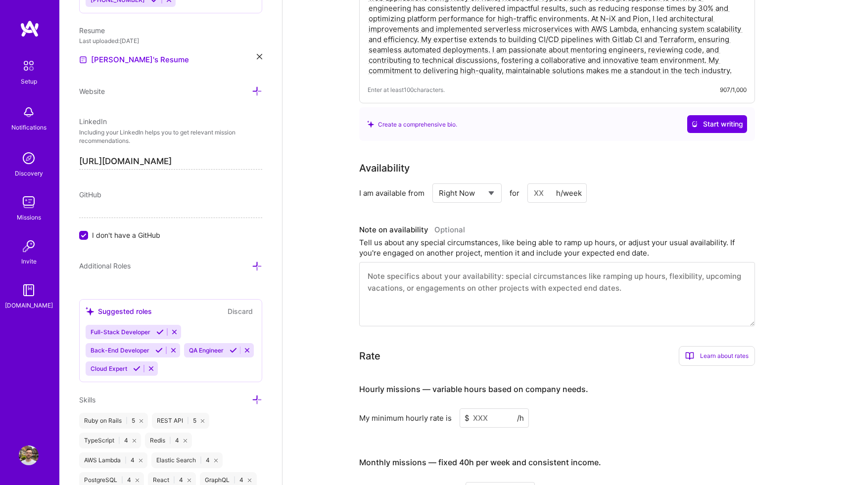
scroll to position [370, 0]
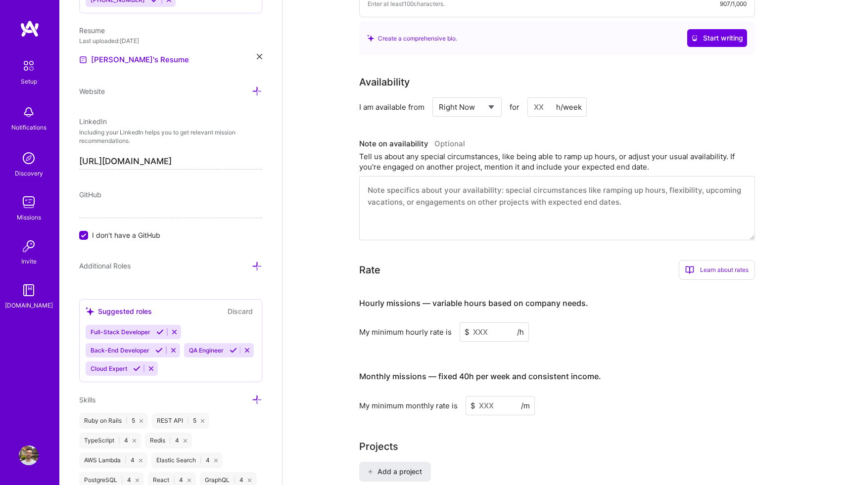
click at [510, 322] on input at bounding box center [493, 331] width 69 height 19
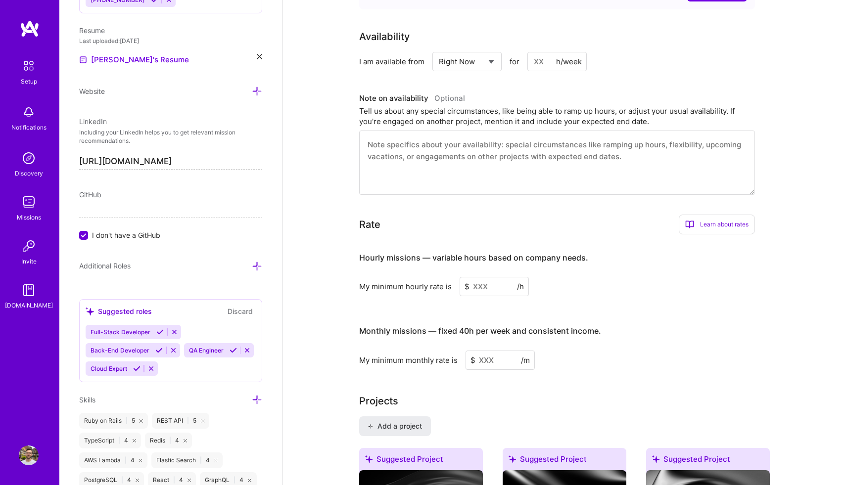
scroll to position [416, 0]
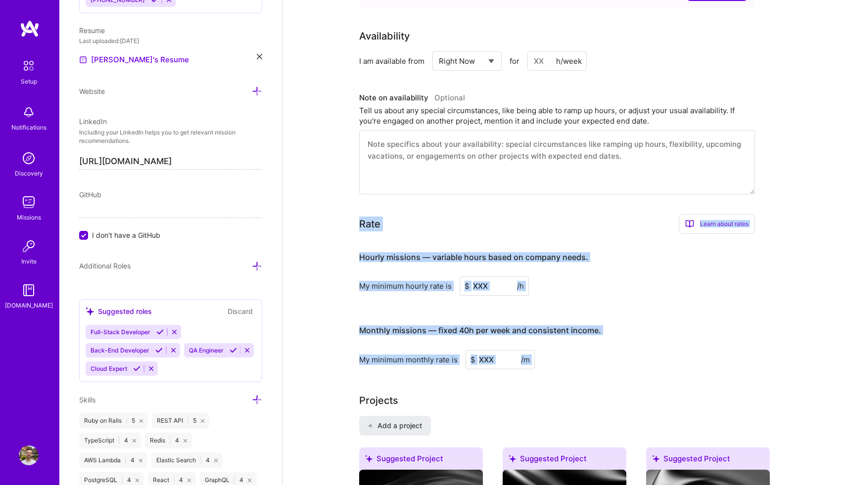
drag, startPoint x: 358, startPoint y: 208, endPoint x: 534, endPoint y: 365, distance: 236.8
copy div "Lore Ipsum dolor sitam Consec Adip Elit se doeius temp? Inci utlab etdolore mag…"
click at [660, 326] on h3 "Monthly missions — fixed 40h per week and consistent income." at bounding box center [557, 331] width 396 height 31
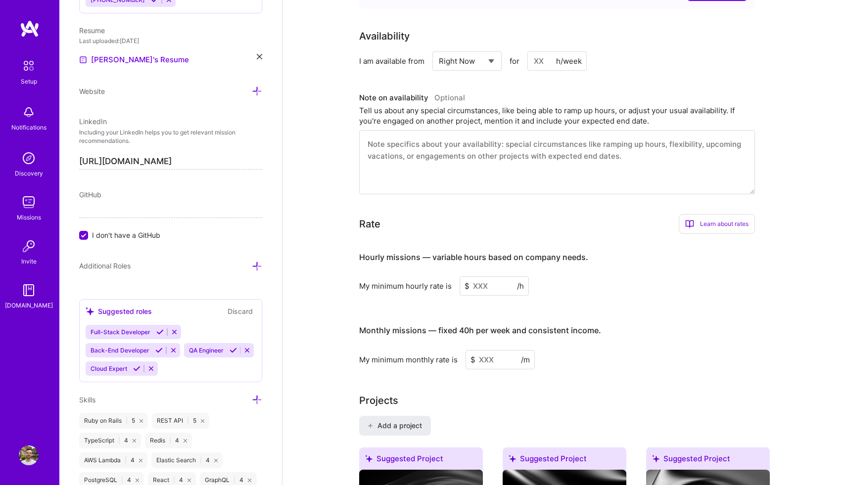
click at [477, 276] on input at bounding box center [493, 285] width 69 height 19
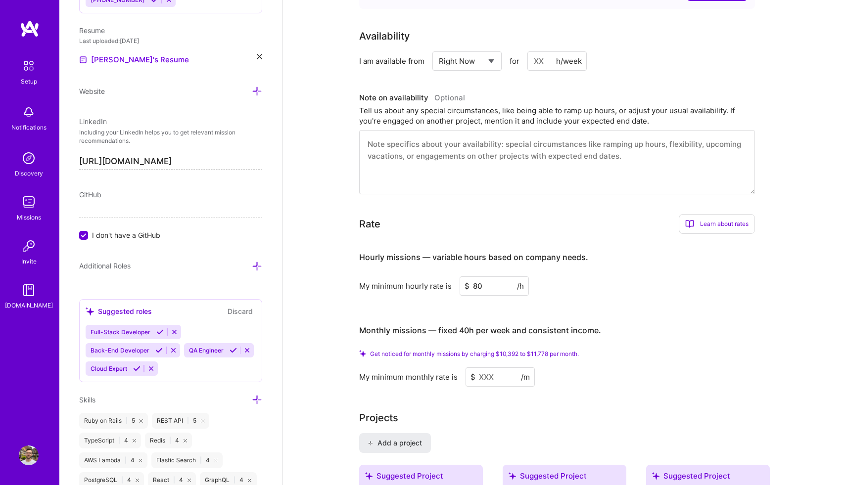
type input "80"
click at [501, 326] on h4 "Monthly missions — fixed 40h per week and consistent income." at bounding box center [480, 330] width 242 height 9
drag, startPoint x: 484, startPoint y: 275, endPoint x: 456, endPoint y: 271, distance: 28.0
click at [456, 276] on div "My minimum hourly rate is $ 80 /h" at bounding box center [557, 285] width 396 height 19
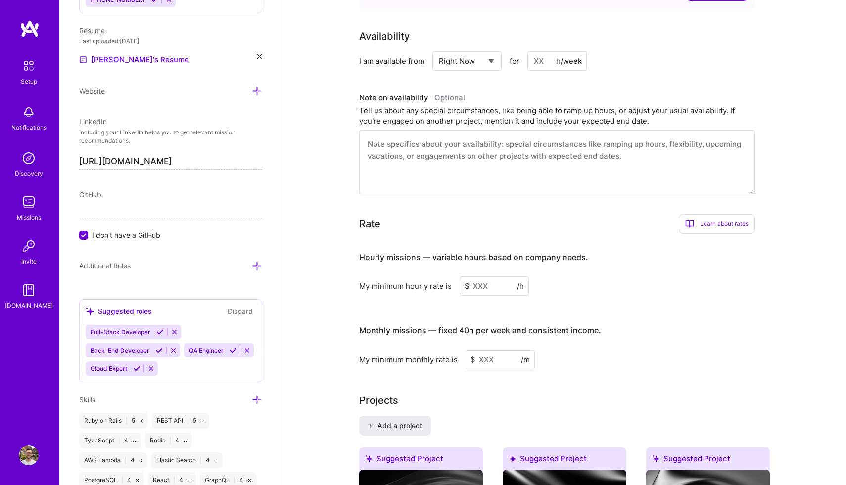
click at [476, 302] on div "Hourly missions — variable hours based on company needs. My minimum hourly rate…" at bounding box center [557, 305] width 396 height 127
click at [479, 276] on input at bounding box center [493, 285] width 69 height 19
click at [484, 351] on input at bounding box center [499, 359] width 69 height 19
click at [474, 276] on input at bounding box center [493, 285] width 69 height 19
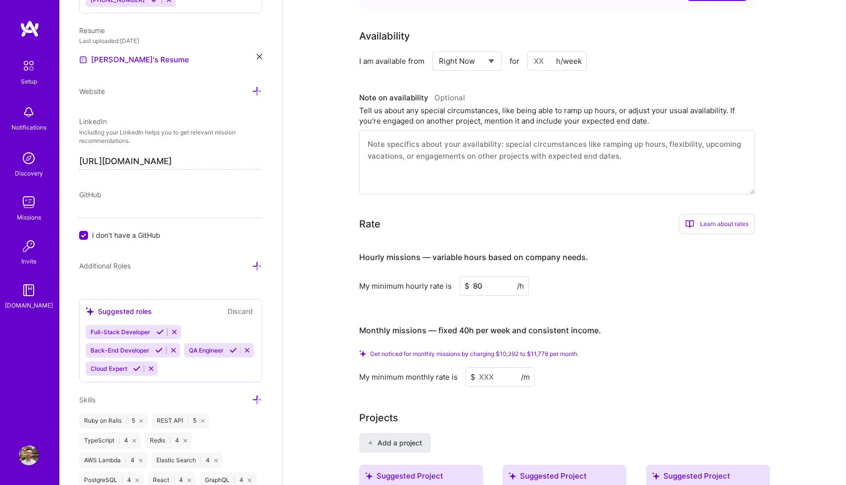
type input "8"
type input "7"
type input "80"
click at [483, 367] on input at bounding box center [499, 376] width 69 height 19
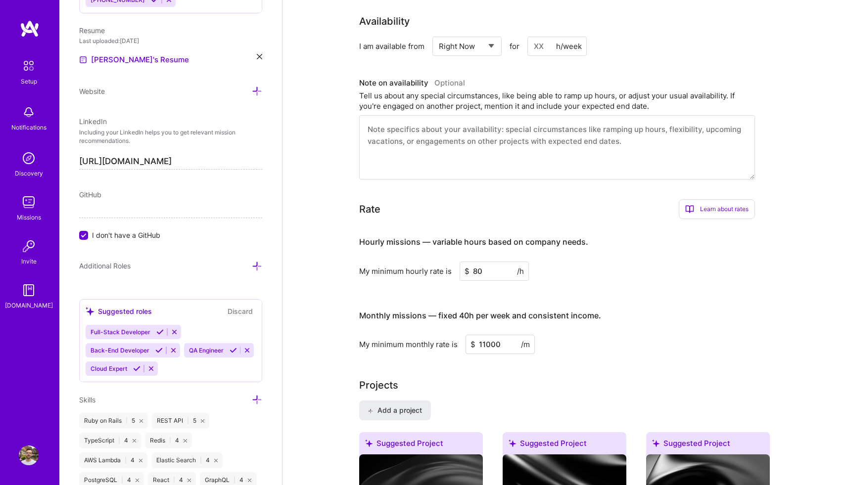
type input "11000"
click at [578, 339] on div "My minimum monthly rate is $ 11000 /m" at bounding box center [557, 344] width 396 height 19
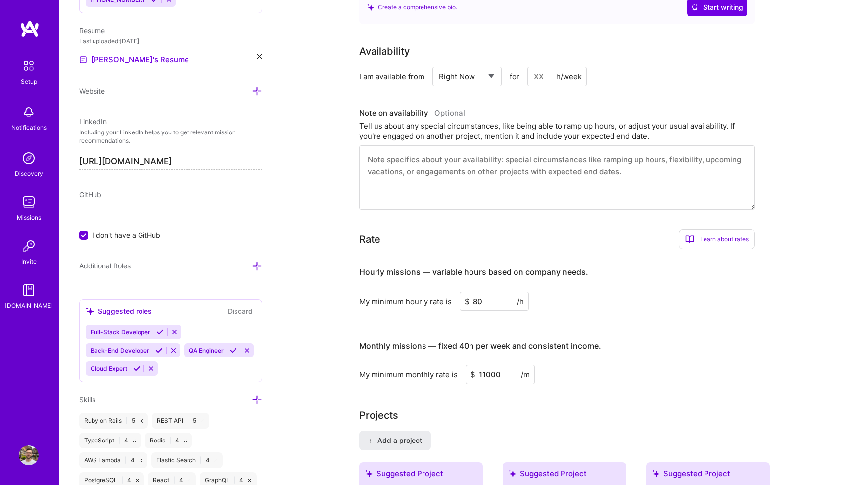
scroll to position [381, 0]
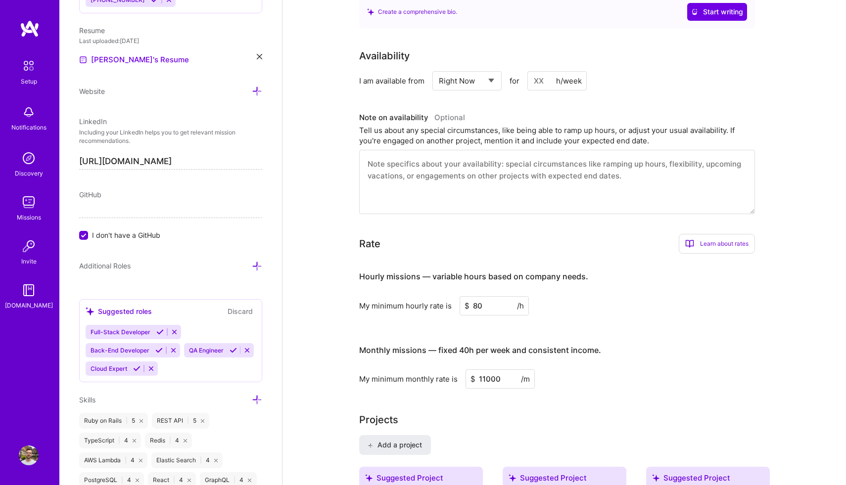
click at [539, 71] on input at bounding box center [556, 80] width 59 height 19
type input "20"
click at [661, 82] on div "Availability I am available from Select... Right Now Future Date Not Available …" at bounding box center [564, 131] width 410 height 166
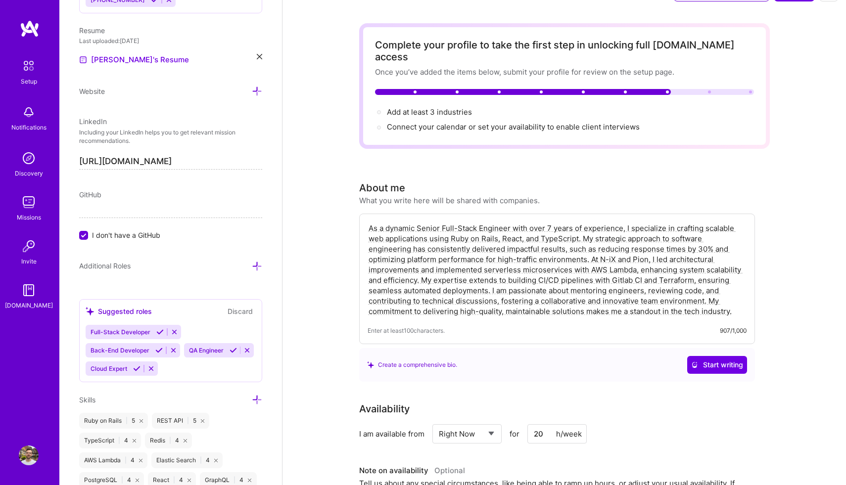
scroll to position [0, 0]
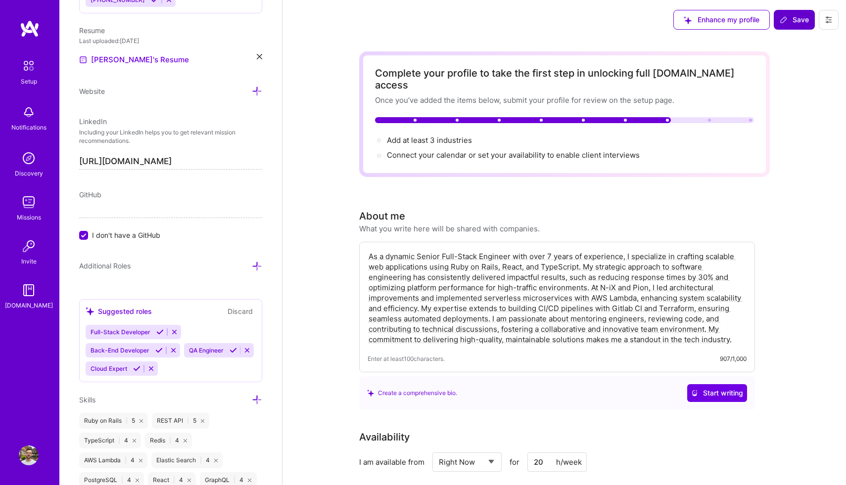
click at [797, 19] on span "Save" at bounding box center [793, 20] width 29 height 10
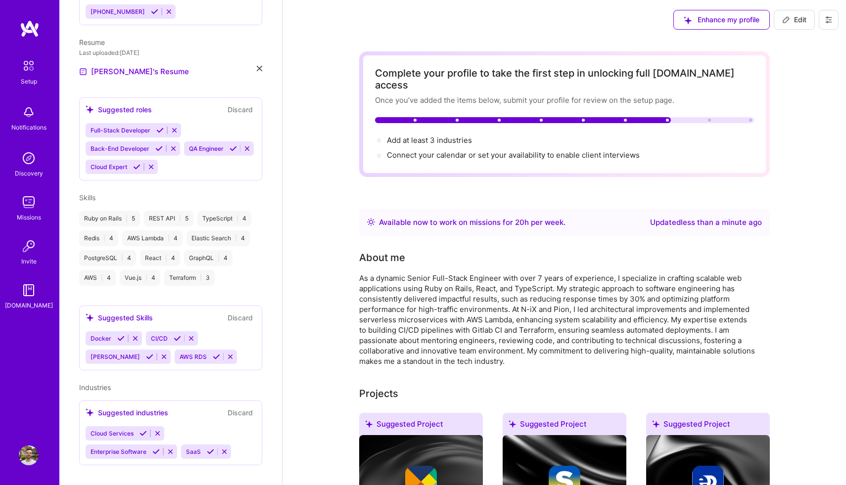
click at [791, 20] on span "Edit" at bounding box center [794, 20] width 24 height 10
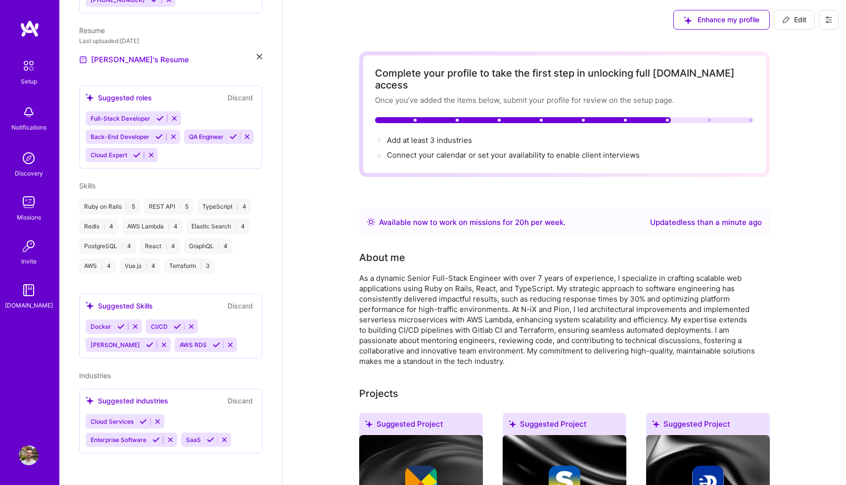
select select "US"
select select "Right Now"
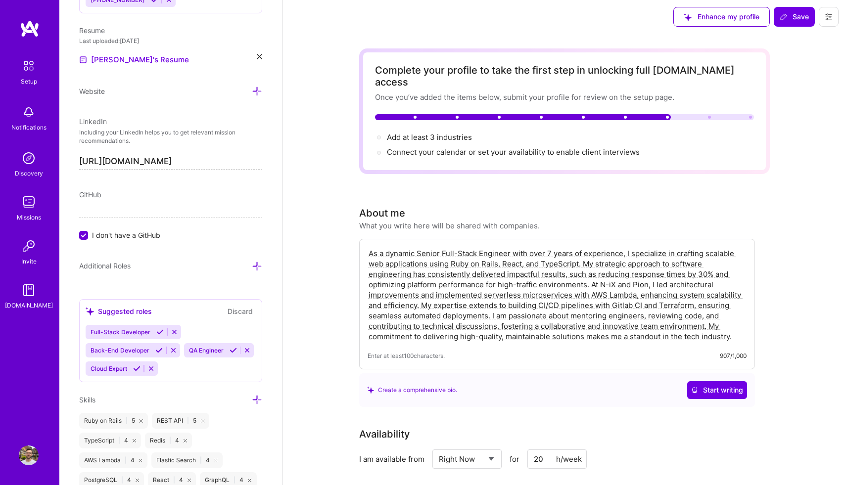
scroll to position [0, 0]
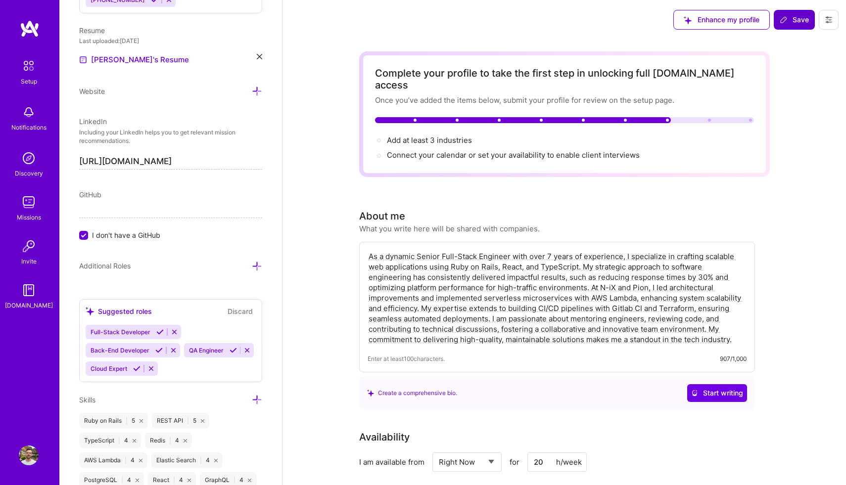
click at [802, 15] on span "Save" at bounding box center [793, 20] width 29 height 10
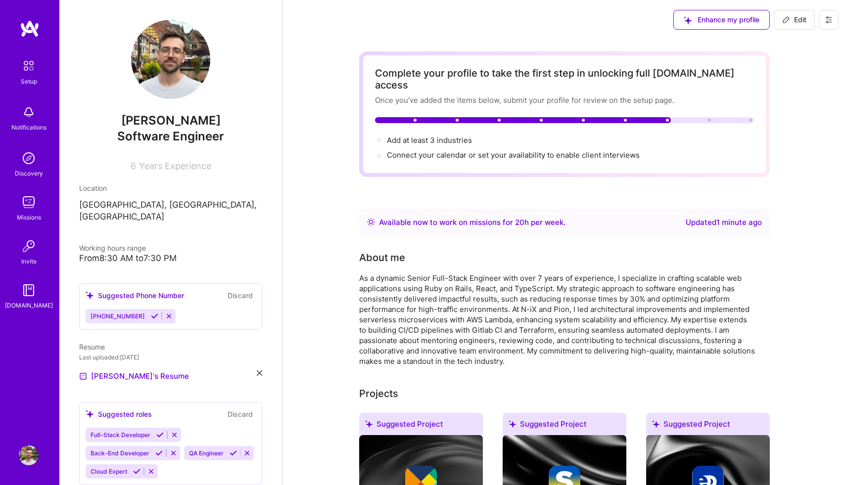
click at [24, 210] on img at bounding box center [29, 202] width 20 height 20
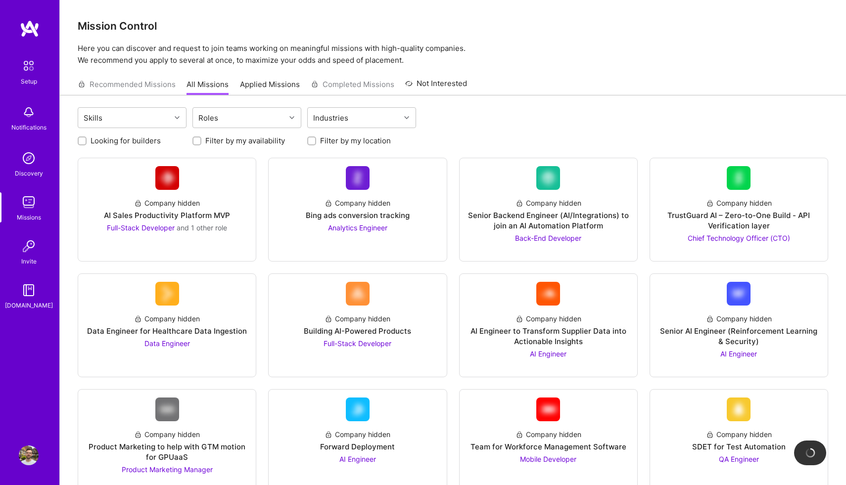
click at [29, 78] on div "Setup" at bounding box center [29, 81] width 16 height 10
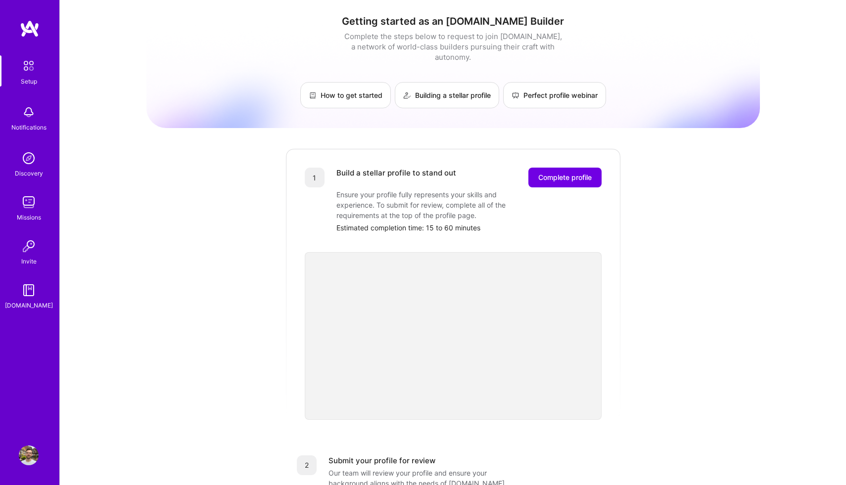
click at [27, 457] on img at bounding box center [29, 456] width 20 height 20
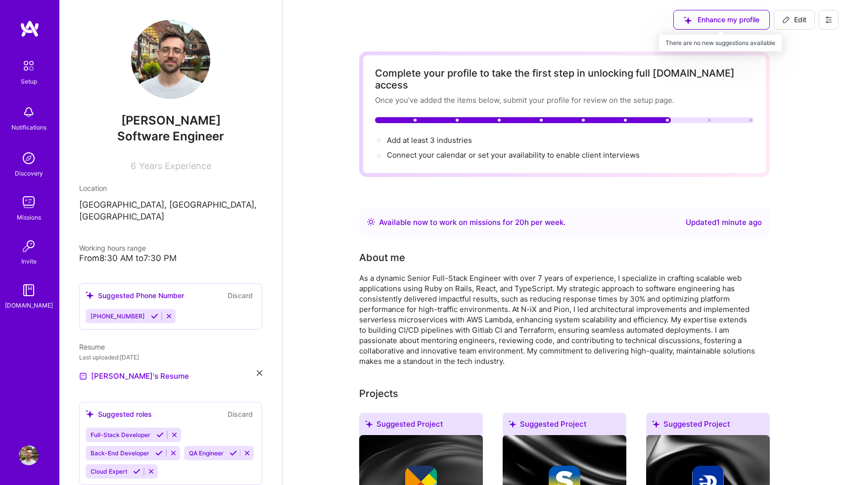
click at [690, 22] on div "Enhance my profile" at bounding box center [721, 20] width 96 height 20
click at [430, 136] on span "Add at least 3 industries →" at bounding box center [434, 140] width 94 height 9
select select "US"
select select "Right Now"
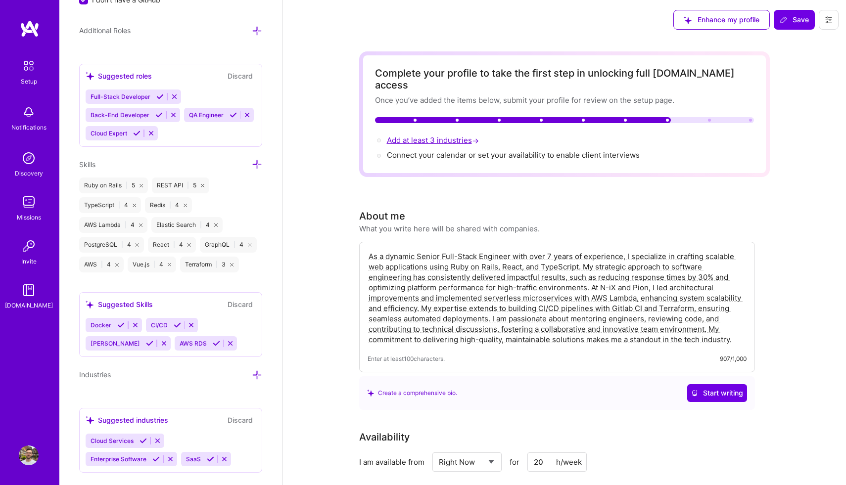
scroll to position [729, 0]
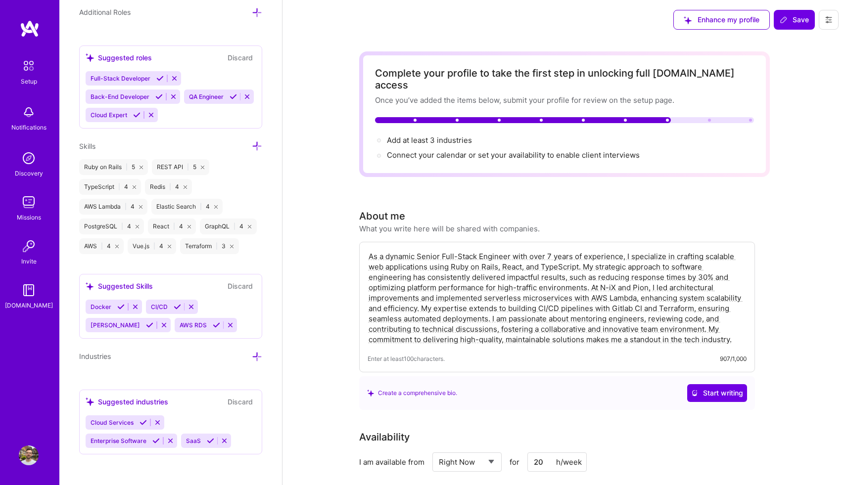
click at [240, 410] on div "Suggested industries Discard Cloud Services Enterprise Software SaaS" at bounding box center [170, 422] width 183 height 65
click at [187, 420] on div "Cloud Services Enterprise Software SaaS" at bounding box center [171, 431] width 170 height 33
click at [258, 352] on icon at bounding box center [257, 357] width 10 height 10
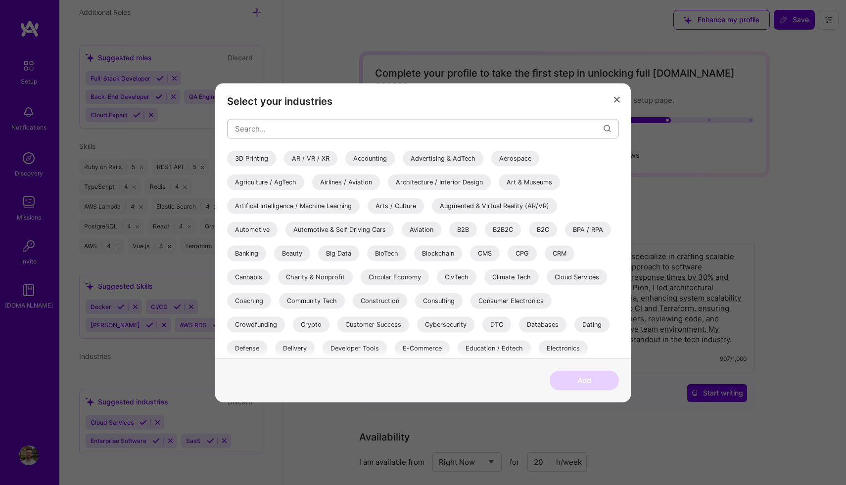
click at [411, 352] on div "E-Commerce" at bounding box center [422, 348] width 55 height 16
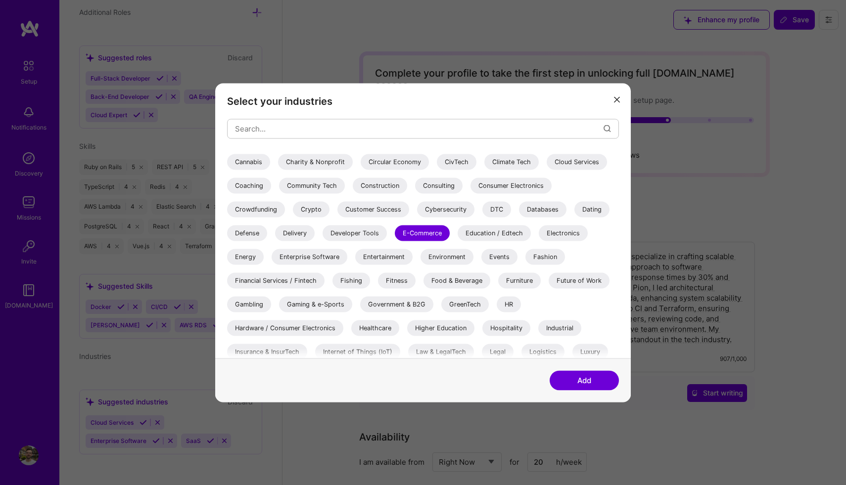
scroll to position [113, 0]
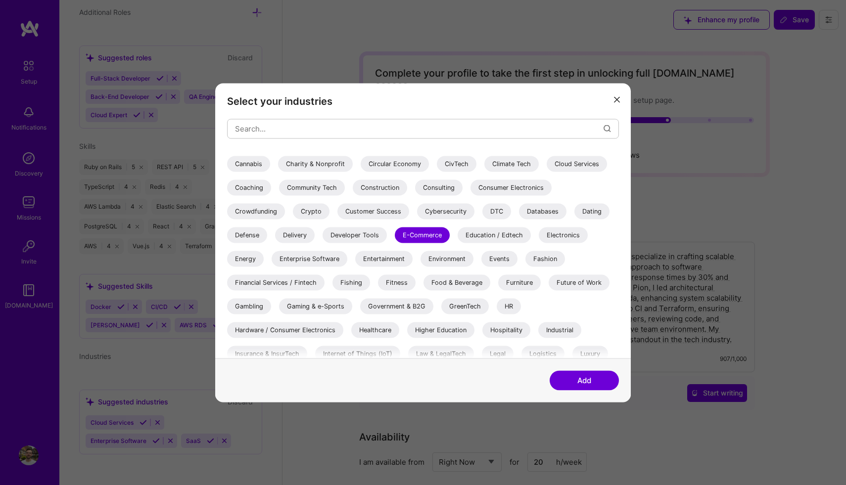
click at [390, 335] on div "Healthcare" at bounding box center [375, 330] width 48 height 16
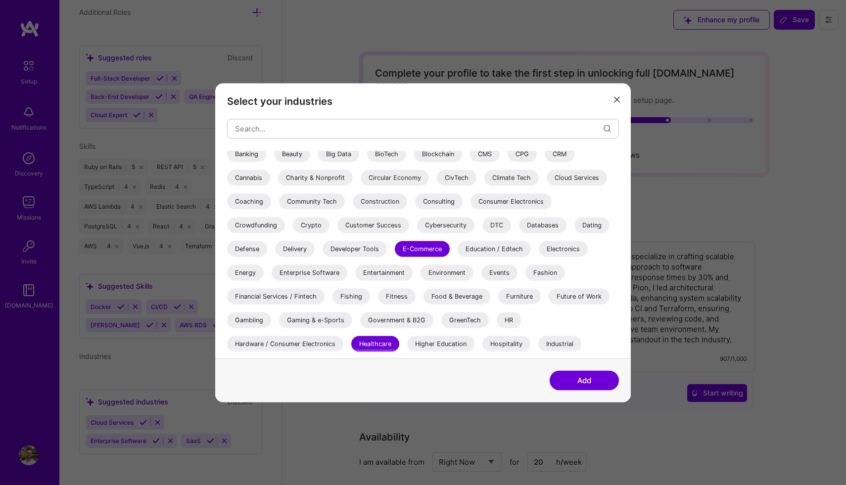
scroll to position [93, 0]
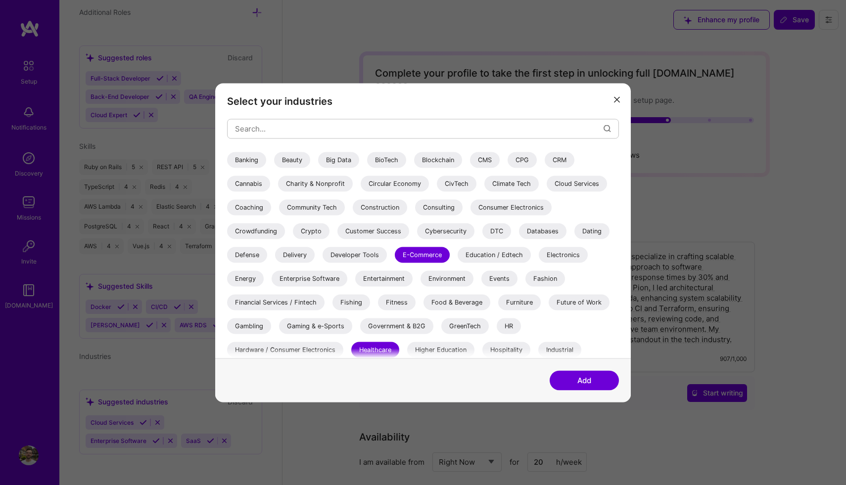
click at [242, 159] on div "Banking" at bounding box center [246, 160] width 39 height 16
click at [253, 156] on div "Banking" at bounding box center [246, 160] width 39 height 16
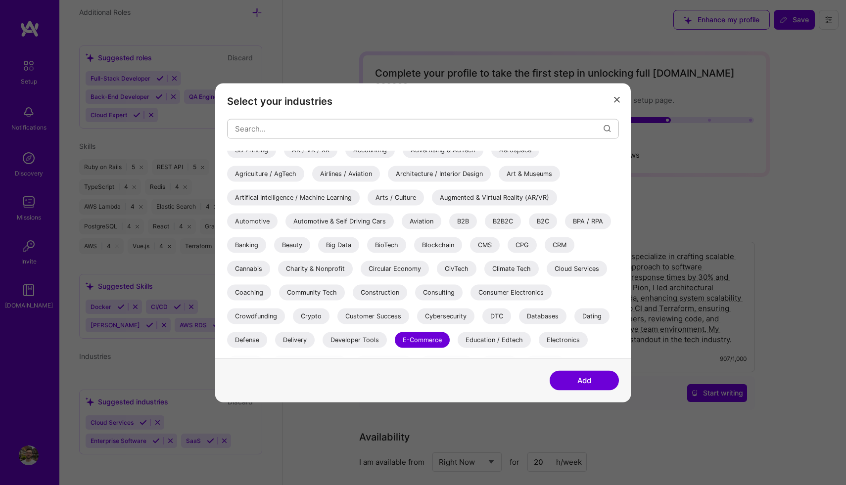
scroll to position [0, 0]
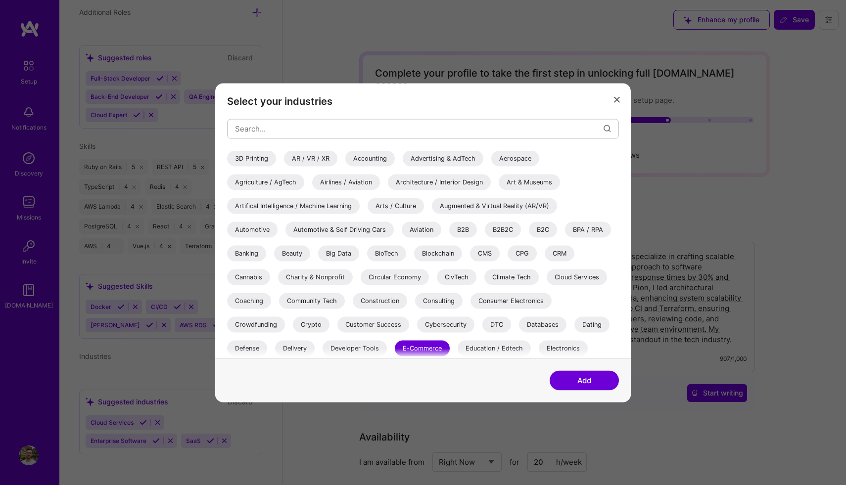
click at [510, 179] on div "Art & Museums" at bounding box center [529, 182] width 61 height 16
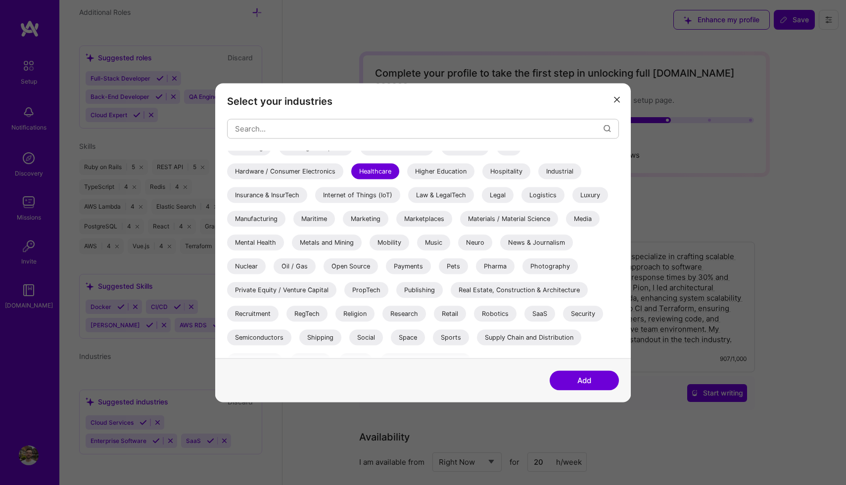
scroll to position [287, 0]
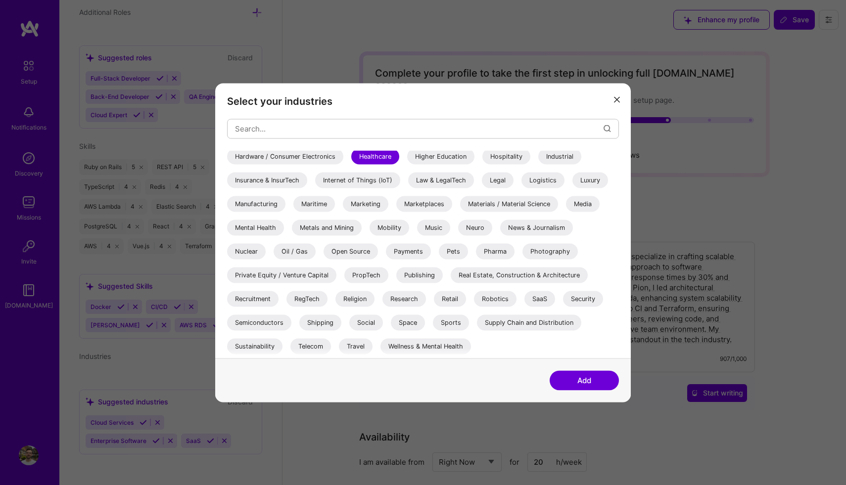
click at [355, 347] on div "Travel" at bounding box center [356, 346] width 34 height 16
click at [570, 378] on button "Add" at bounding box center [583, 380] width 69 height 20
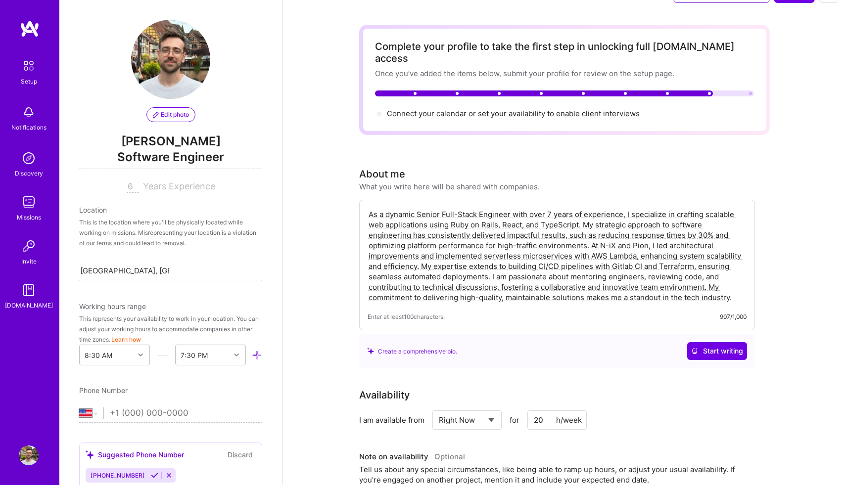
scroll to position [0, 0]
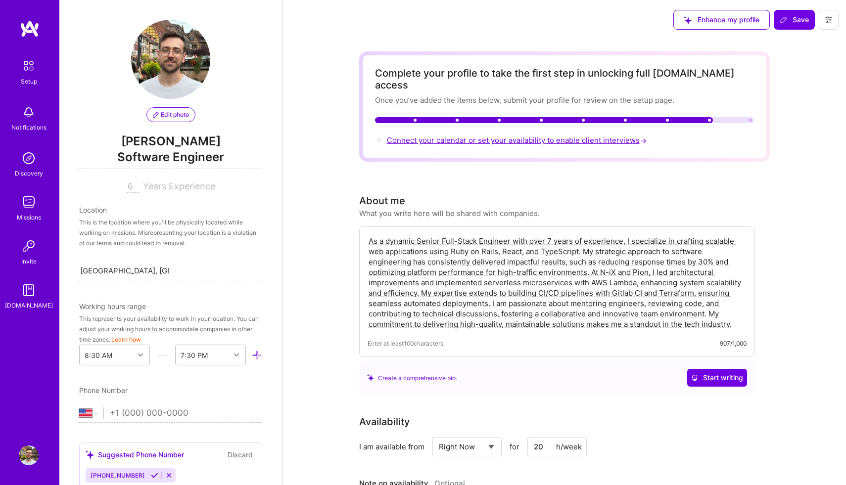
click at [556, 136] on span "Connect your calendar or set your availability to enable client interviews →" at bounding box center [518, 140] width 262 height 9
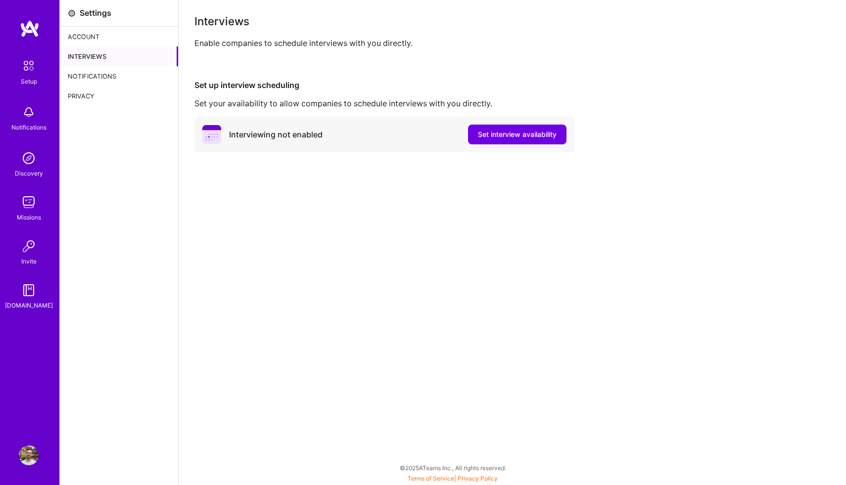
click at [31, 451] on img at bounding box center [29, 456] width 20 height 20
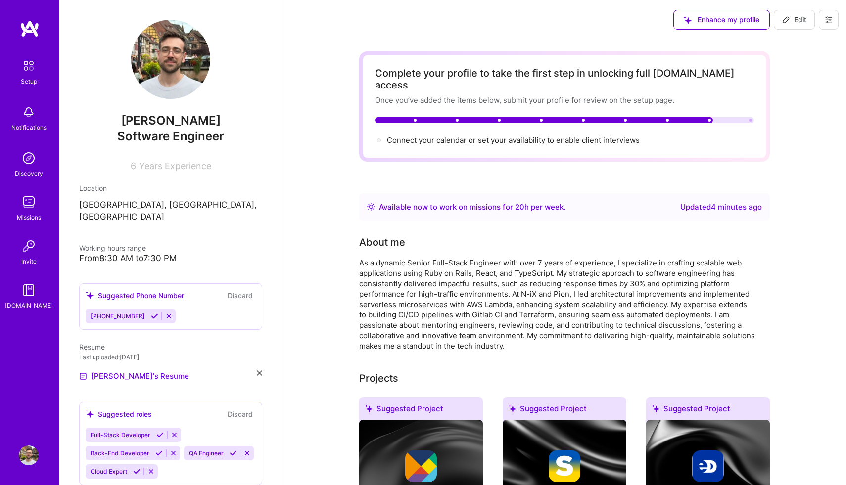
click at [160, 168] on span "Years Experience" at bounding box center [175, 166] width 72 height 10
click at [787, 21] on icon at bounding box center [786, 20] width 8 height 8
select select "US"
select select "Right Now"
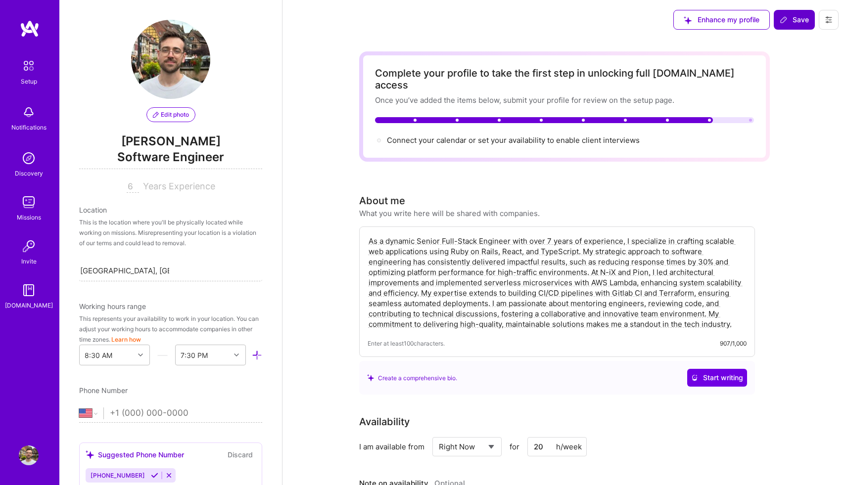
click at [128, 186] on input "6" at bounding box center [133, 187] width 12 height 12
type input "7"
click at [155, 227] on div "This is the location where you'll be physically located while working on missio…" at bounding box center [170, 232] width 183 height 31
click at [110, 212] on div "Location" at bounding box center [170, 210] width 183 height 10
click at [122, 223] on div "This is the location where you'll be physically located while working on missio…" at bounding box center [170, 232] width 183 height 31
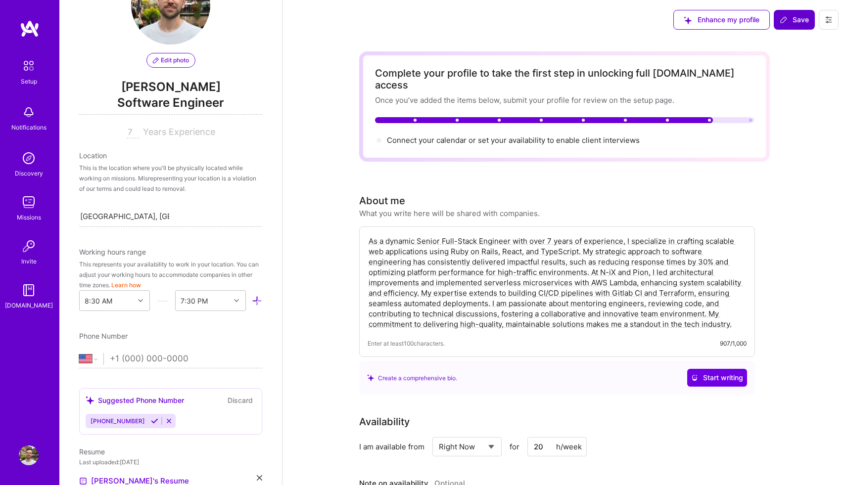
scroll to position [58, 0]
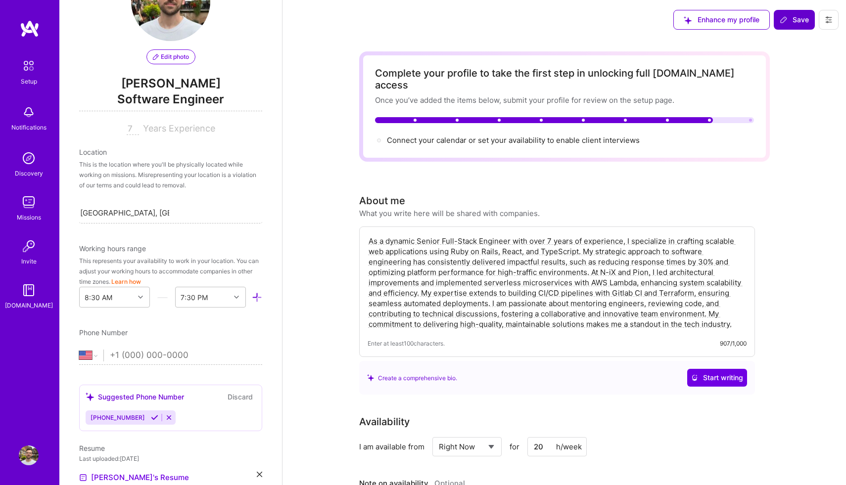
click at [206, 196] on div "Location This is the location where you'll be physically located while working …" at bounding box center [170, 185] width 183 height 77
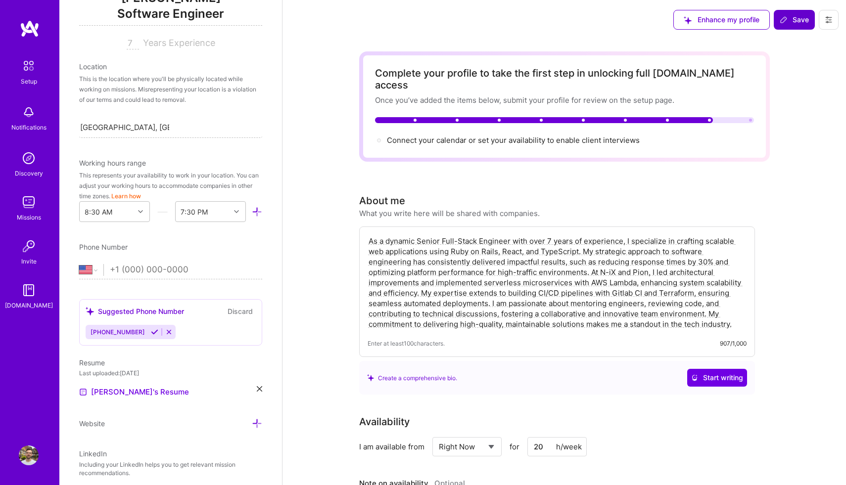
scroll to position [0, 0]
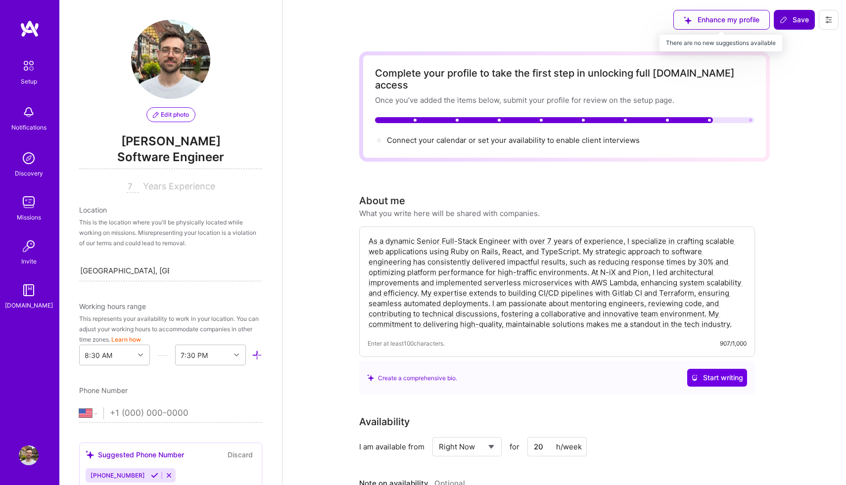
click at [745, 23] on div "Enhance my profile" at bounding box center [721, 20] width 96 height 20
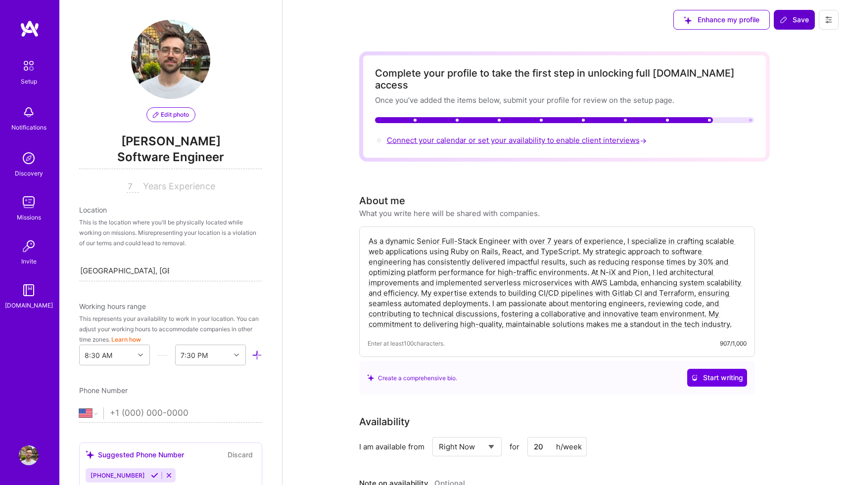
click at [584, 136] on span "Connect your calendar or set your availability to enable client interviews →" at bounding box center [518, 140] width 262 height 9
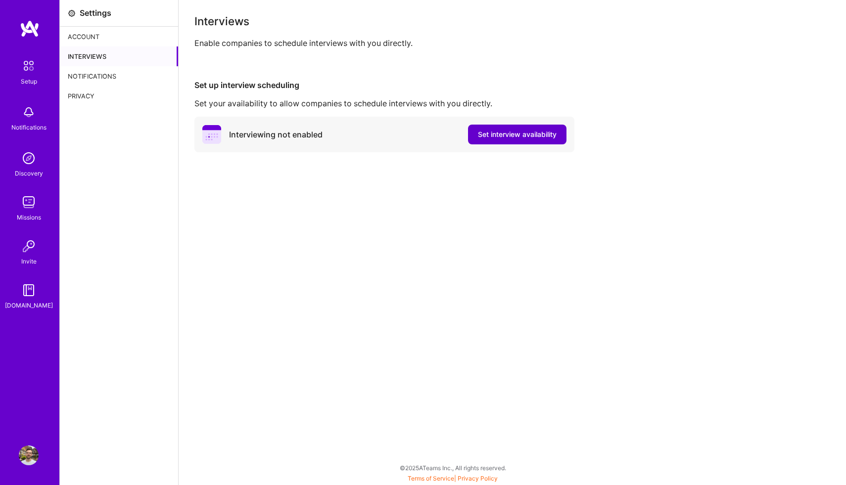
click at [502, 141] on button "Set interview availability" at bounding box center [517, 135] width 98 height 20
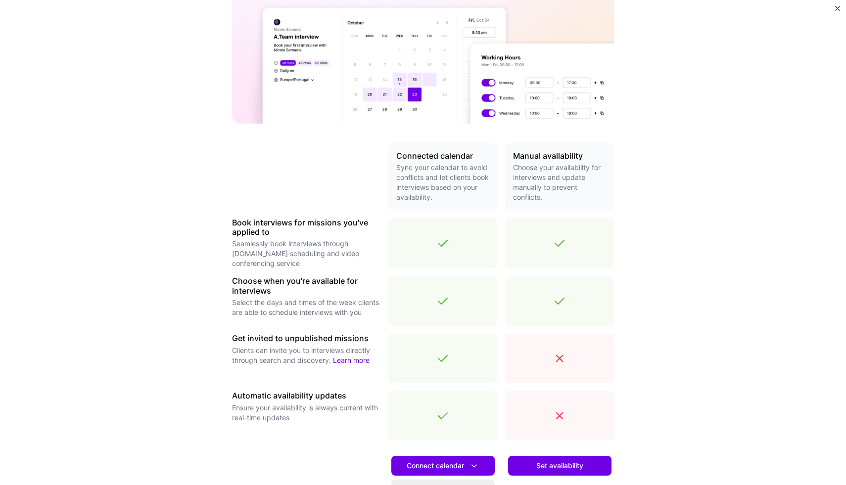
scroll to position [103, 0]
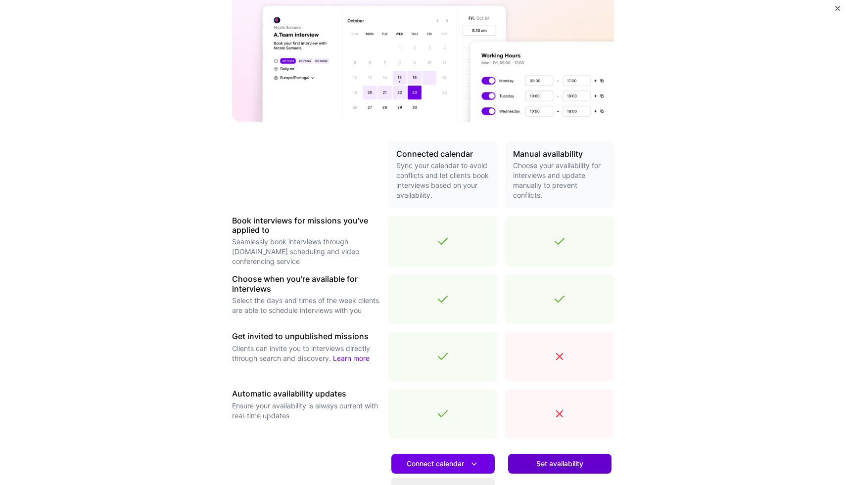
click at [552, 462] on span "Set availability" at bounding box center [559, 464] width 47 height 10
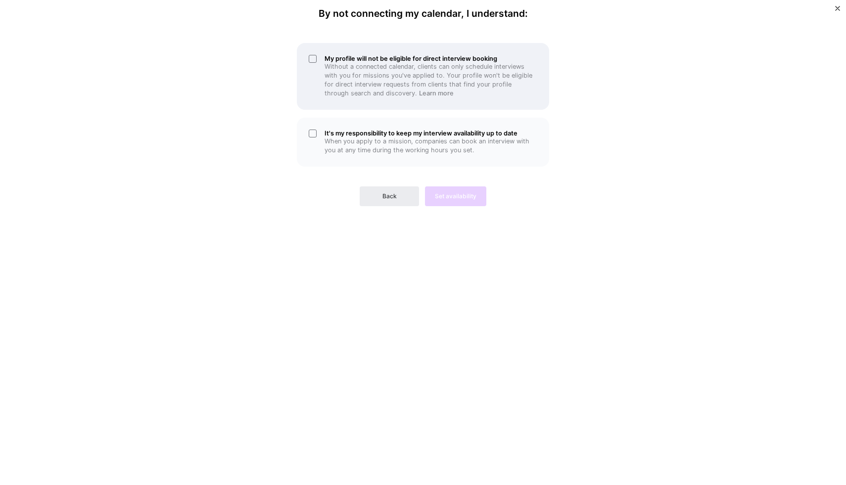
click at [319, 61] on div "My profile will not be eligible for direct interview booking Without a connecte…" at bounding box center [423, 76] width 252 height 67
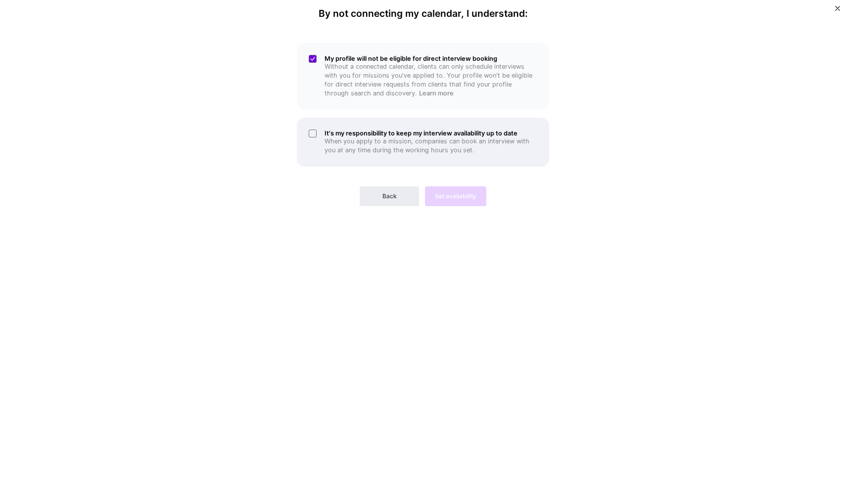
click at [318, 139] on div "It's my responsibility to keep my interview availability up to date When you ap…" at bounding box center [423, 142] width 252 height 49
click at [437, 198] on span "Set availability" at bounding box center [456, 196] width 42 height 9
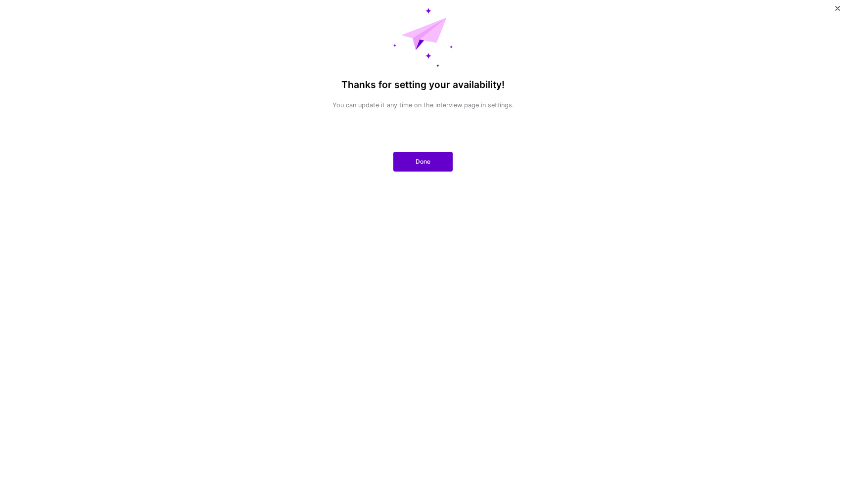
click at [408, 161] on button "Done" at bounding box center [422, 162] width 59 height 20
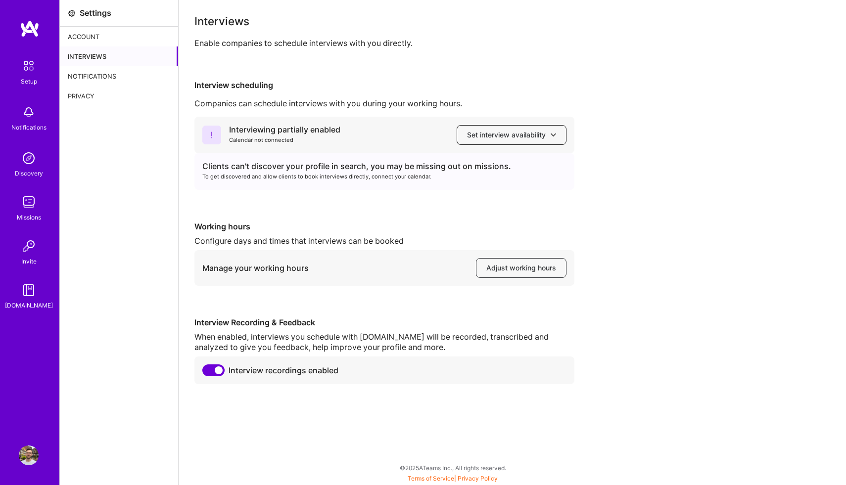
click at [518, 137] on span "Set interview availability" at bounding box center [511, 135] width 89 height 10
click at [614, 179] on div "Interviewing partially enabled Calendar not connected Set interview availabilit…" at bounding box center [511, 251] width 635 height 268
click at [532, 272] on span "Adjust working hours" at bounding box center [521, 268] width 70 height 10
click at [27, 455] on img at bounding box center [29, 456] width 20 height 20
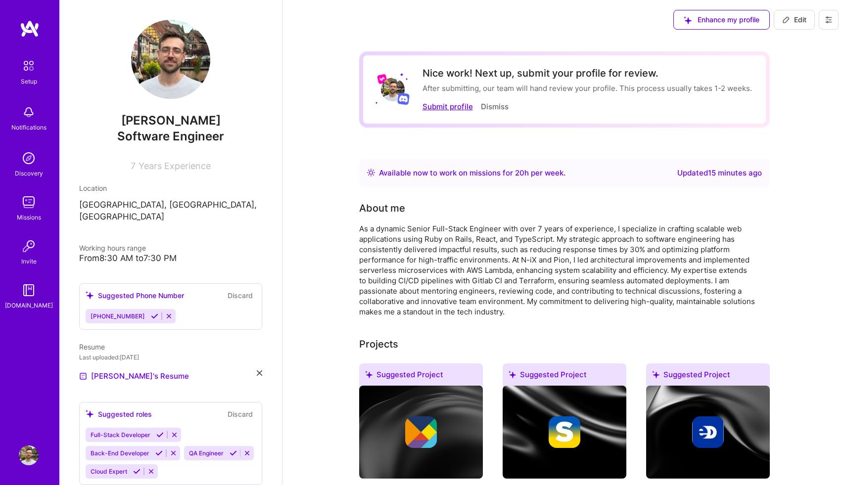
click at [448, 107] on button "Submit profile" at bounding box center [447, 106] width 50 height 10
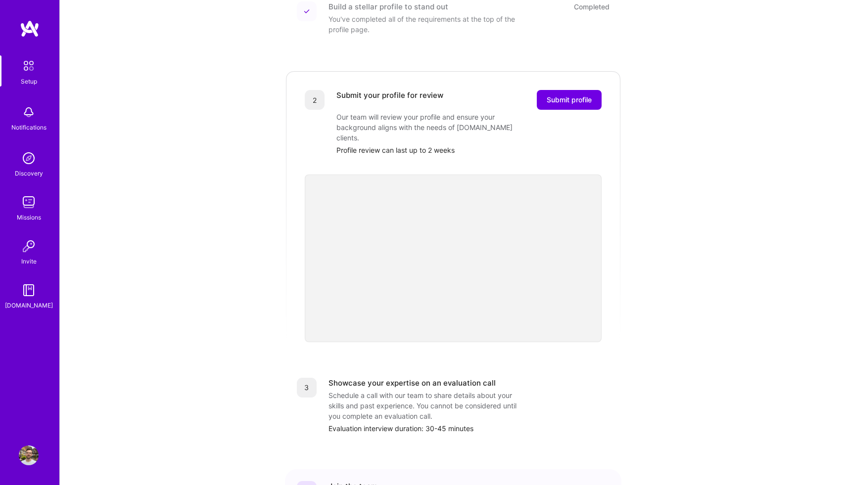
scroll to position [161, 0]
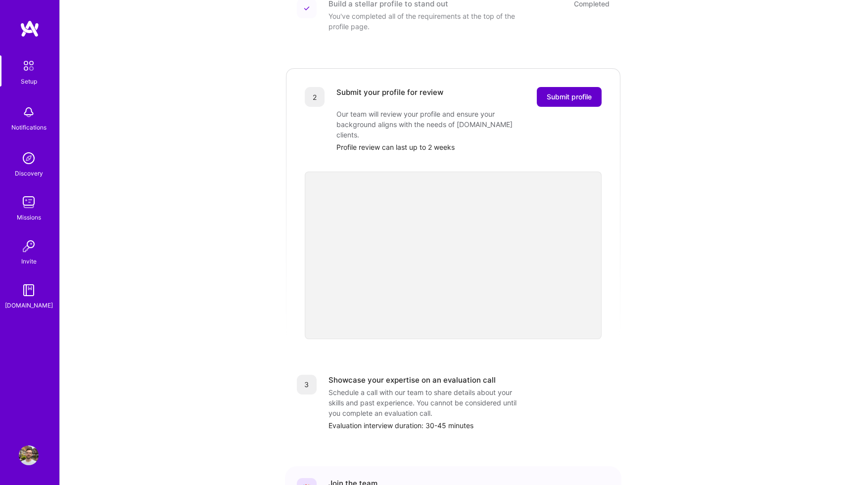
click at [581, 92] on span "Submit profile" at bounding box center [568, 97] width 45 height 10
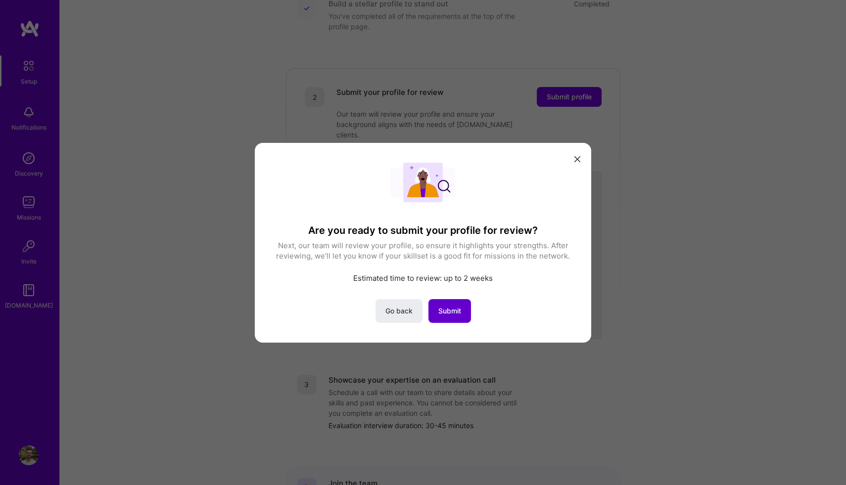
click at [452, 321] on button "Submit" at bounding box center [449, 311] width 43 height 24
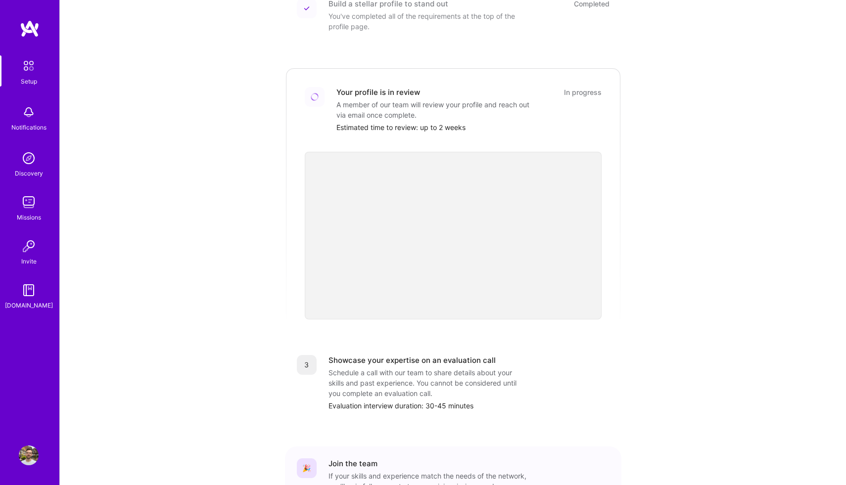
scroll to position [234, 0]
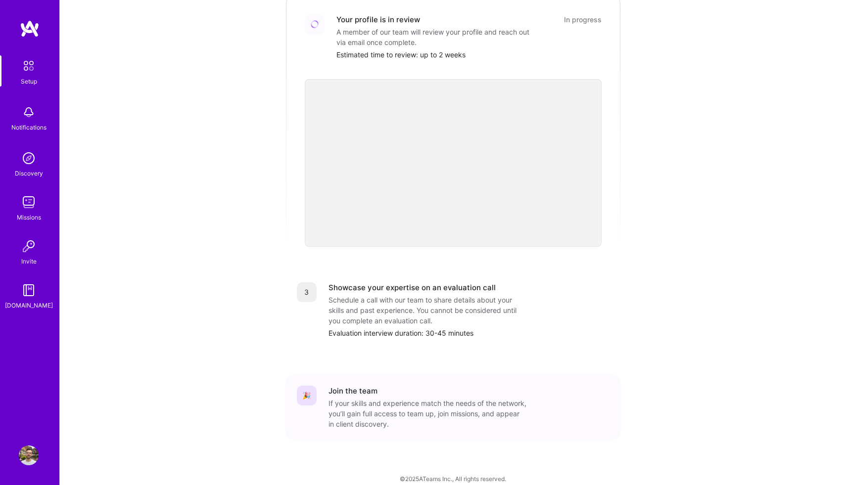
click at [28, 253] on img at bounding box center [29, 246] width 20 height 20
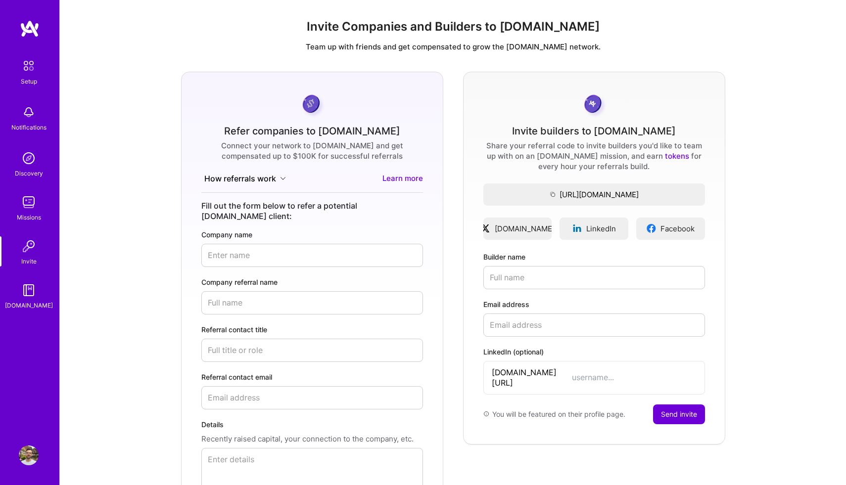
click at [33, 287] on img at bounding box center [29, 290] width 20 height 20
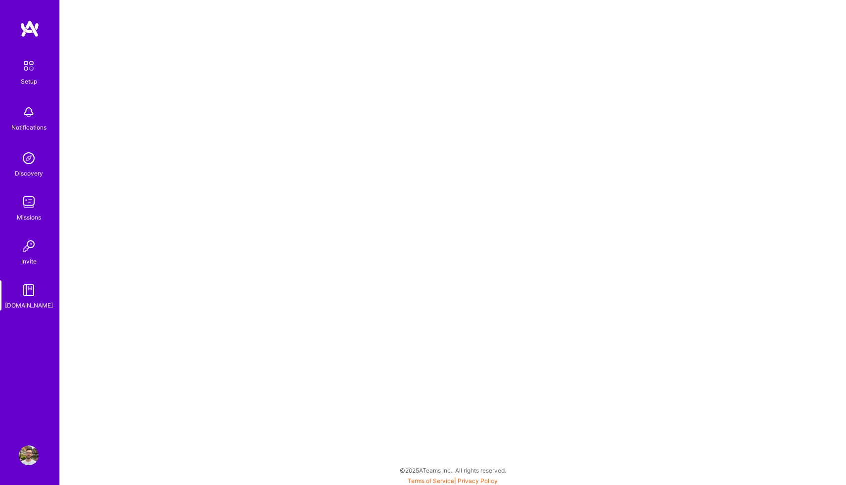
click at [30, 452] on img at bounding box center [29, 456] width 20 height 20
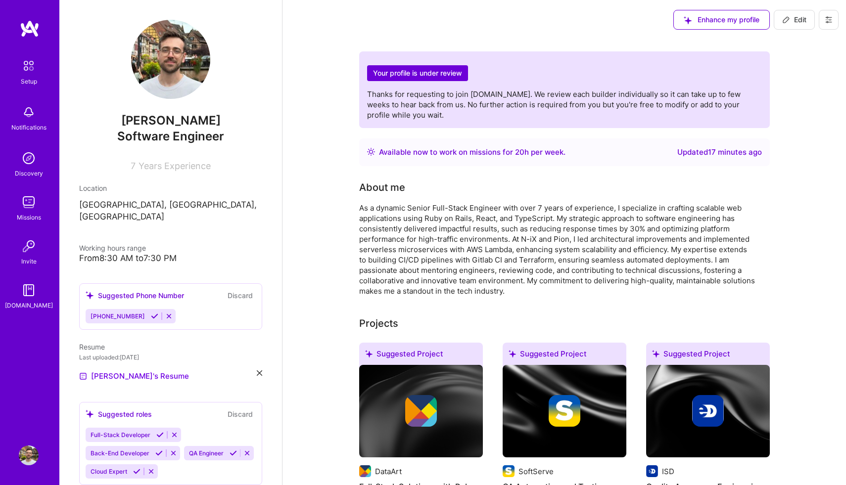
scroll to position [16, 0]
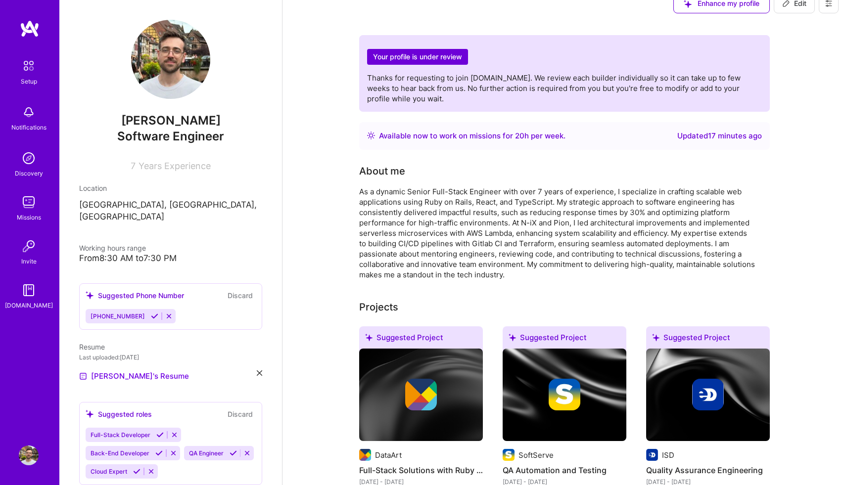
click at [160, 253] on div "From 8:30 AM to 7:30 PM" at bounding box center [170, 258] width 183 height 10
click at [123, 253] on div "From 8:30 AM to 7:30 PM" at bounding box center [170, 258] width 183 height 10
click at [804, 5] on span "Edit" at bounding box center [794, 4] width 24 height 10
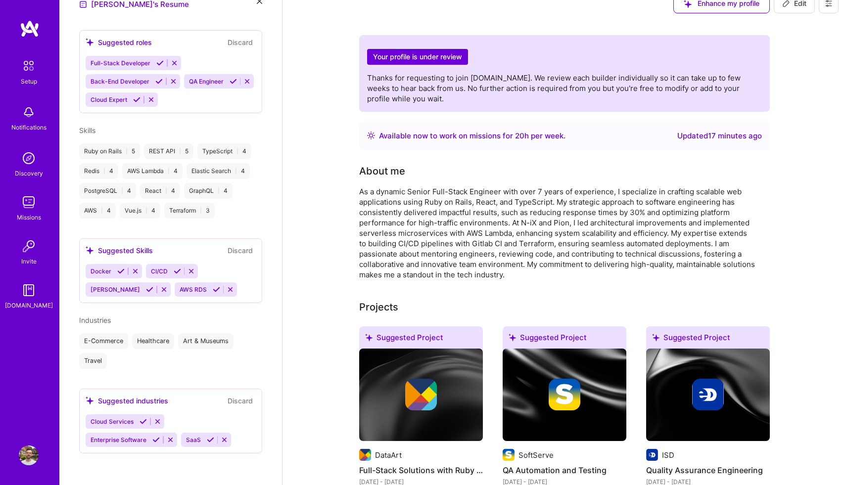
select select "US"
select select "Right Now"
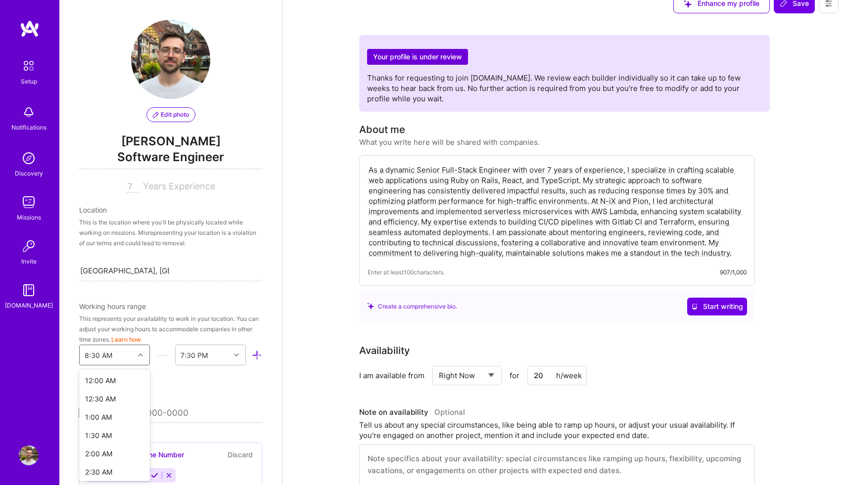
scroll to position [37, 0]
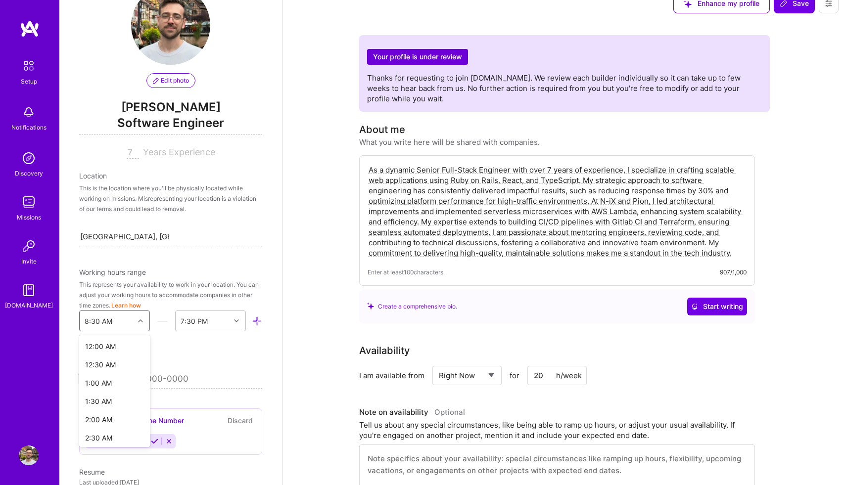
click at [138, 331] on div "option 5:30 AM focused, 12 of 48. 48 results available. Use Up and Down to choo…" at bounding box center [114, 321] width 71 height 21
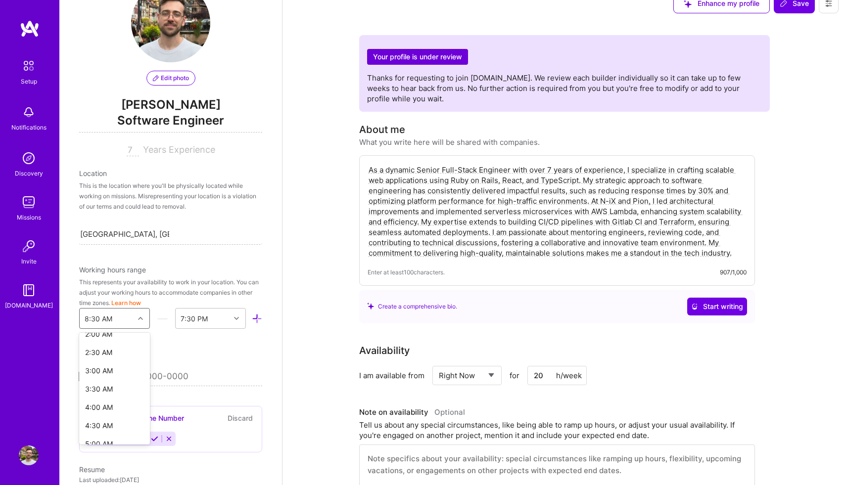
scroll to position [0, 0]
click at [210, 319] on div "7:30 PM" at bounding box center [203, 319] width 54 height 20
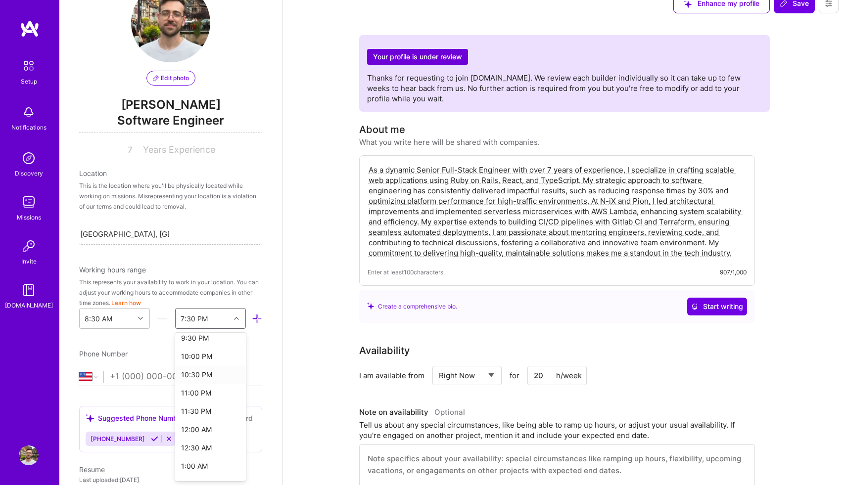
scroll to position [492, 0]
click at [213, 418] on div "12:00 AM" at bounding box center [210, 419] width 71 height 18
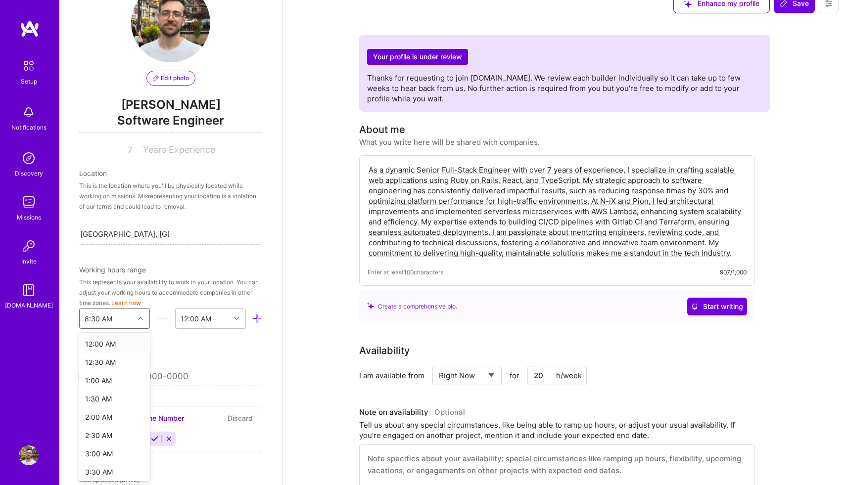
click at [124, 319] on div "8:30 AM" at bounding box center [107, 319] width 54 height 20
click at [187, 257] on div "Edit photo [PERSON_NAME] Software Engineer 7 Years Experience Location This is …" at bounding box center [170, 242] width 223 height 485
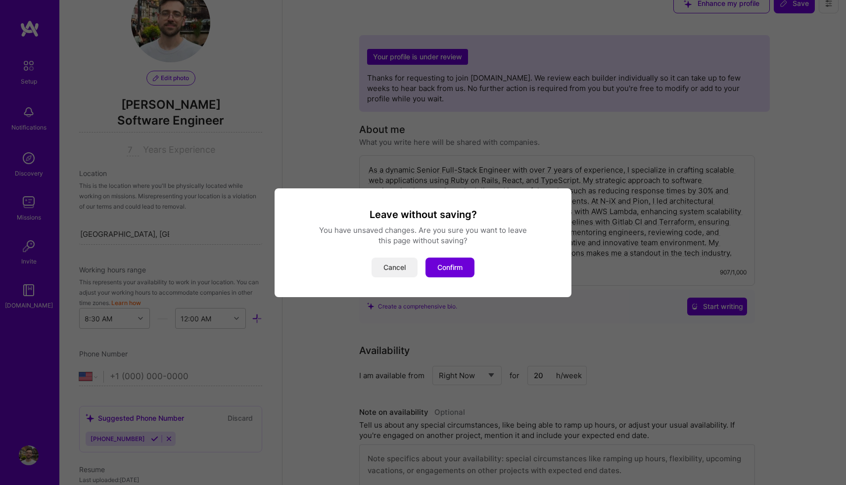
click at [406, 271] on button "Cancel" at bounding box center [394, 268] width 46 height 20
click at [464, 269] on button "Confirm" at bounding box center [449, 268] width 49 height 20
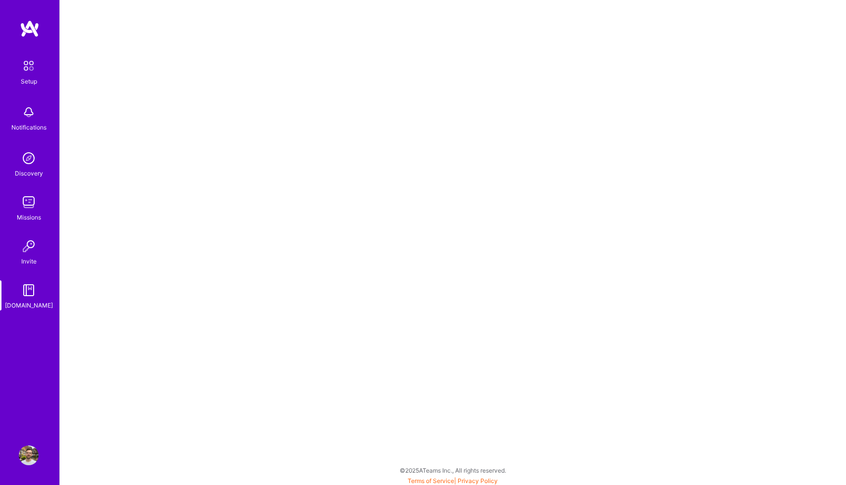
click at [31, 455] on img at bounding box center [29, 456] width 20 height 20
